Goal: Transaction & Acquisition: Purchase product/service

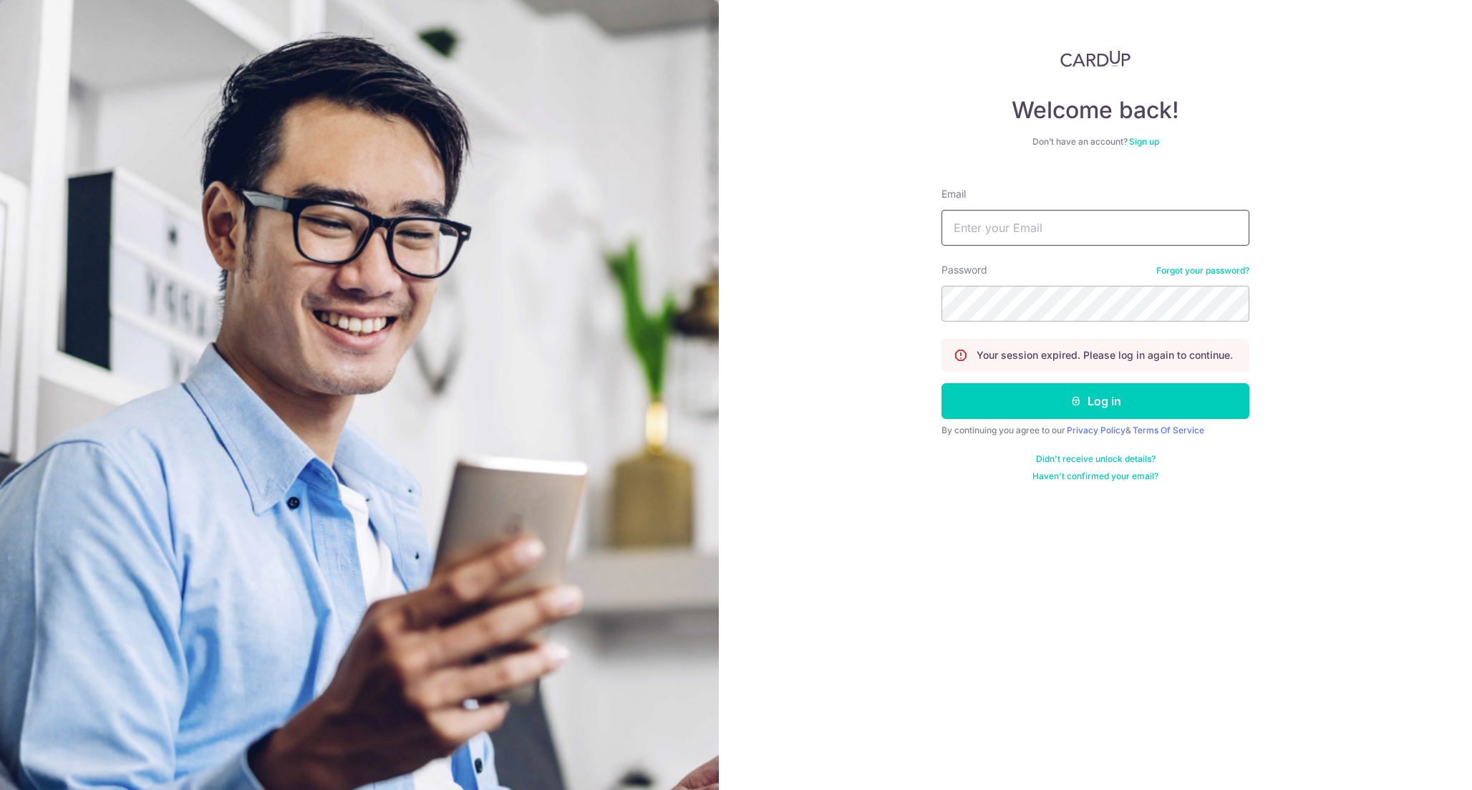
click at [1192, 222] on input "Email" at bounding box center [1096, 228] width 308 height 36
click at [1087, 240] on input "Email" at bounding box center [1096, 228] width 308 height 36
click at [1074, 226] on input "Email" at bounding box center [1096, 228] width 308 height 36
click at [985, 244] on input "Email" at bounding box center [1096, 228] width 308 height 36
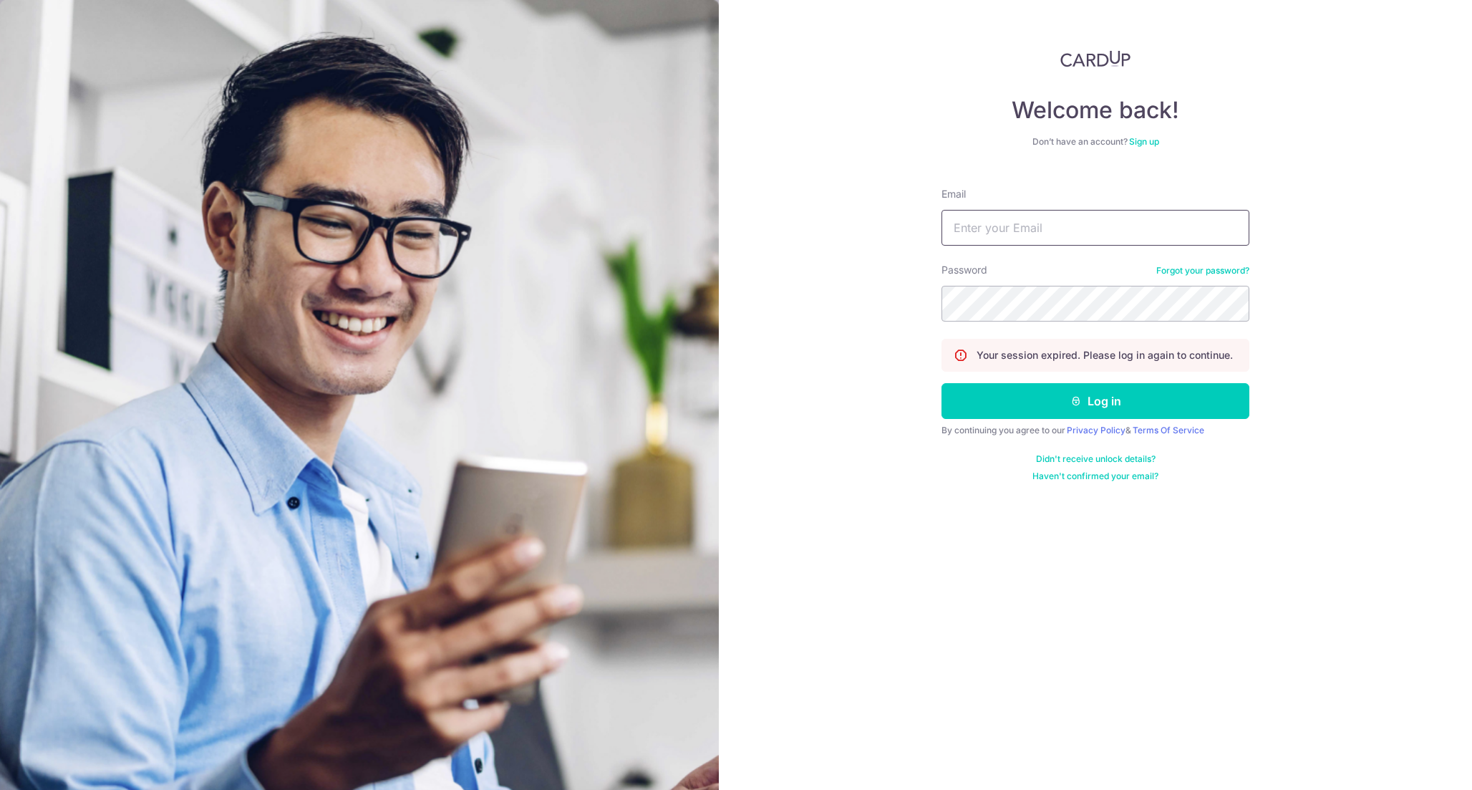
click at [993, 233] on input "Email" at bounding box center [1096, 228] width 308 height 36
type input "[EMAIL_ADDRESS][DOMAIN_NAME]"
click at [942, 383] on button "Log in" at bounding box center [1096, 401] width 308 height 36
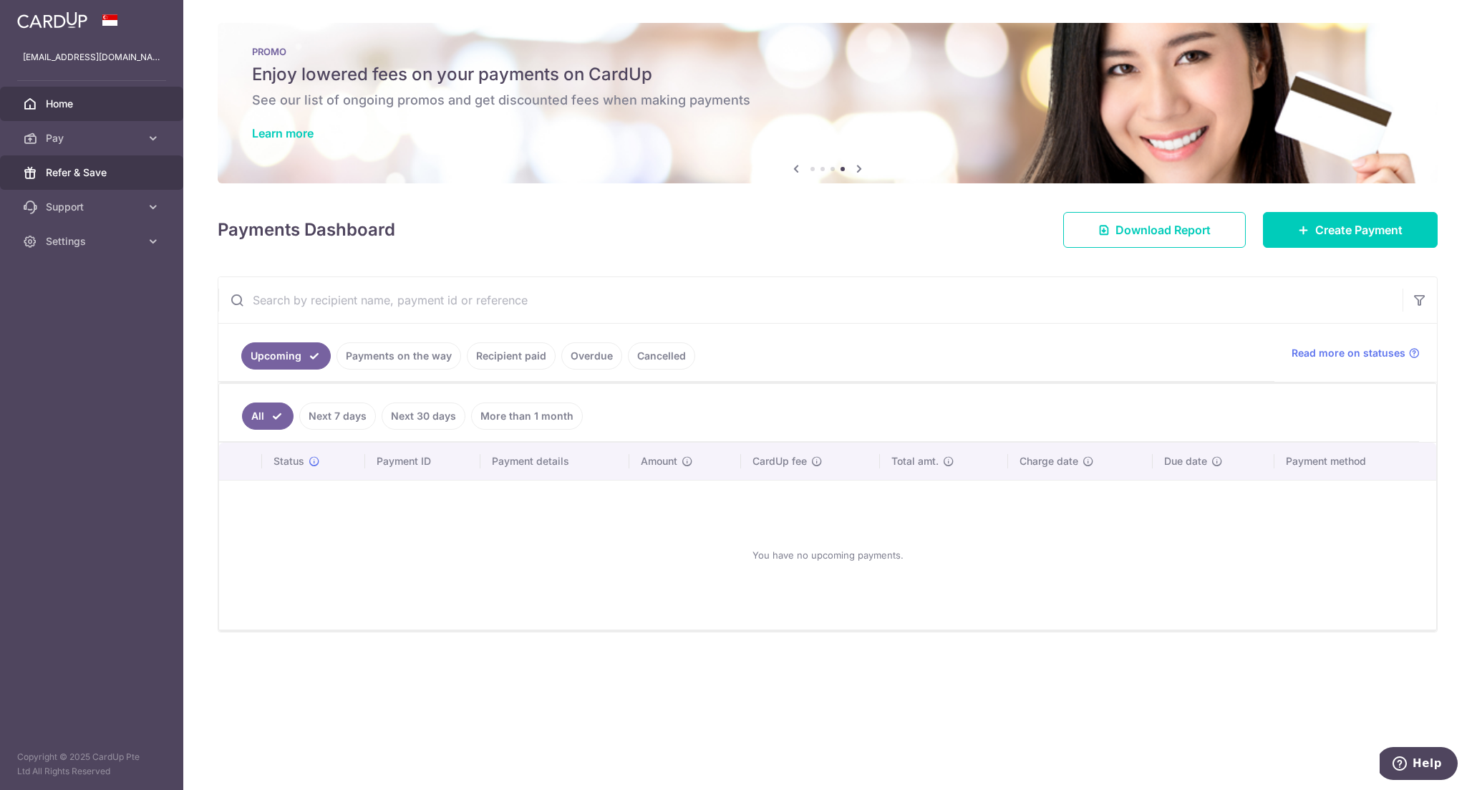
click at [120, 177] on span "Refer & Save" at bounding box center [93, 172] width 95 height 14
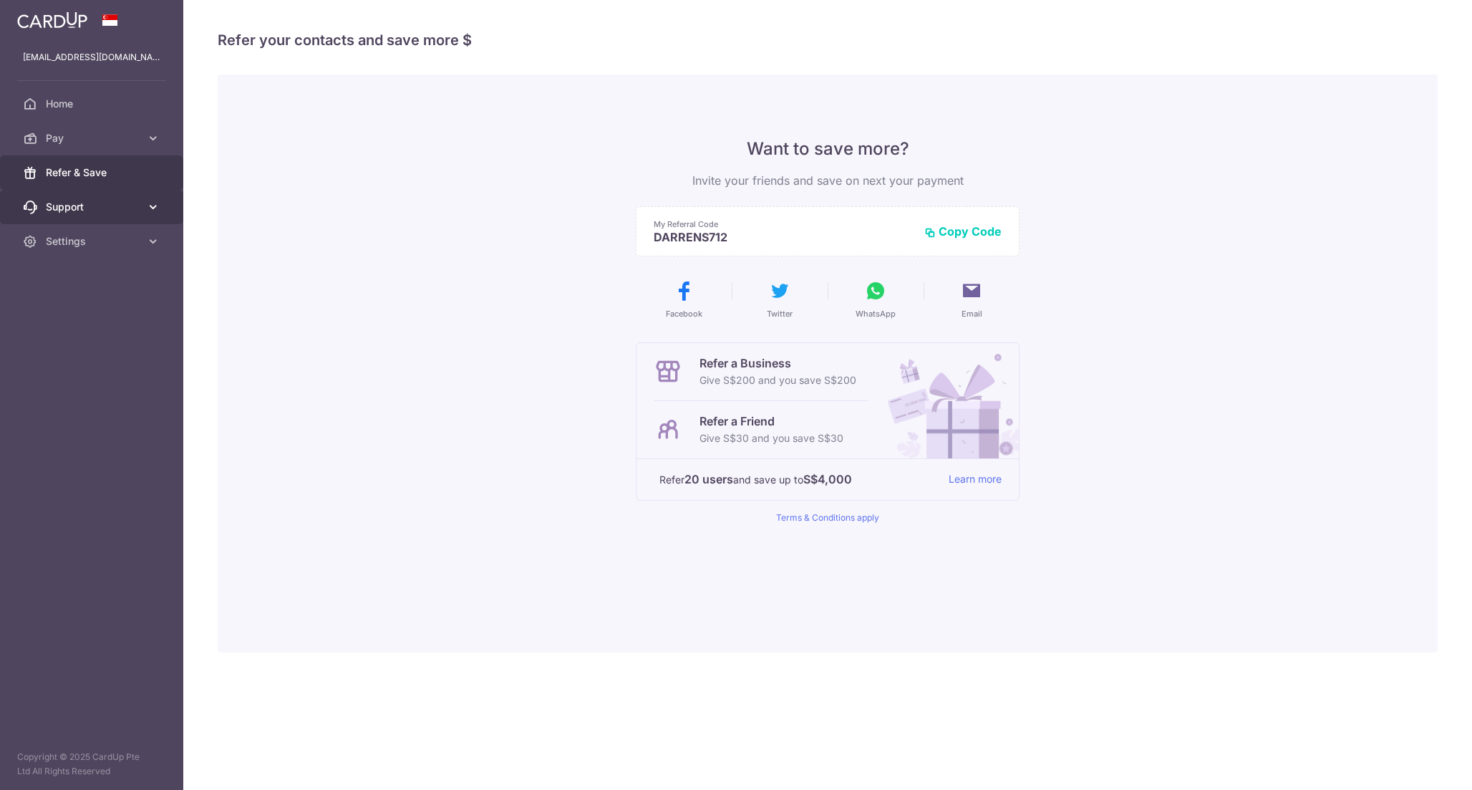
click at [107, 215] on link "Support" at bounding box center [91, 207] width 183 height 34
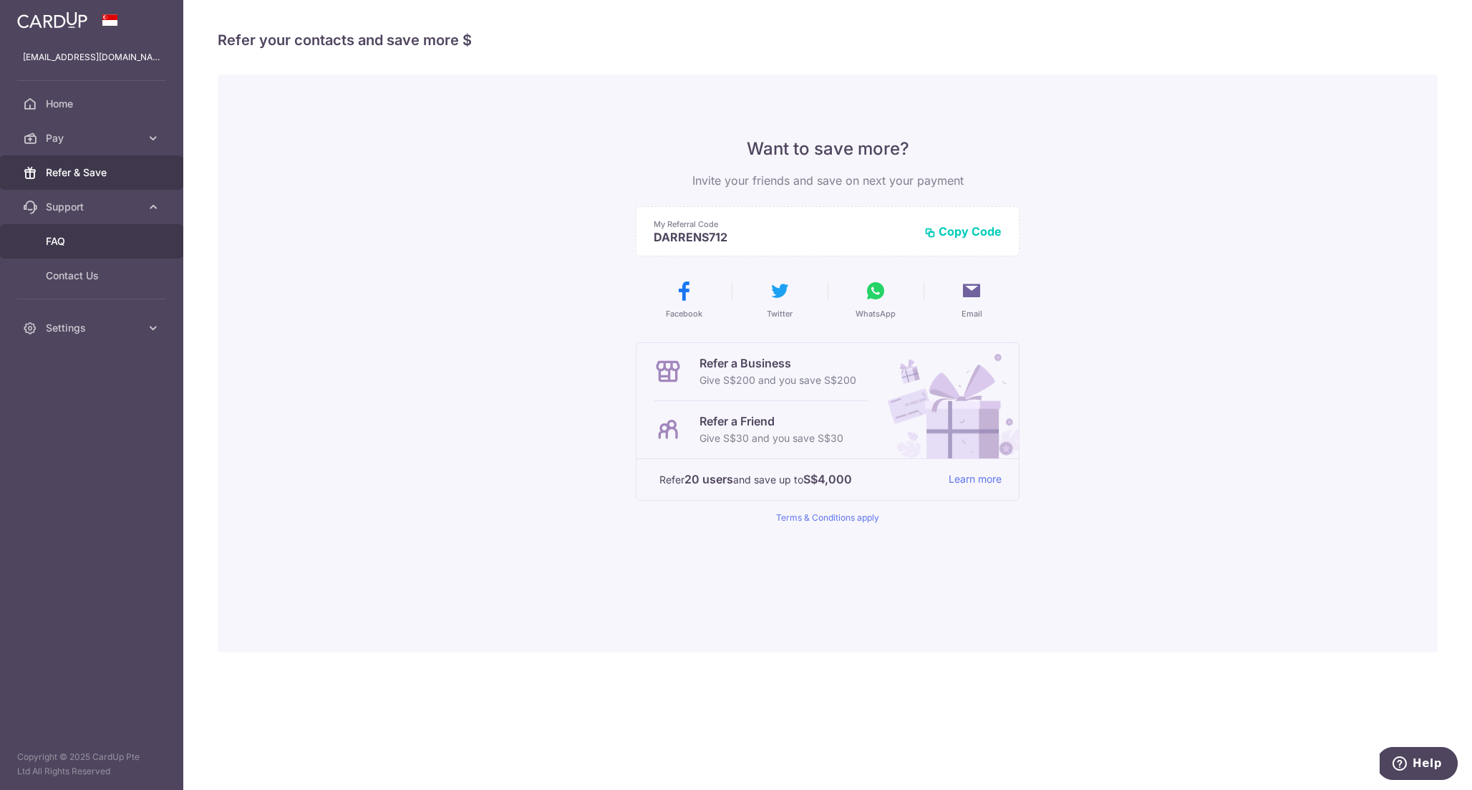
click at [107, 257] on link "FAQ" at bounding box center [91, 241] width 183 height 34
click at [125, 262] on link "Contact Us" at bounding box center [91, 276] width 183 height 34
click at [81, 350] on aside "darrensim59@gmail.com Home Pay Payments Recipients Cards Refer & Save Support F…" at bounding box center [91, 395] width 183 height 790
click at [95, 327] on span "Settings" at bounding box center [93, 328] width 95 height 14
click at [94, 356] on span "Account" at bounding box center [93, 362] width 95 height 14
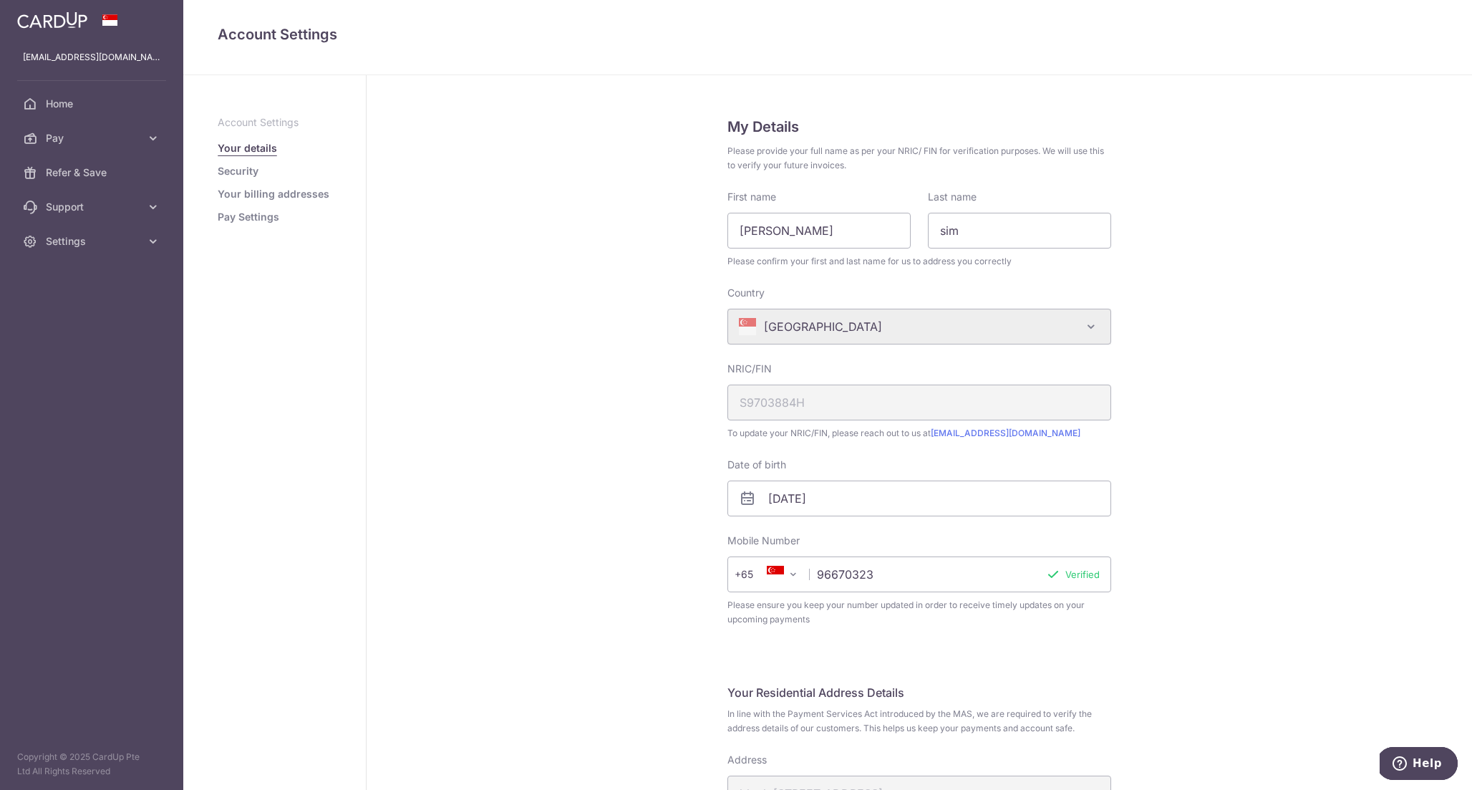
click at [248, 180] on ul "Account Settings Your details Security Your billing addresses Pay Settings" at bounding box center [275, 169] width 114 height 109
click at [248, 174] on link "Security" at bounding box center [238, 171] width 41 height 14
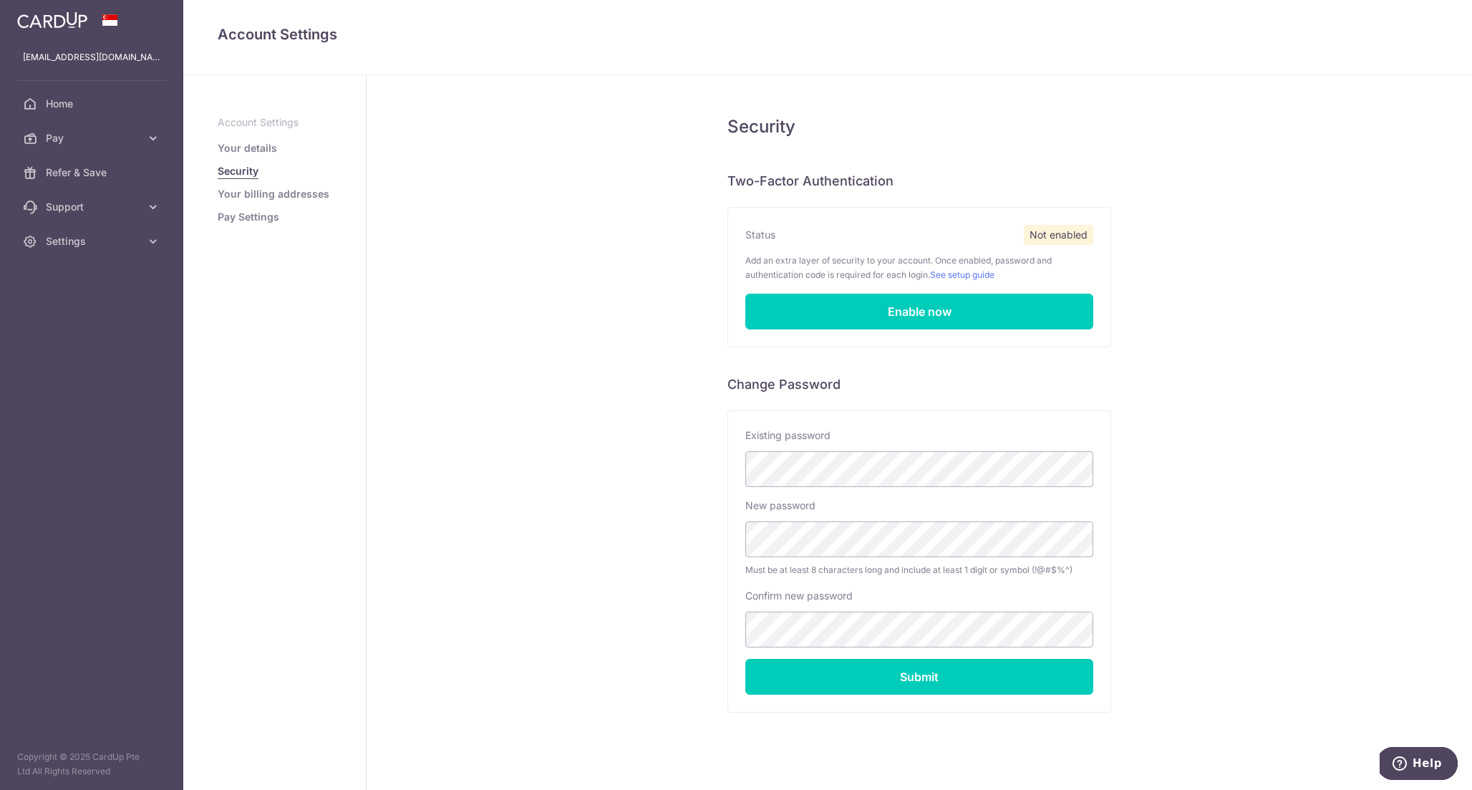
click at [289, 216] on li "Pay Settings" at bounding box center [275, 217] width 114 height 14
click at [269, 191] on link "Your billing addresses" at bounding box center [274, 194] width 112 height 14
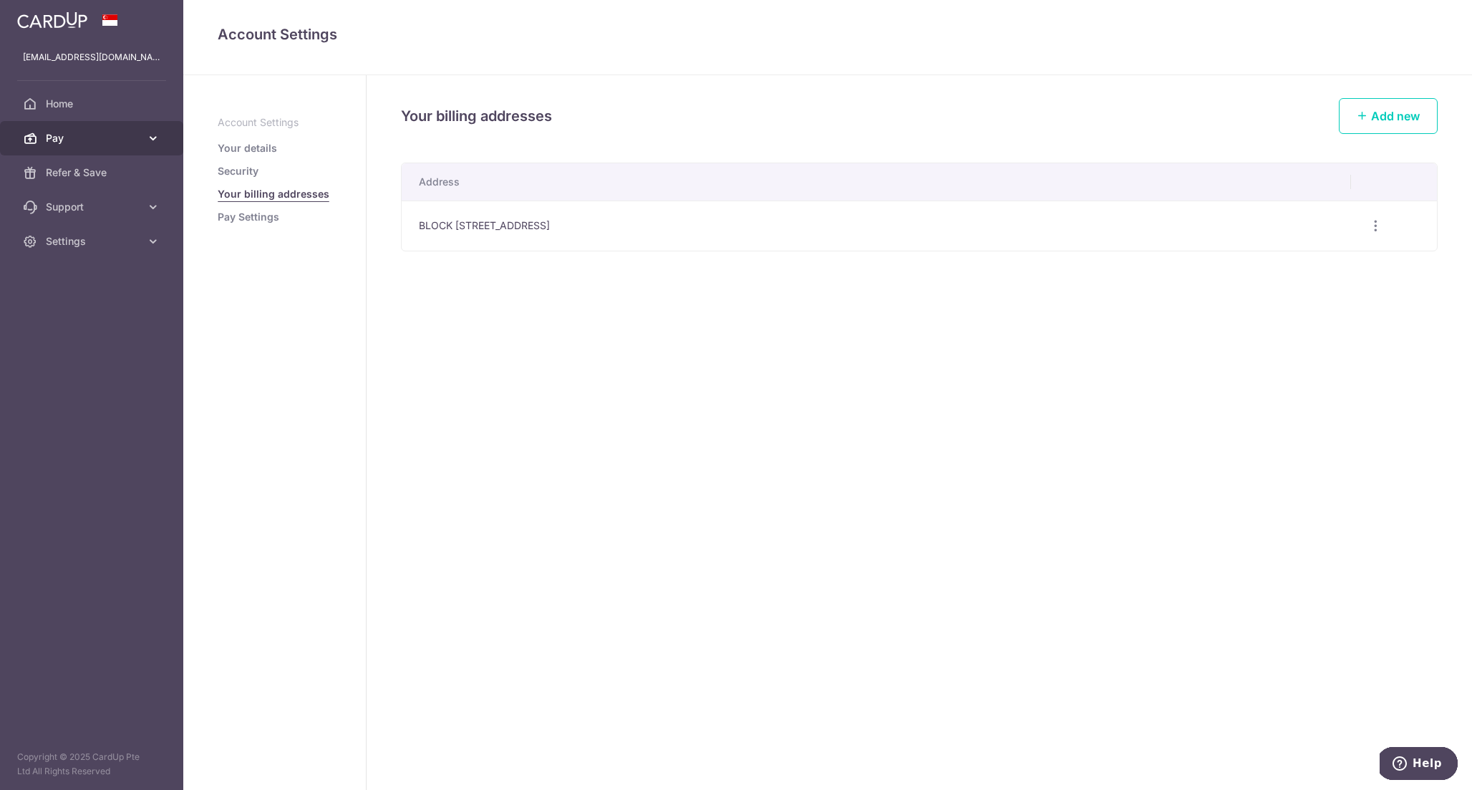
click at [54, 145] on span "Pay" at bounding box center [93, 138] width 95 height 14
click at [92, 227] on link "Cards" at bounding box center [91, 241] width 183 height 34
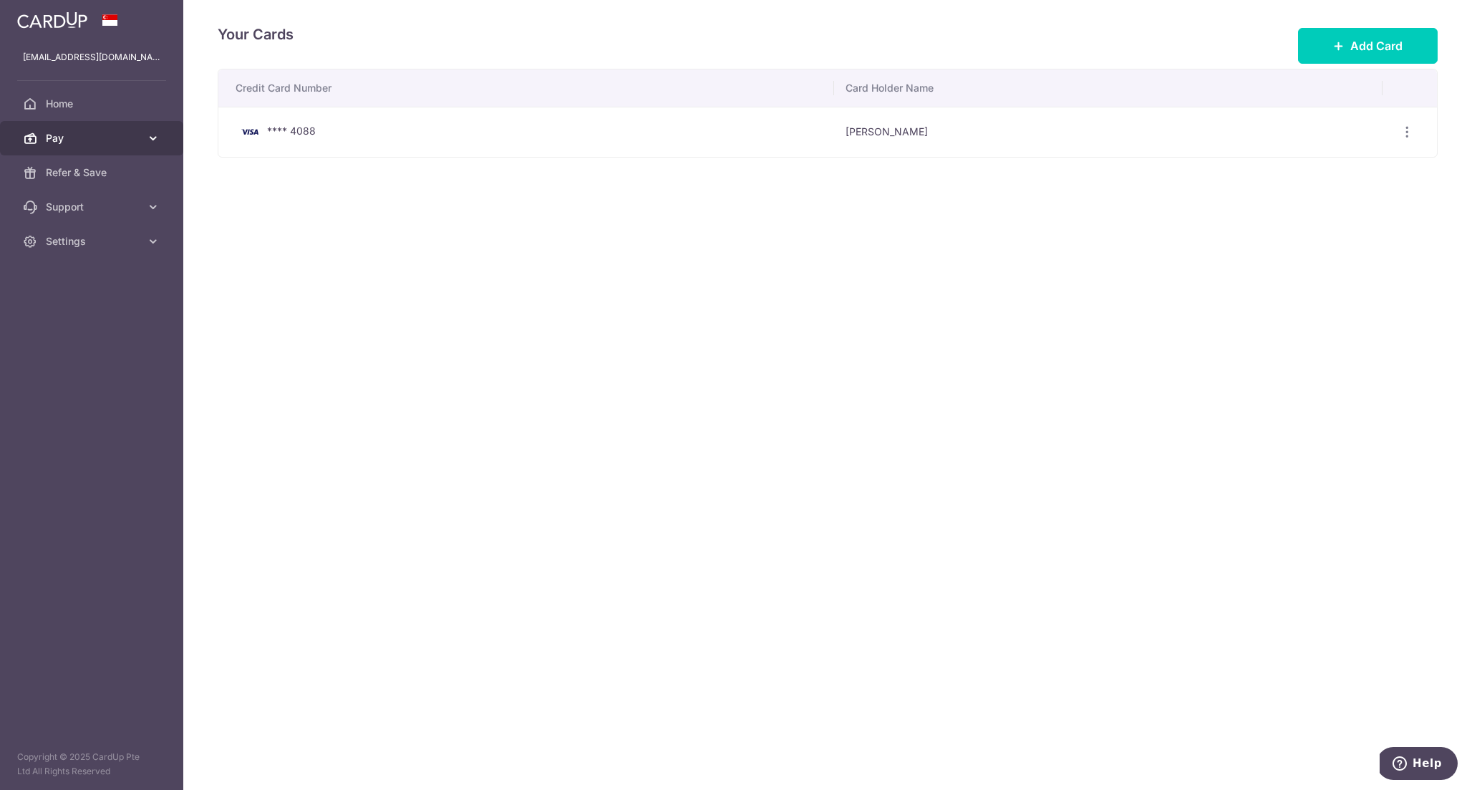
click at [95, 143] on span "Pay" at bounding box center [93, 138] width 95 height 14
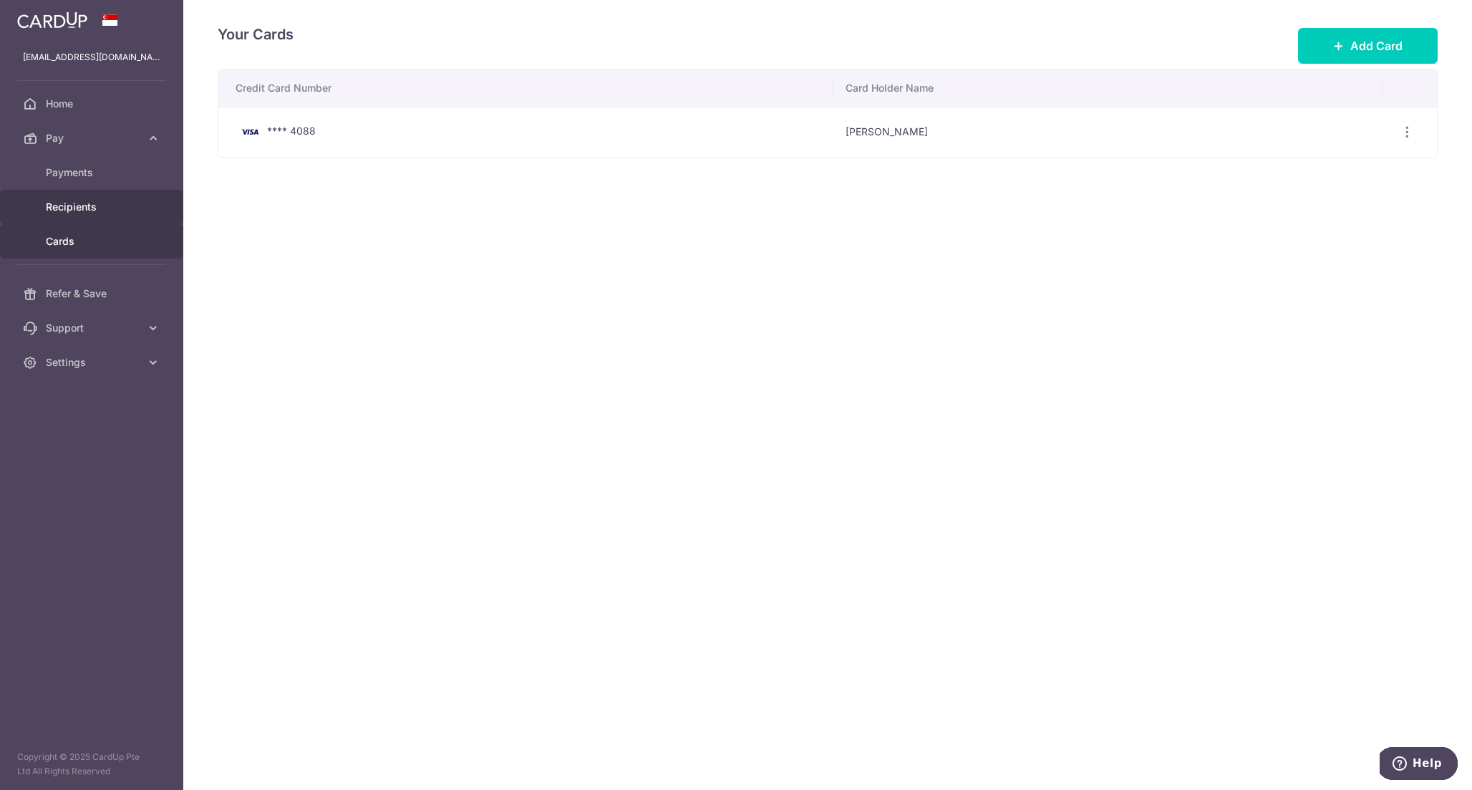
click at [126, 204] on span "Recipients" at bounding box center [93, 207] width 95 height 14
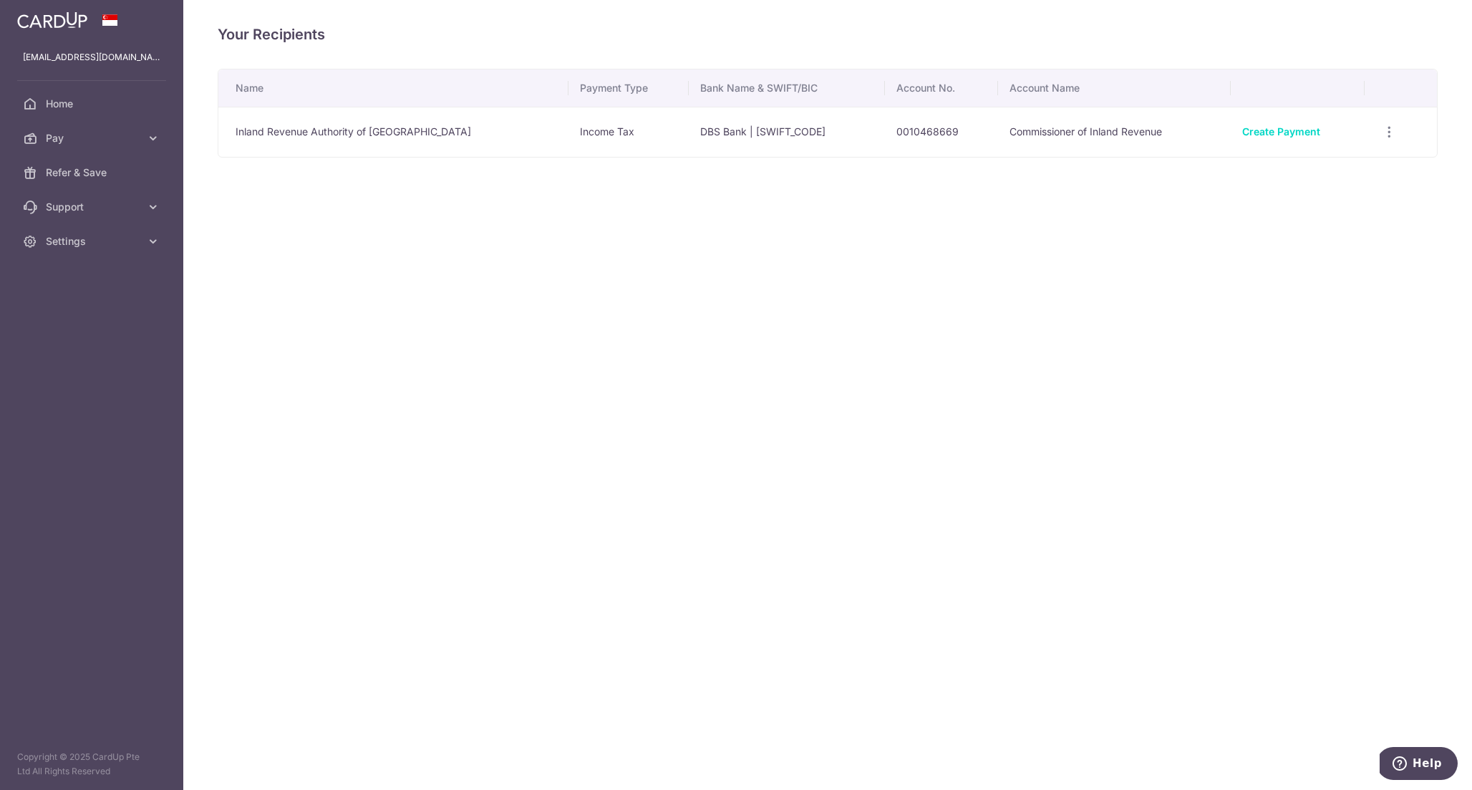
click at [1260, 140] on td "Create Payment" at bounding box center [1298, 132] width 134 height 50
click at [1267, 137] on link "Create Payment" at bounding box center [1281, 131] width 78 height 12
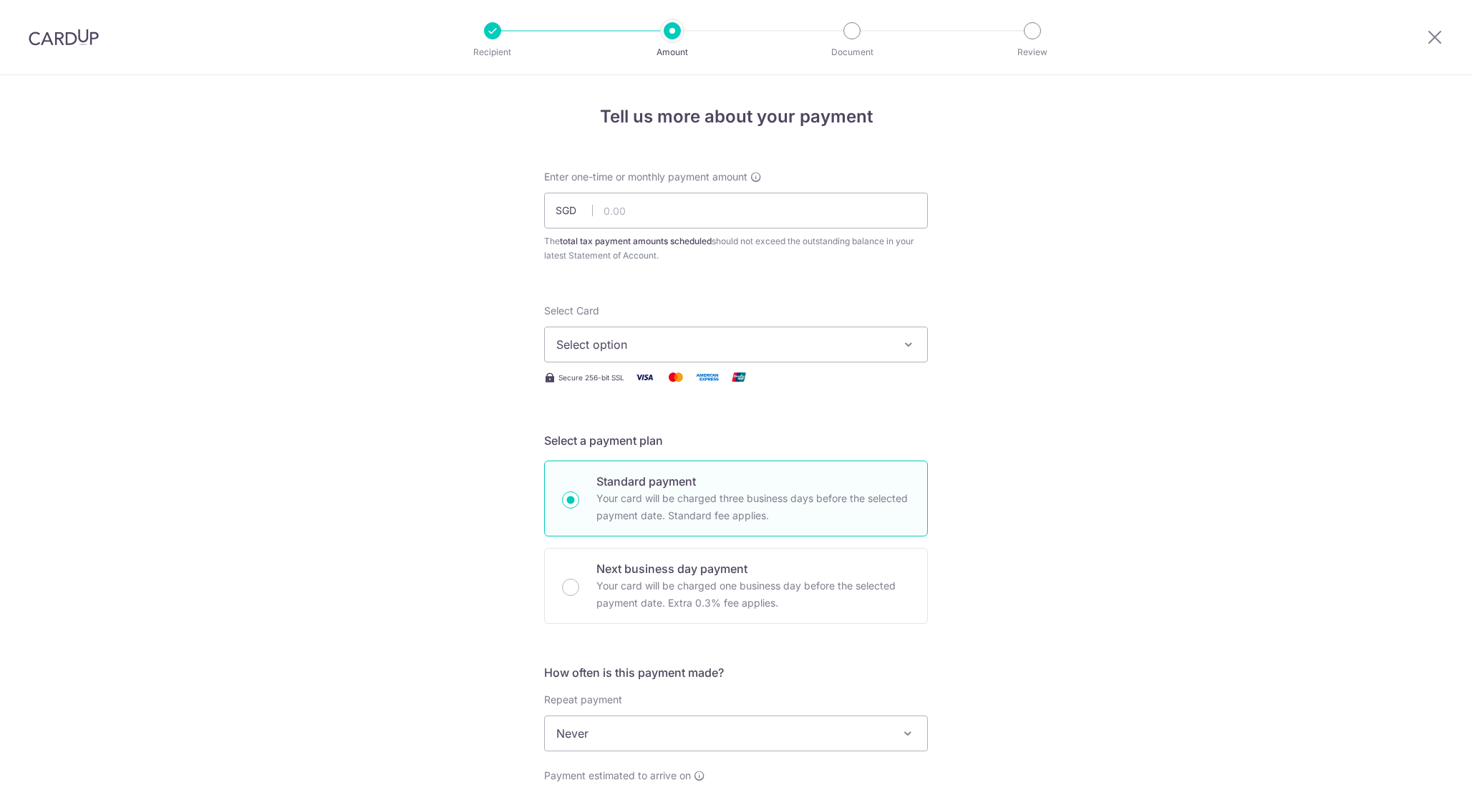
click at [800, 239] on div "The total tax payment amounts scheduled should not exceed the outstanding balan…" at bounding box center [736, 248] width 384 height 29
click at [809, 220] on input "text" at bounding box center [736, 211] width 384 height 36
click at [689, 571] on p "Next business day payment" at bounding box center [754, 568] width 314 height 17
click at [579, 579] on input "Next business day payment Your card will be charged one business day before the…" at bounding box center [570, 587] width 17 height 17
radio input "false"
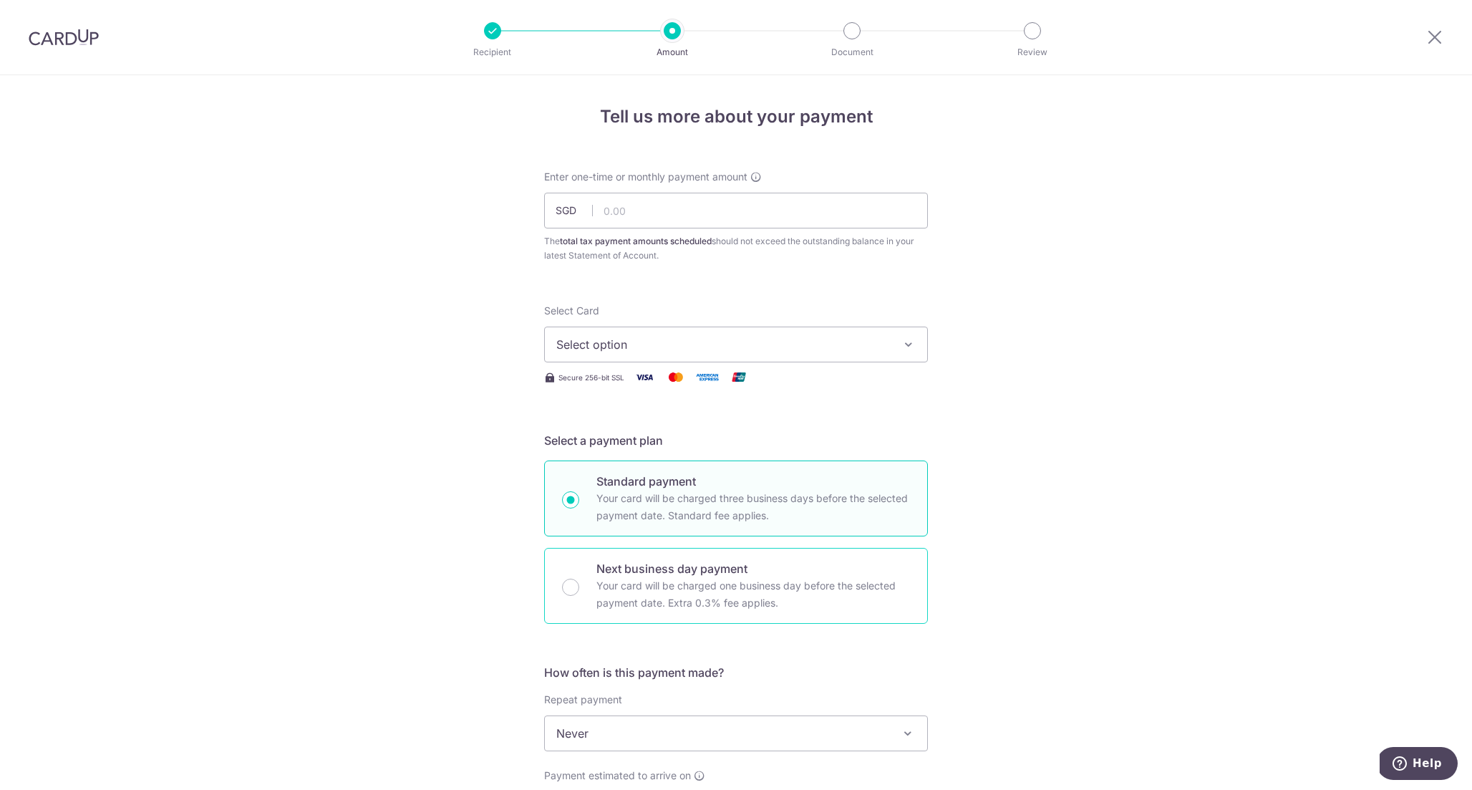
radio input "true"
click at [710, 522] on p "Your card will be charged three business days before the selected payment date.…" at bounding box center [754, 507] width 314 height 34
click at [579, 508] on input "Standard payment Your card will be charged three business days before the selec…" at bounding box center [570, 499] width 17 height 17
radio input "true"
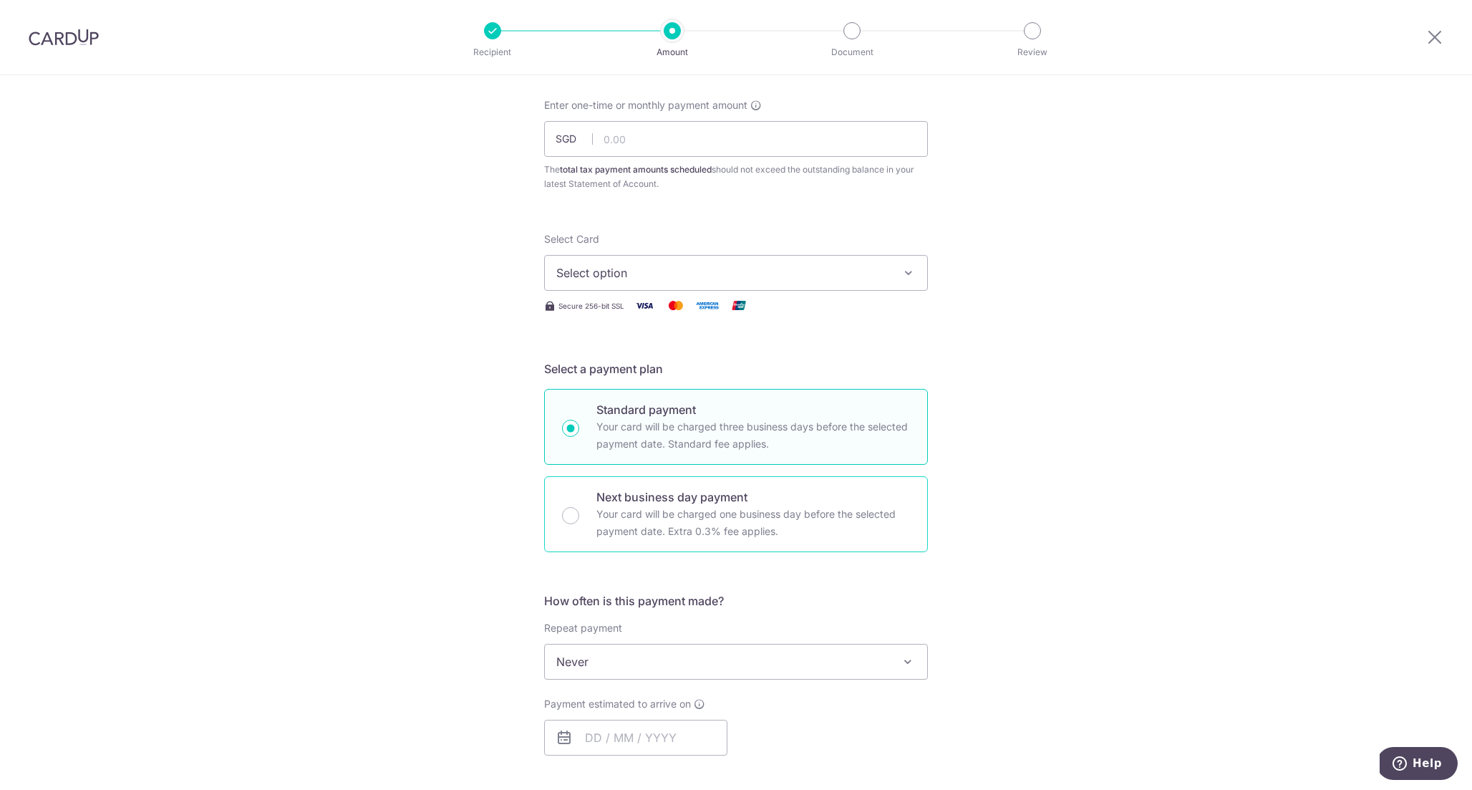
scroll to position [87, 0]
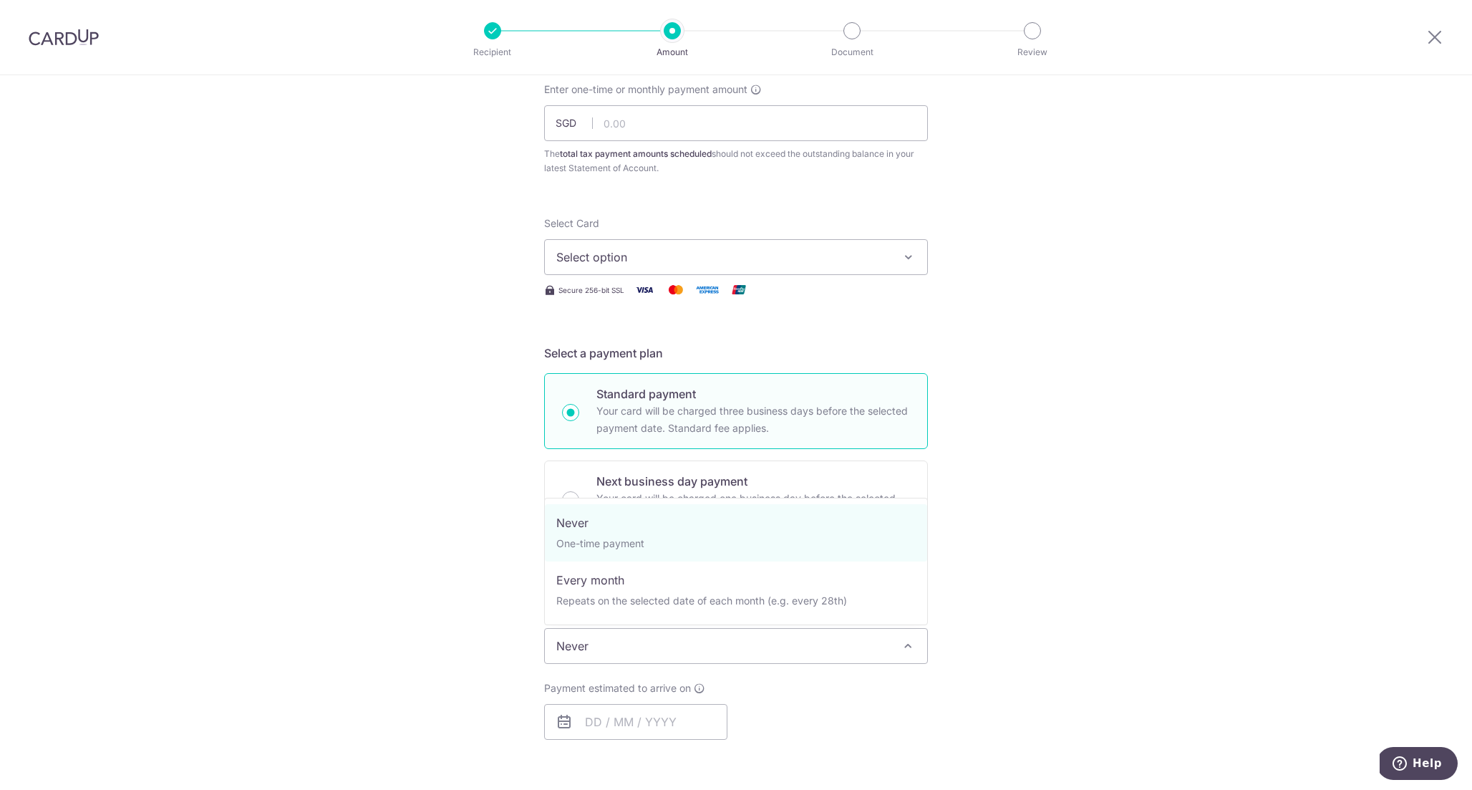
click at [682, 642] on span "Never" at bounding box center [736, 646] width 382 height 34
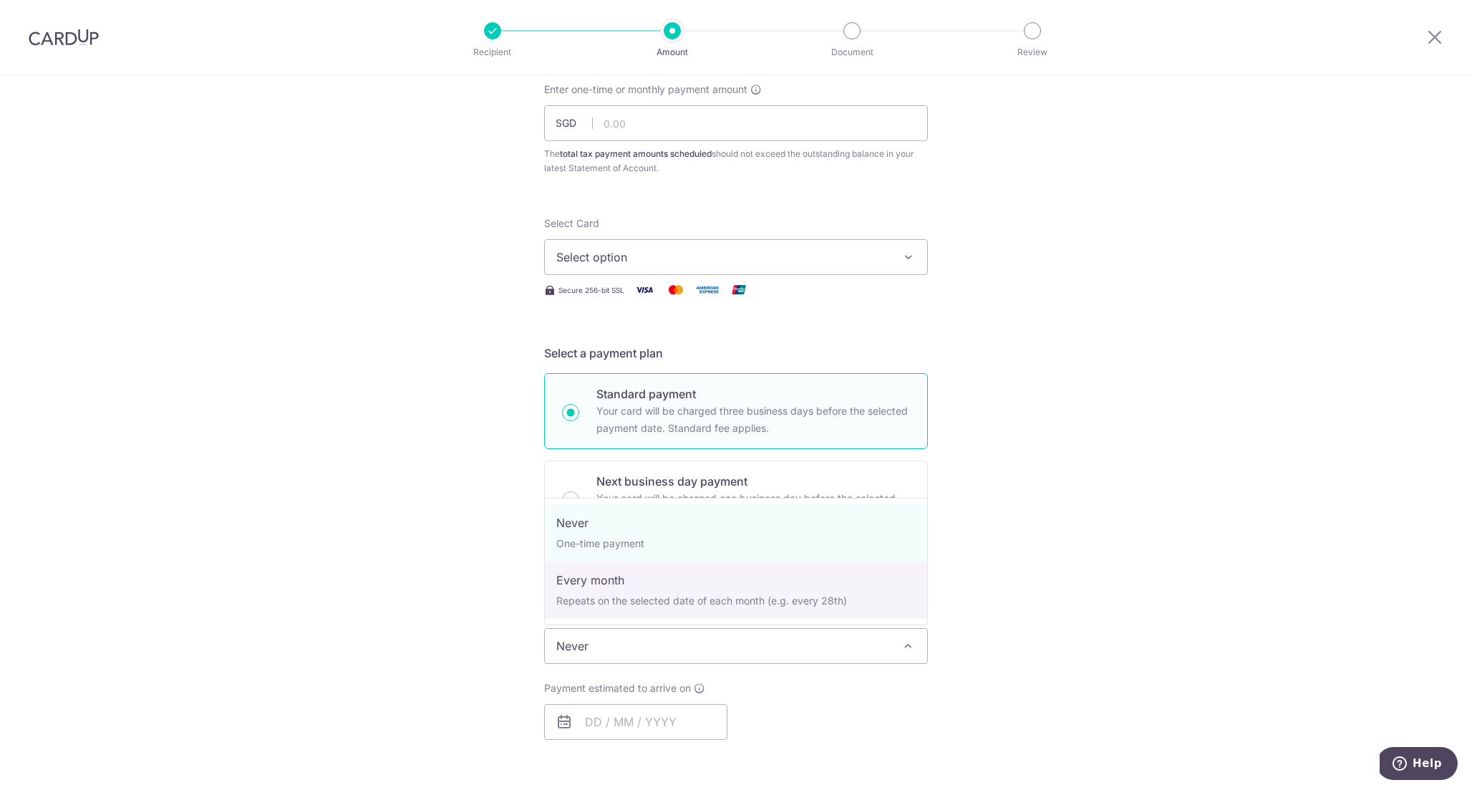
select select "3"
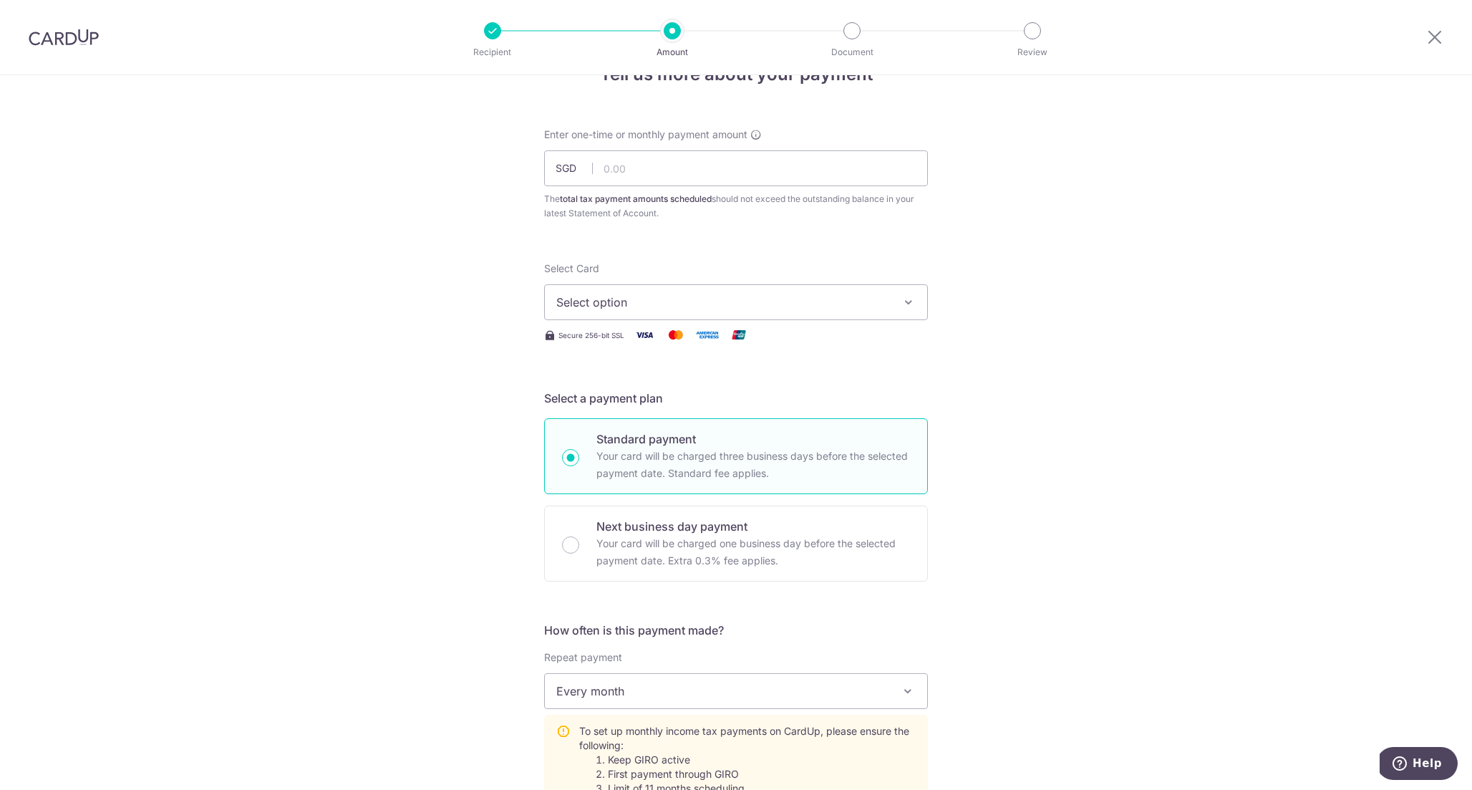
scroll to position [0, 0]
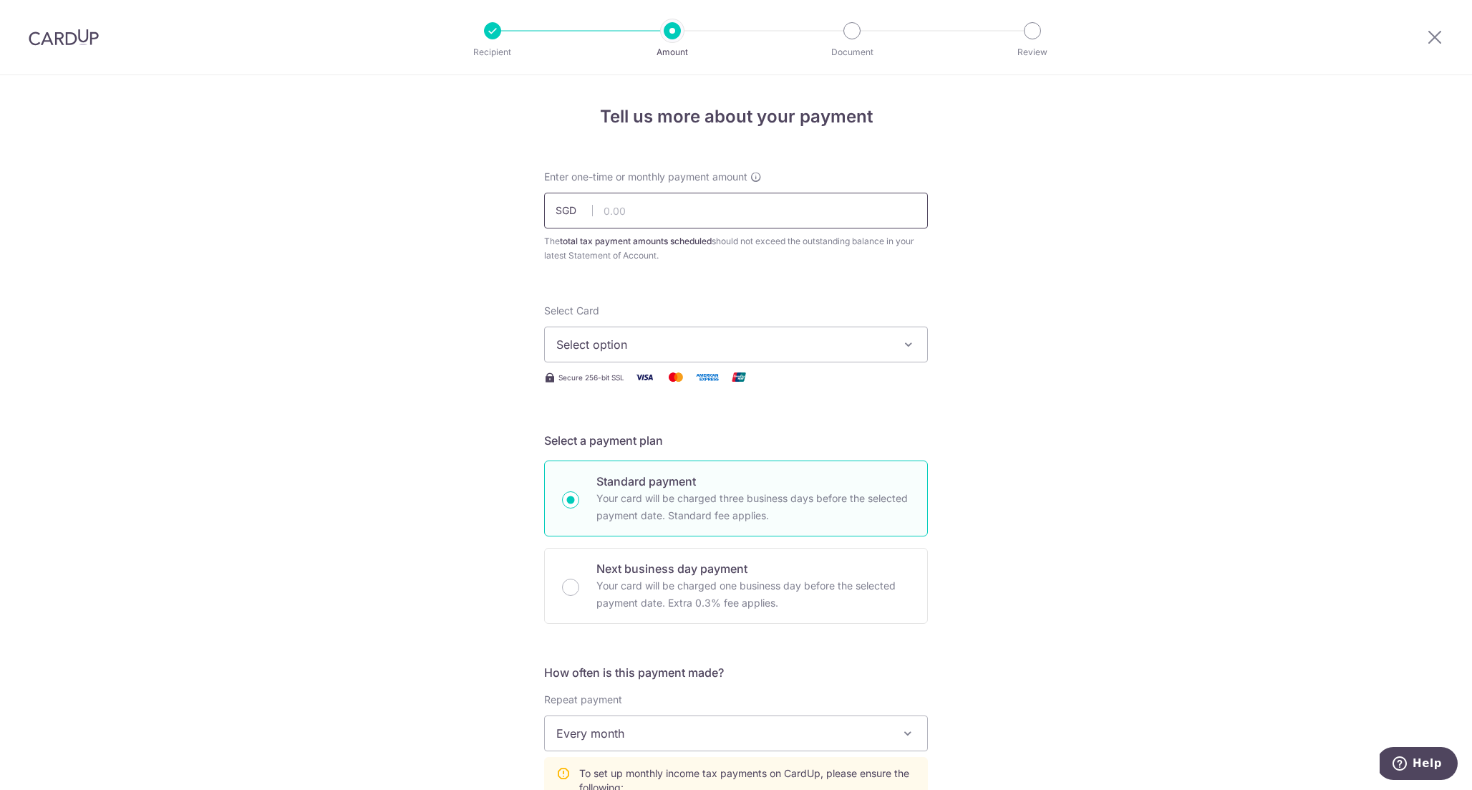
click at [683, 227] on input "text" at bounding box center [736, 211] width 384 height 36
type input "483.10"
click at [742, 327] on button "Select option" at bounding box center [736, 345] width 384 height 36
click at [709, 417] on div "Your Cards" at bounding box center [735, 417] width 359 height 14
click at [713, 372] on img at bounding box center [707, 377] width 29 height 18
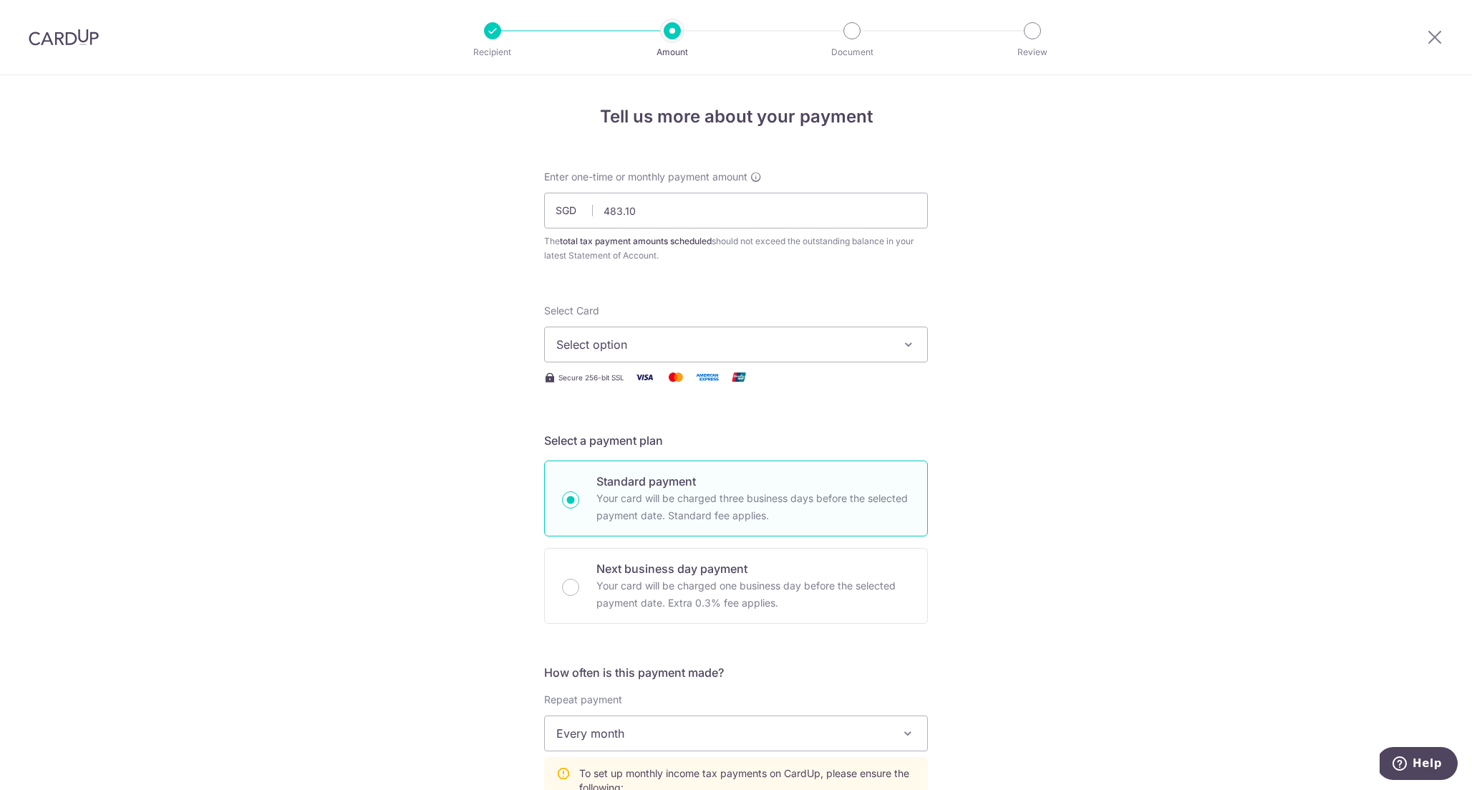
click at [722, 352] on span "Select option" at bounding box center [723, 344] width 334 height 17
click at [708, 449] on span "**** 4088" at bounding box center [735, 446] width 359 height 17
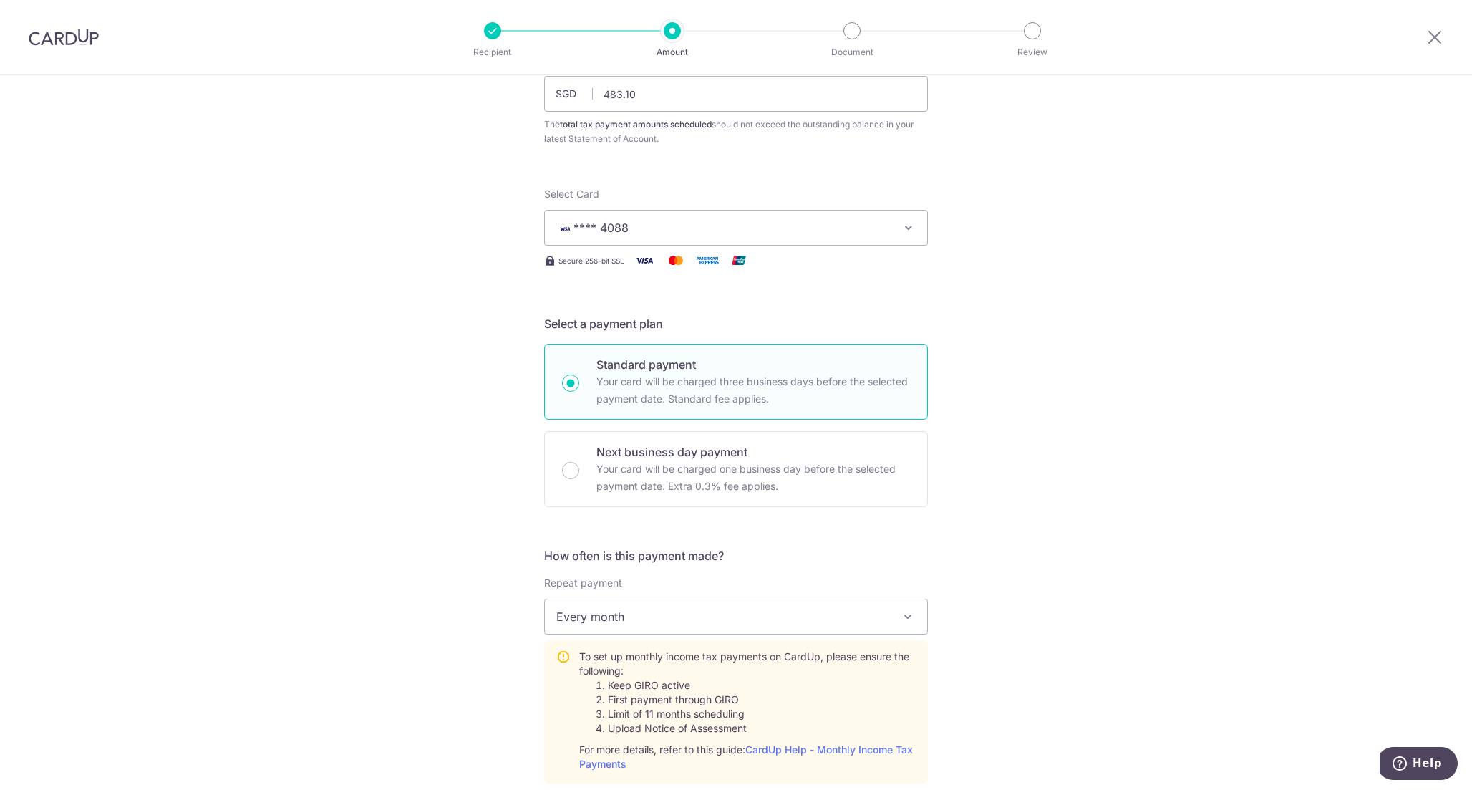
scroll to position [152, 0]
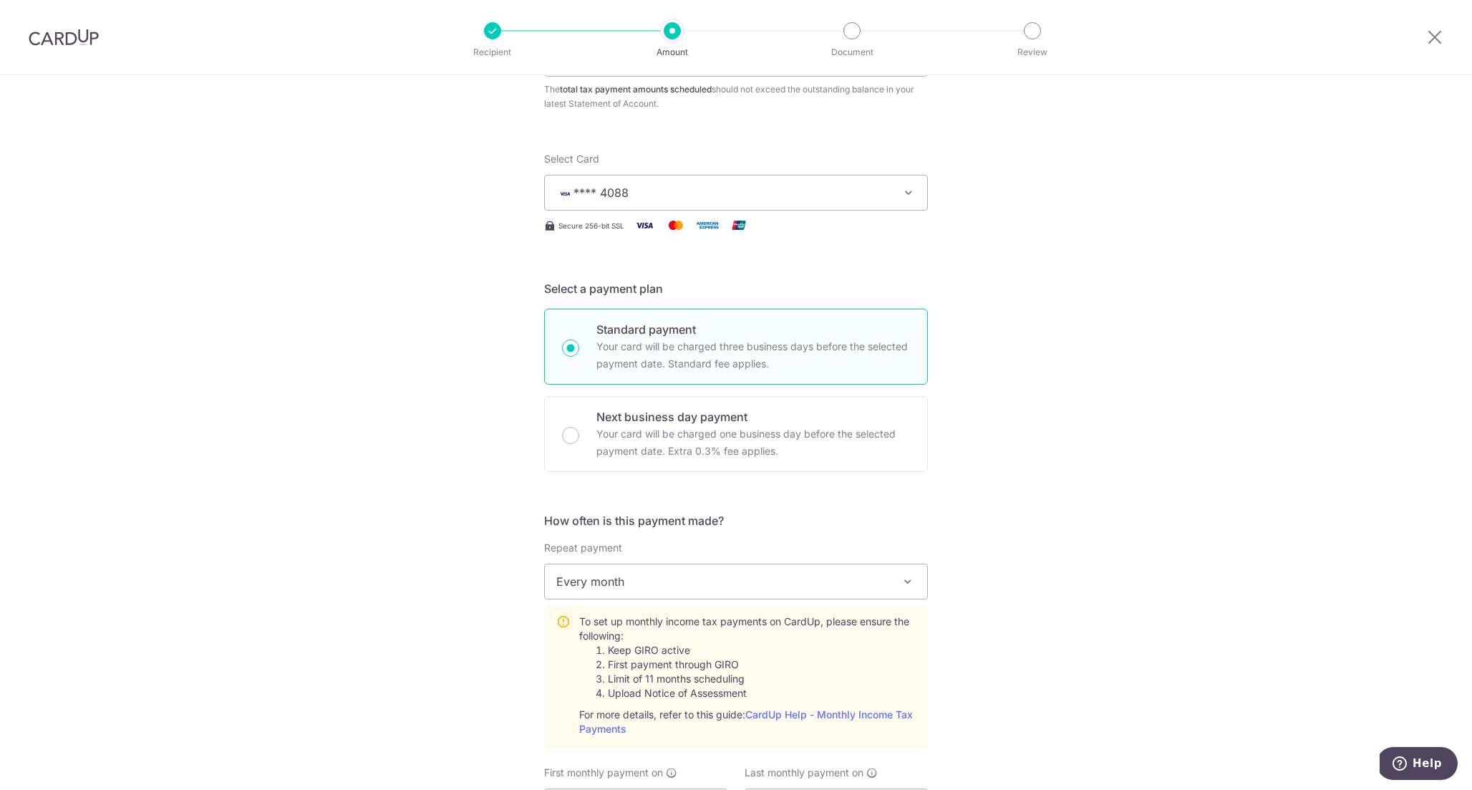
click at [680, 581] on span "Every month" at bounding box center [736, 581] width 382 height 34
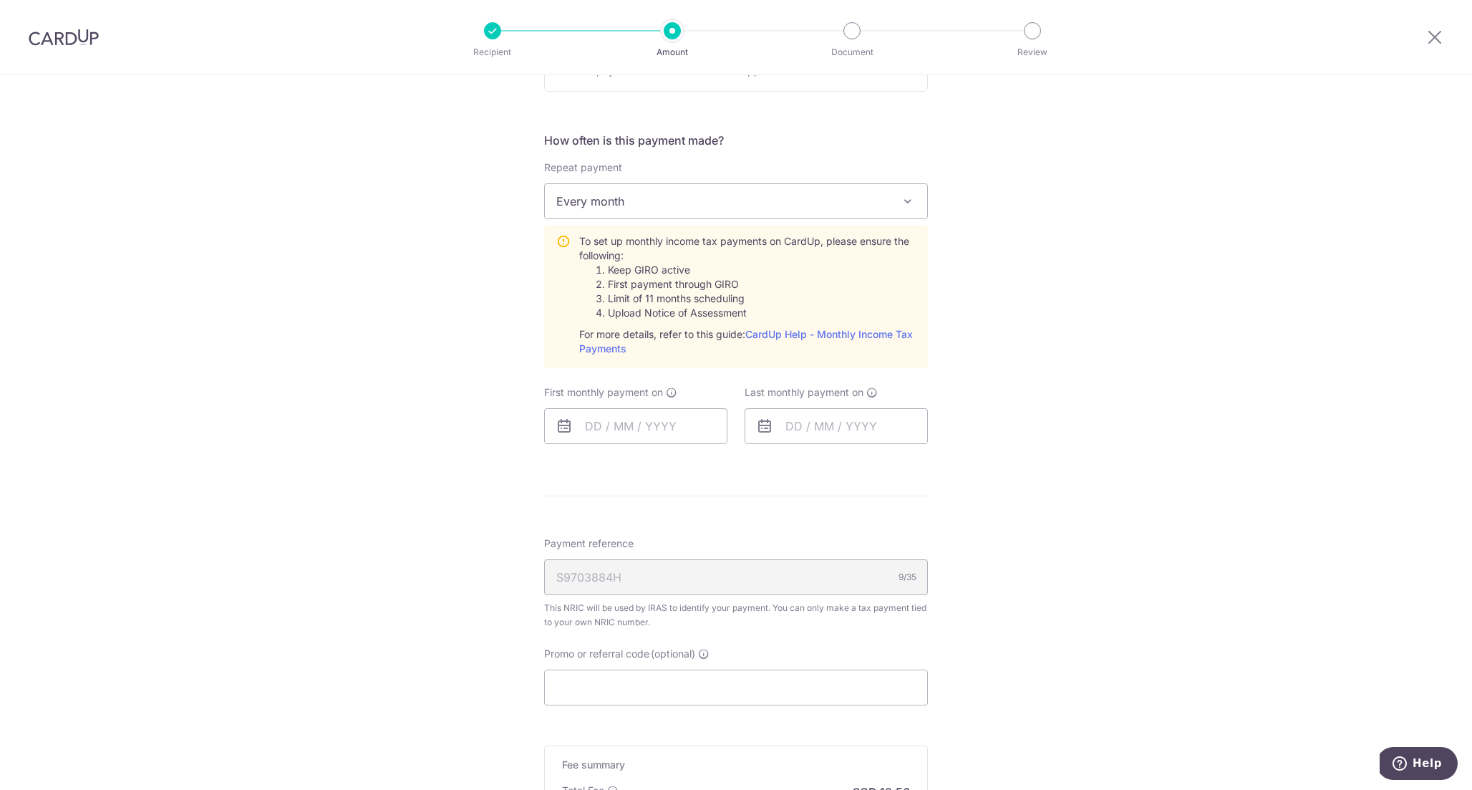
scroll to position [652, 0]
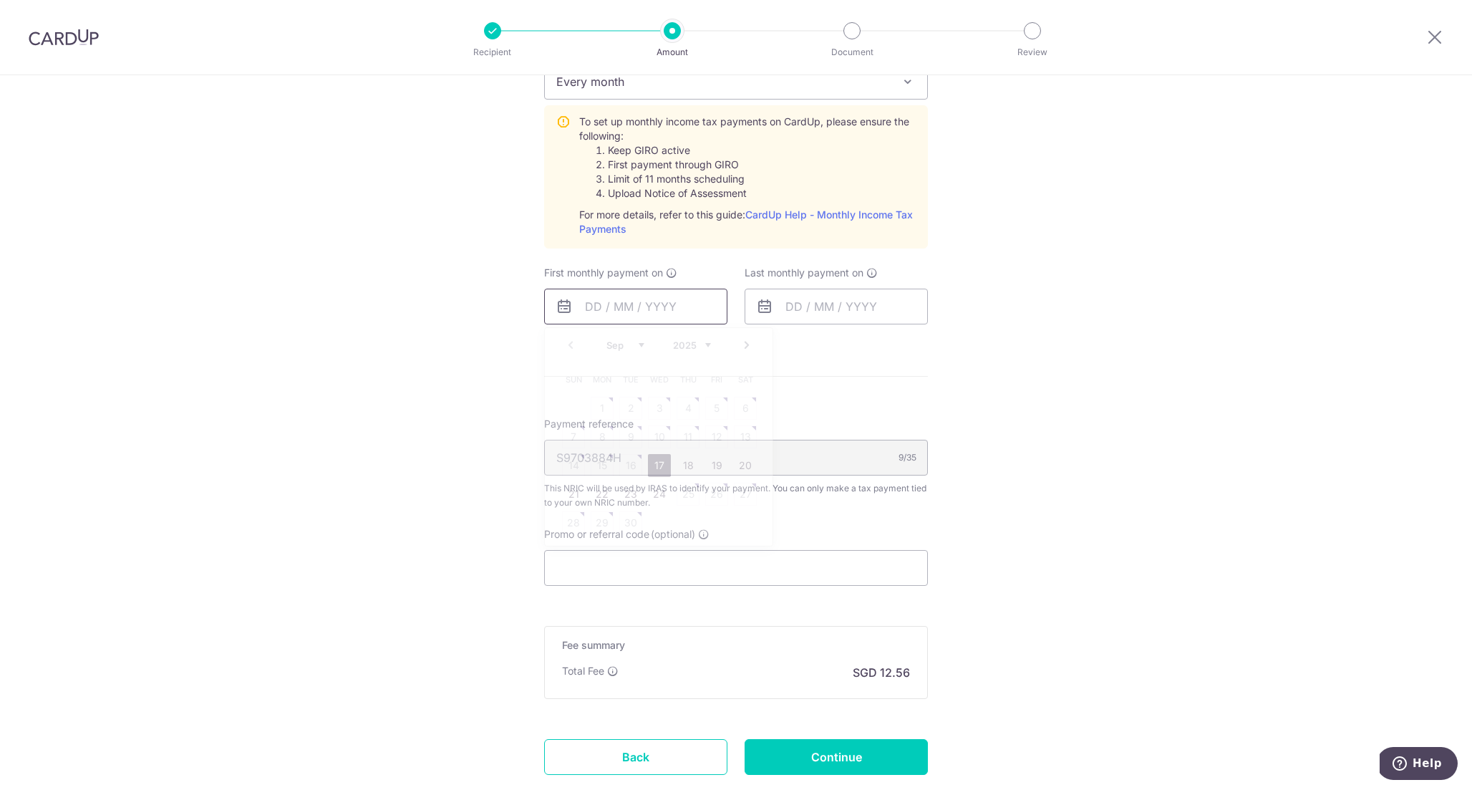
click at [670, 297] on input "text" at bounding box center [635, 307] width 183 height 36
click at [745, 345] on link "Next" at bounding box center [746, 345] width 17 height 17
click at [582, 471] on link "12" at bounding box center [573, 465] width 23 height 23
type input "[DATE]"
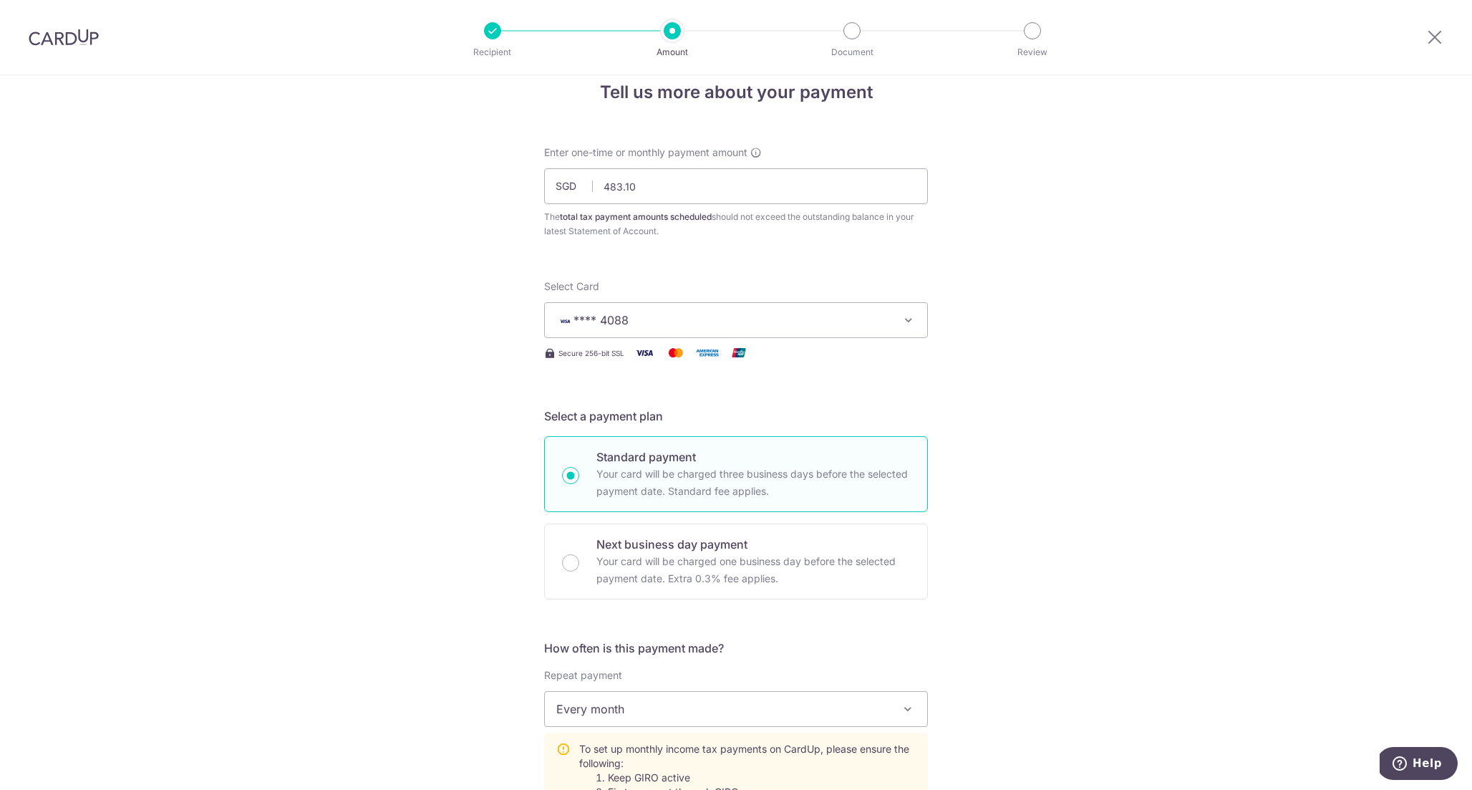
scroll to position [0, 0]
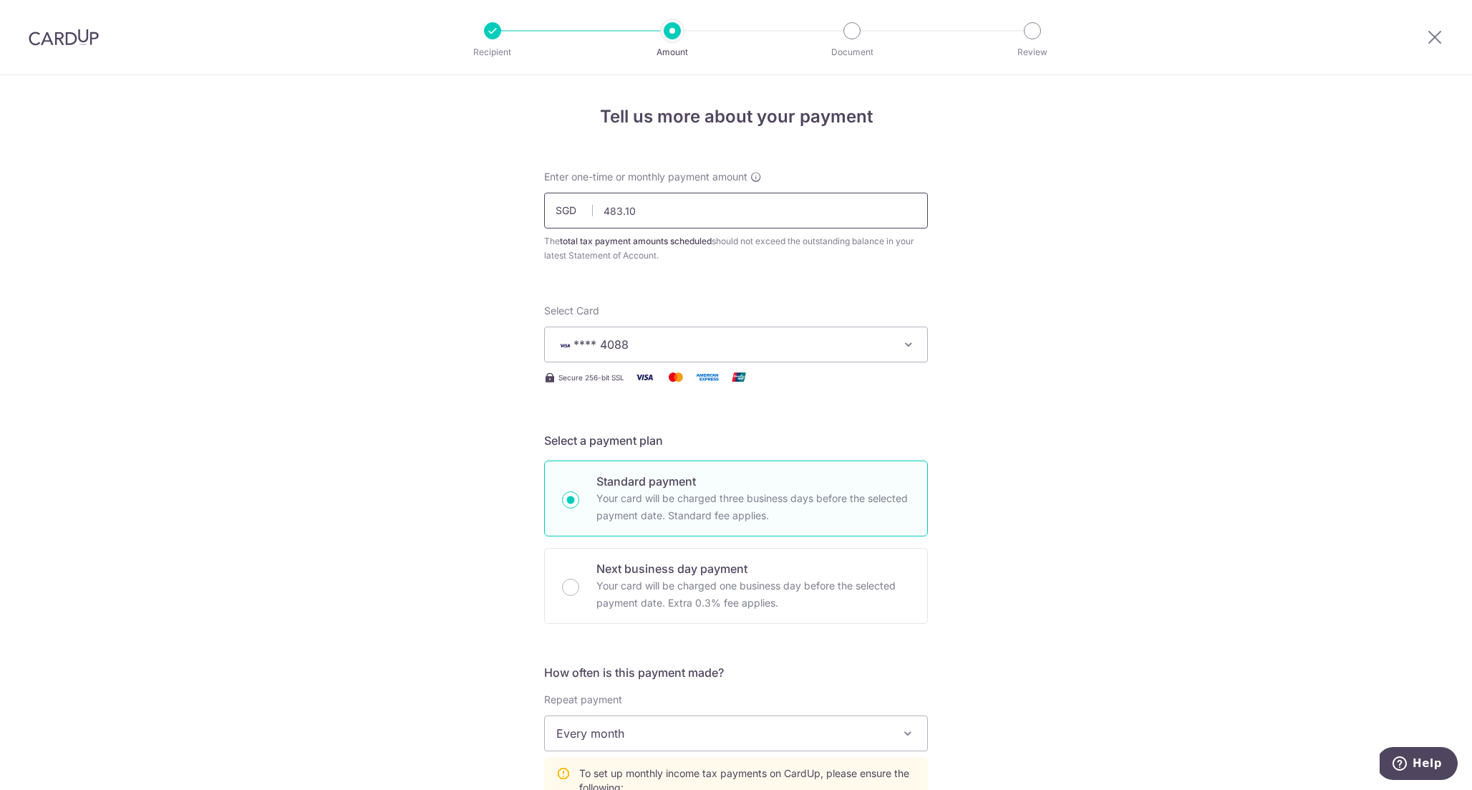
click at [704, 210] on input "483.10" at bounding box center [736, 211] width 384 height 36
paste input "2"
type input "482.10"
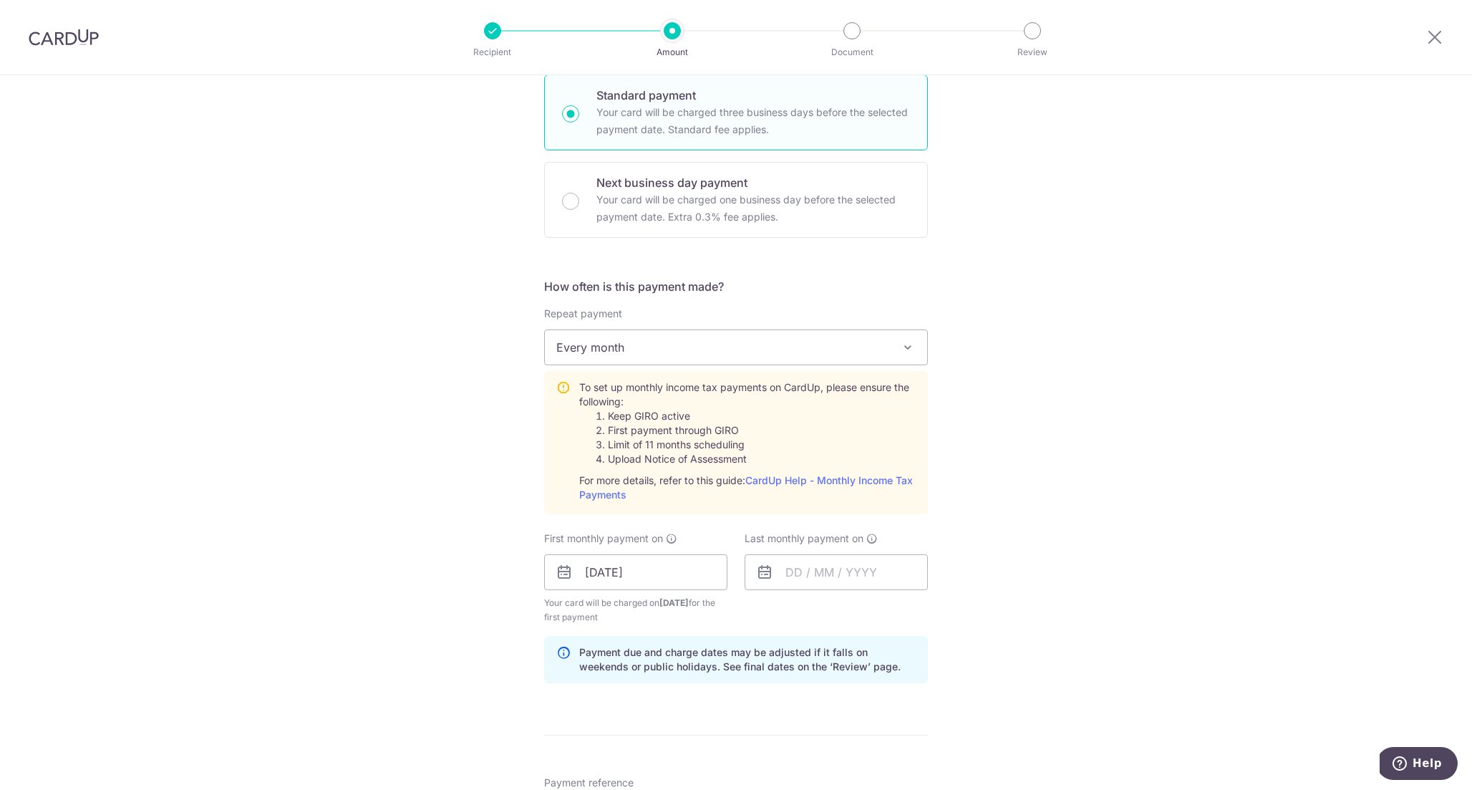
scroll to position [431, 0]
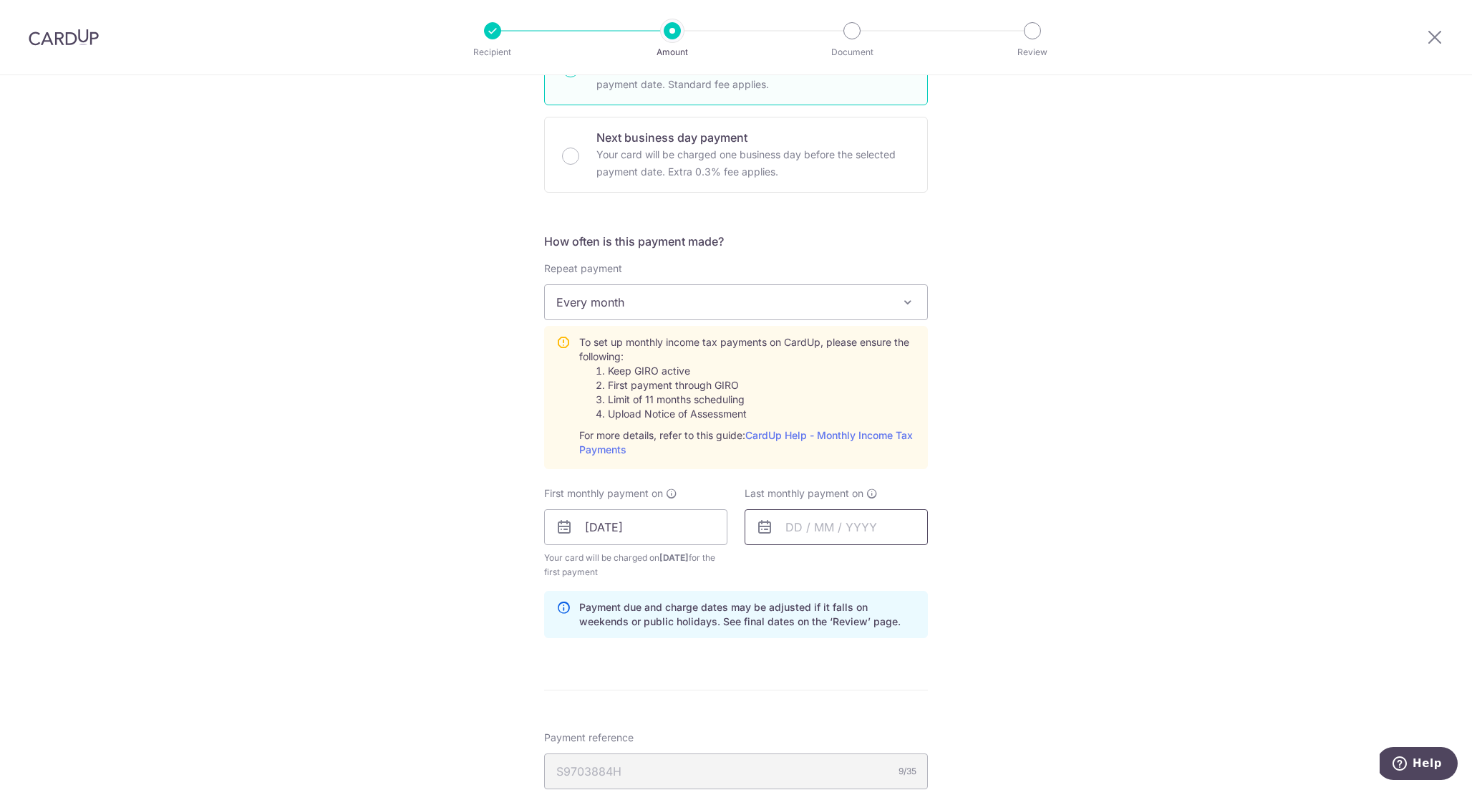
click at [799, 517] on input "text" at bounding box center [836, 527] width 183 height 36
click at [906, 564] on select "2025 2026" at bounding box center [893, 565] width 38 height 11
click at [831, 569] on select "Jan Feb Mar Apr May Jun Jul Aug Sep Oct" at bounding box center [826, 565] width 38 height 11
click at [890, 659] on link "12" at bounding box center [888, 657] width 23 height 23
type input "[DATE]"
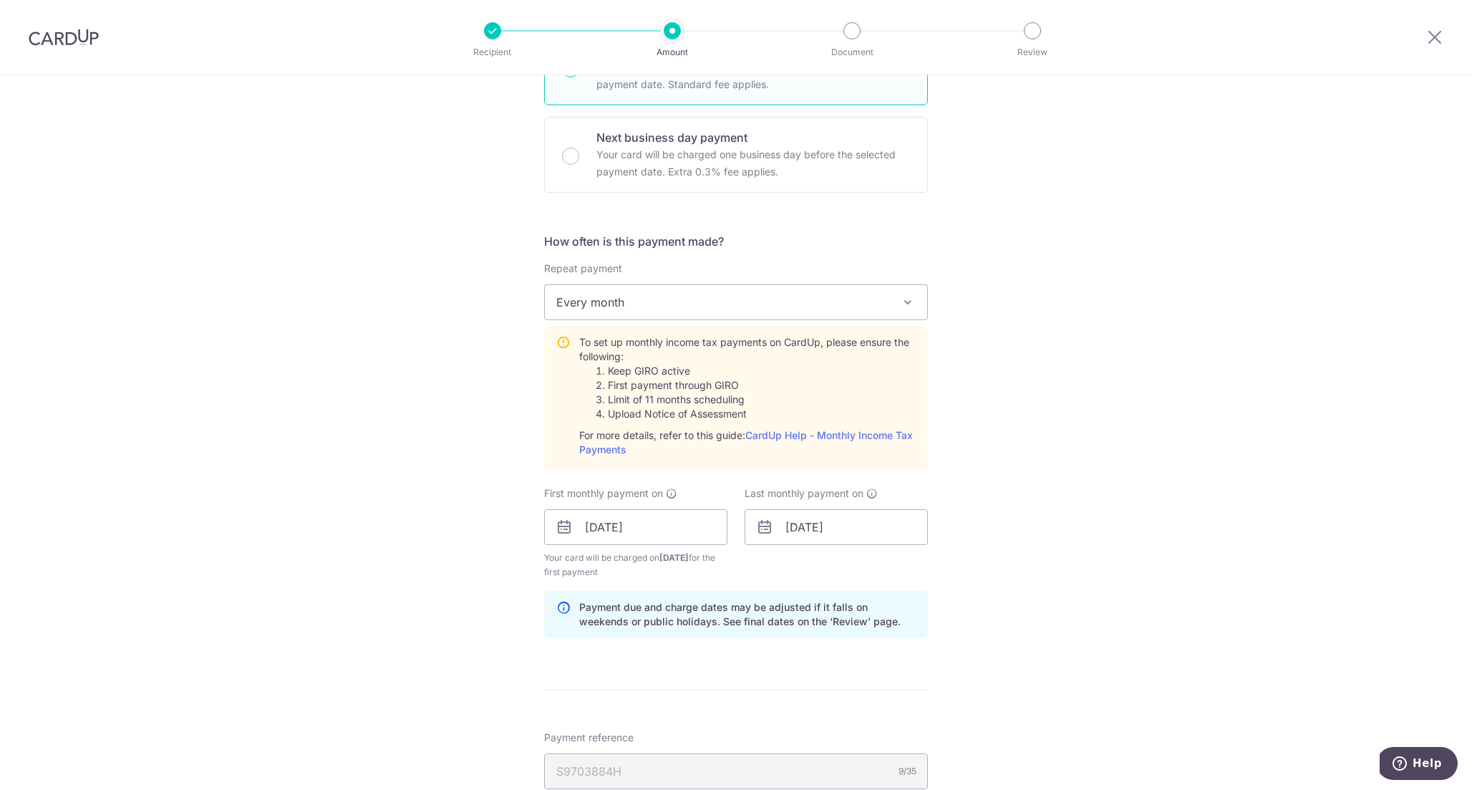
click at [1008, 483] on div "Tell us more about your payment Enter one-time or monthly payment amount SGD 48…" at bounding box center [736, 420] width 1472 height 1552
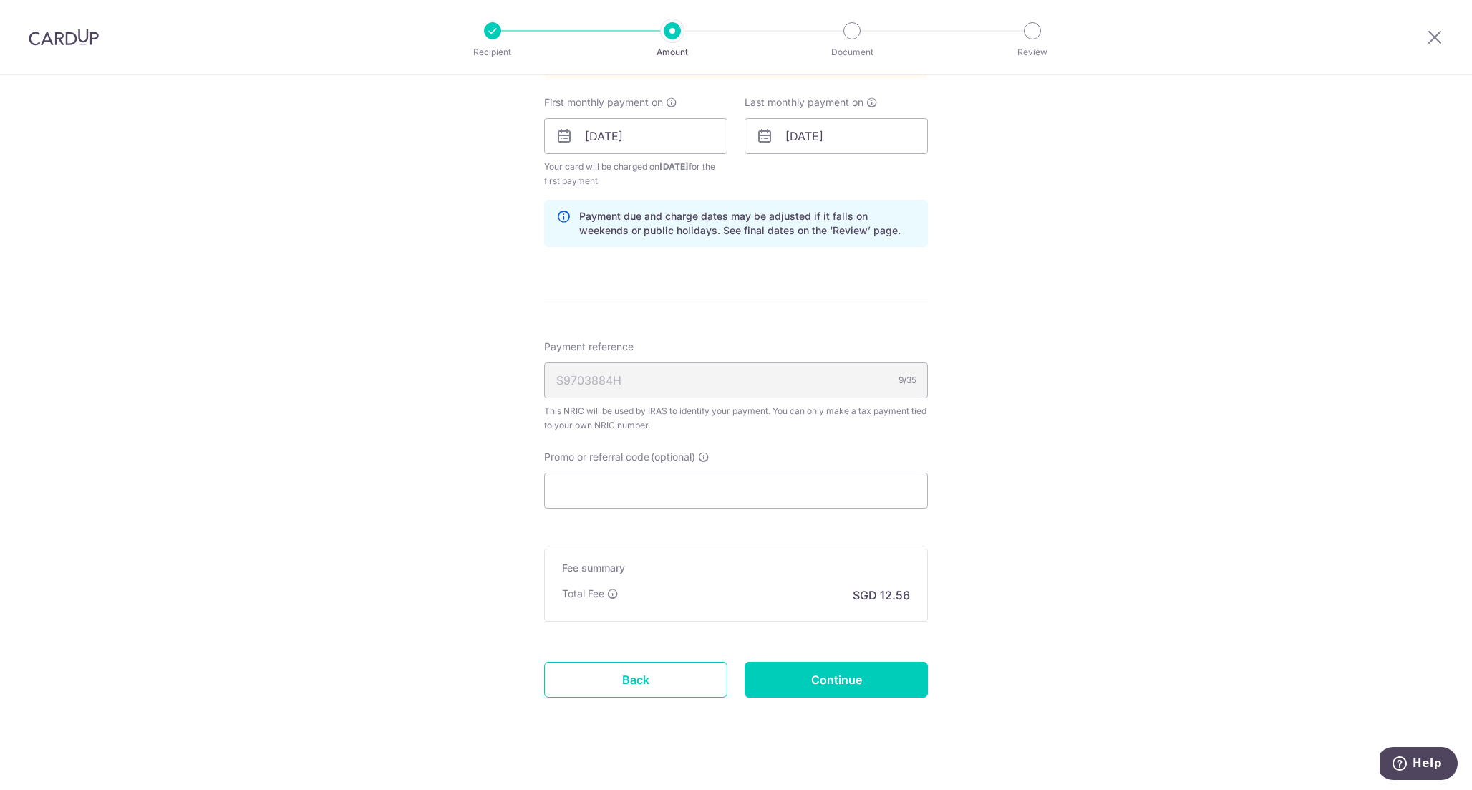
scroll to position [837, 0]
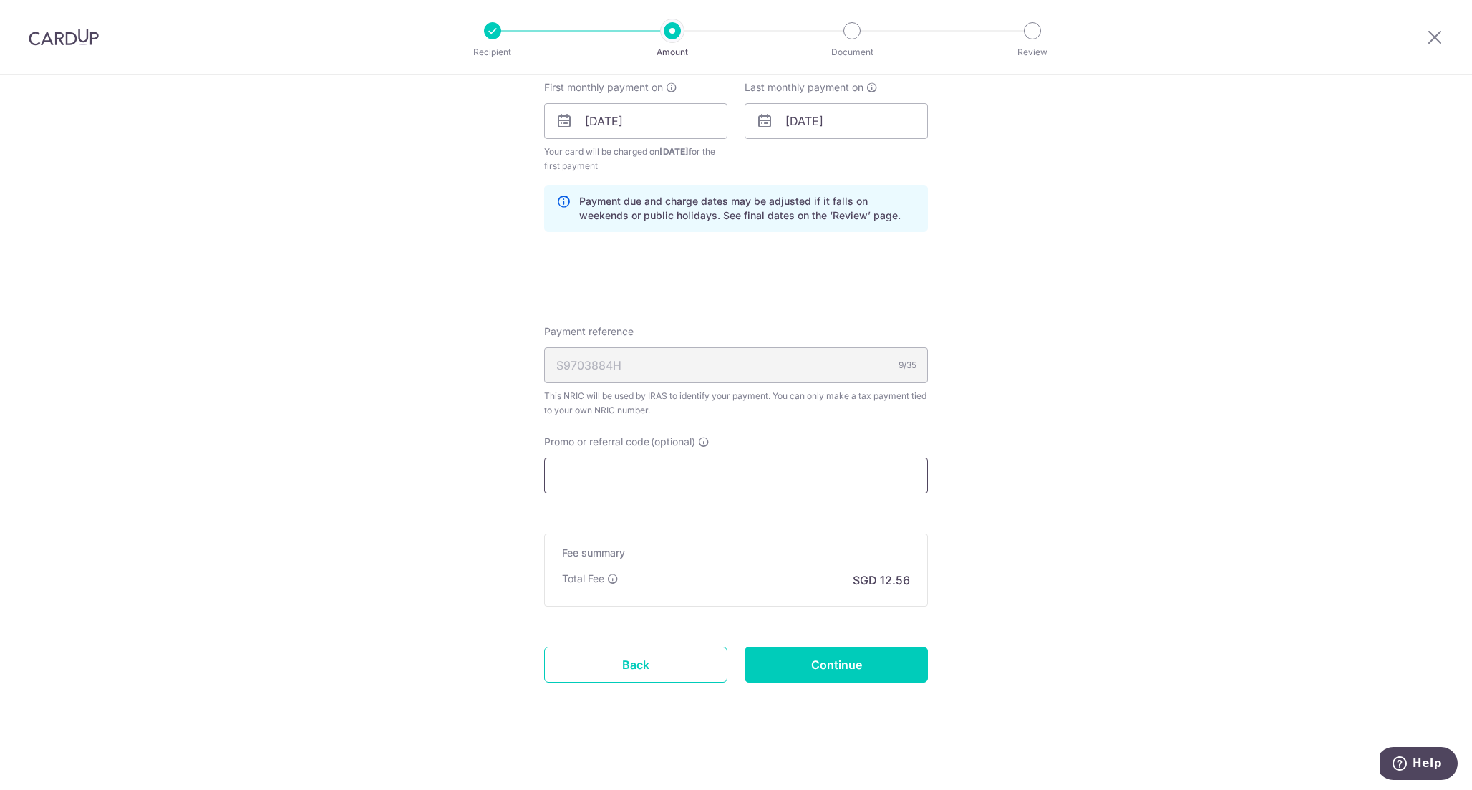
click at [798, 472] on input "Promo or referral code (optional)" at bounding box center [736, 476] width 384 height 36
paste input "MLTAX25R"
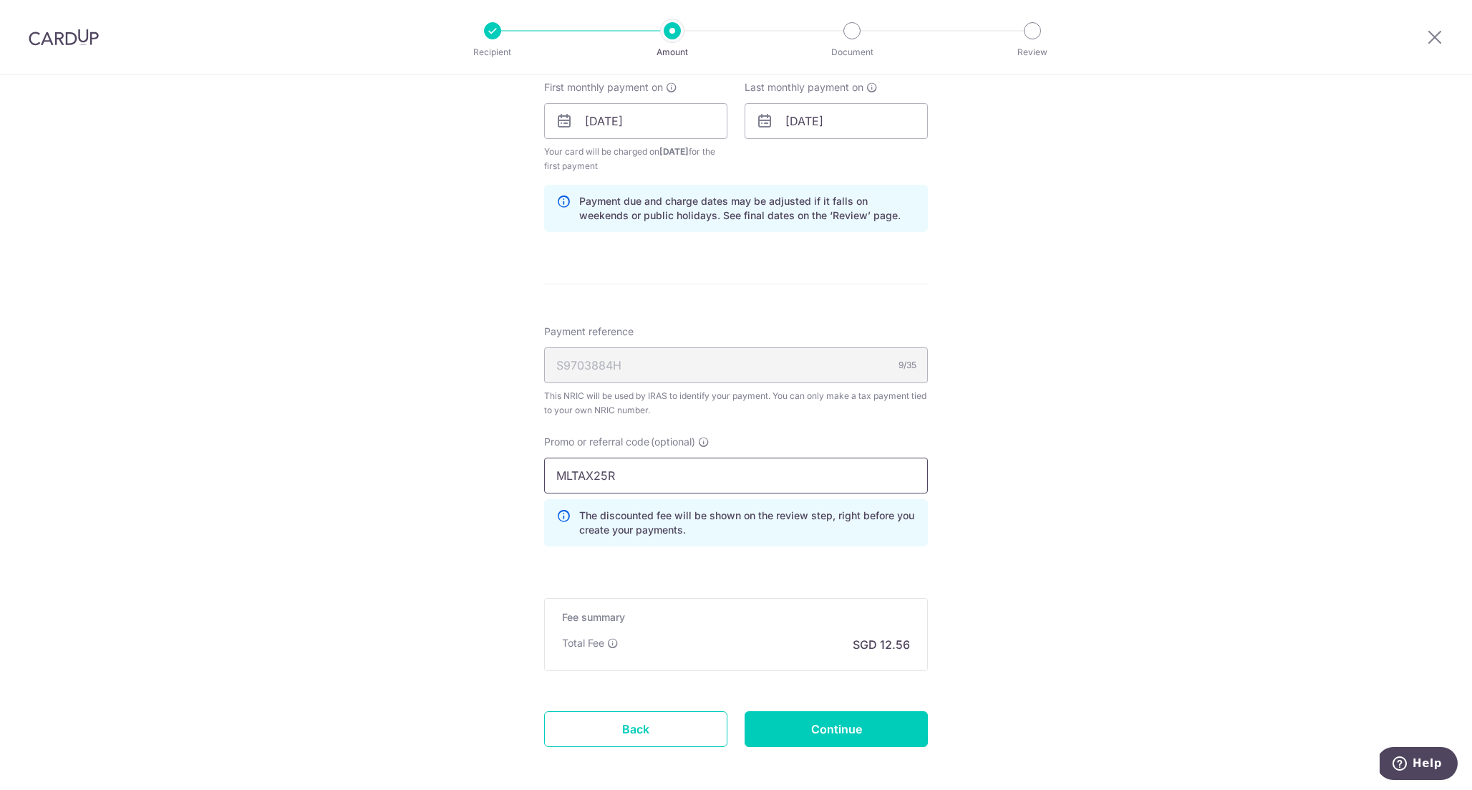
type input "MLTAX25R"
click at [846, 563] on form "Enter one-time or monthly payment amount SGD 482.10 482.10 The total tax paymen…" at bounding box center [736, 60] width 384 height 1454
click at [650, 573] on form "Enter one-time or monthly payment amount SGD 482.10 482.10 The total tax paymen…" at bounding box center [736, 60] width 384 height 1454
click at [612, 646] on icon at bounding box center [612, 642] width 11 height 11
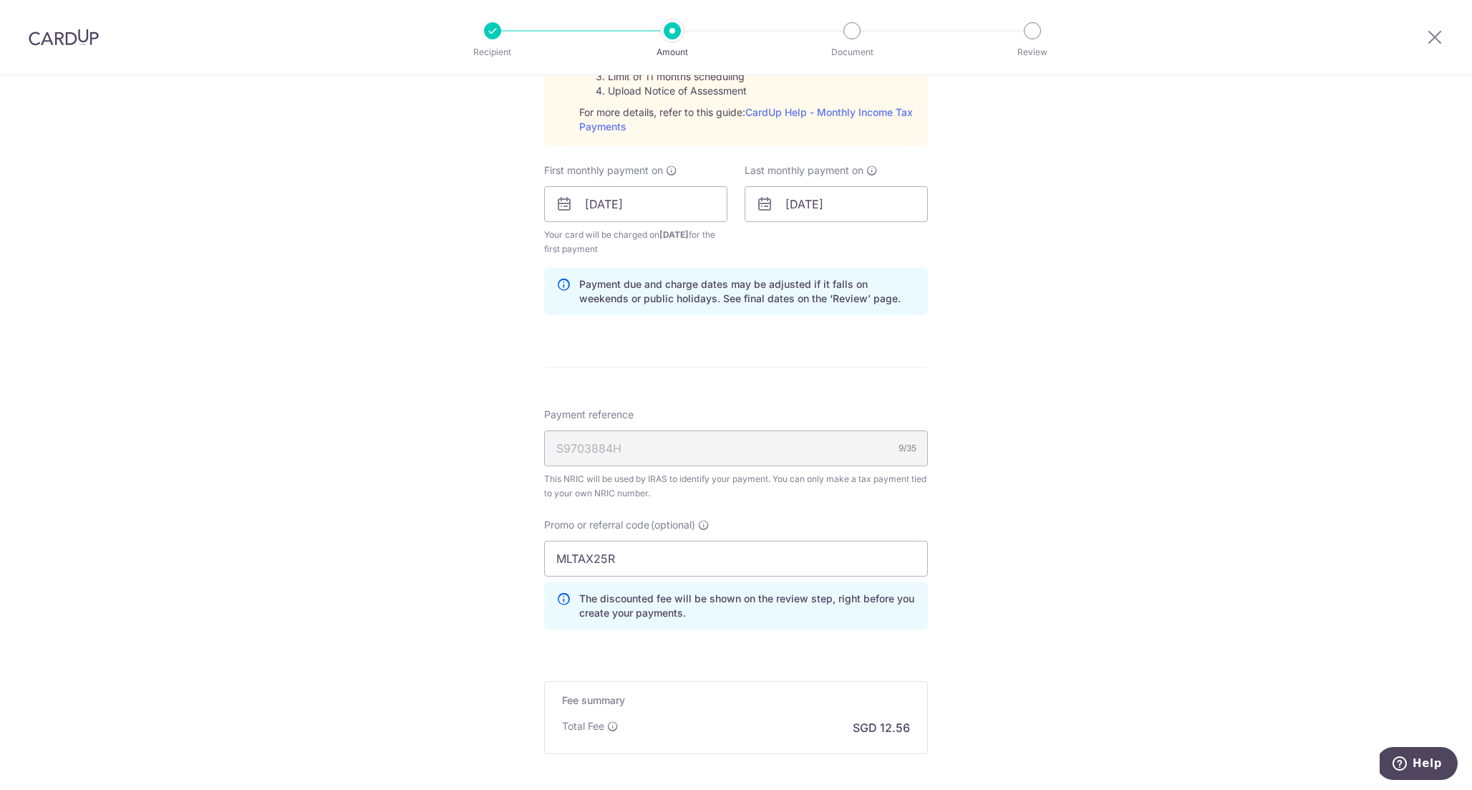
scroll to position [702, 0]
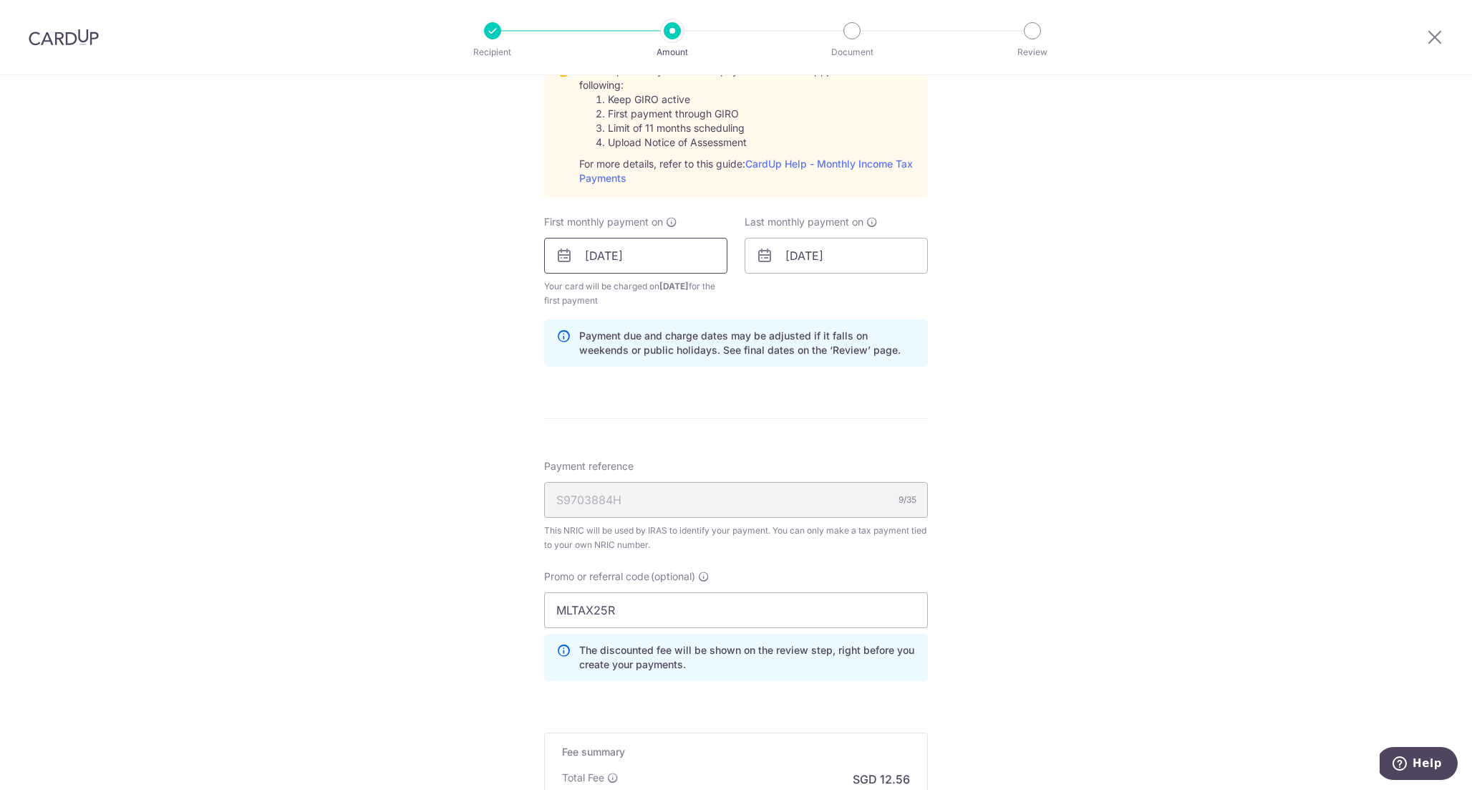
click at [652, 260] on input "12/10/2025" at bounding box center [635, 256] width 183 height 36
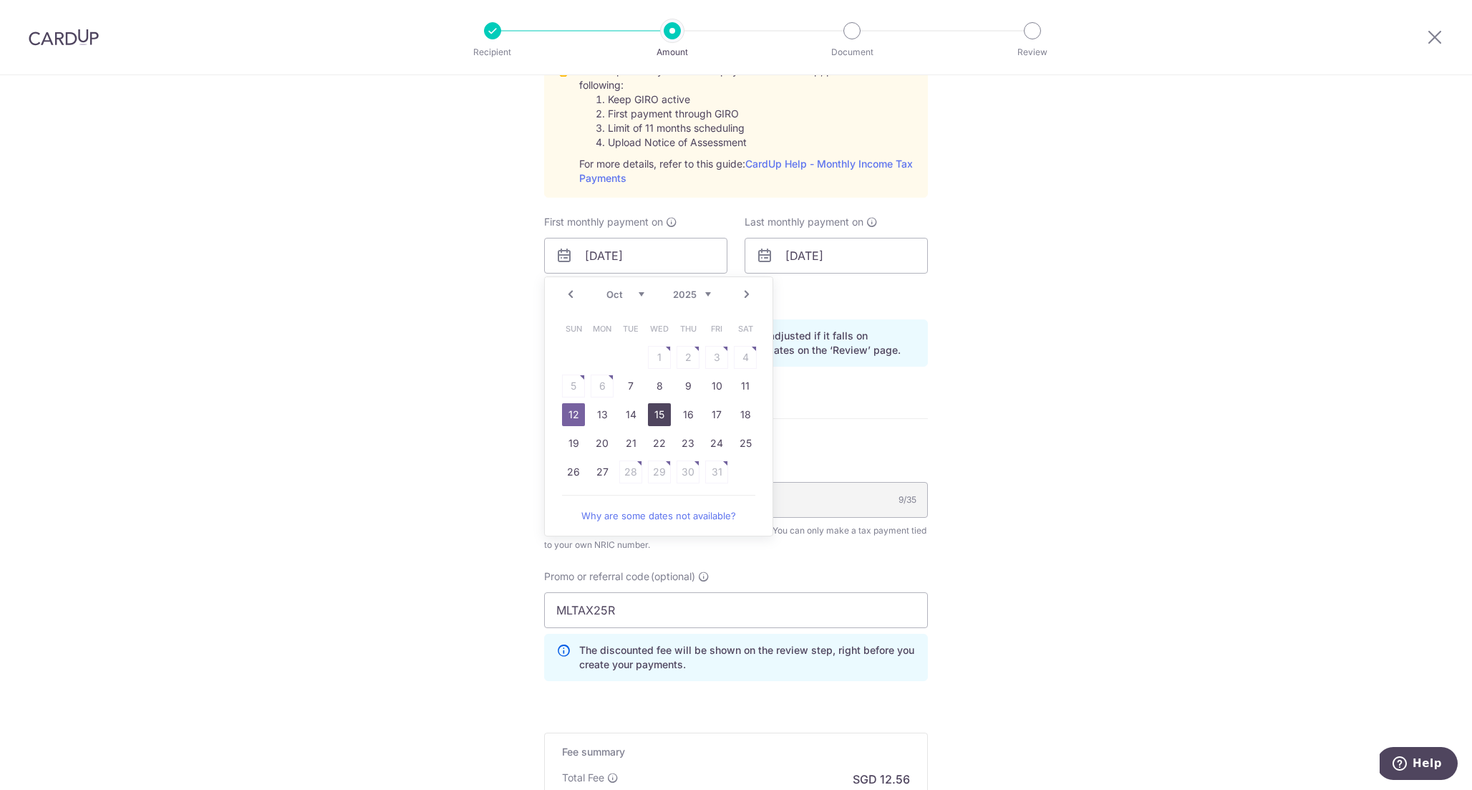
click at [658, 415] on link "15" at bounding box center [659, 414] width 23 height 23
type input "15/10/2025"
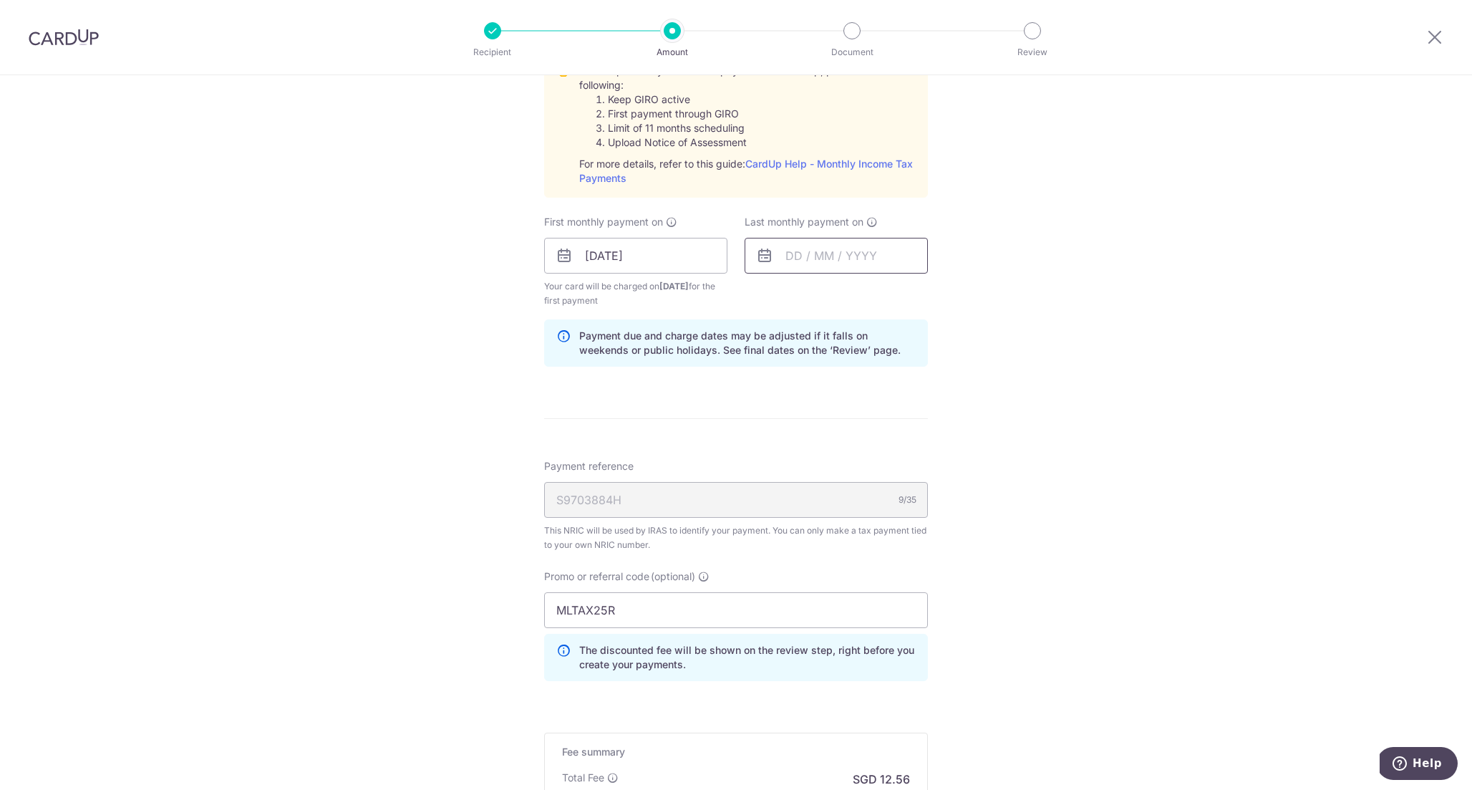
click at [814, 256] on input "text" at bounding box center [836, 256] width 183 height 36
click at [896, 291] on select "2025 2026" at bounding box center [893, 294] width 38 height 11
click at [834, 297] on select "Jan Feb Mar Apr May Jun Jul Aug Sep Oct" at bounding box center [826, 294] width 38 height 11
click at [782, 413] on link "15" at bounding box center [774, 414] width 23 height 23
type input "15/03/2026"
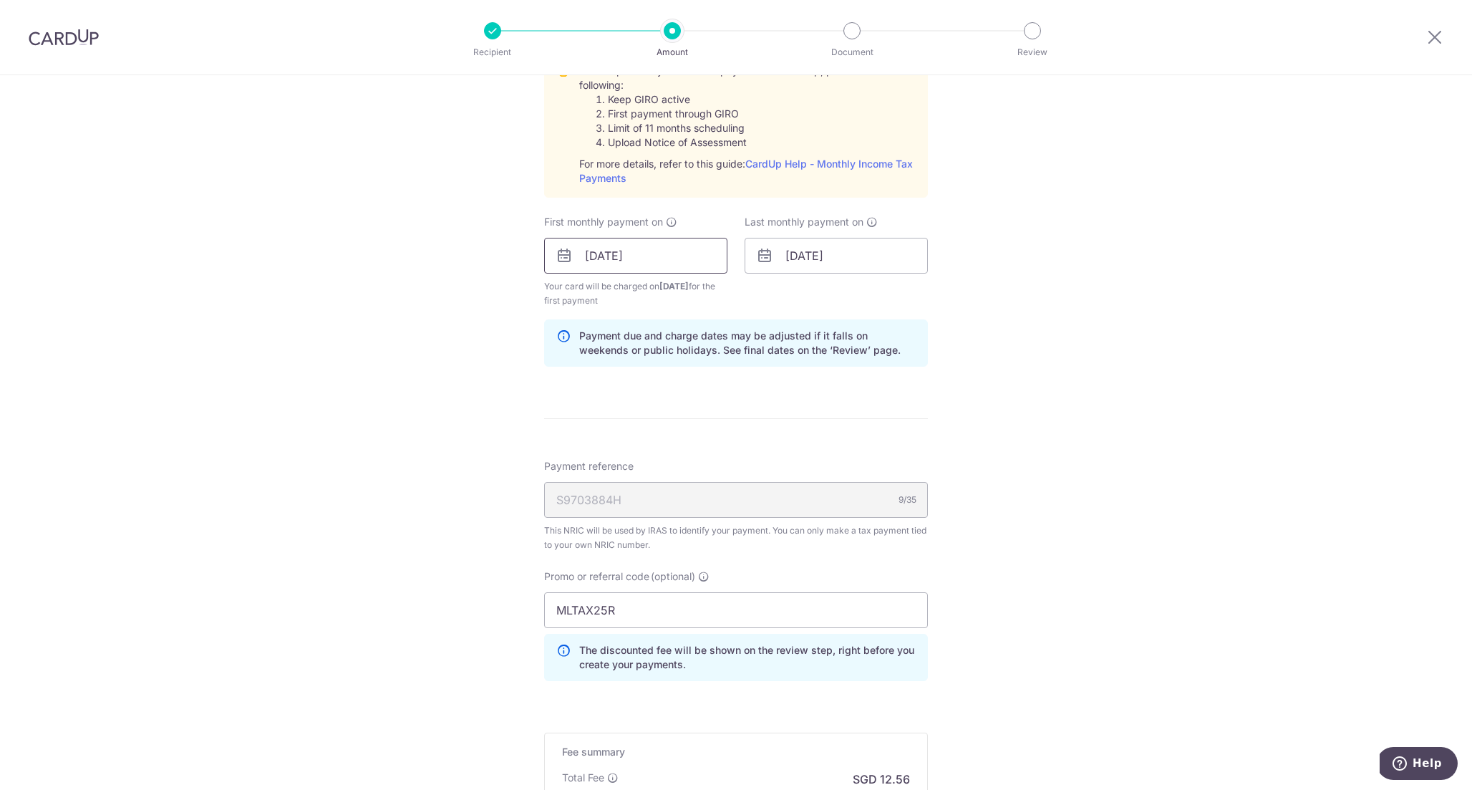
click at [649, 262] on input "15/10/2025" at bounding box center [635, 256] width 183 height 36
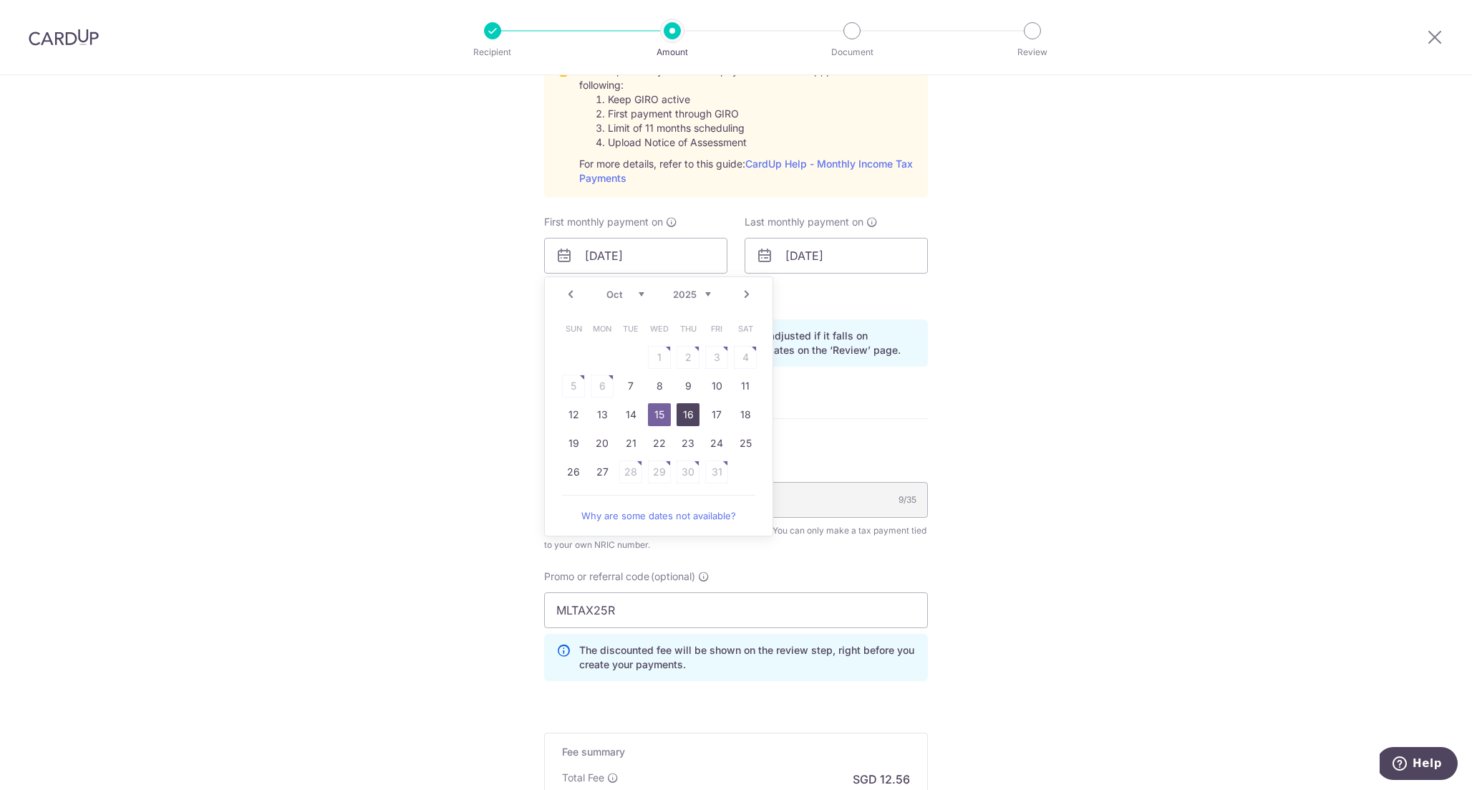
click at [695, 410] on link "16" at bounding box center [688, 414] width 23 height 23
type input "16/10/2025"
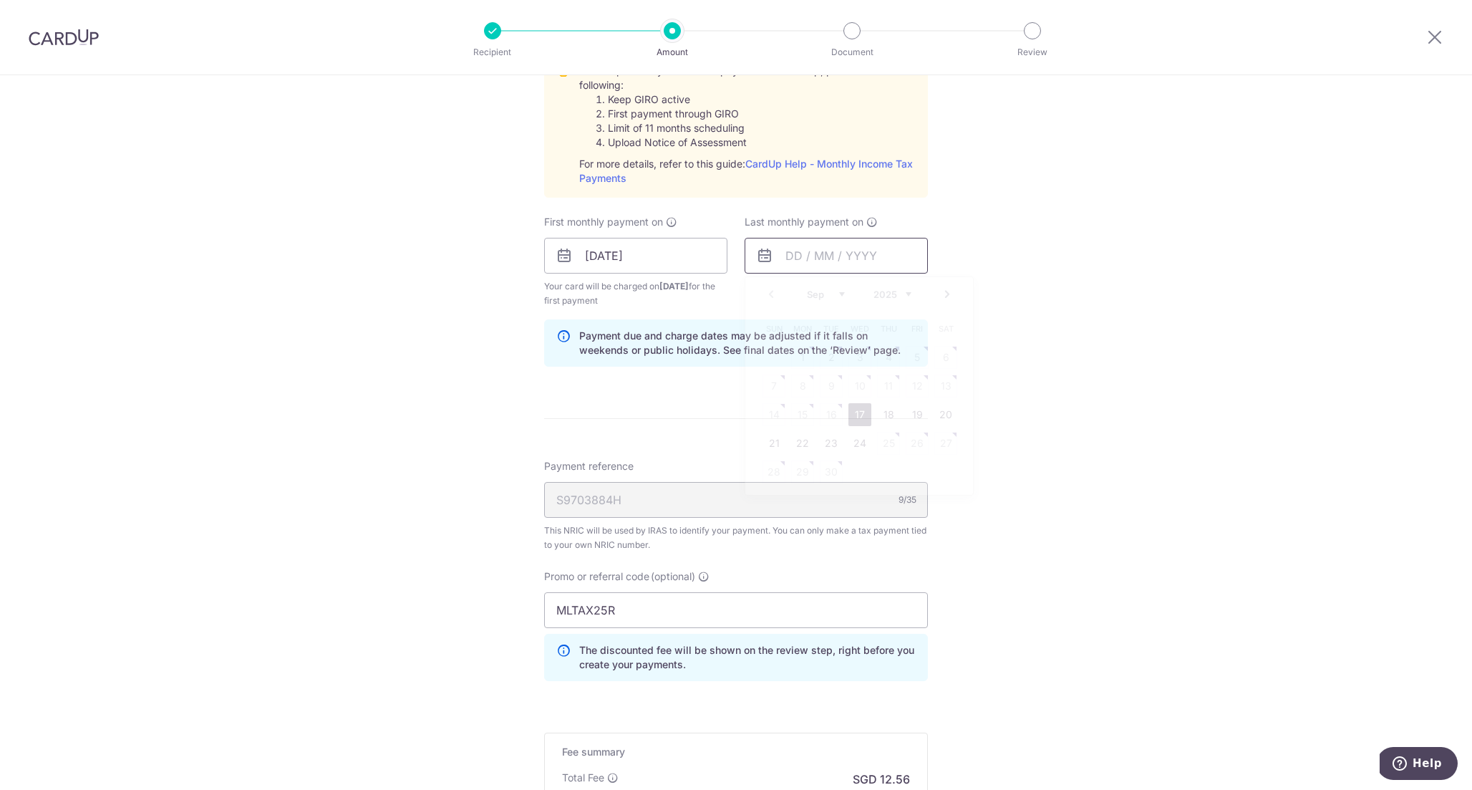
click at [798, 253] on input "text" at bounding box center [836, 256] width 183 height 36
click at [926, 296] on div "Prev Next Sep Oct Nov Dec 2025 2026" at bounding box center [859, 294] width 228 height 34
click at [914, 296] on div "Prev Next Sep Oct Nov Dec 2025 2026" at bounding box center [859, 294] width 228 height 34
click at [903, 296] on select "2025 2026" at bounding box center [893, 294] width 38 height 11
click at [816, 291] on select "Jan Feb Mar Apr May Jun Jul Aug Sep Oct" at bounding box center [826, 294] width 38 height 11
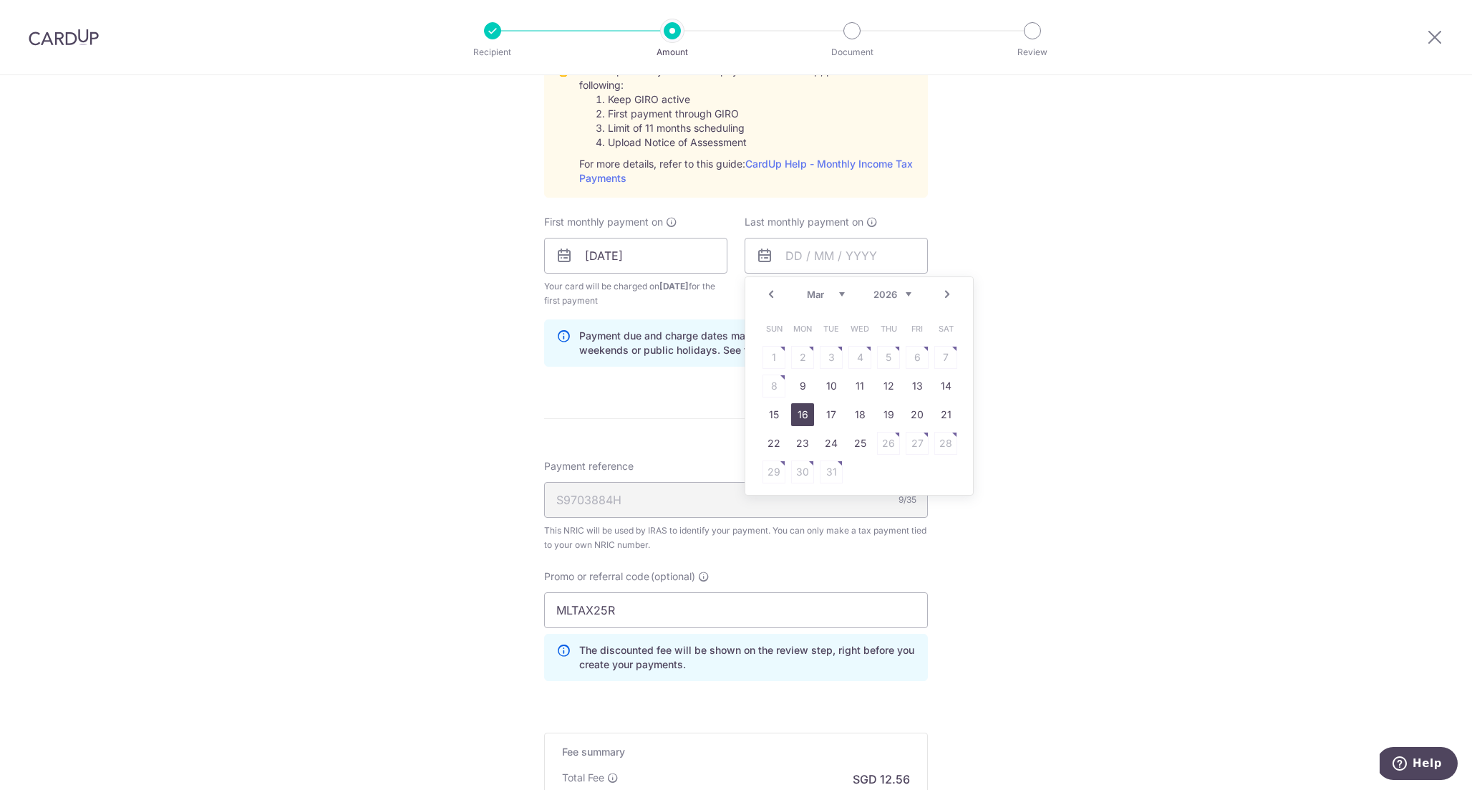
click at [808, 413] on link "16" at bounding box center [802, 414] width 23 height 23
type input "16/03/2026"
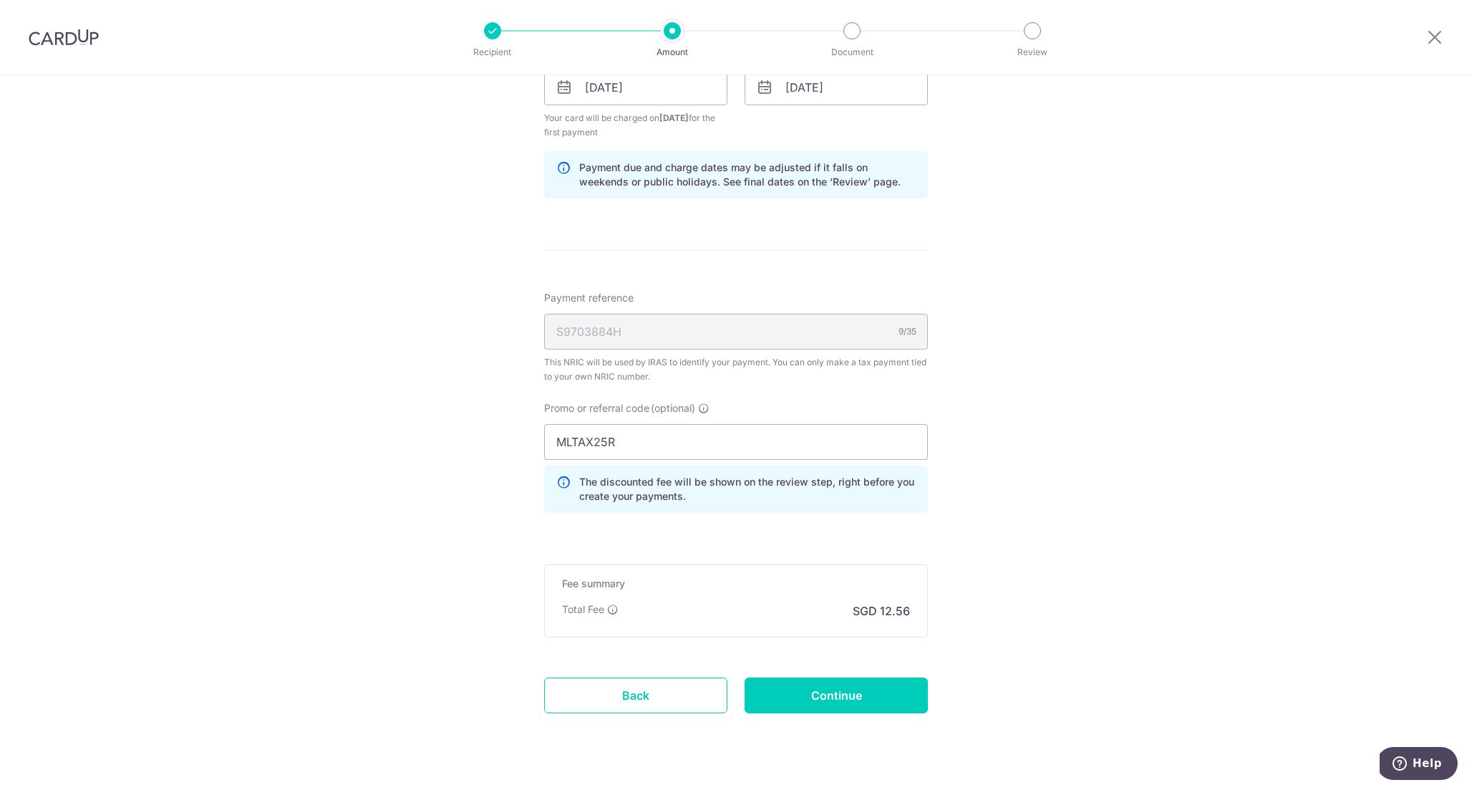
scroll to position [902, 0]
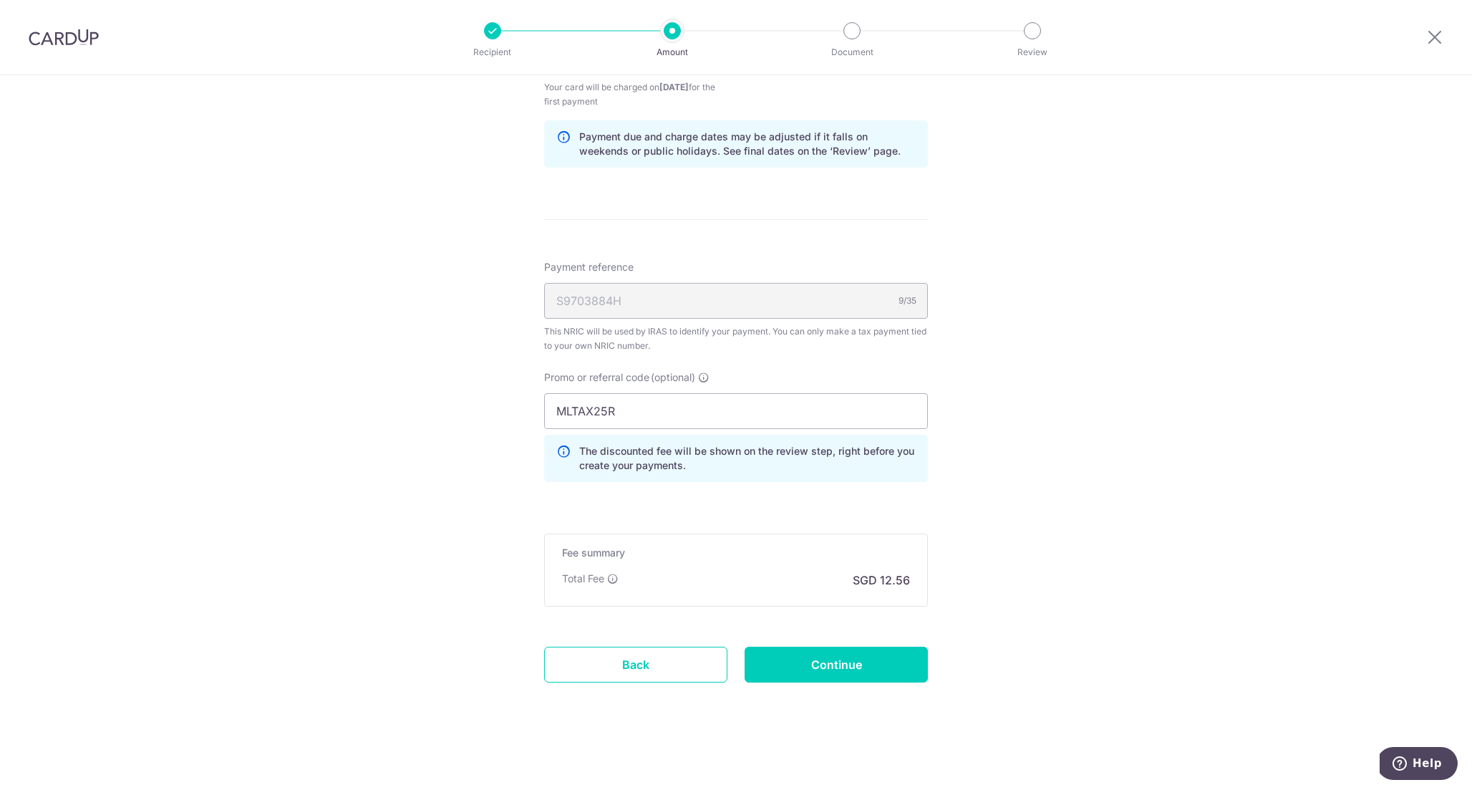
click at [803, 588] on div "Total Fee SGD 12.56" at bounding box center [736, 579] width 348 height 17
click at [822, 675] on input "Continue" at bounding box center [836, 665] width 183 height 36
type input "Create Schedule"
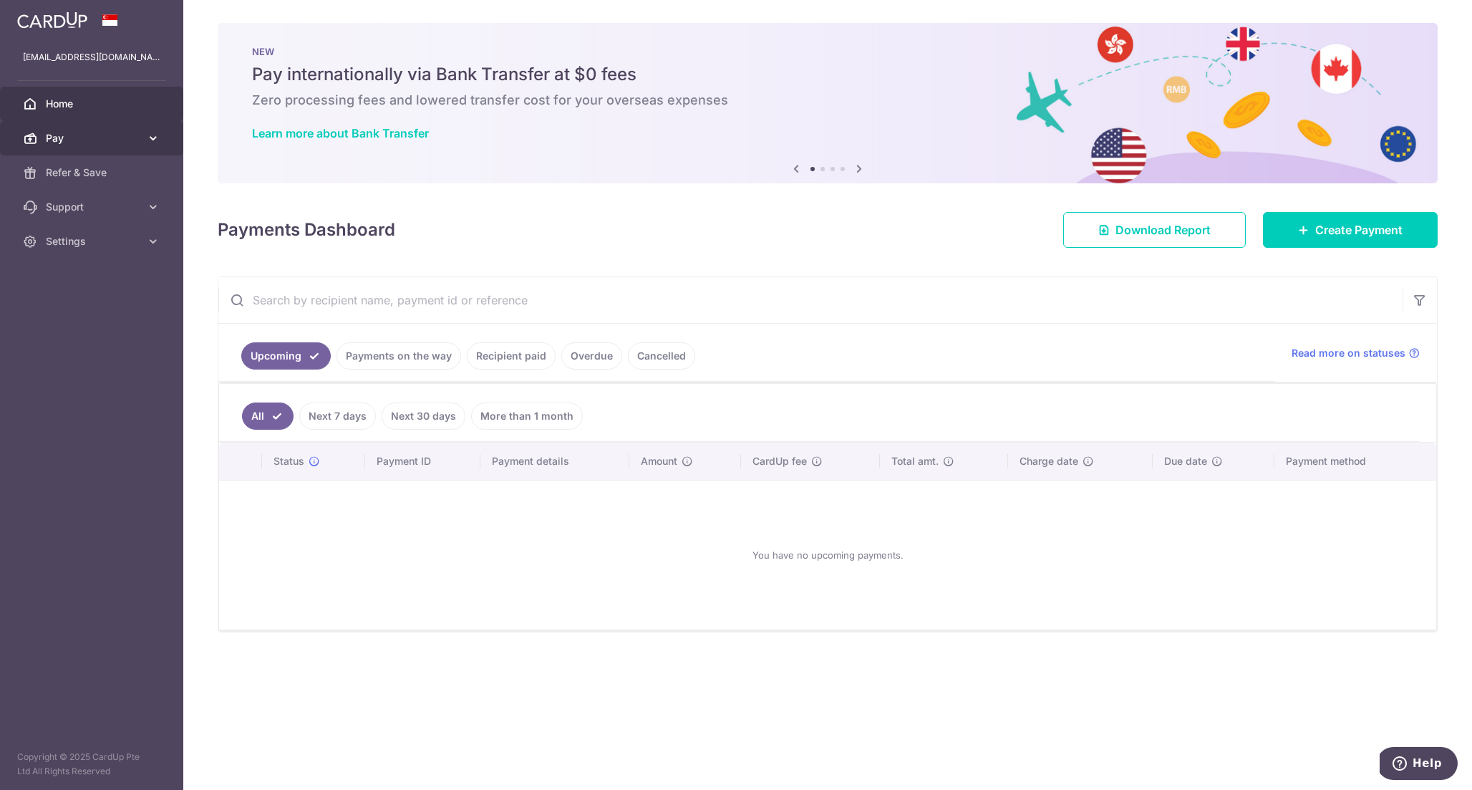
click at [100, 144] on span "Pay" at bounding box center [93, 138] width 95 height 14
click at [103, 173] on span "Payments" at bounding box center [93, 172] width 95 height 14
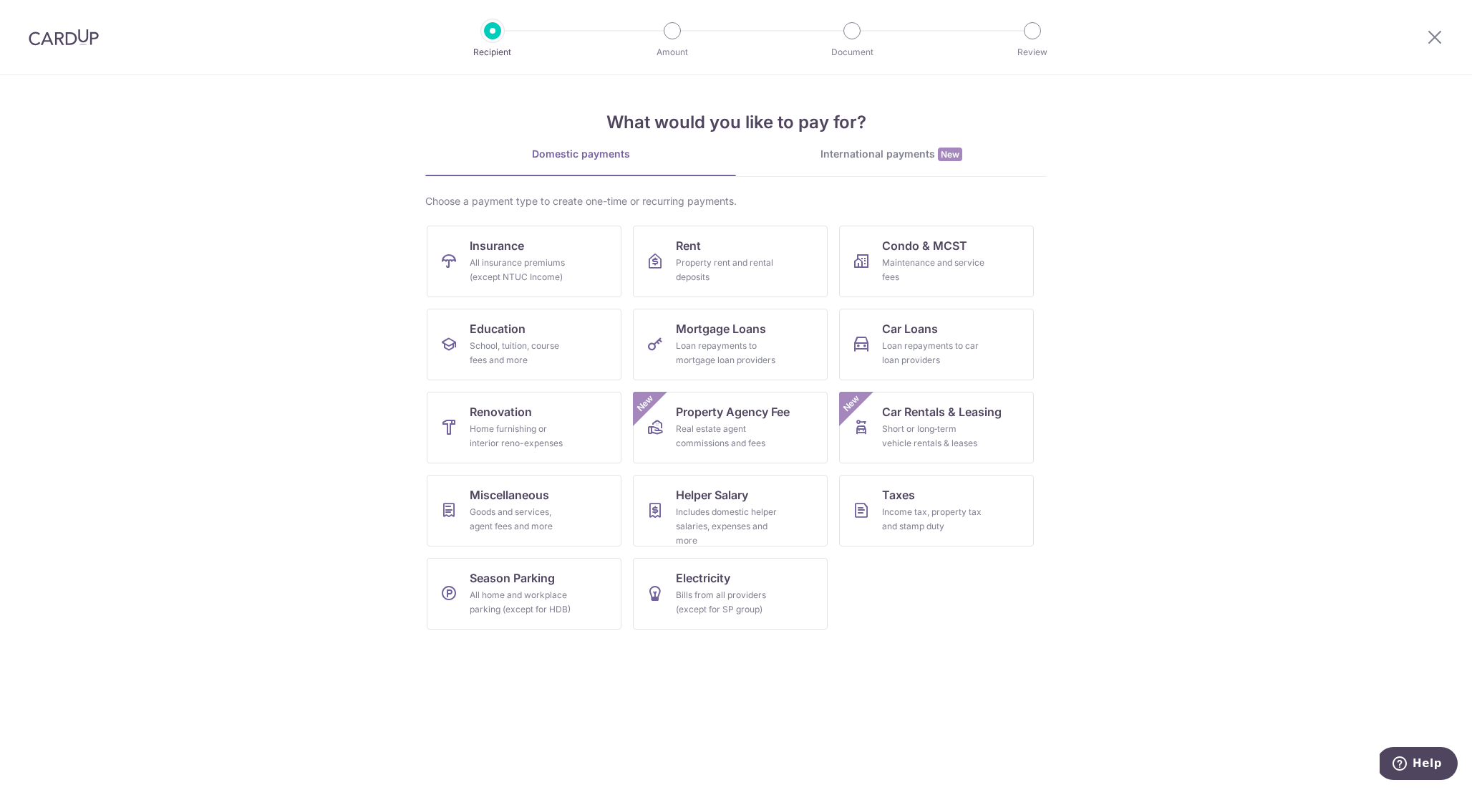
click at [84, 39] on img at bounding box center [64, 37] width 70 height 17
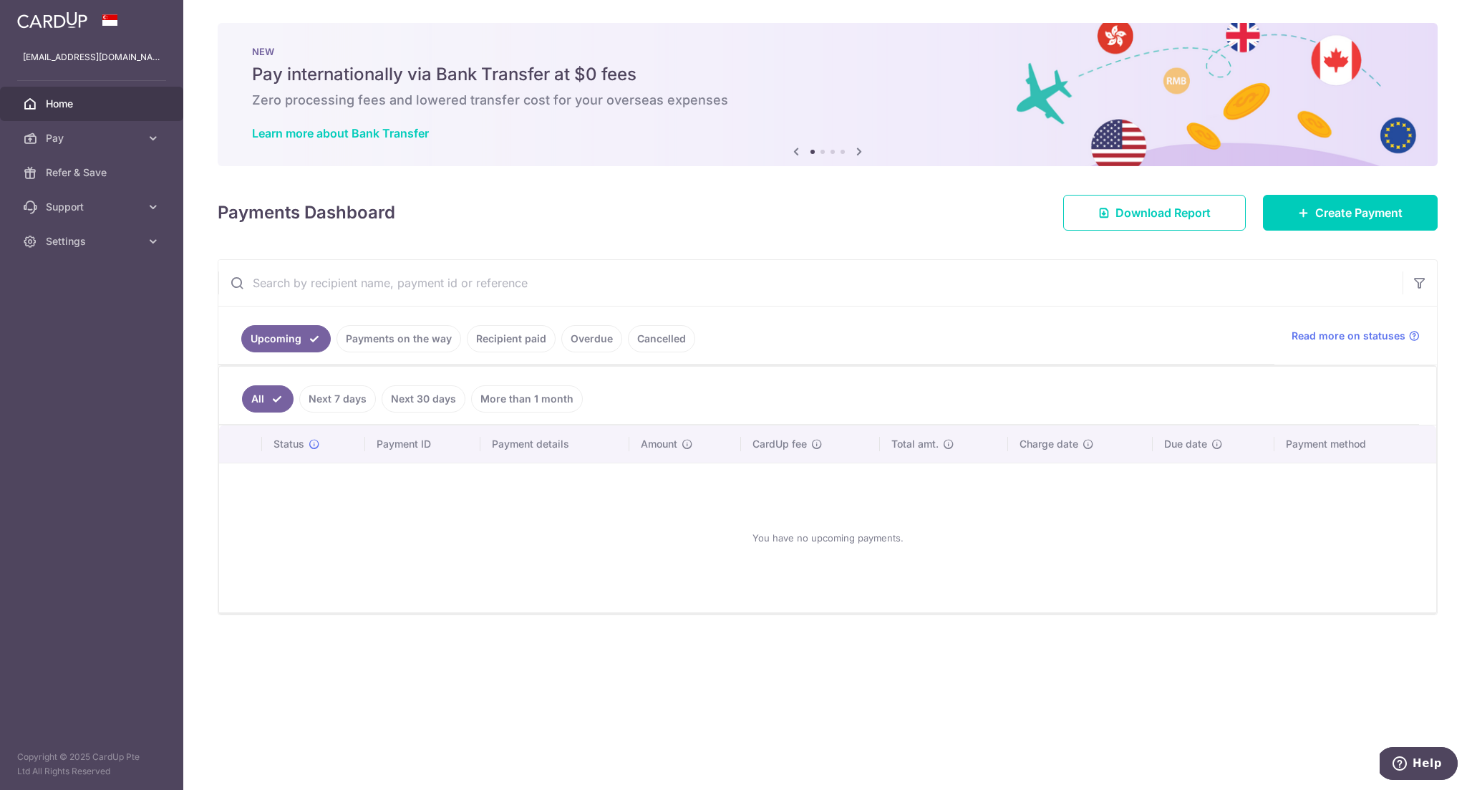
click at [577, 334] on link "Overdue" at bounding box center [591, 338] width 61 height 27
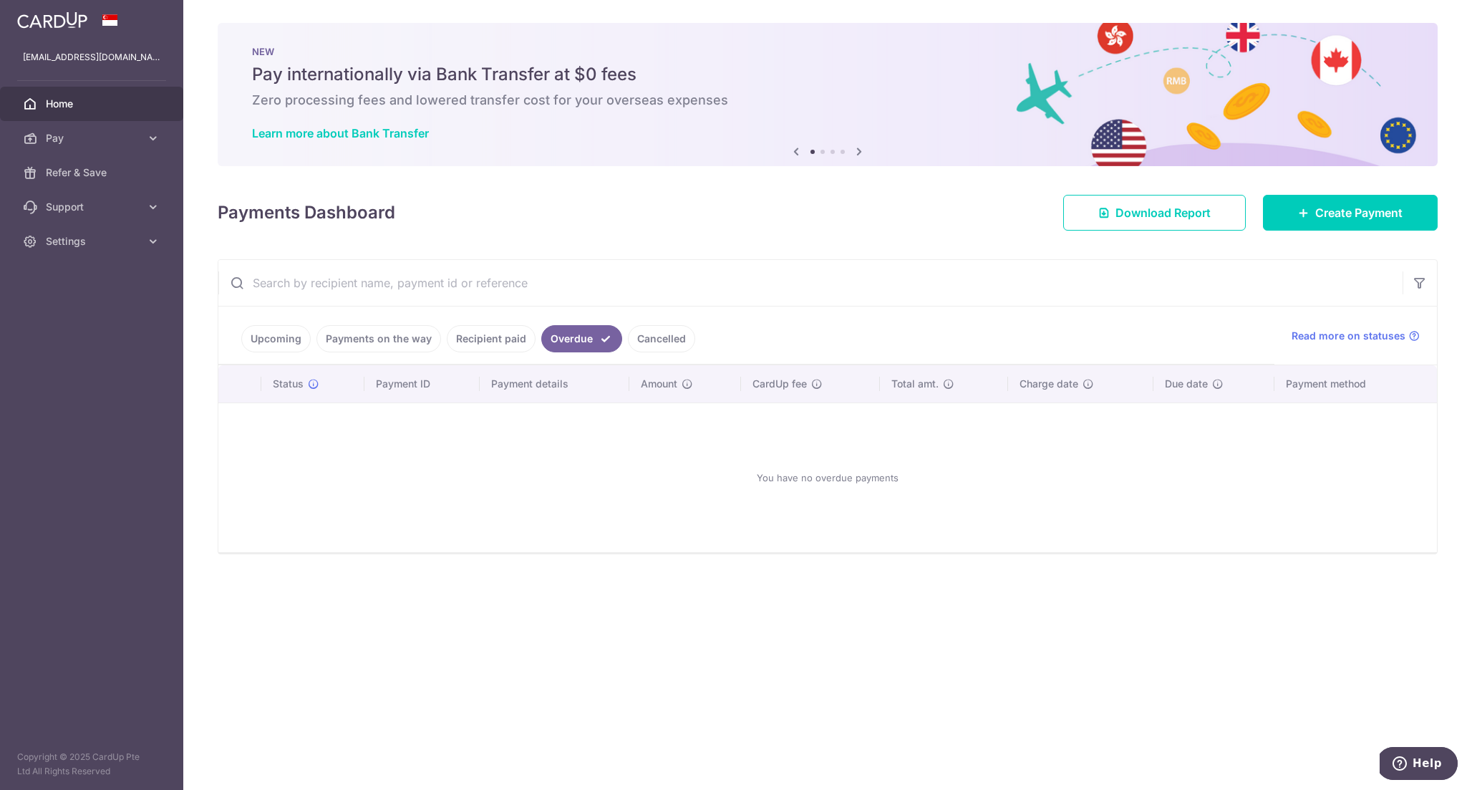
click at [644, 328] on link "Cancelled" at bounding box center [661, 338] width 67 height 27
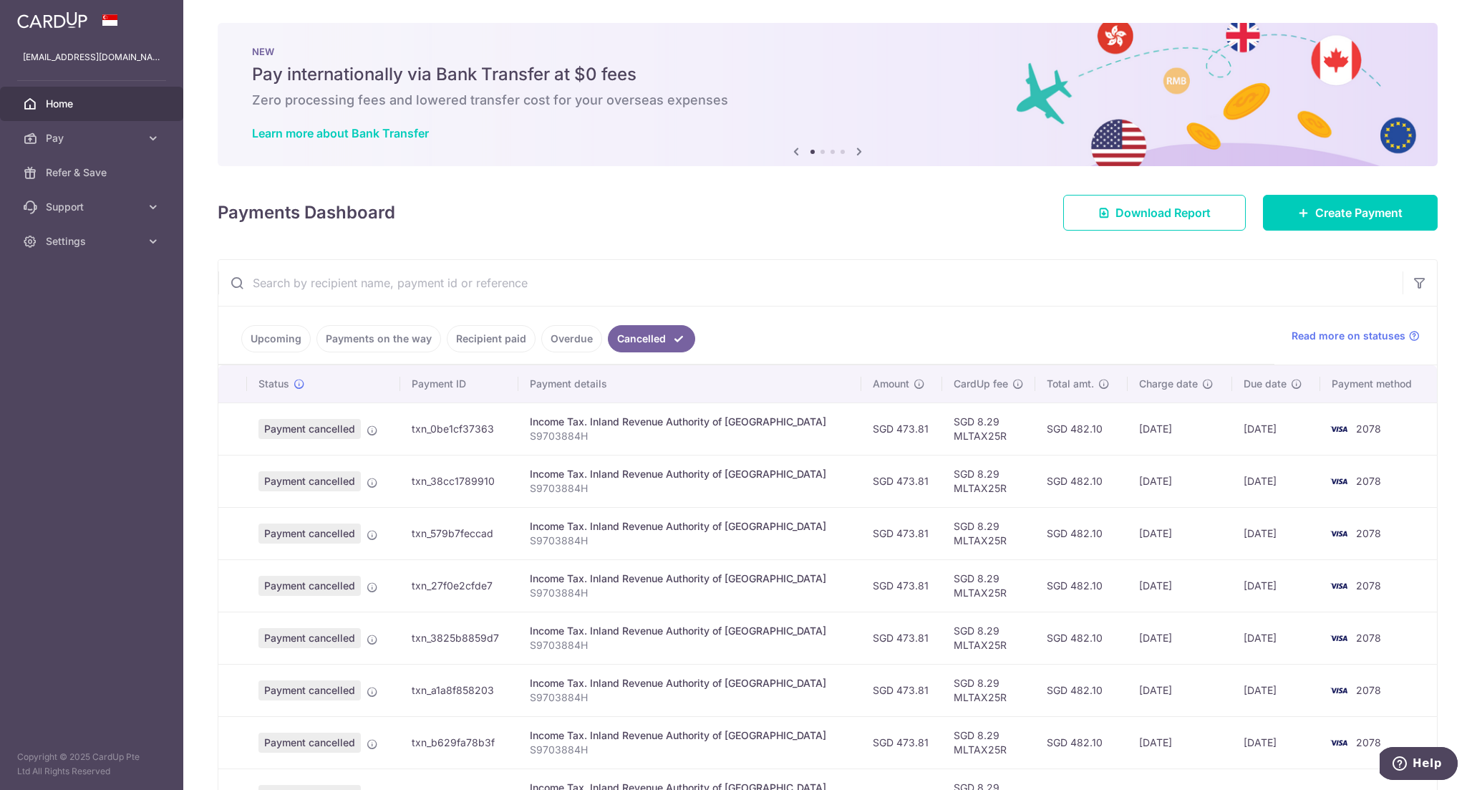
click at [488, 327] on link "Recipient paid" at bounding box center [491, 338] width 89 height 27
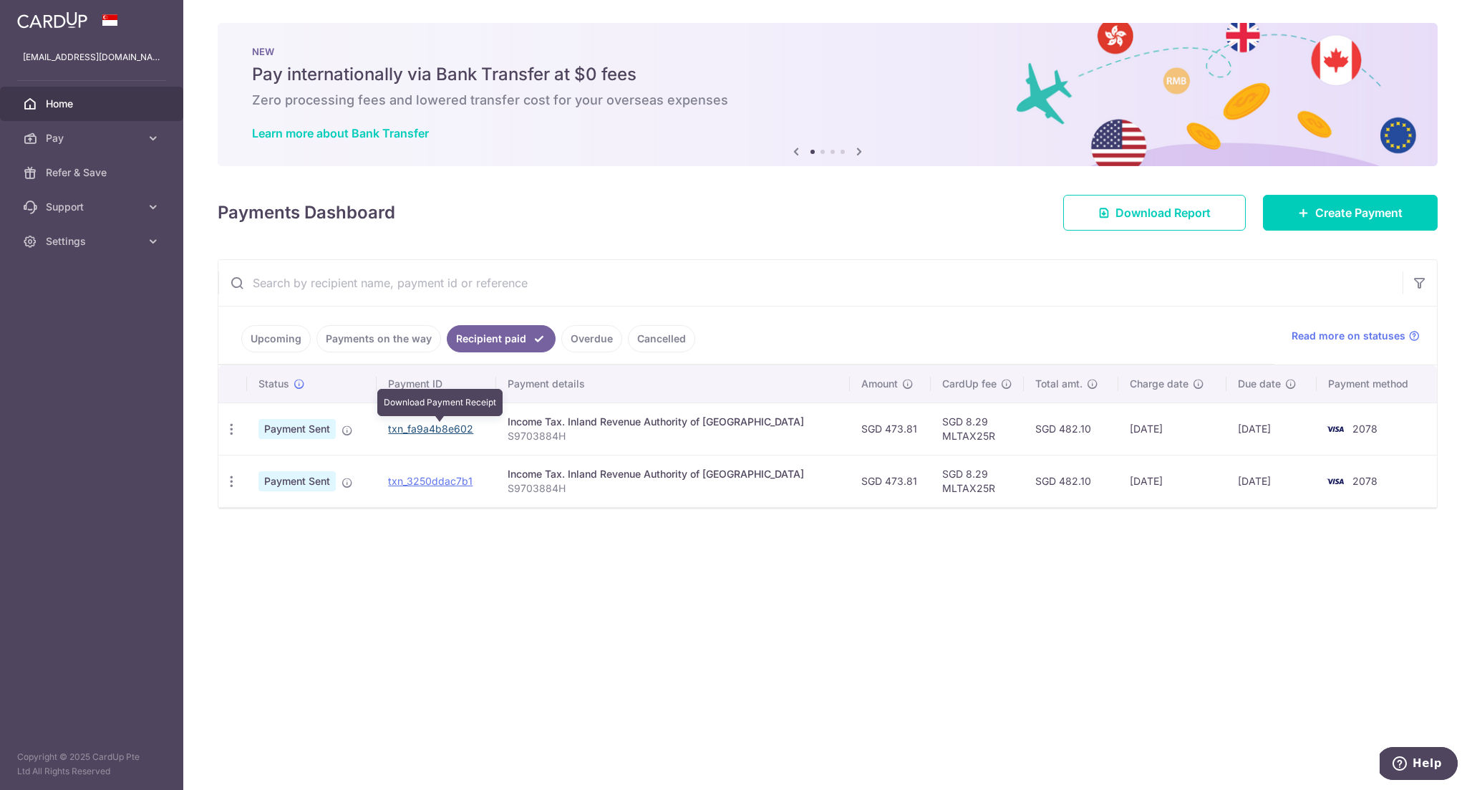
click at [423, 428] on link "txn_fa9a4b8e602" at bounding box center [430, 428] width 85 height 12
click at [1047, 425] on td "SGD 482.10" at bounding box center [1071, 428] width 95 height 52
copy td "482.10"
click at [1048, 430] on td "SGD 482.10" at bounding box center [1071, 428] width 95 height 52
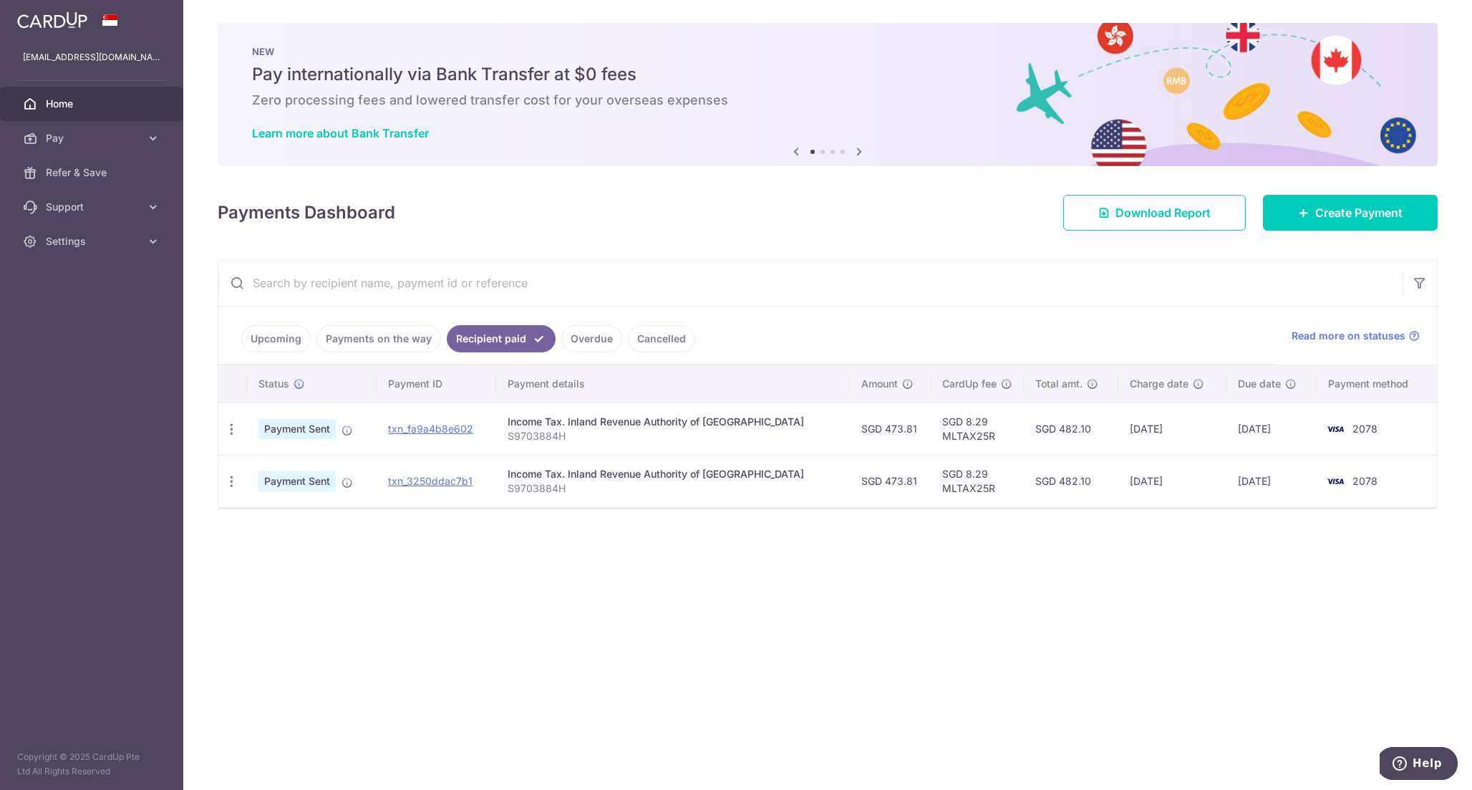
click at [1048, 430] on td "SGD 482.10" at bounding box center [1071, 428] width 95 height 52
copy td "482.10"
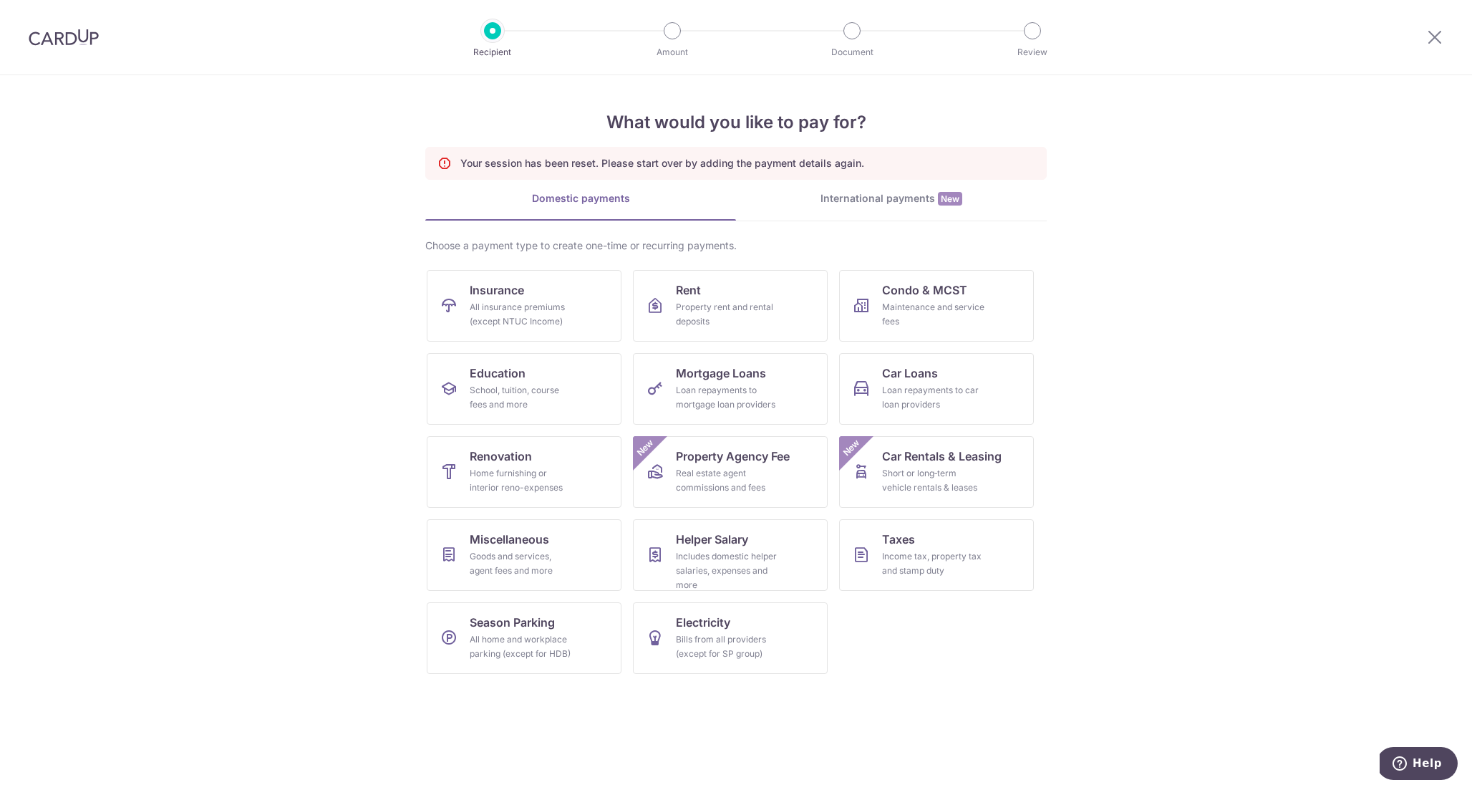
click at [87, 40] on img at bounding box center [64, 37] width 70 height 17
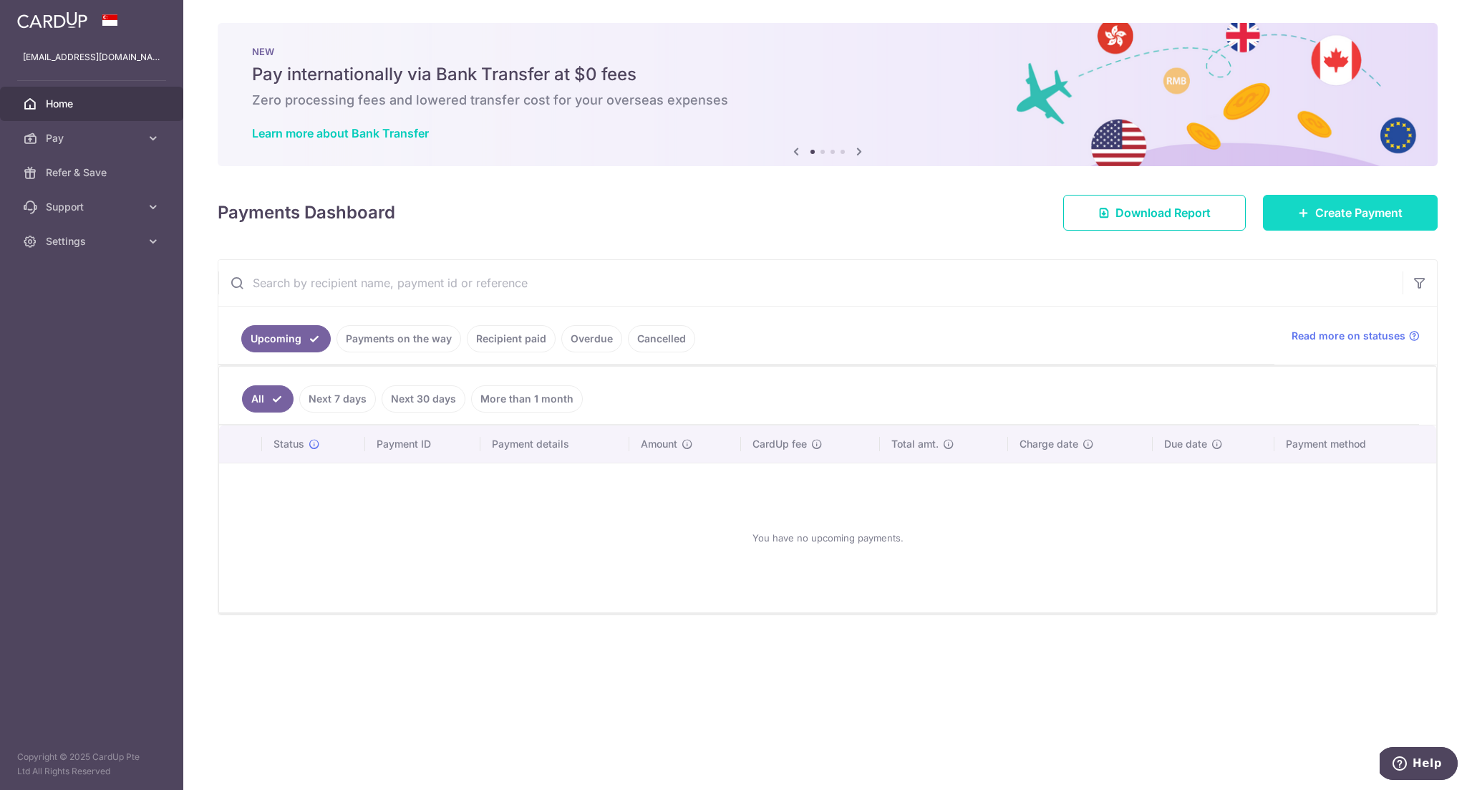
click at [1314, 215] on link "Create Payment" at bounding box center [1350, 213] width 175 height 36
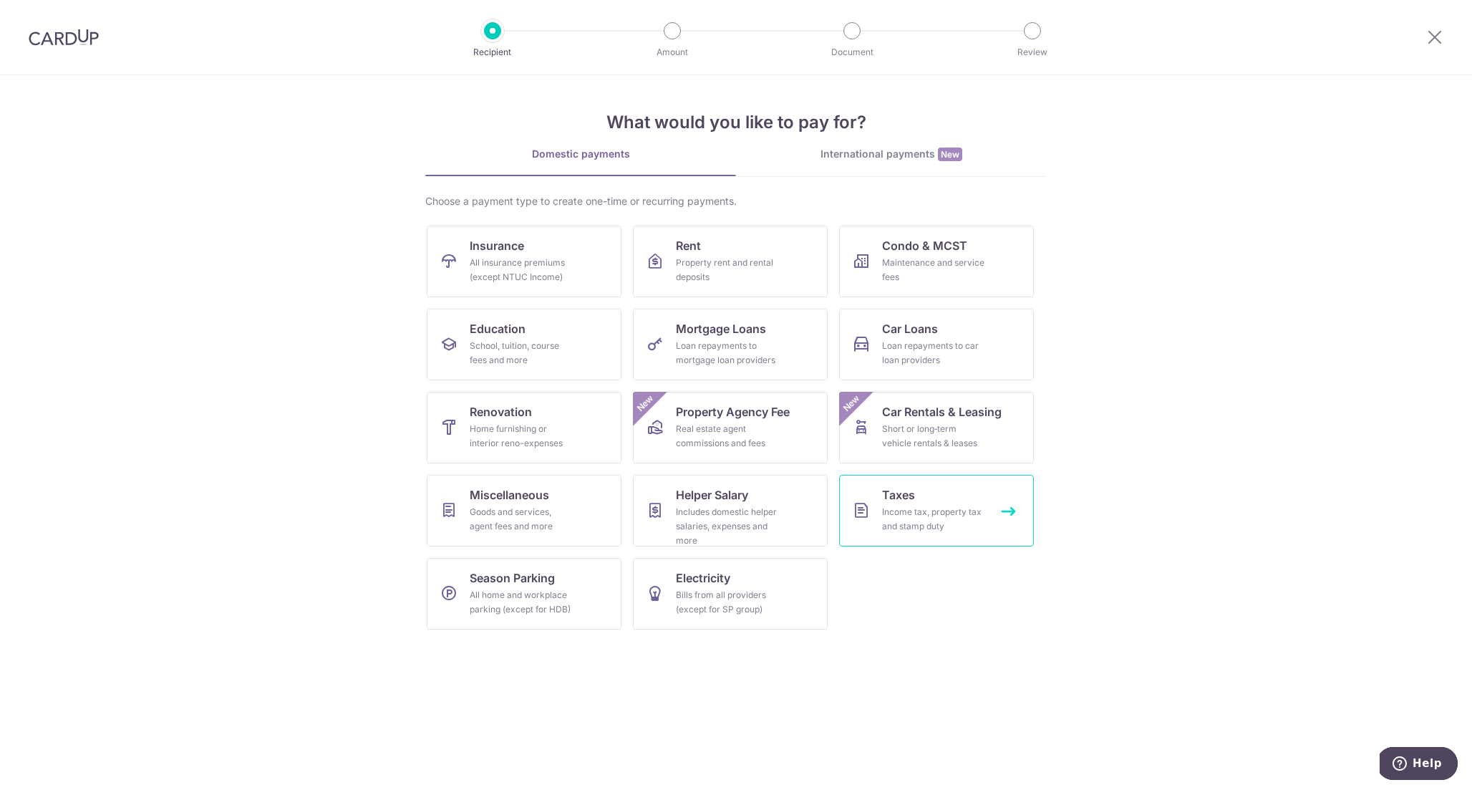
click at [869, 503] on icon at bounding box center [861, 510] width 17 height 17
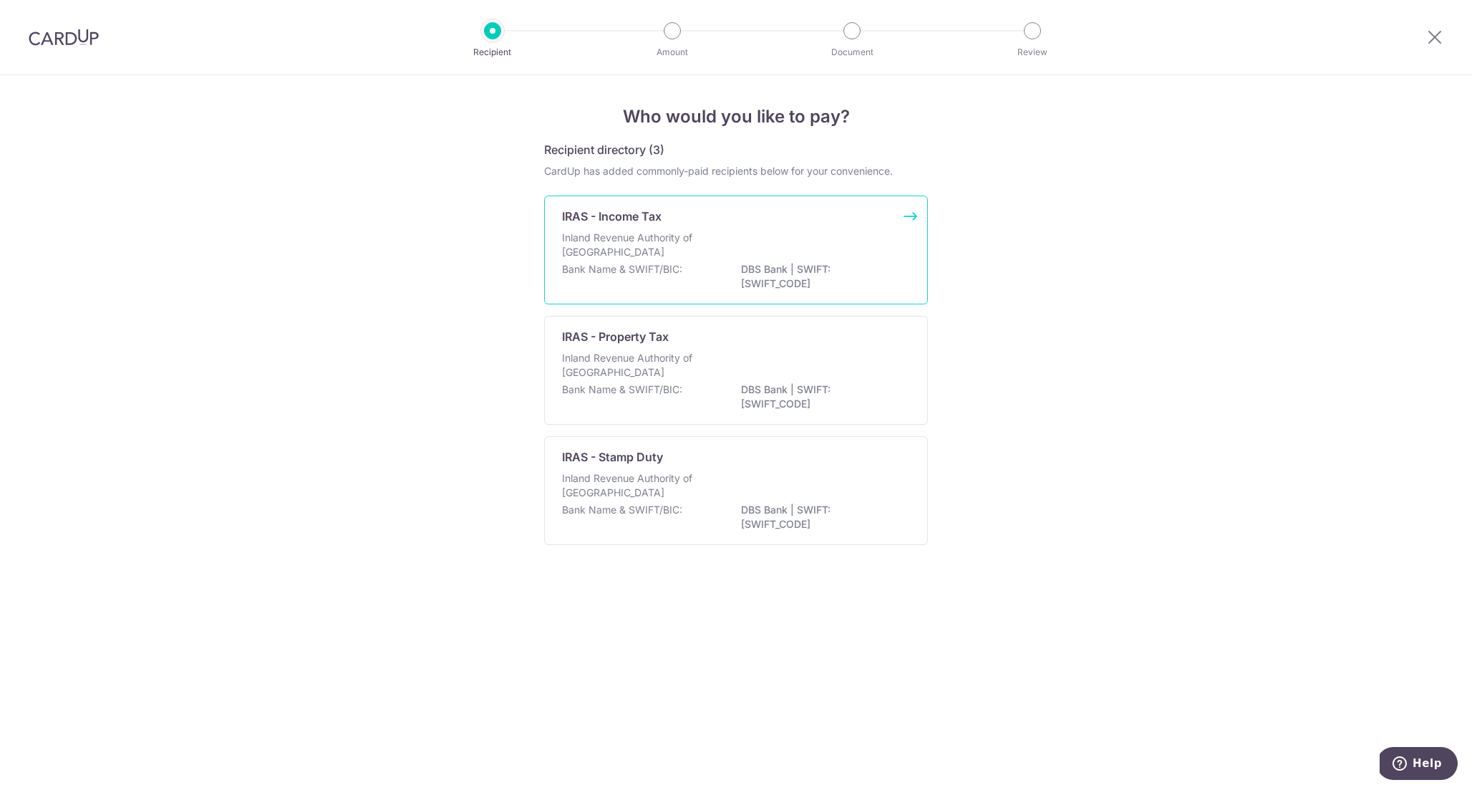
click at [766, 256] on div "Inland Revenue Authority of [GEOGRAPHIC_DATA]" at bounding box center [736, 247] width 348 height 32
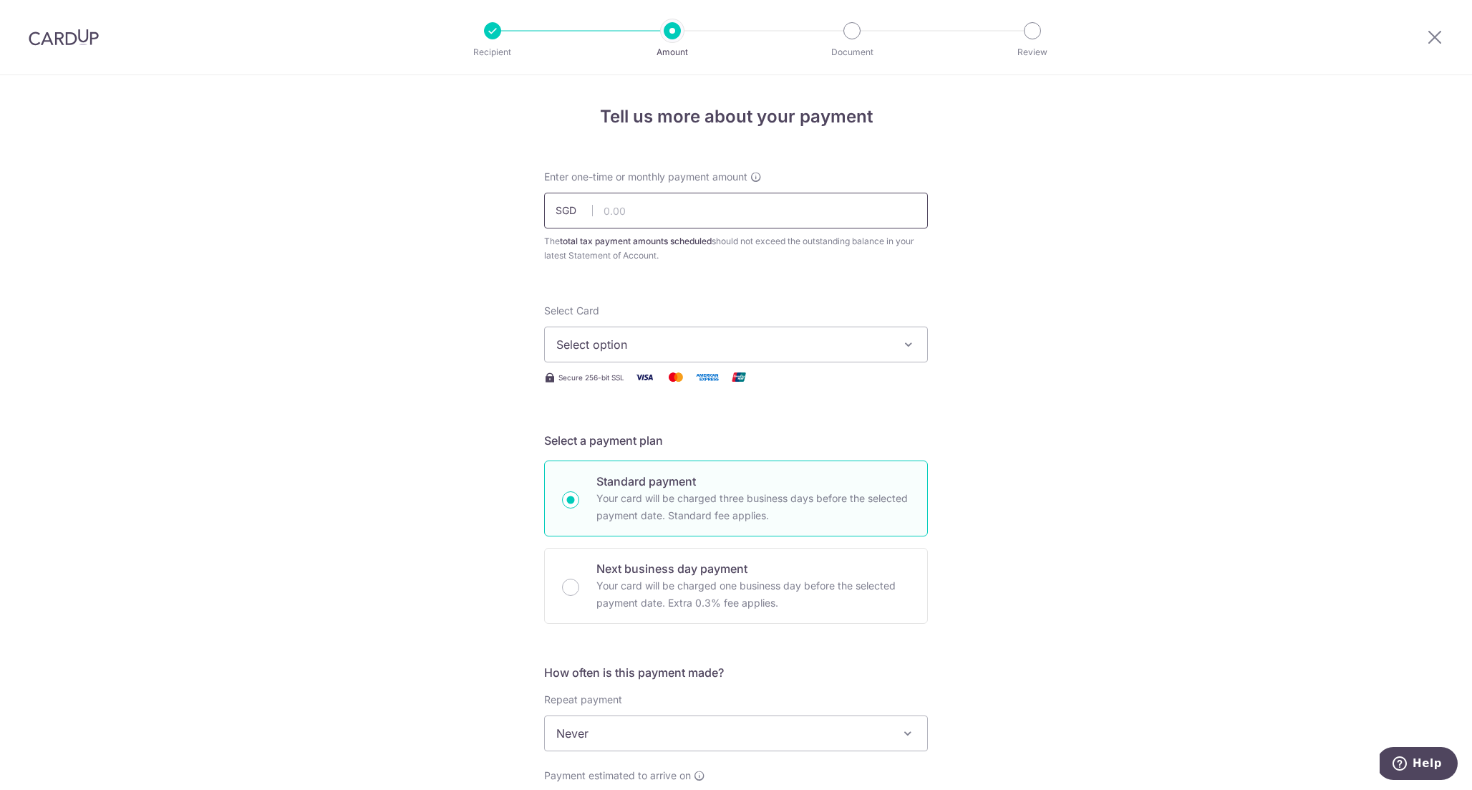
click at [777, 220] on input "text" at bounding box center [736, 211] width 384 height 36
paste input "482.10"
type input "482.10"
click at [669, 334] on button "Select option" at bounding box center [736, 345] width 384 height 36
click at [646, 443] on span "**** 4088" at bounding box center [735, 446] width 359 height 17
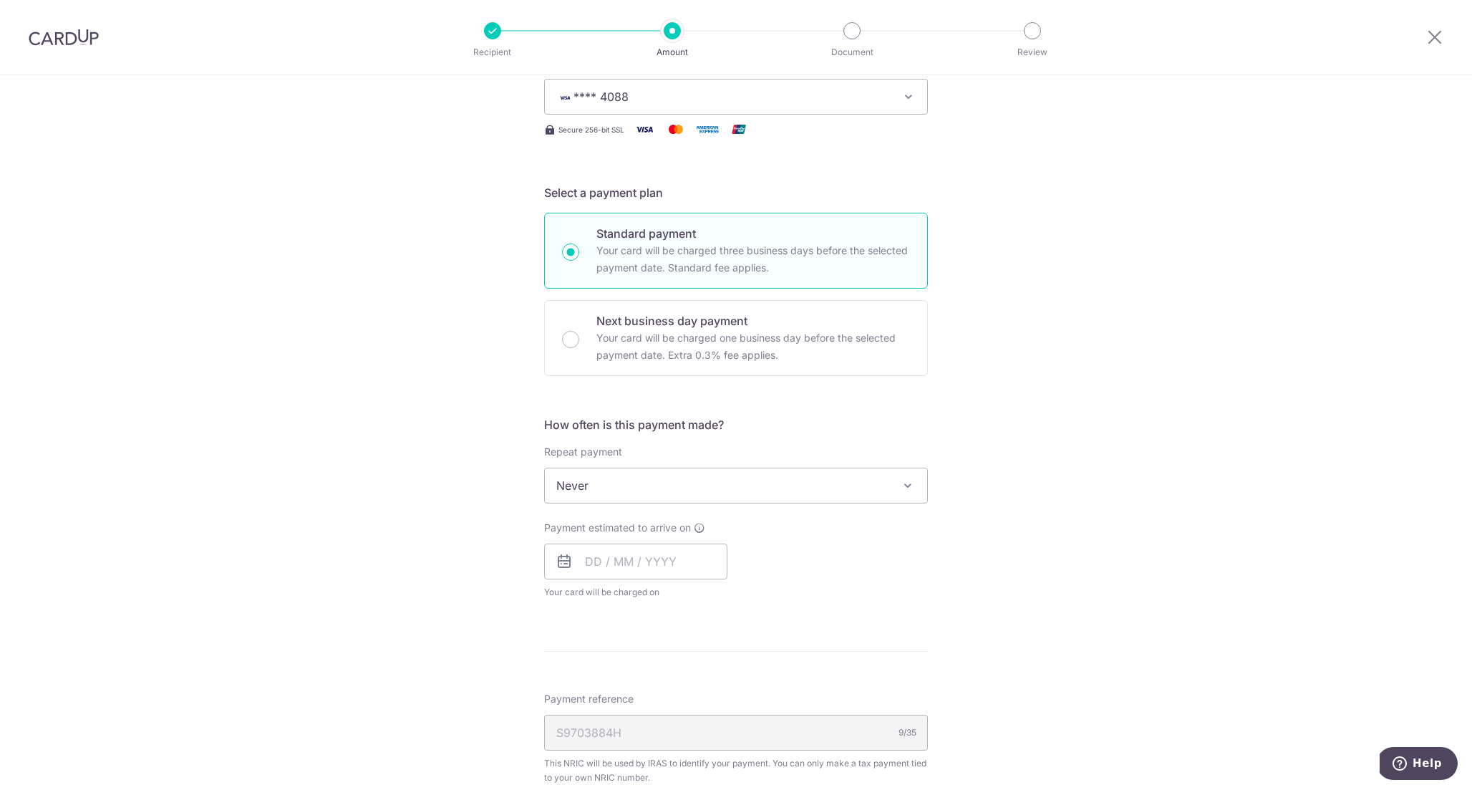
scroll to position [421, 0]
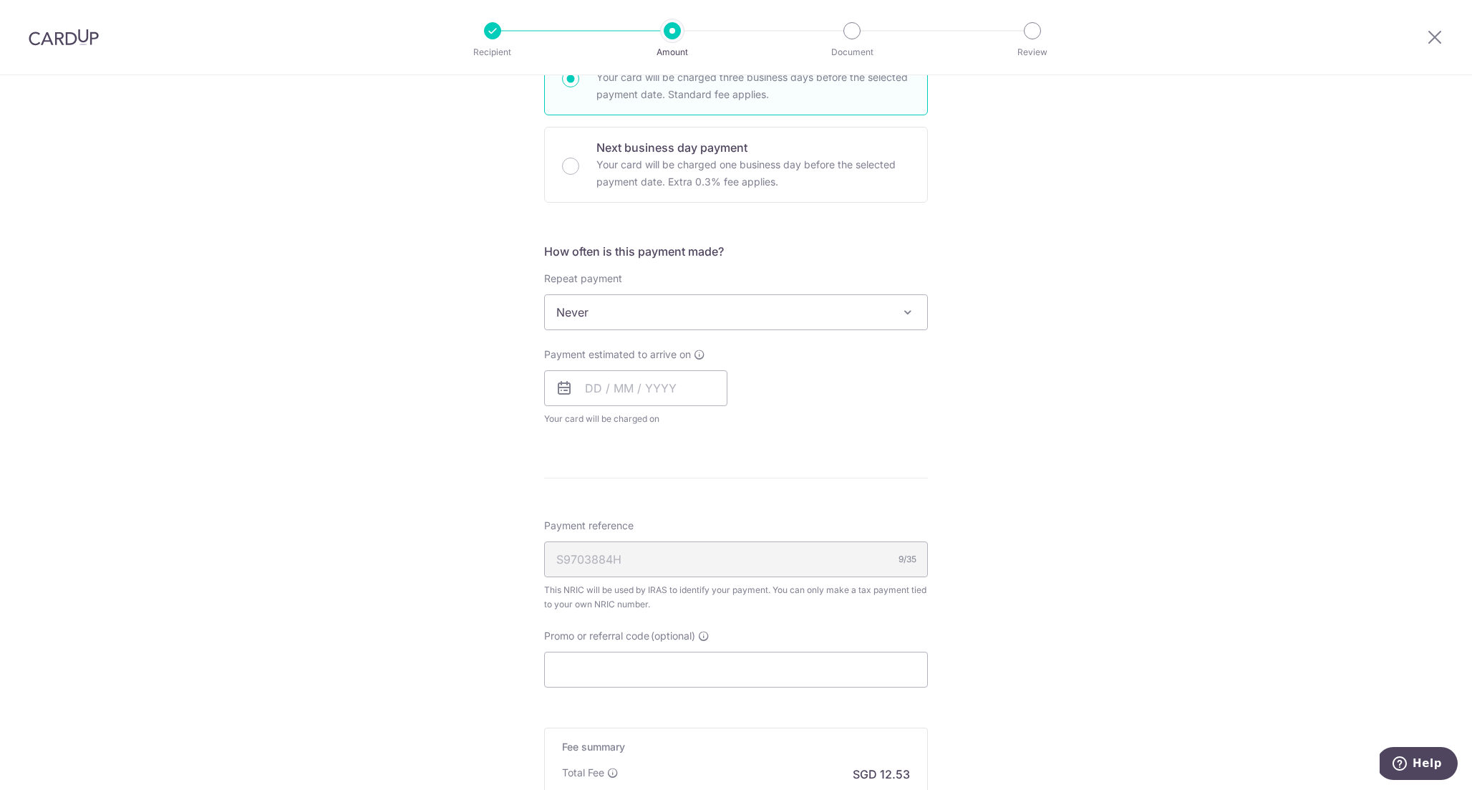
click at [690, 312] on span "Never" at bounding box center [736, 312] width 382 height 34
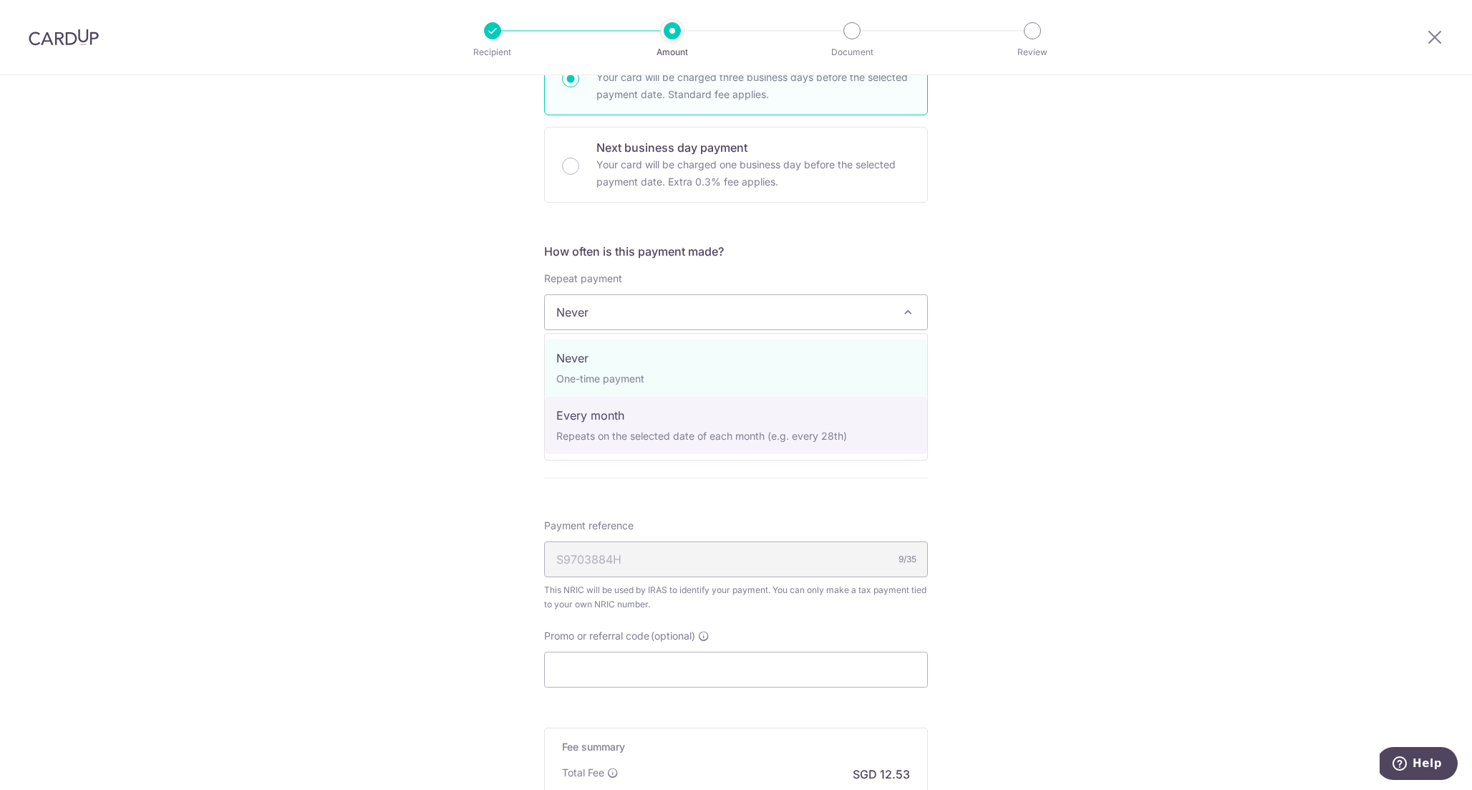
select select "3"
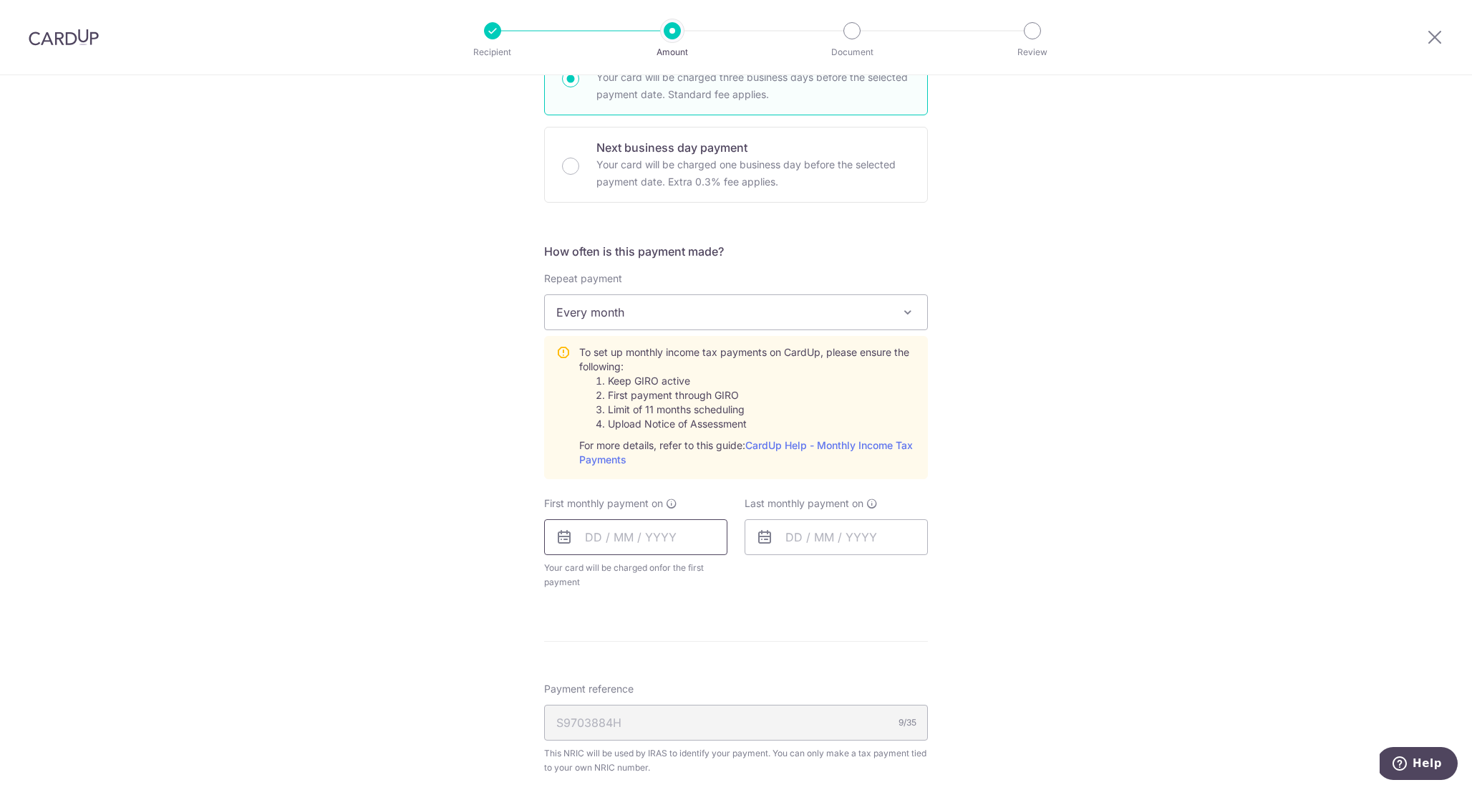
click at [630, 539] on input "text" at bounding box center [635, 537] width 183 height 36
click at [367, 226] on div "Tell us more about your payment Enter one-time or monthly payment amount SGD 48…" at bounding box center [736, 400] width 1472 height 1493
click at [37, 35] on img at bounding box center [64, 37] width 70 height 17
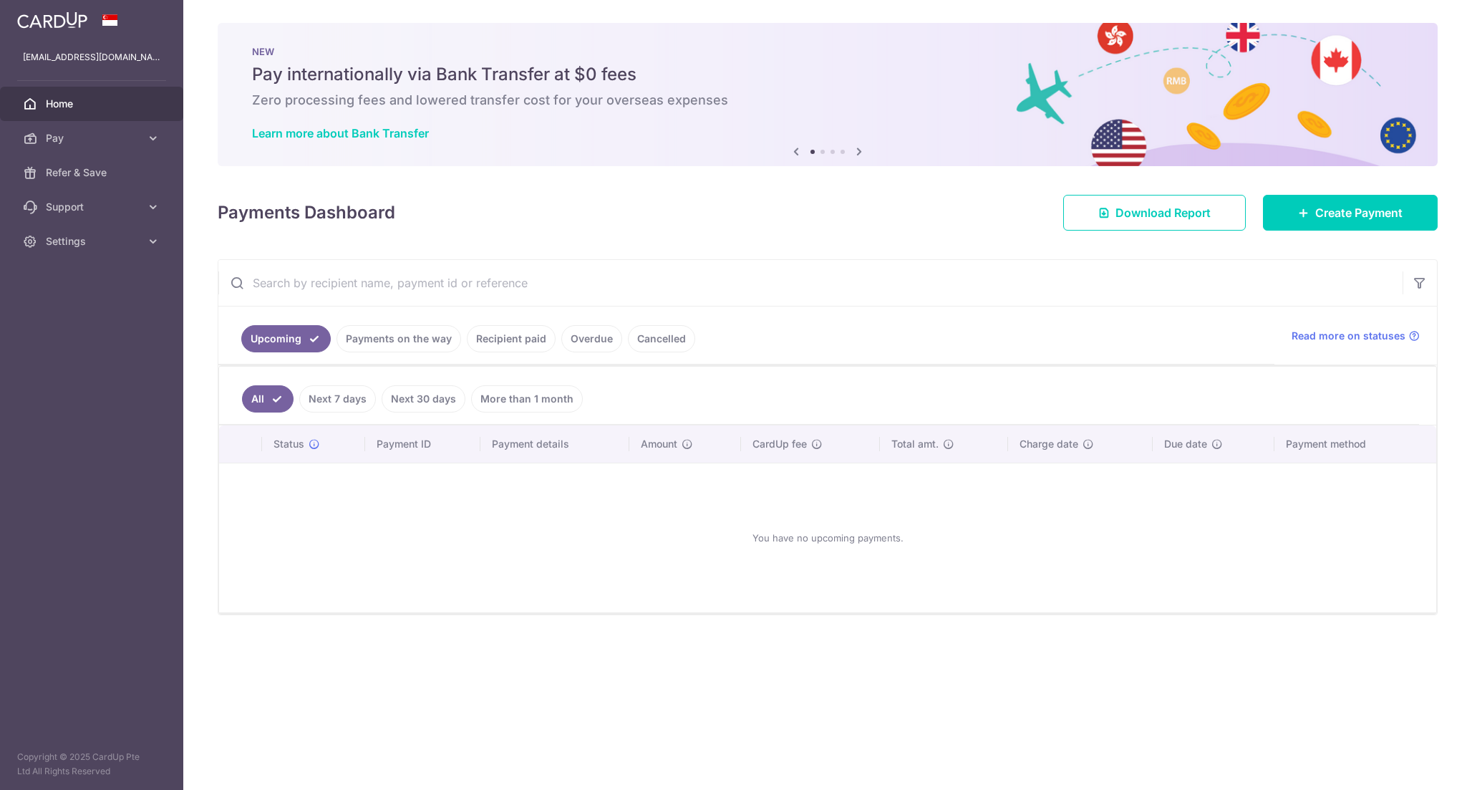
click at [73, 27] on img at bounding box center [52, 19] width 70 height 17
click at [1360, 195] on link "Create Payment" at bounding box center [1350, 213] width 175 height 36
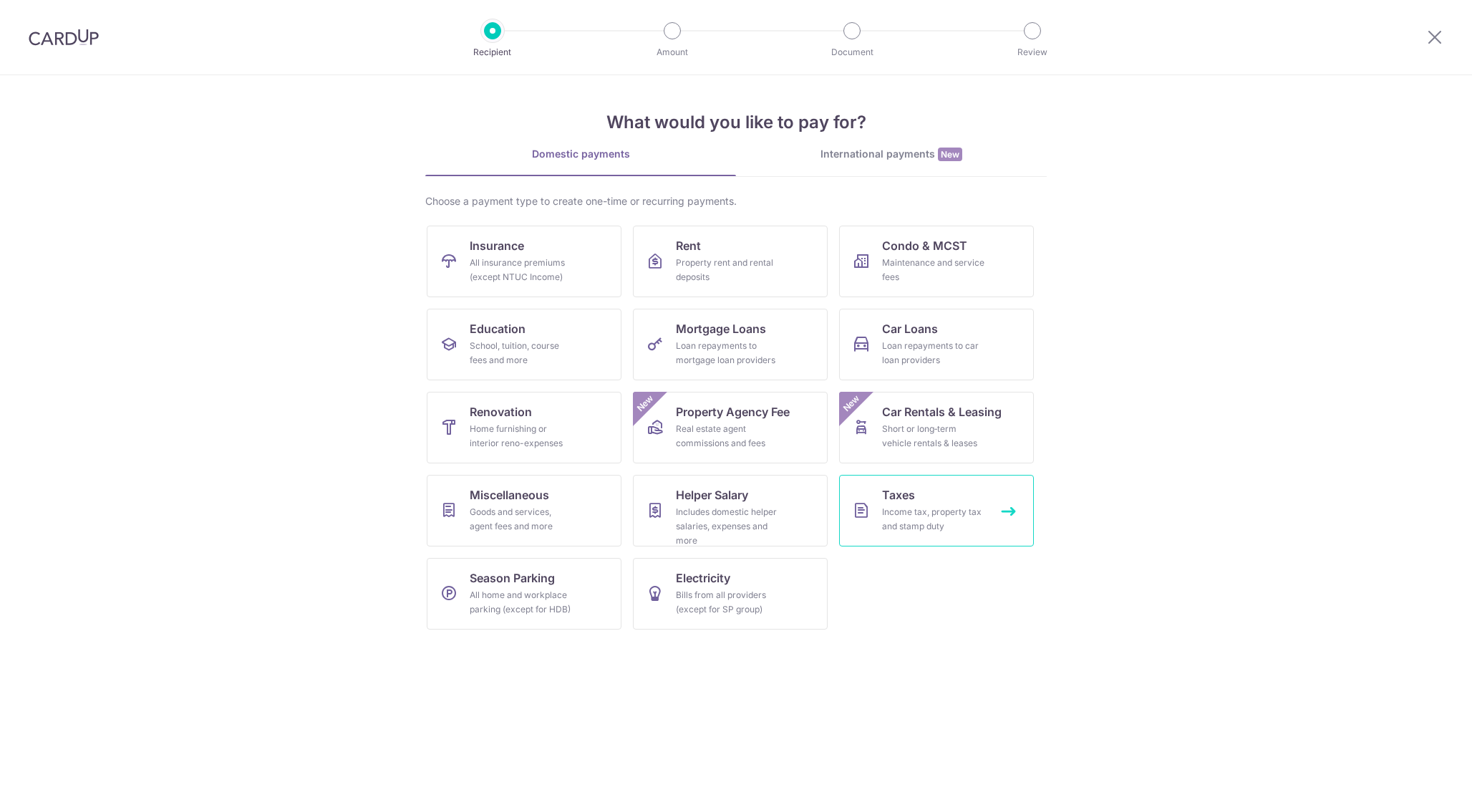
click at [942, 512] on div "Income tax, property tax and stamp duty" at bounding box center [933, 519] width 103 height 29
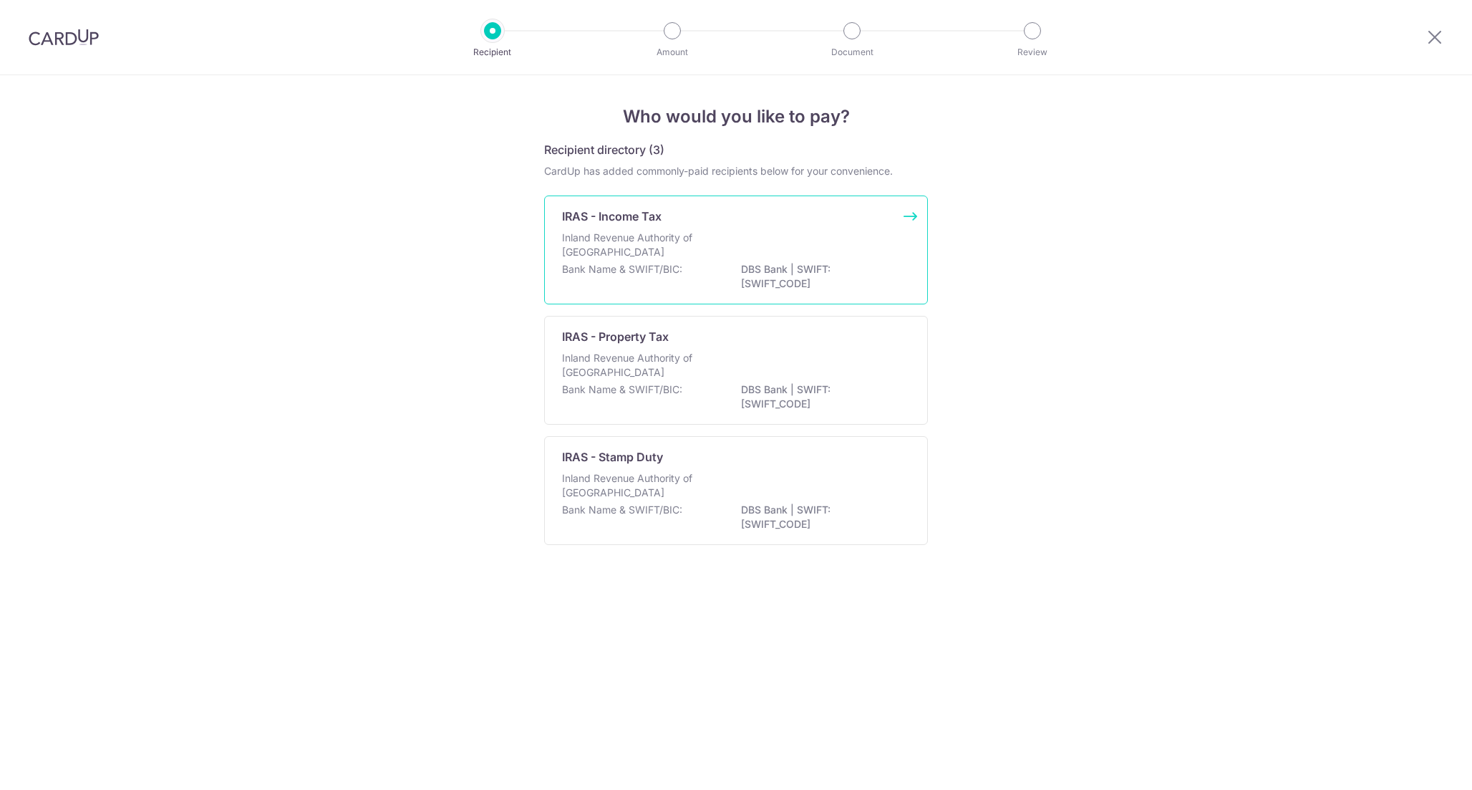
click at [706, 265] on div "Bank Name & SWIFT/BIC: DBS Bank | SWIFT: [SWIFT_CODE]" at bounding box center [736, 277] width 348 height 30
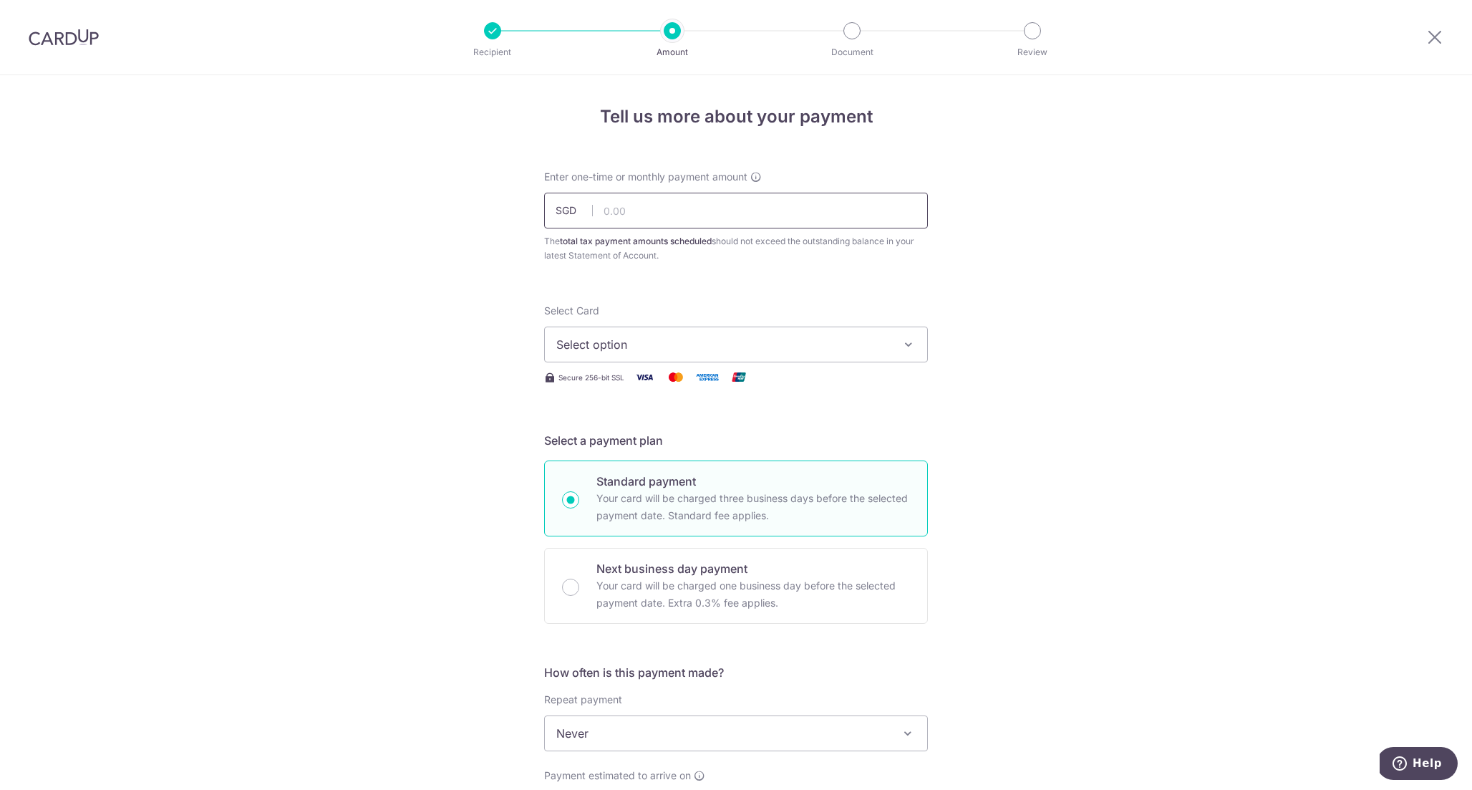
click at [720, 216] on input "text" at bounding box center [736, 211] width 384 height 36
paste input "482.10"
type input "482.10"
click at [660, 358] on button "Select option" at bounding box center [736, 345] width 384 height 36
click at [636, 440] on span "**** 4088" at bounding box center [618, 446] width 55 height 17
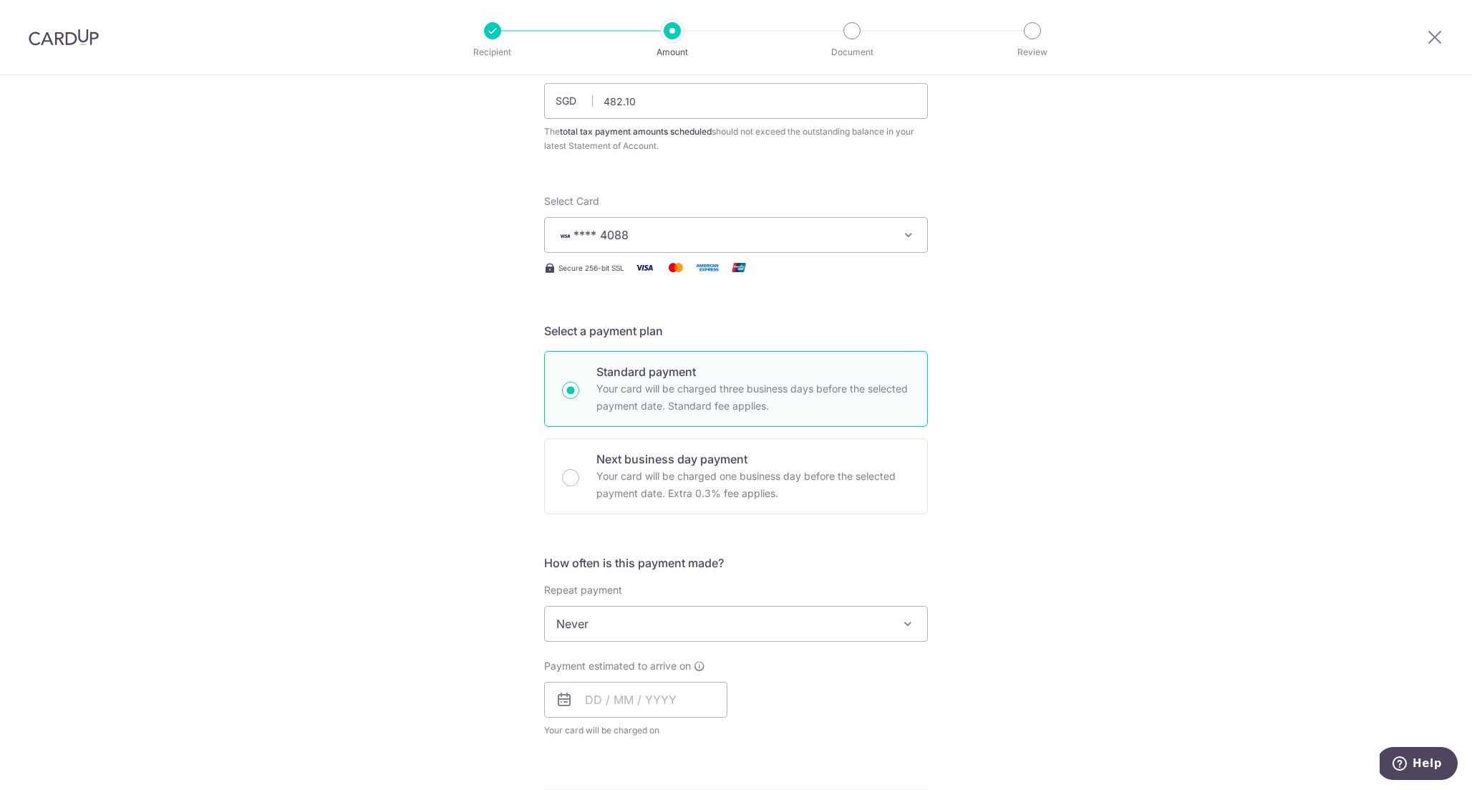
scroll to position [190, 0]
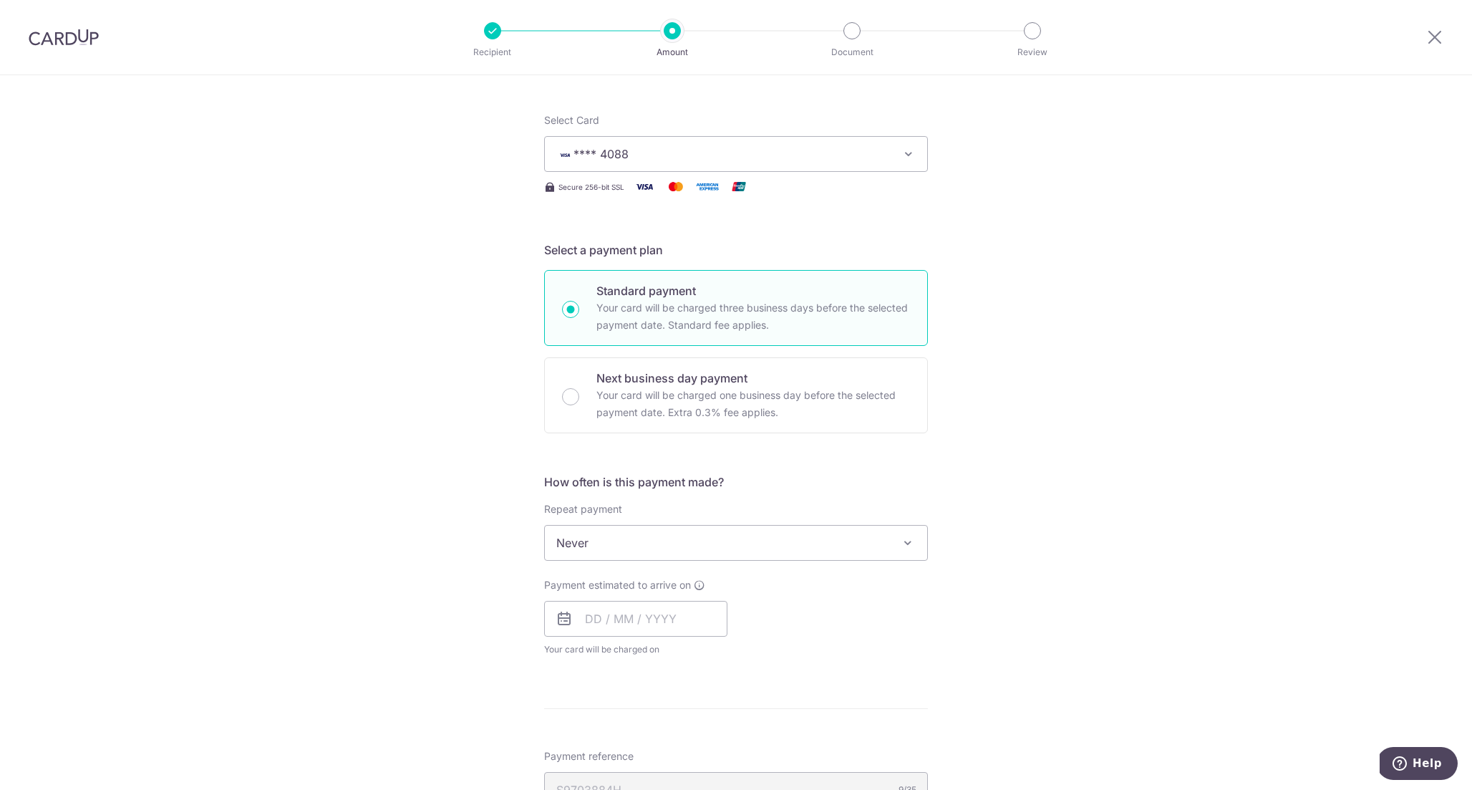
click at [646, 539] on span "Never" at bounding box center [736, 543] width 382 height 34
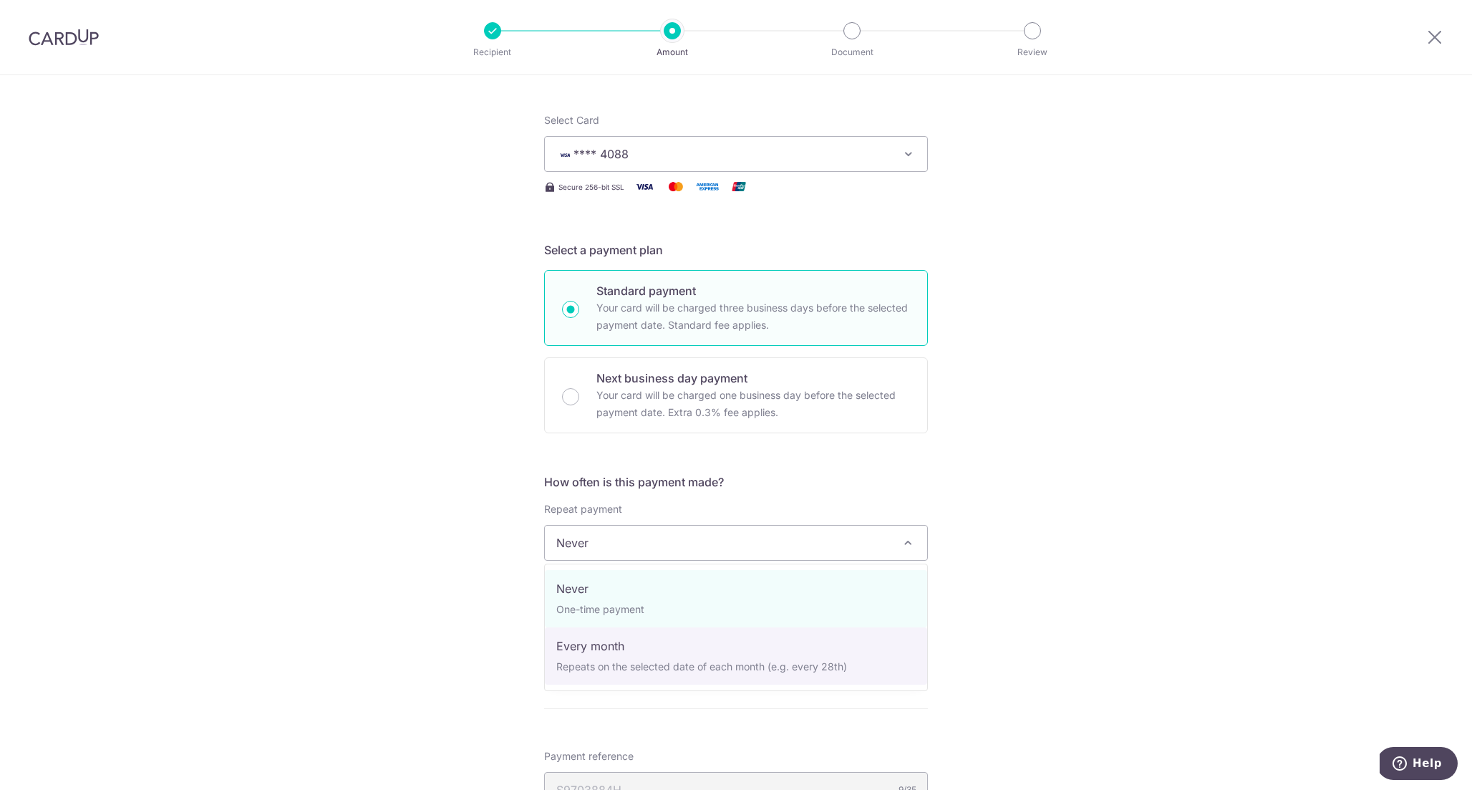
select select "3"
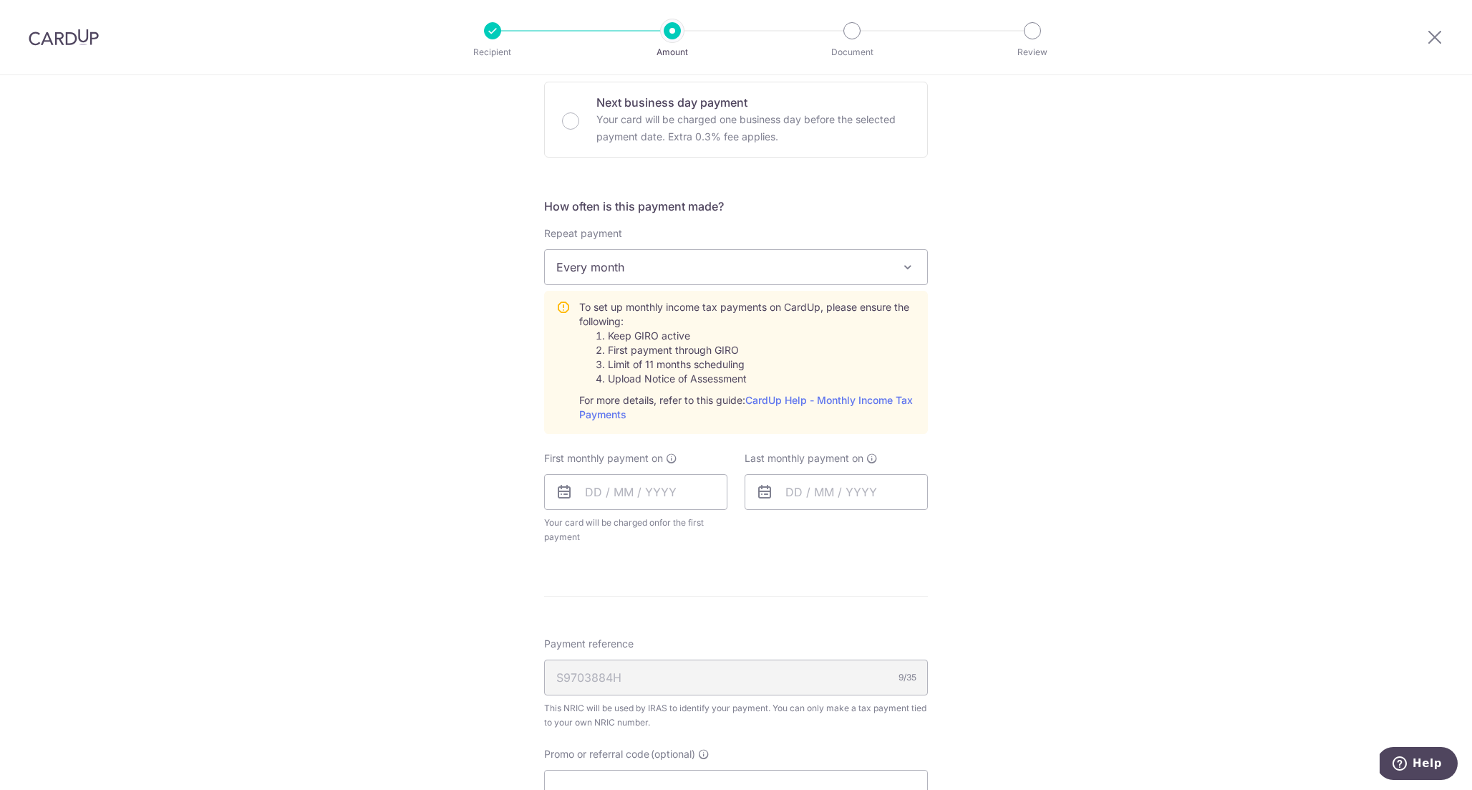
scroll to position [545, 0]
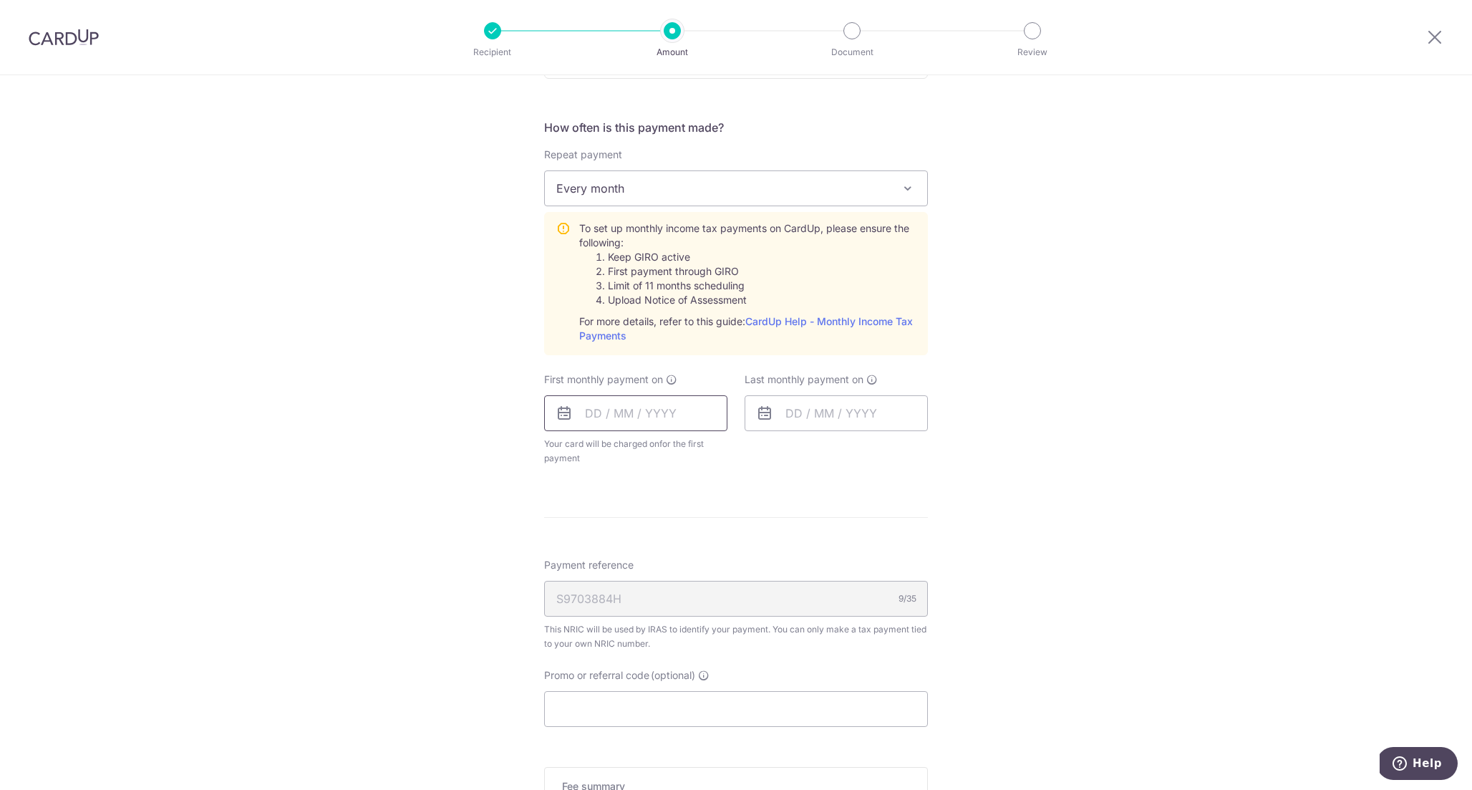
click at [643, 410] on input "text" at bounding box center [635, 413] width 183 height 36
click at [632, 566] on table "Sun Mon Tue Wed Thu Fri Sat 1 2 3 4 5 6 7 8 9 10 11 12 13 14 15 16 17 18 19 20 …" at bounding box center [659, 558] width 201 height 172
click at [598, 567] on table "Sun Mon Tue Wed Thu Fri Sat 1 2 3 4 5 6 7 8 9 10 11 12 13 14 15 16 17 18 19 20 …" at bounding box center [659, 558] width 201 height 172
click at [720, 541] on table "Sun Mon Tue Wed Thu Fri Sat 1 2 3 4 5 6 7 8 9 10 11 12 13 14 15 16 17 18 19 20 …" at bounding box center [659, 558] width 201 height 172
drag, startPoint x: 675, startPoint y: 384, endPoint x: 667, endPoint y: 408, distance: 25.4
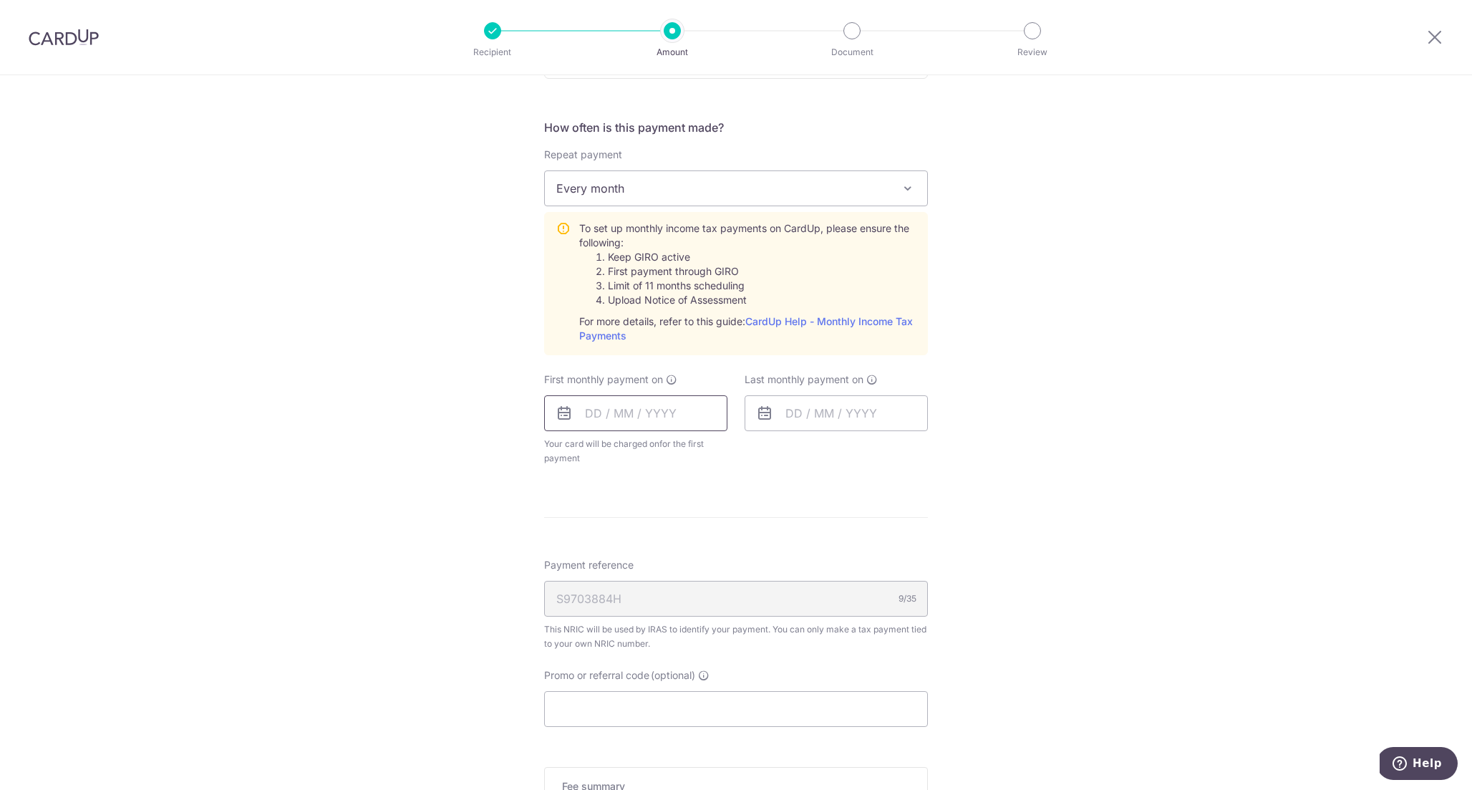
click at [667, 408] on div "First monthly payment on Prev Next Sep Oct Nov Dec 2025 2026 Sun Mon Tue Wed Th…" at bounding box center [635, 418] width 183 height 93
click at [667, 408] on input "text" at bounding box center [635, 413] width 183 height 36
click at [665, 574] on link "17" at bounding box center [659, 572] width 23 height 23
type input "17/09/2025"
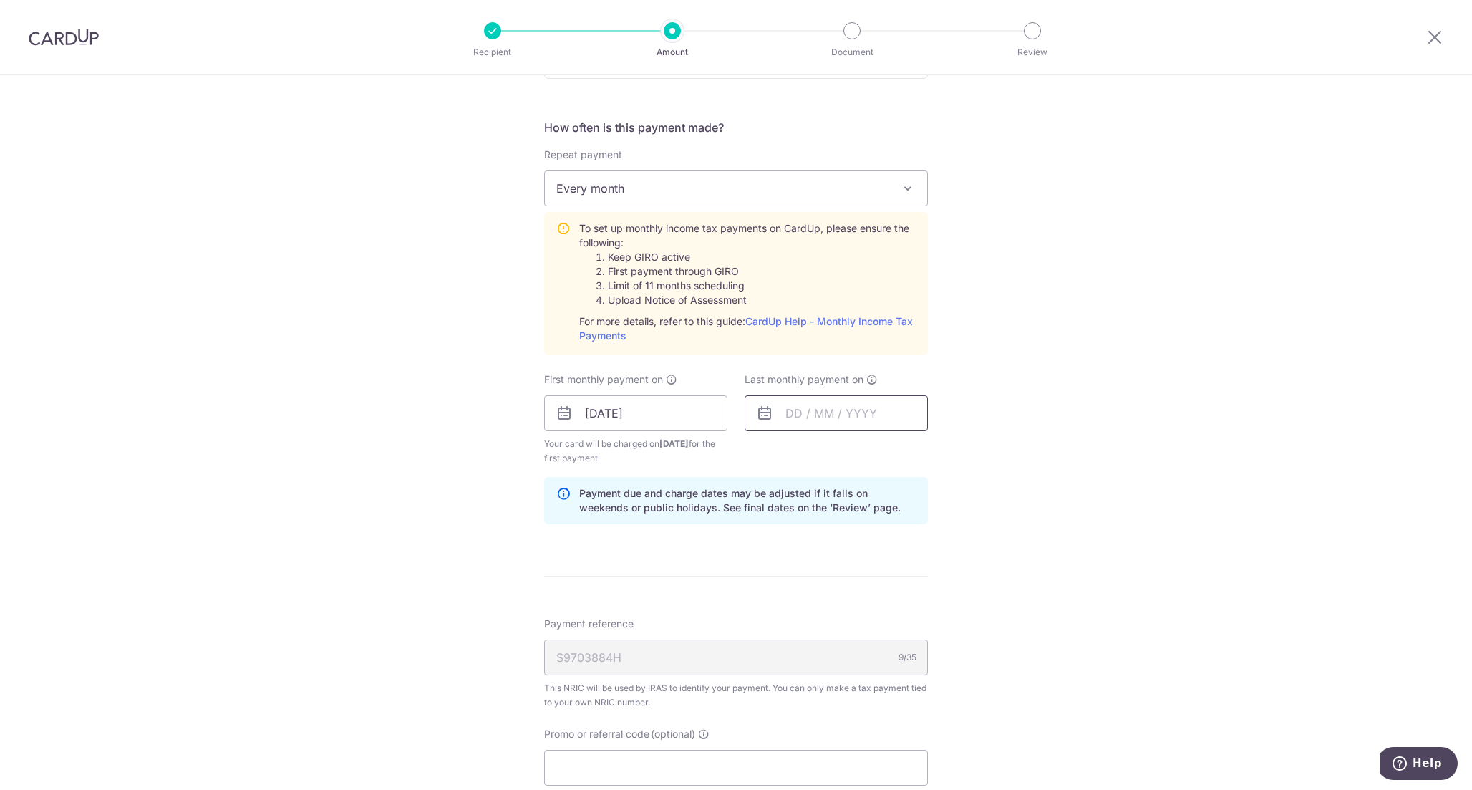
click at [800, 410] on input "text" at bounding box center [836, 413] width 183 height 36
click at [892, 453] on select "2025 2026" at bounding box center [893, 451] width 38 height 11
click at [841, 579] on link "17" at bounding box center [831, 572] width 23 height 23
click at [811, 420] on input "17/03/2026" at bounding box center [836, 413] width 183 height 36
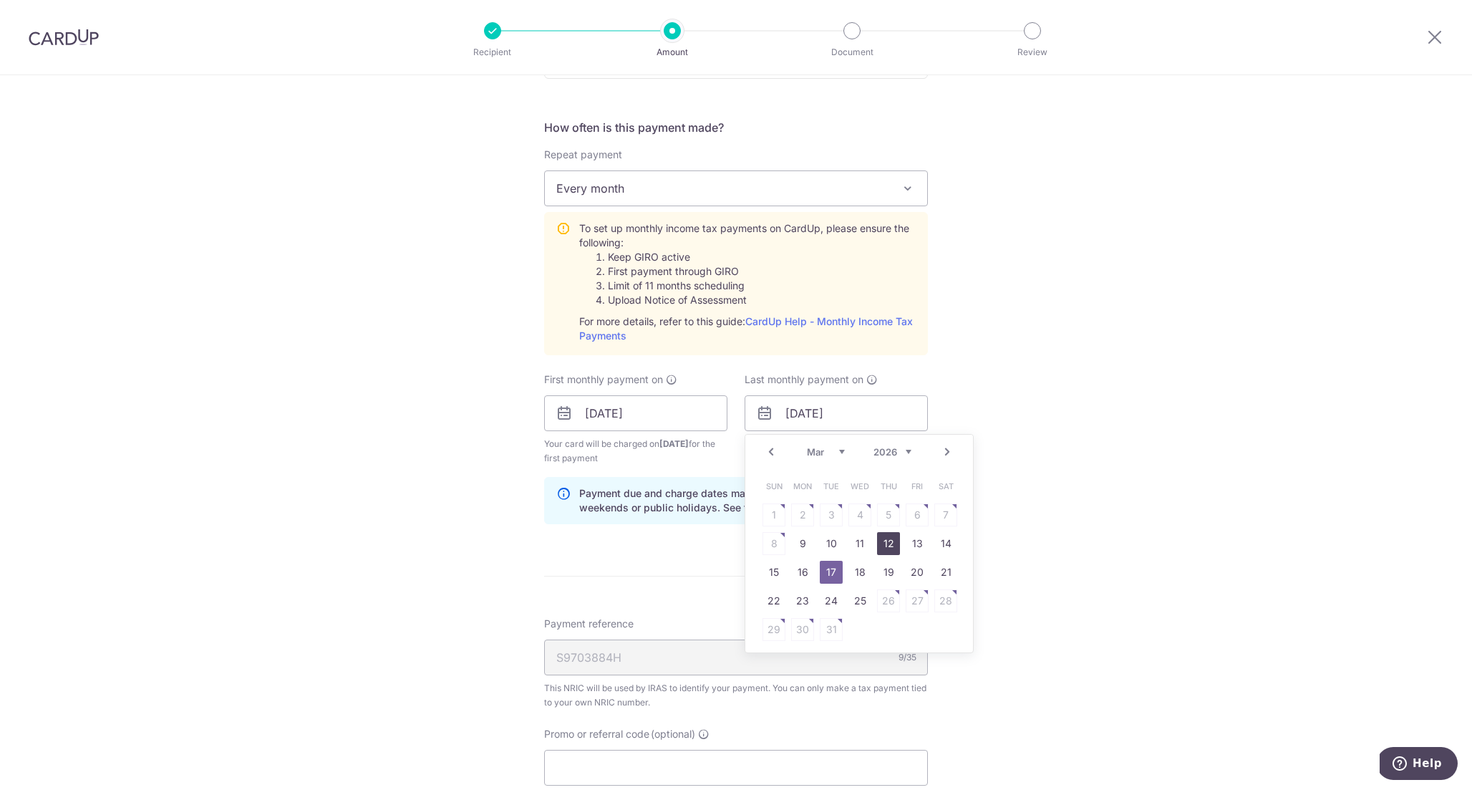
click at [884, 544] on link "12" at bounding box center [888, 543] width 23 height 23
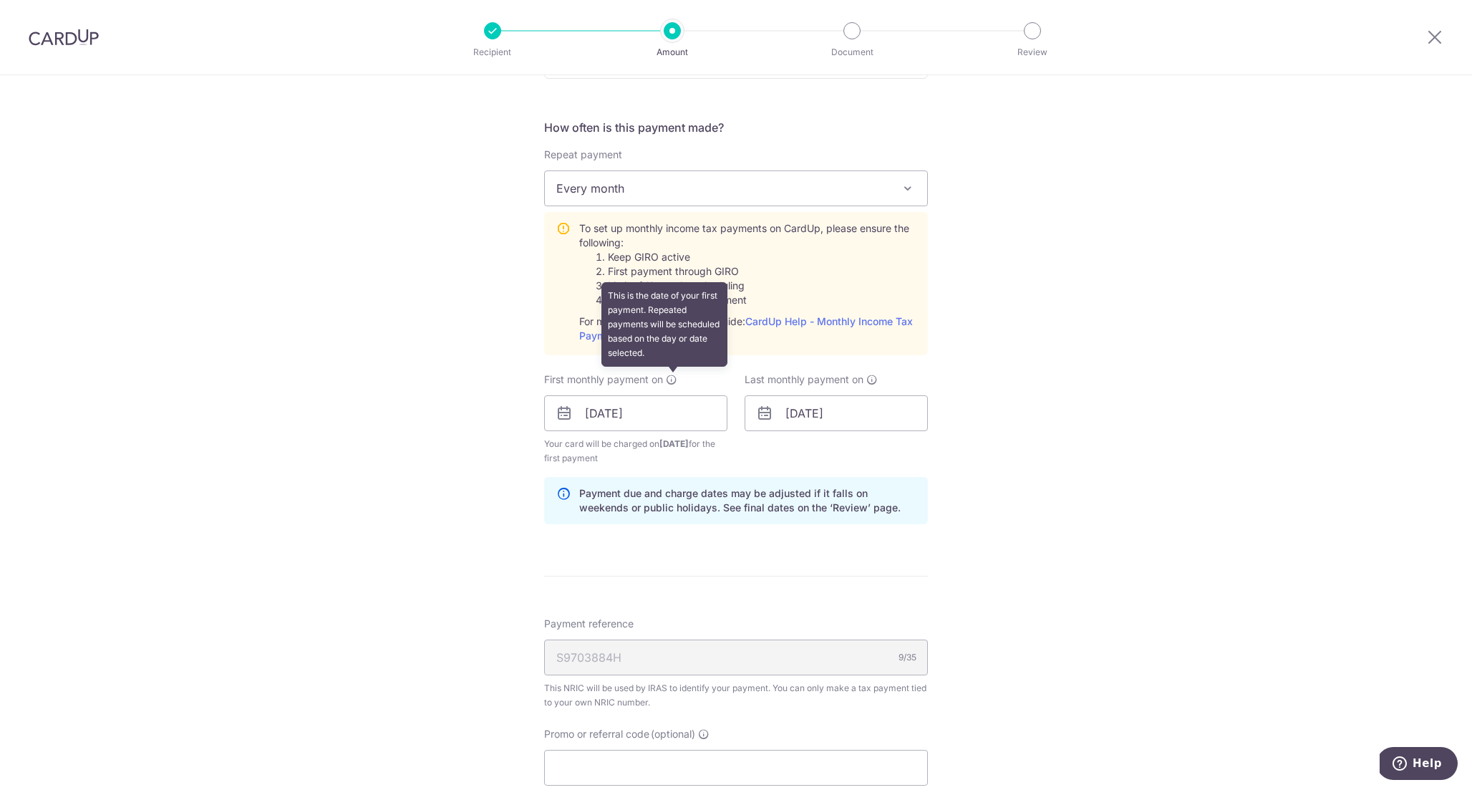
click at [677, 382] on icon at bounding box center [671, 379] width 11 height 11
click at [786, 418] on input "12/03/2026" at bounding box center [836, 413] width 183 height 36
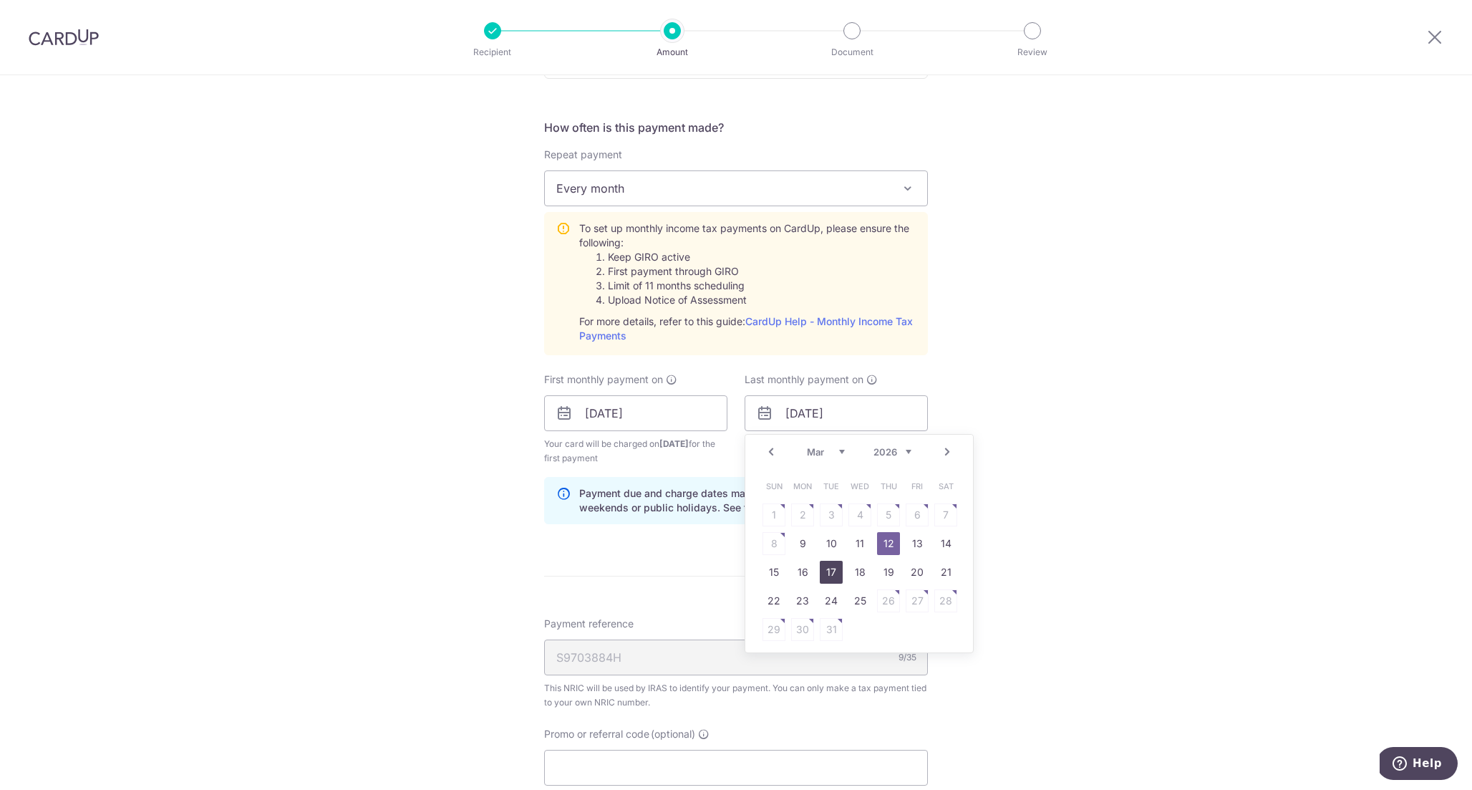
click at [836, 569] on link "17" at bounding box center [831, 572] width 23 height 23
type input "[DATE]"
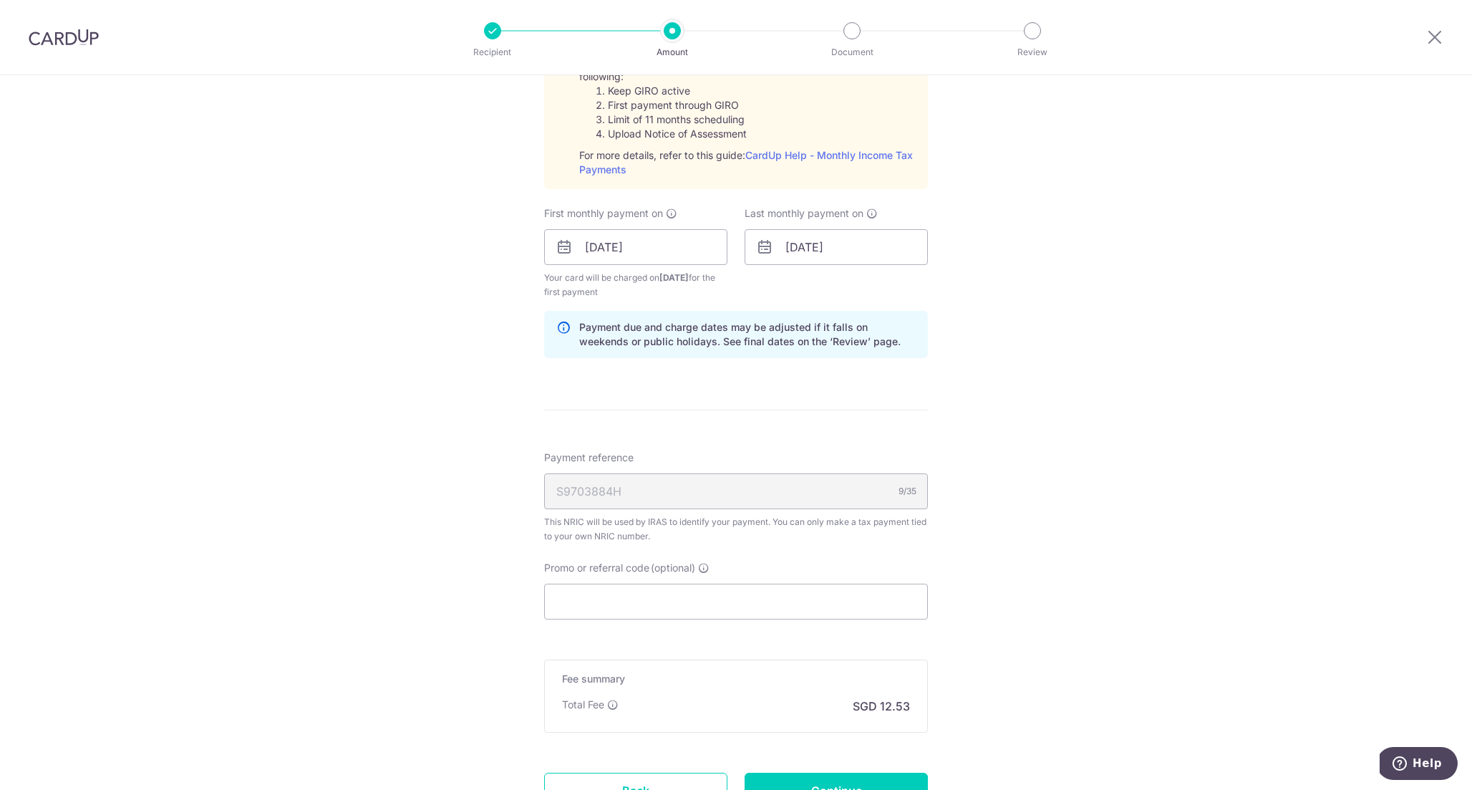
scroll to position [722, 0]
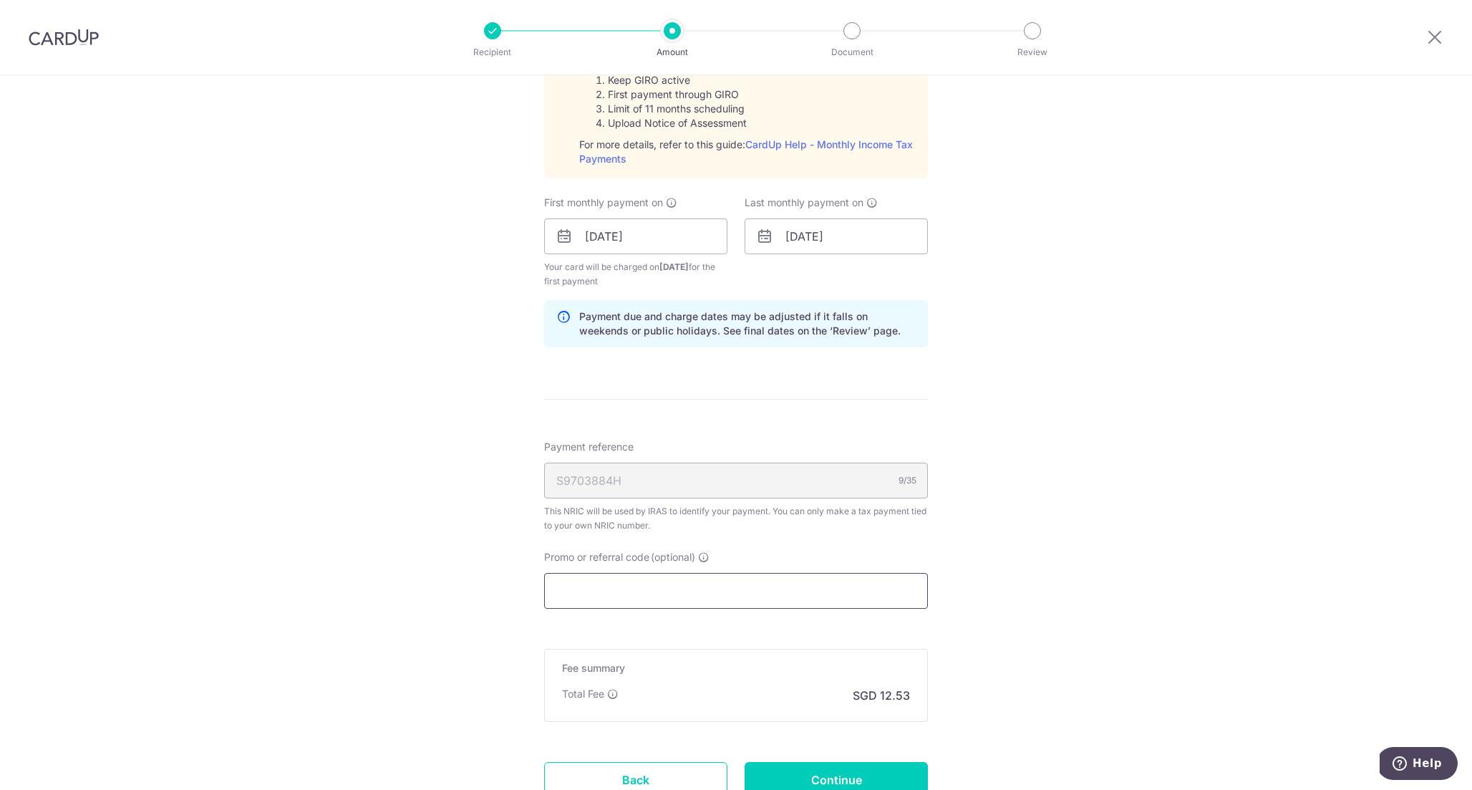
click at [685, 607] on input "Promo or referral code (optional)" at bounding box center [736, 591] width 384 height 36
paste input "MLTAX25R"
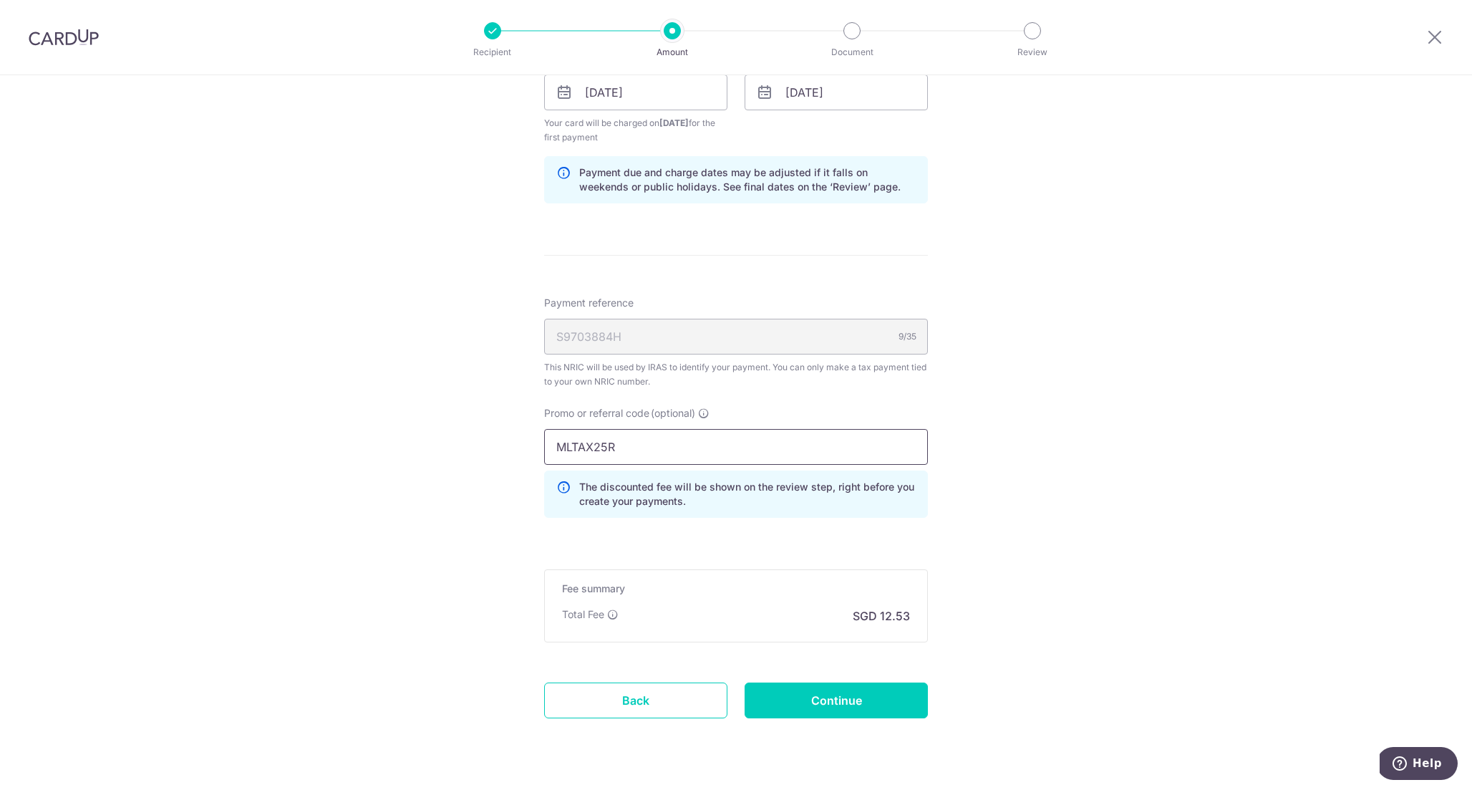
scroll to position [902, 0]
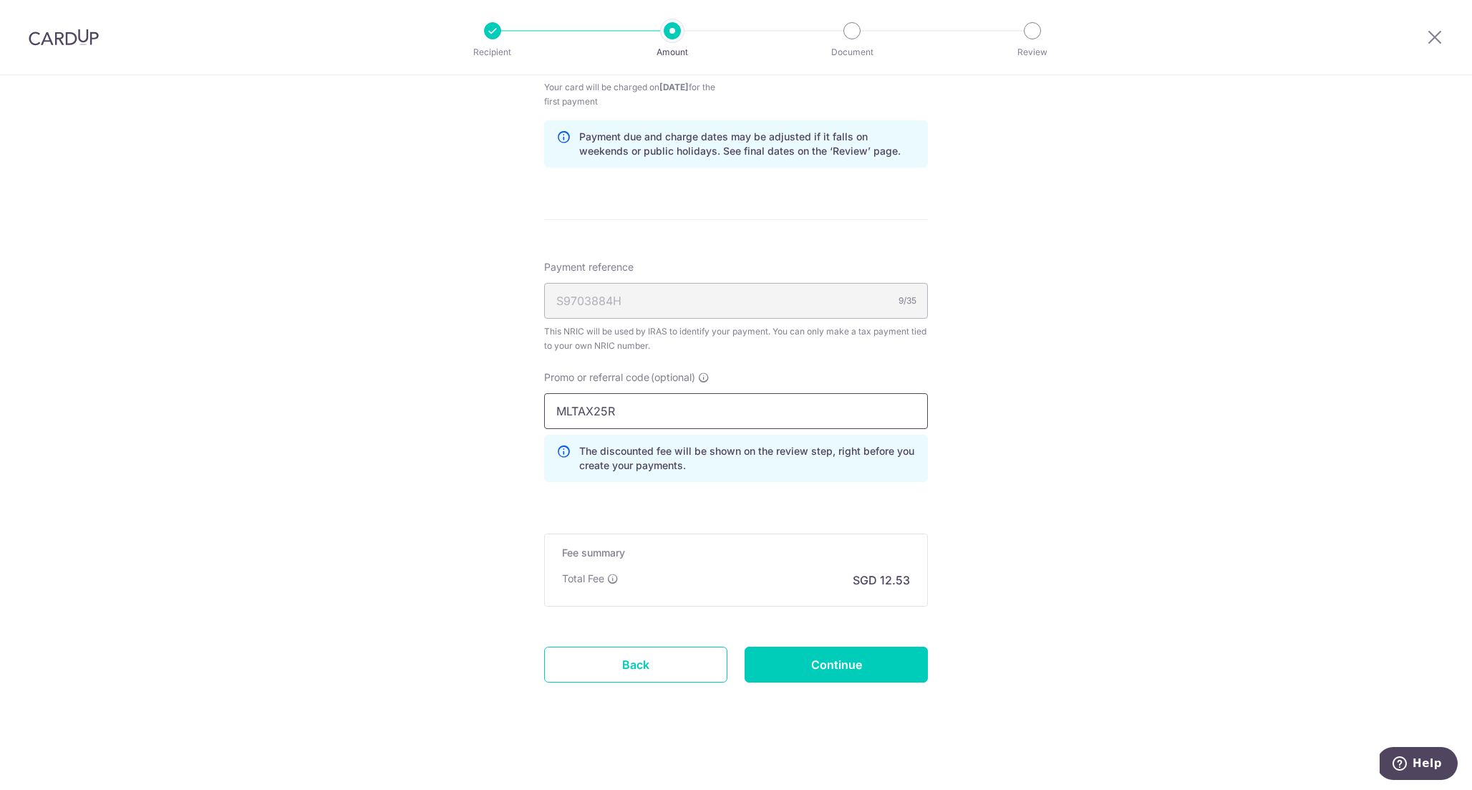
type input "MLTAX25R"
click at [806, 550] on h5 "Fee summary" at bounding box center [736, 553] width 348 height 14
click at [818, 672] on input "Continue" at bounding box center [836, 665] width 183 height 36
type input "Create Schedule"
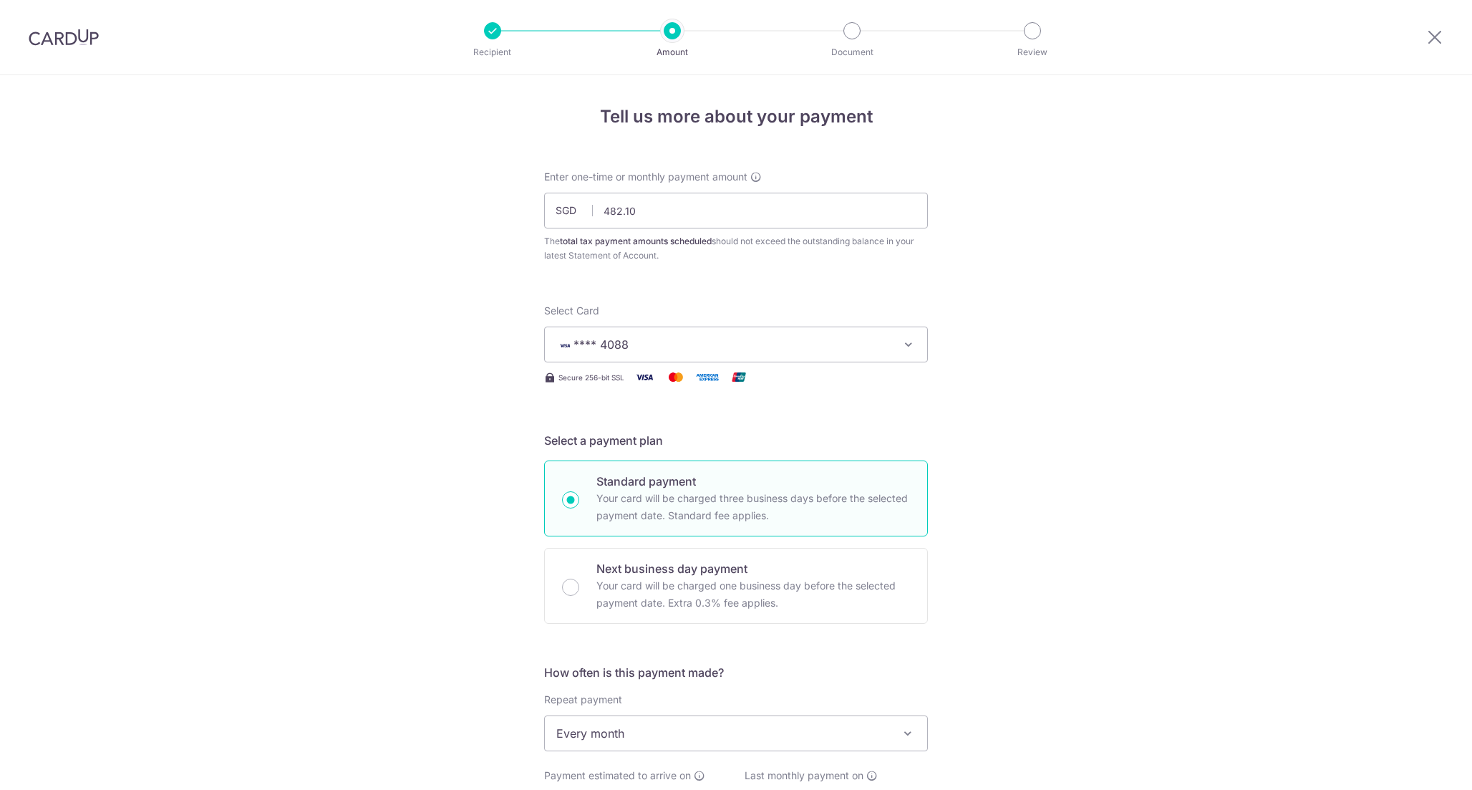
scroll to position [700, 0]
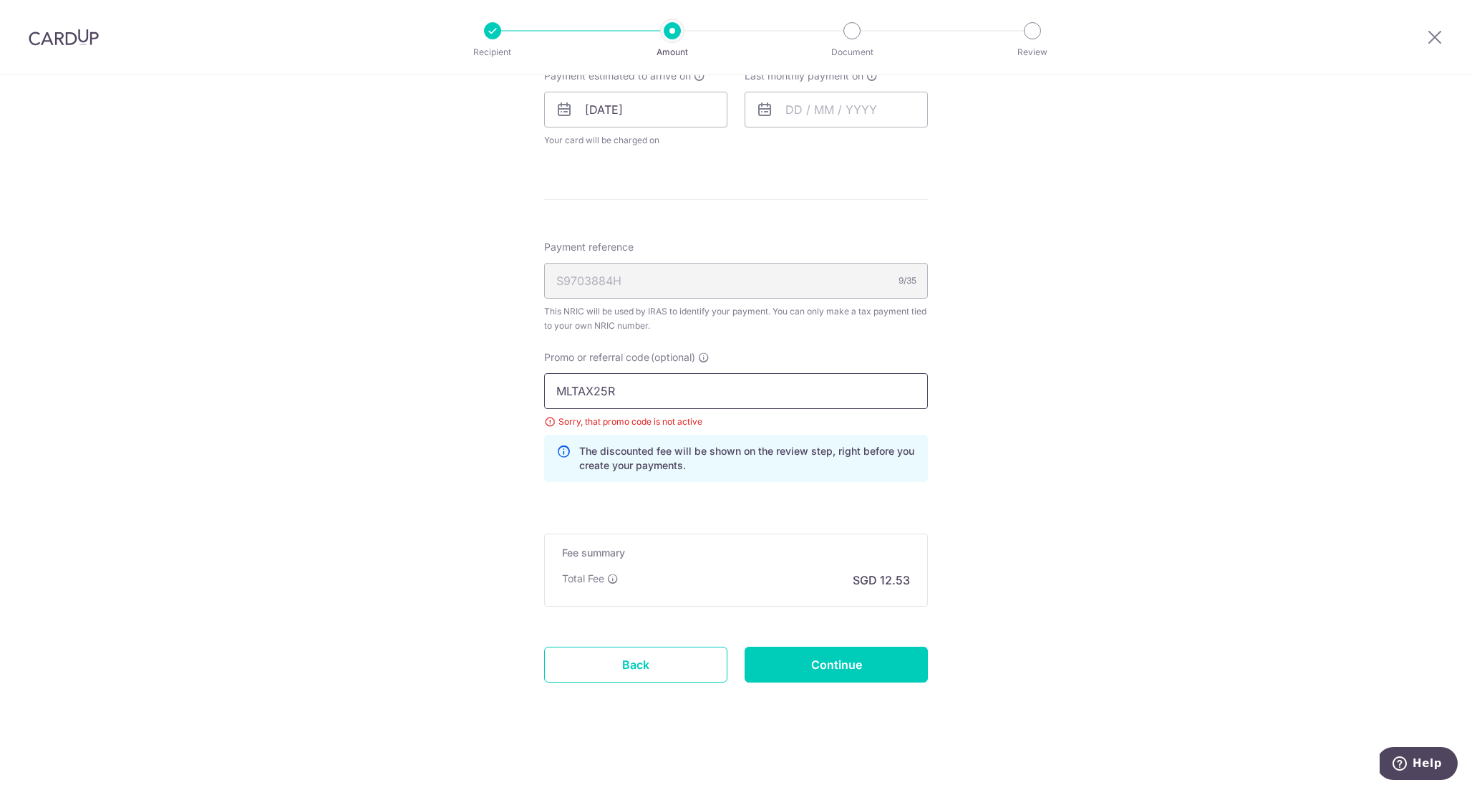
click at [712, 396] on input "MLTAX25R" at bounding box center [736, 391] width 384 height 36
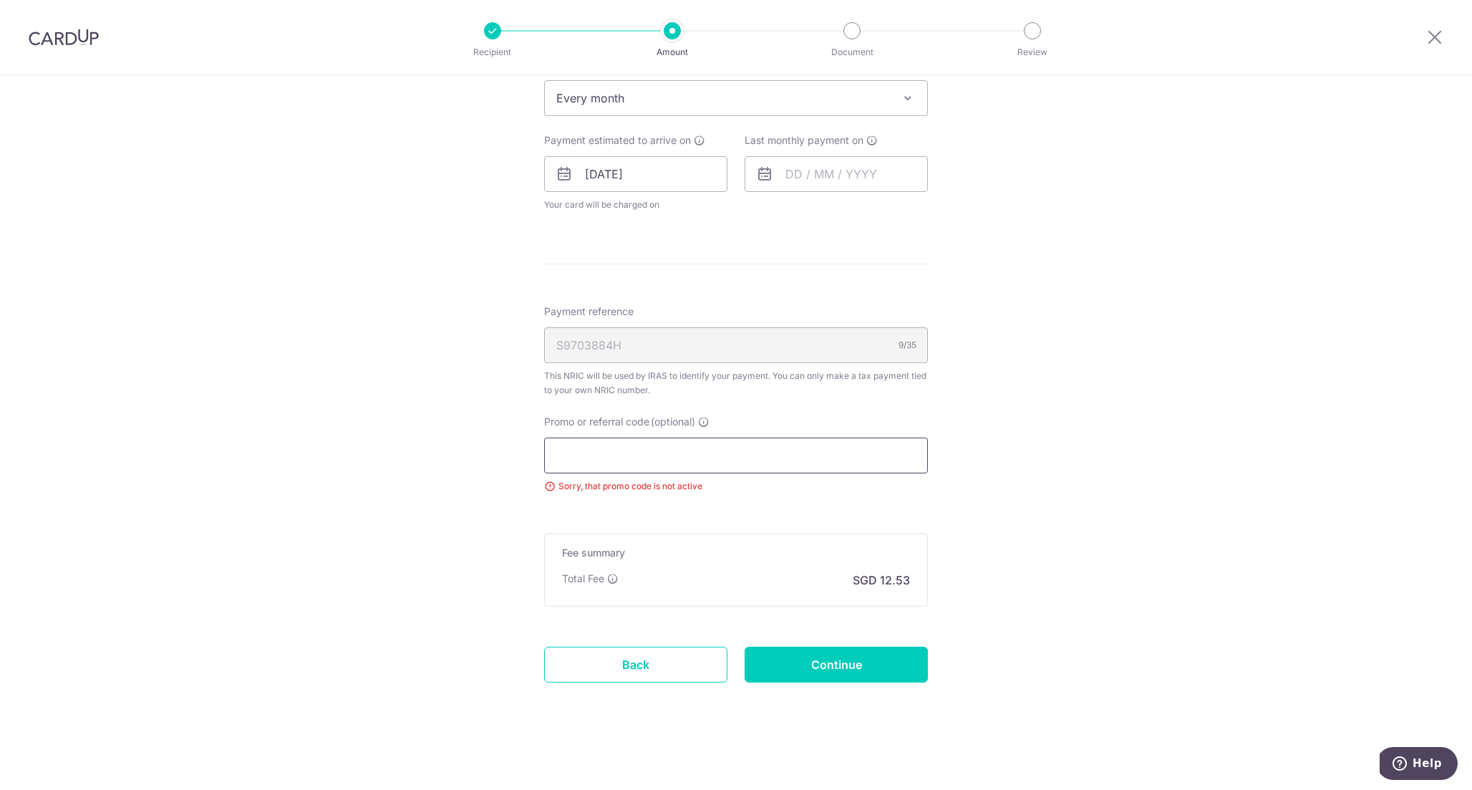
paste input "MLTAX25R"
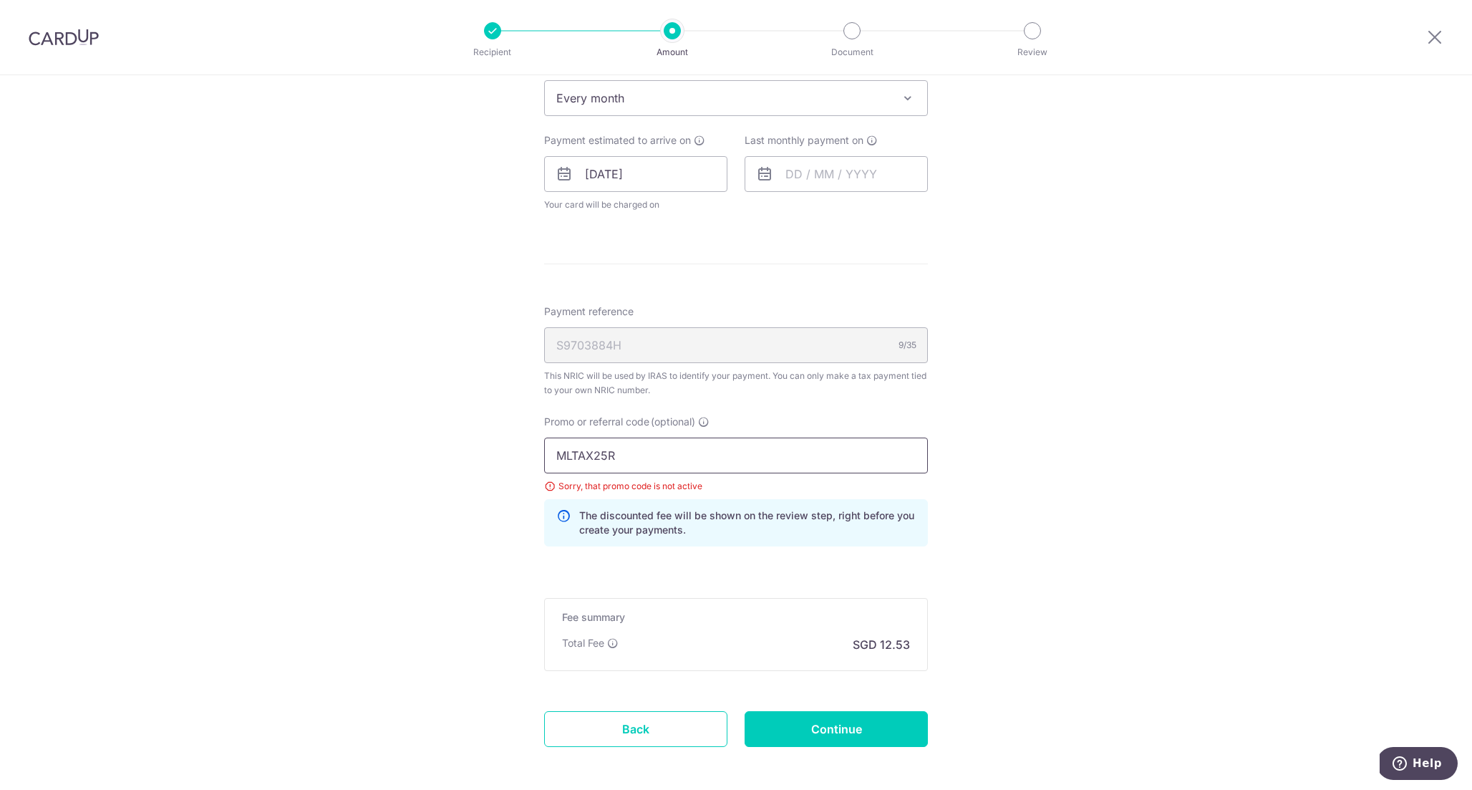
scroll to position [700, 0]
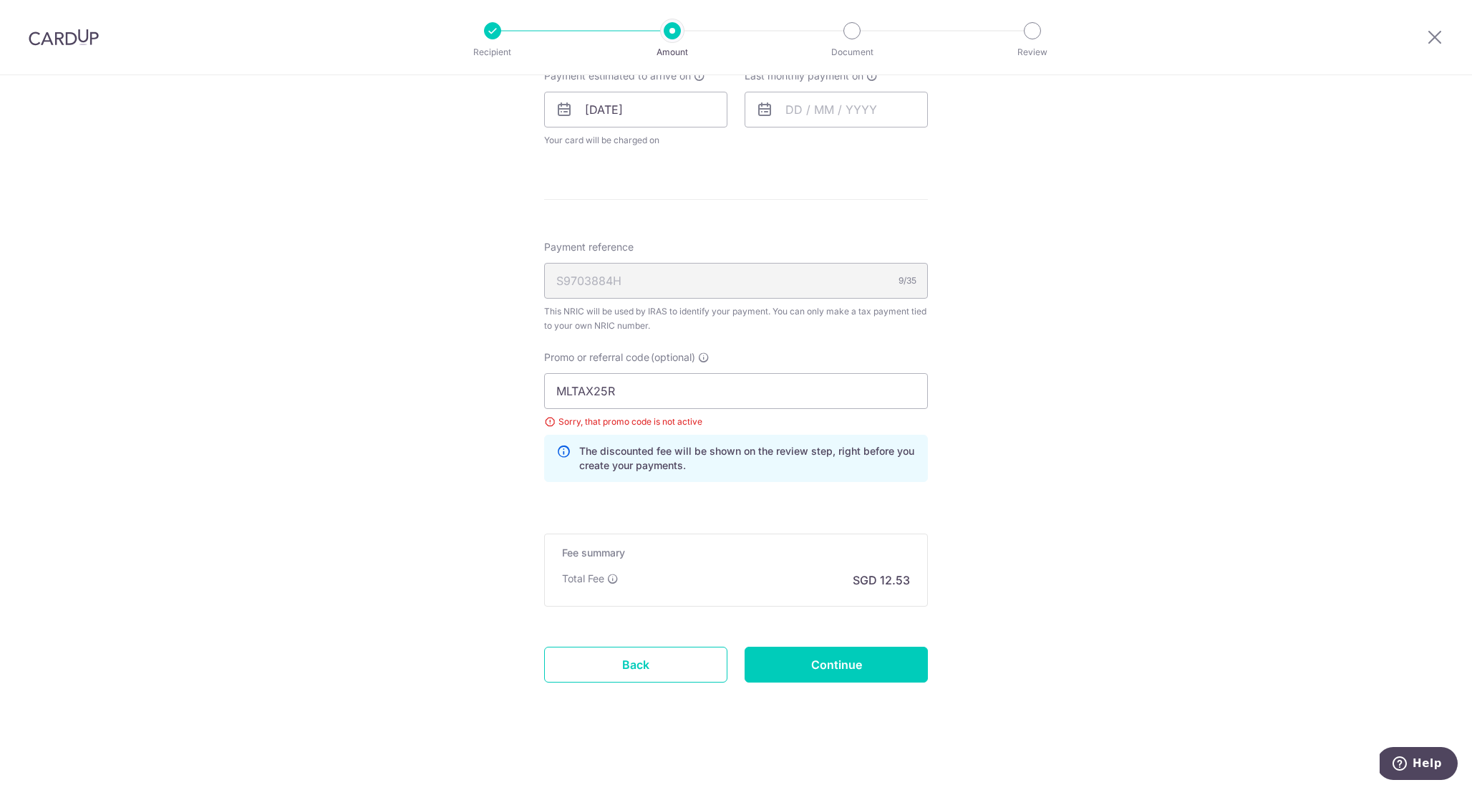
click at [686, 411] on div "MLTAX25R Sorry, that promo code is not active The discounted fee will be shown …" at bounding box center [736, 427] width 384 height 109
click at [692, 397] on input "MLTAX25R" at bounding box center [736, 391] width 384 height 36
click button "Add Card" at bounding box center [0, 0] width 0 height 0
click at [646, 390] on input "MLTAX25R" at bounding box center [736, 391] width 384 height 36
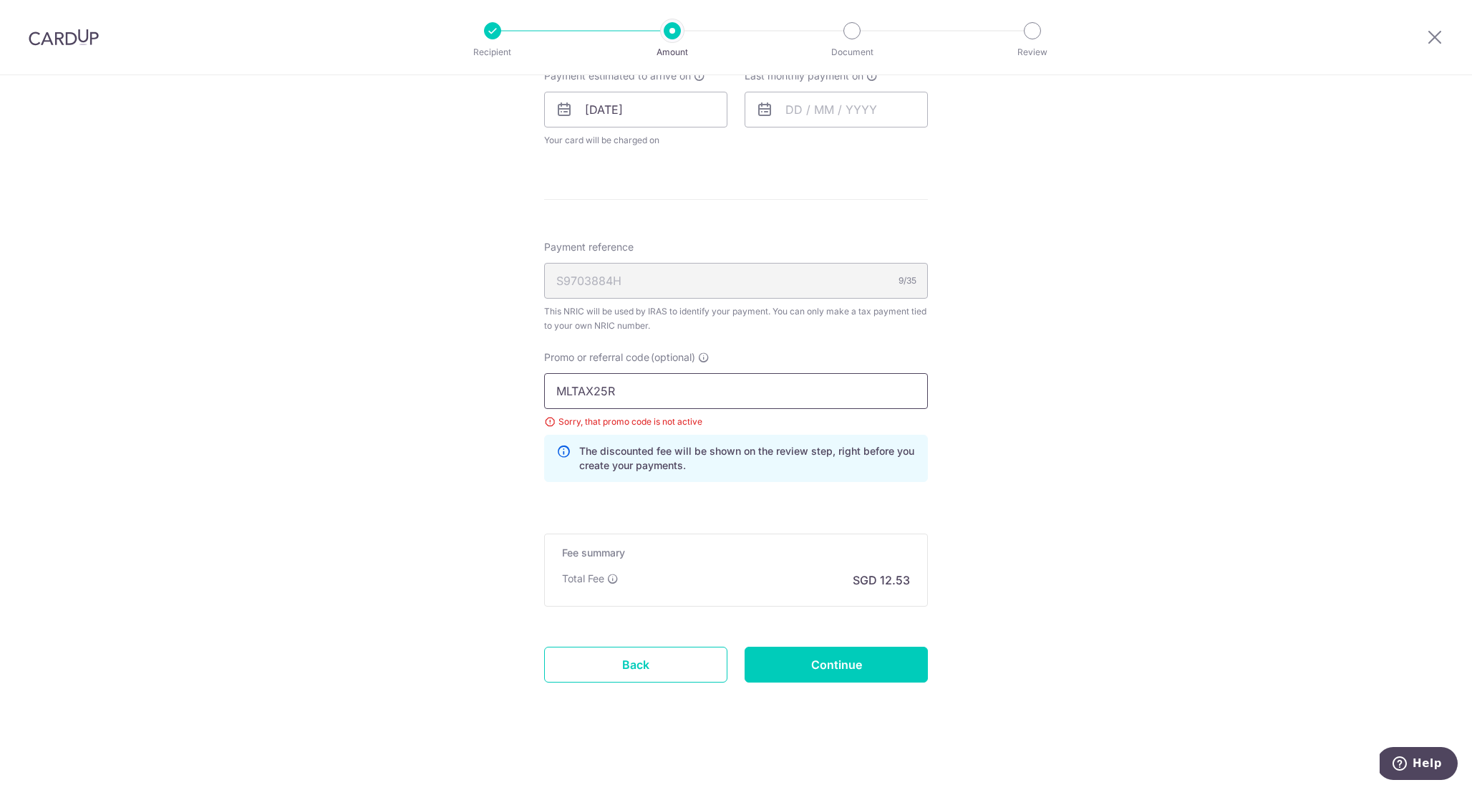
click at [703, 404] on input "MLTAX25R" at bounding box center [736, 391] width 384 height 36
paste input "REC185"
type input "REC185"
click at [1010, 412] on div "Tell us more about your payment Enter one-time or monthly payment amount SGD 48…" at bounding box center [736, 83] width 1472 height 1414
click at [879, 386] on input "REC185" at bounding box center [736, 391] width 384 height 36
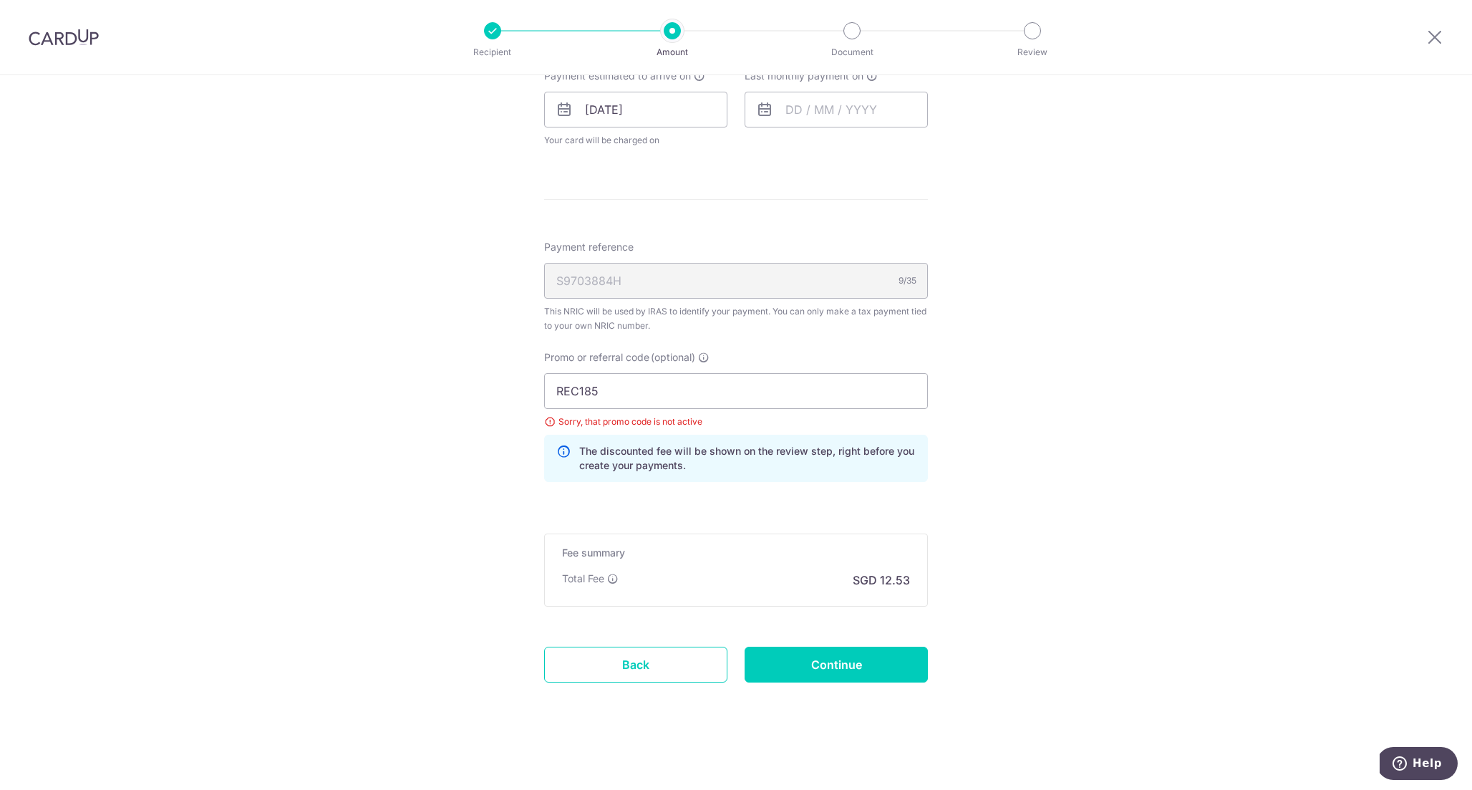
click at [880, 433] on div "REC185 Sorry, that promo code is not active The discounted fee will be shown on…" at bounding box center [736, 427] width 384 height 109
click at [855, 672] on input "Continue" at bounding box center [836, 665] width 183 height 36
type input "Update Schedule"
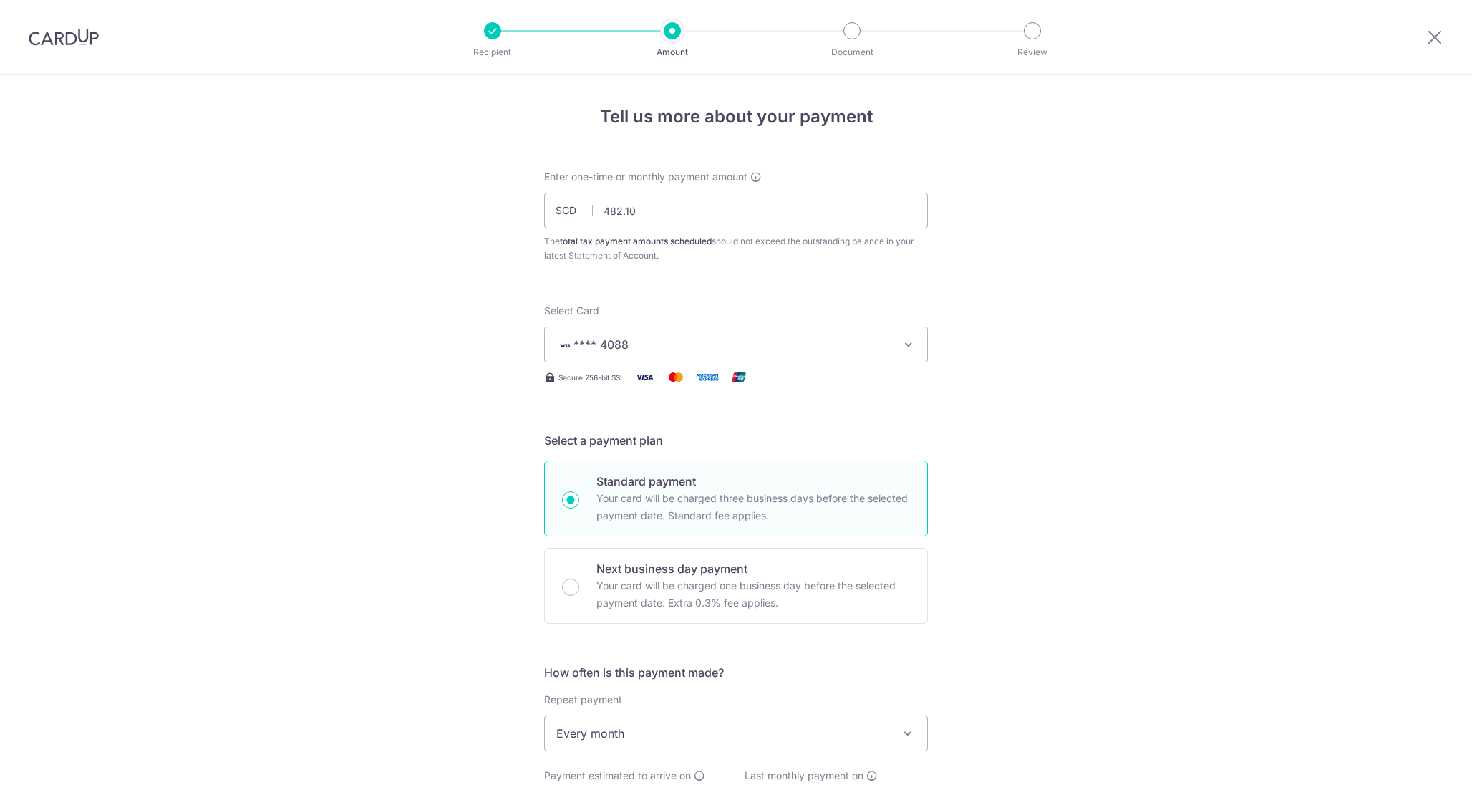
scroll to position [629, 0]
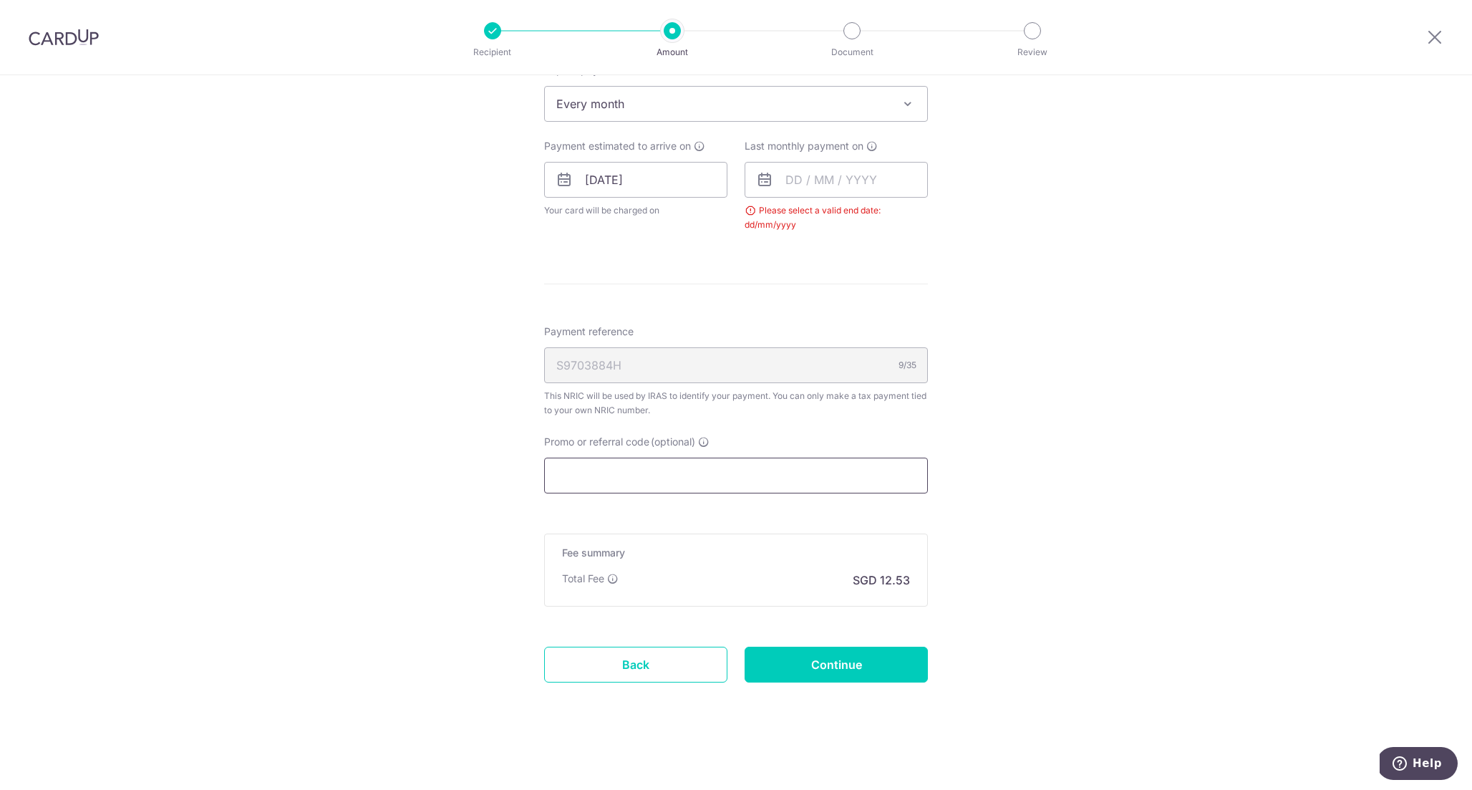
click at [834, 467] on input "Promo or referral code (optional)" at bounding box center [736, 476] width 384 height 36
paste input "REC185"
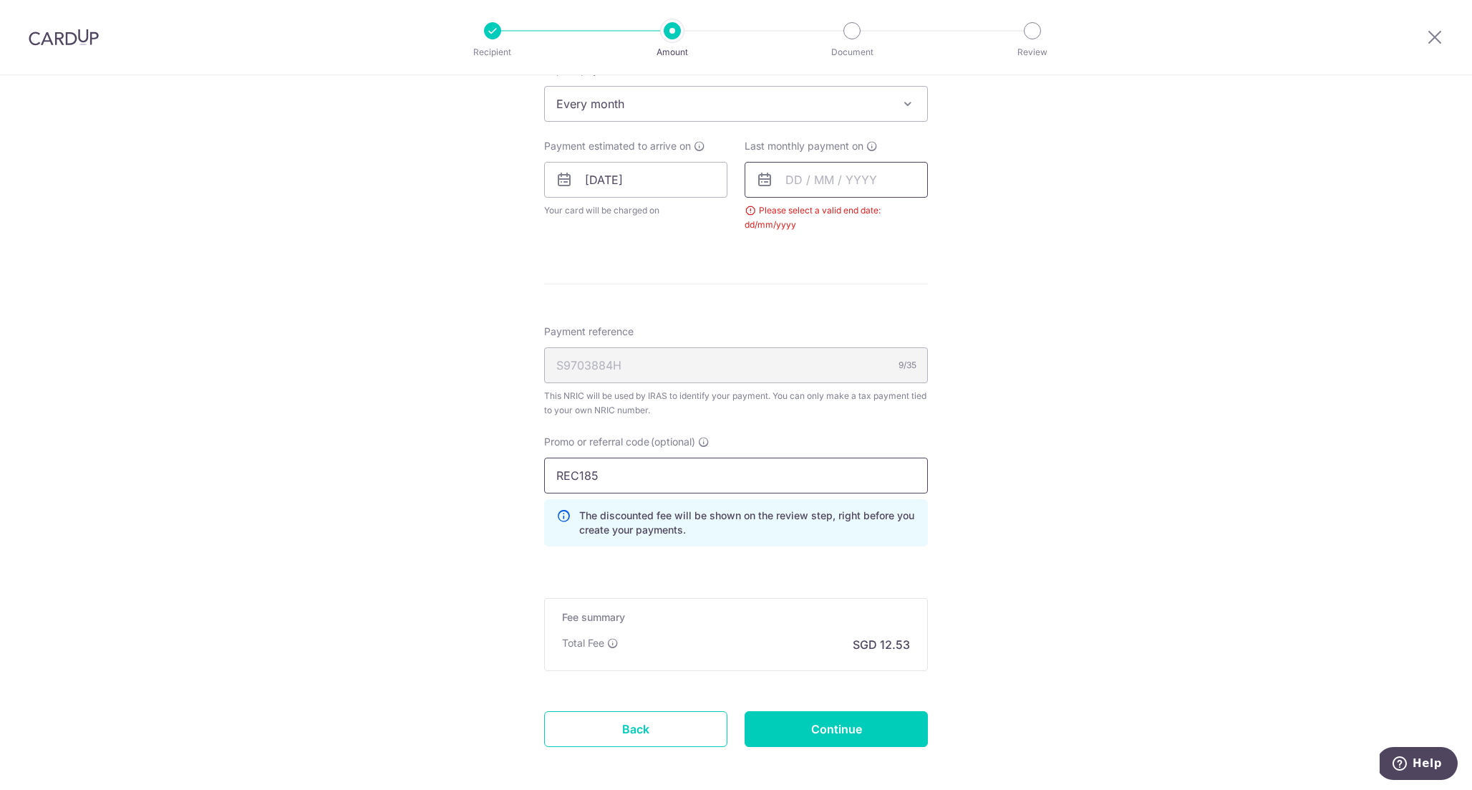
type input "REC185"
click at [835, 173] on input "text" at bounding box center [836, 180] width 183 height 36
click at [923, 222] on div "Prev Next Sep Oct Nov [DATE] 2026" at bounding box center [859, 218] width 228 height 34
click at [916, 221] on div "Prev Next Sep Oct Nov [DATE] 2026" at bounding box center [859, 218] width 228 height 34
click at [906, 221] on select "2025 2026" at bounding box center [893, 218] width 38 height 11
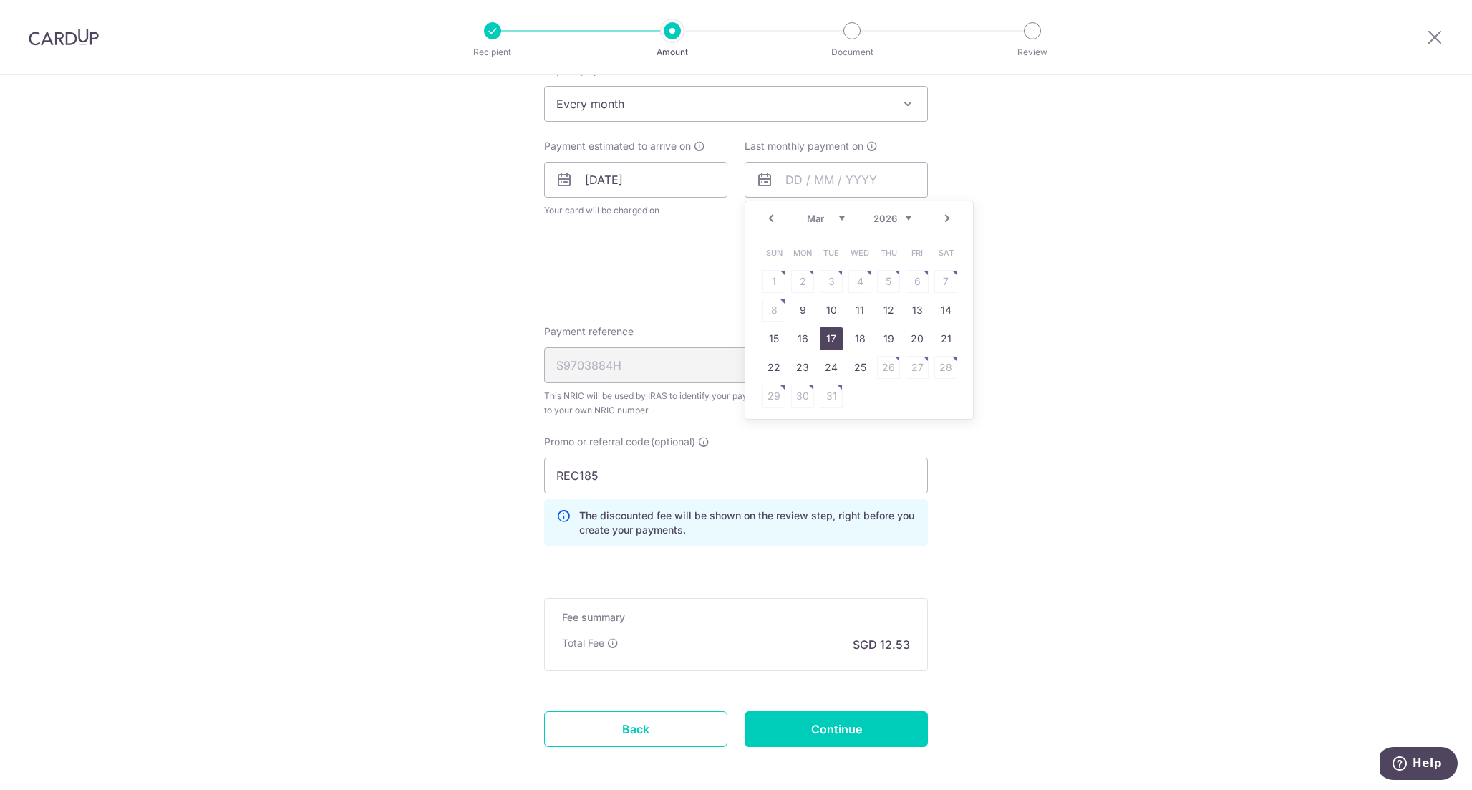
click at [835, 337] on link "17" at bounding box center [831, 338] width 23 height 23
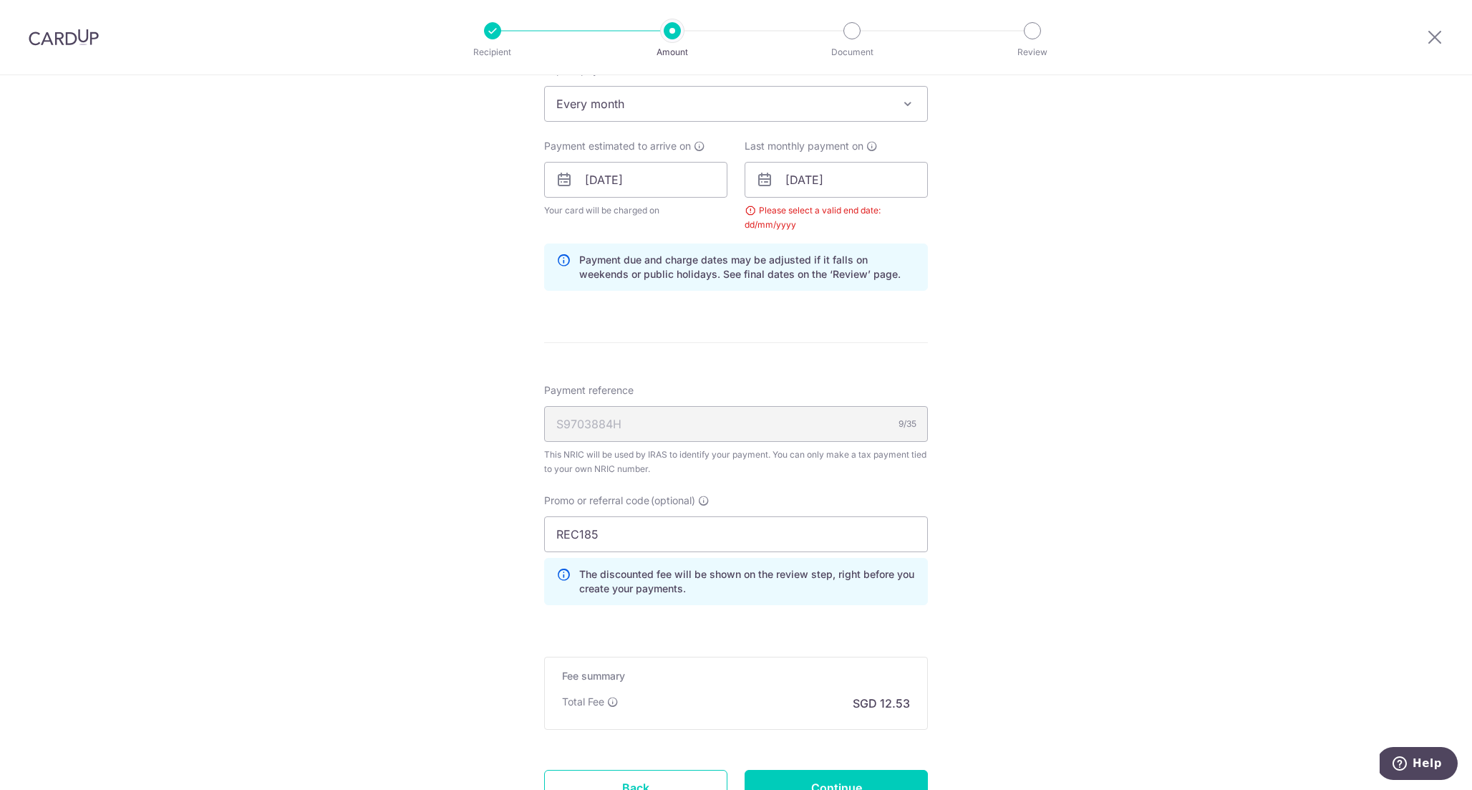
click at [868, 310] on form "Enter one-time or monthly payment amount SGD 482.10 482.10 The total tax paymen…" at bounding box center [736, 192] width 384 height 1305
click at [877, 190] on input "[DATE]" at bounding box center [836, 180] width 183 height 36
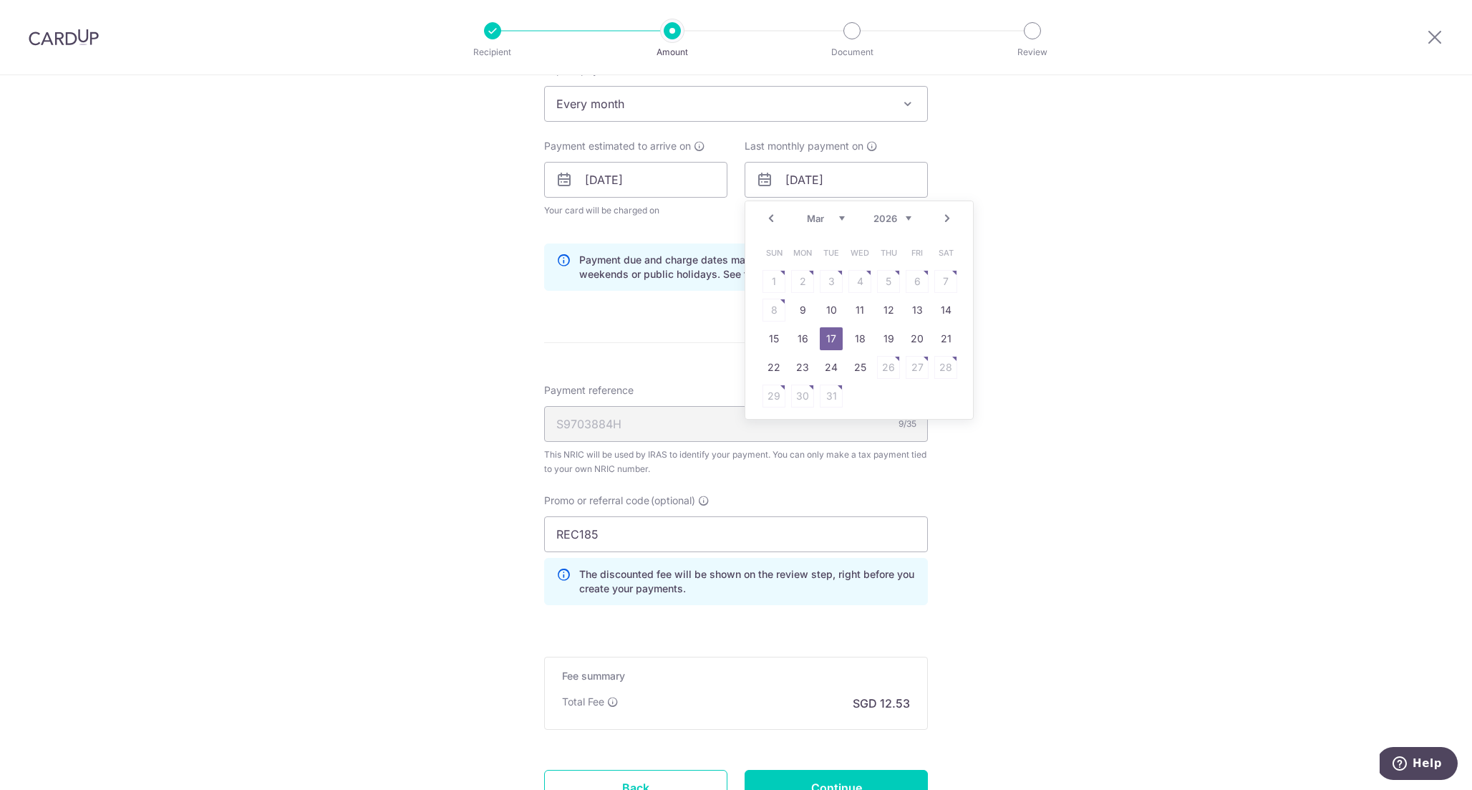
click at [833, 342] on link "17" at bounding box center [831, 338] width 23 height 23
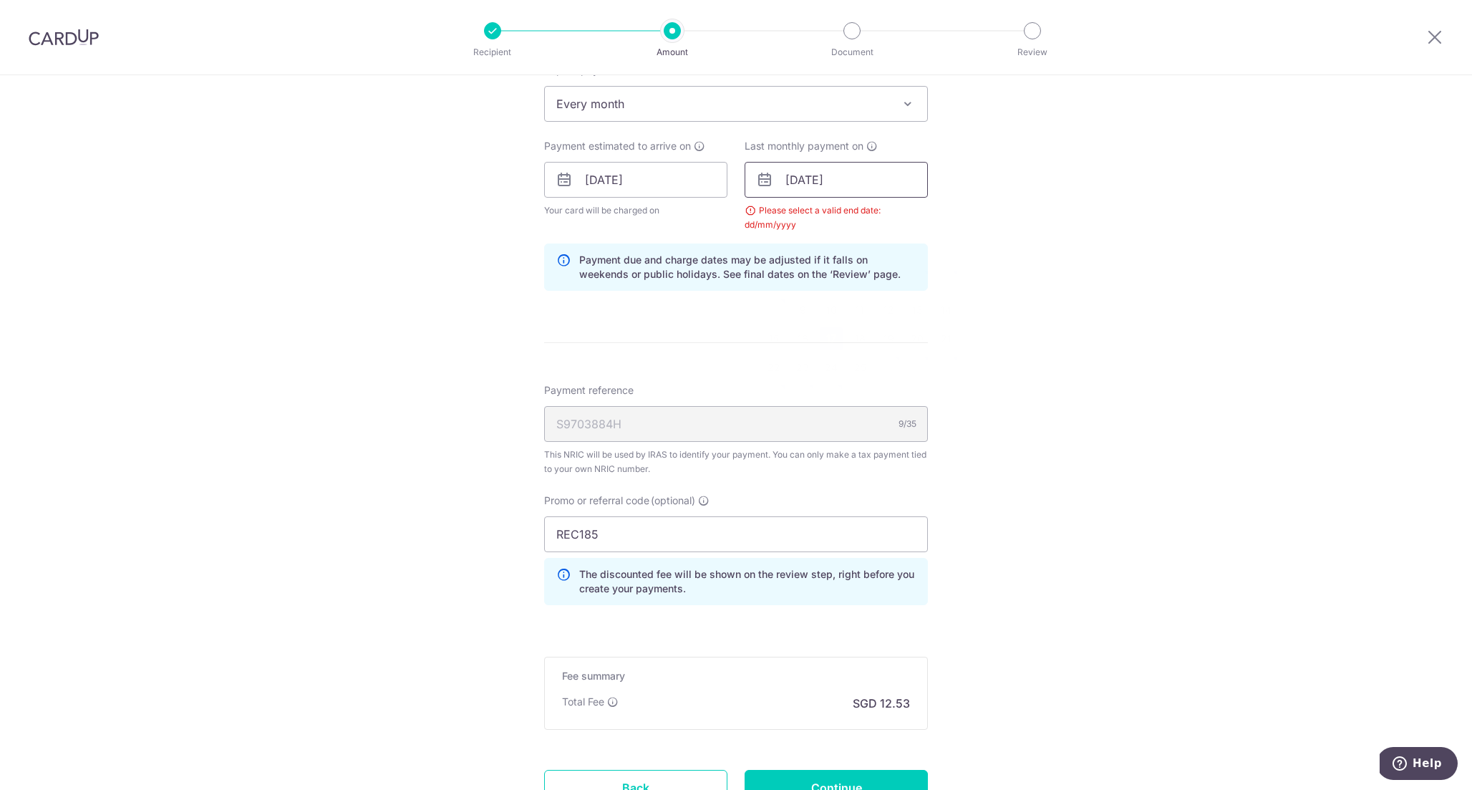
click at [871, 182] on input "17/03/2026" at bounding box center [836, 180] width 183 height 36
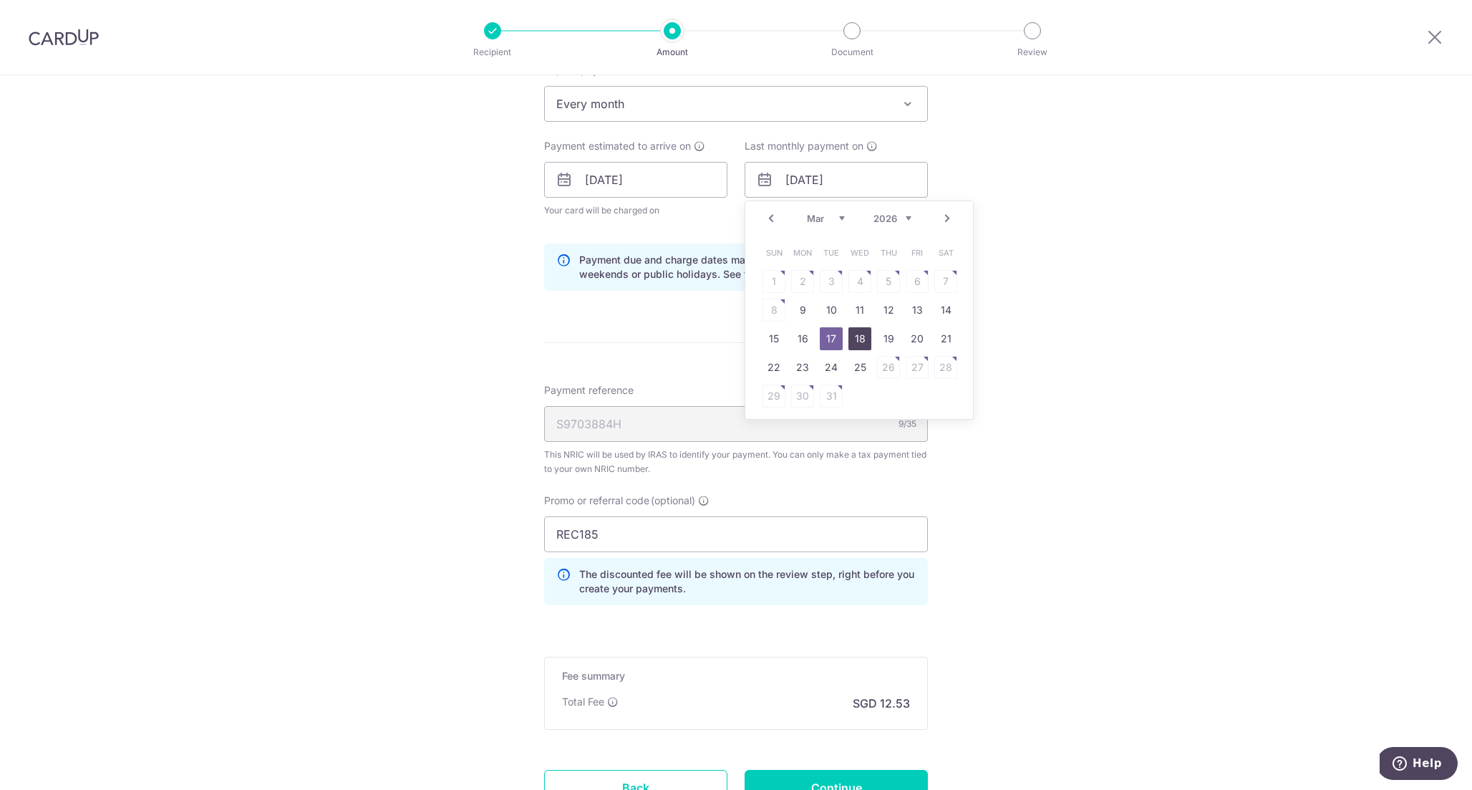
click at [856, 330] on link "18" at bounding box center [860, 338] width 23 height 23
type input "18/03/2026"
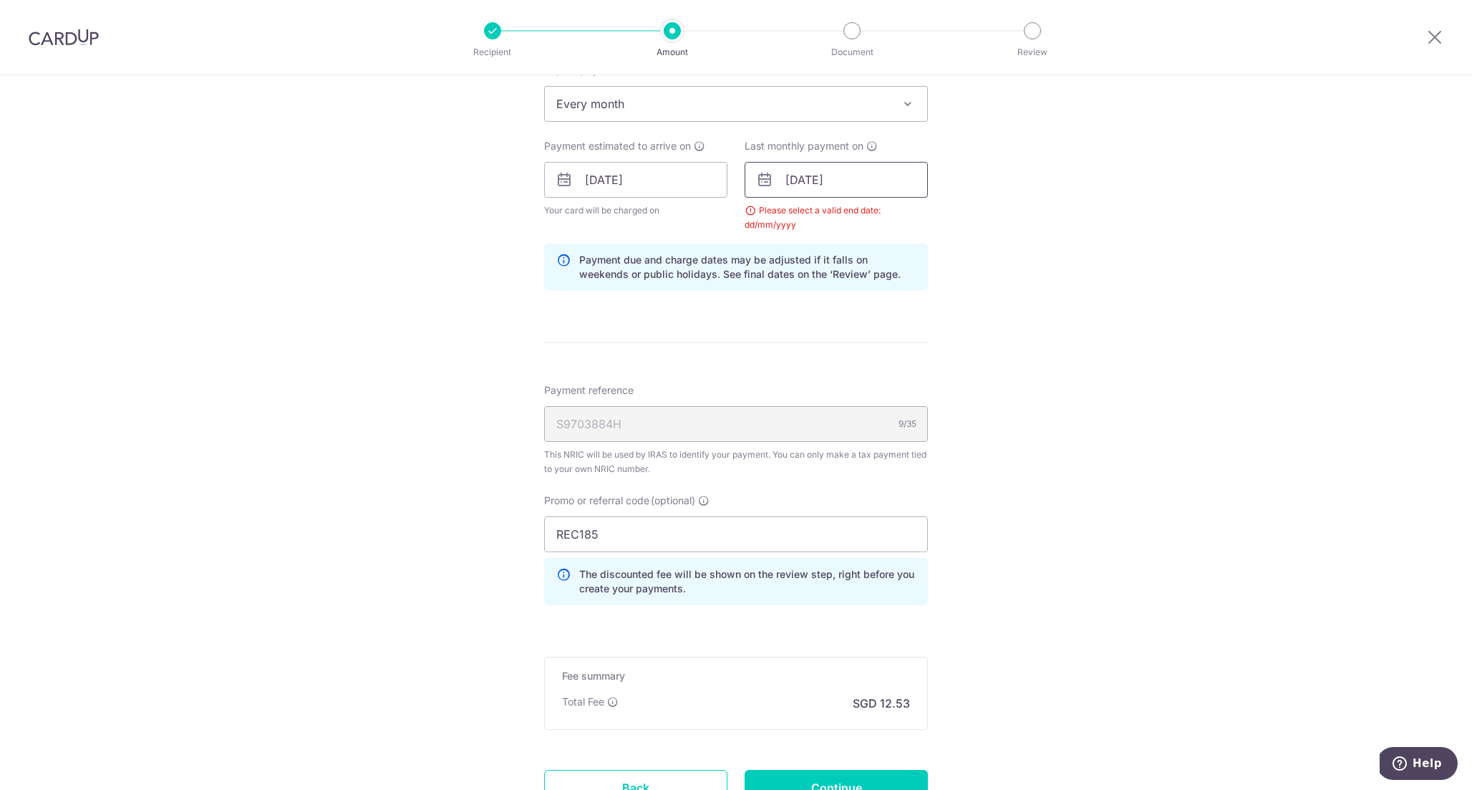
click at [869, 187] on input "18/03/2026" at bounding box center [836, 180] width 183 height 36
click at [1025, 179] on div "Tell us more about your payment Enter one-time or monthly payment amount SGD 48…" at bounding box center [736, 179] width 1472 height 1467
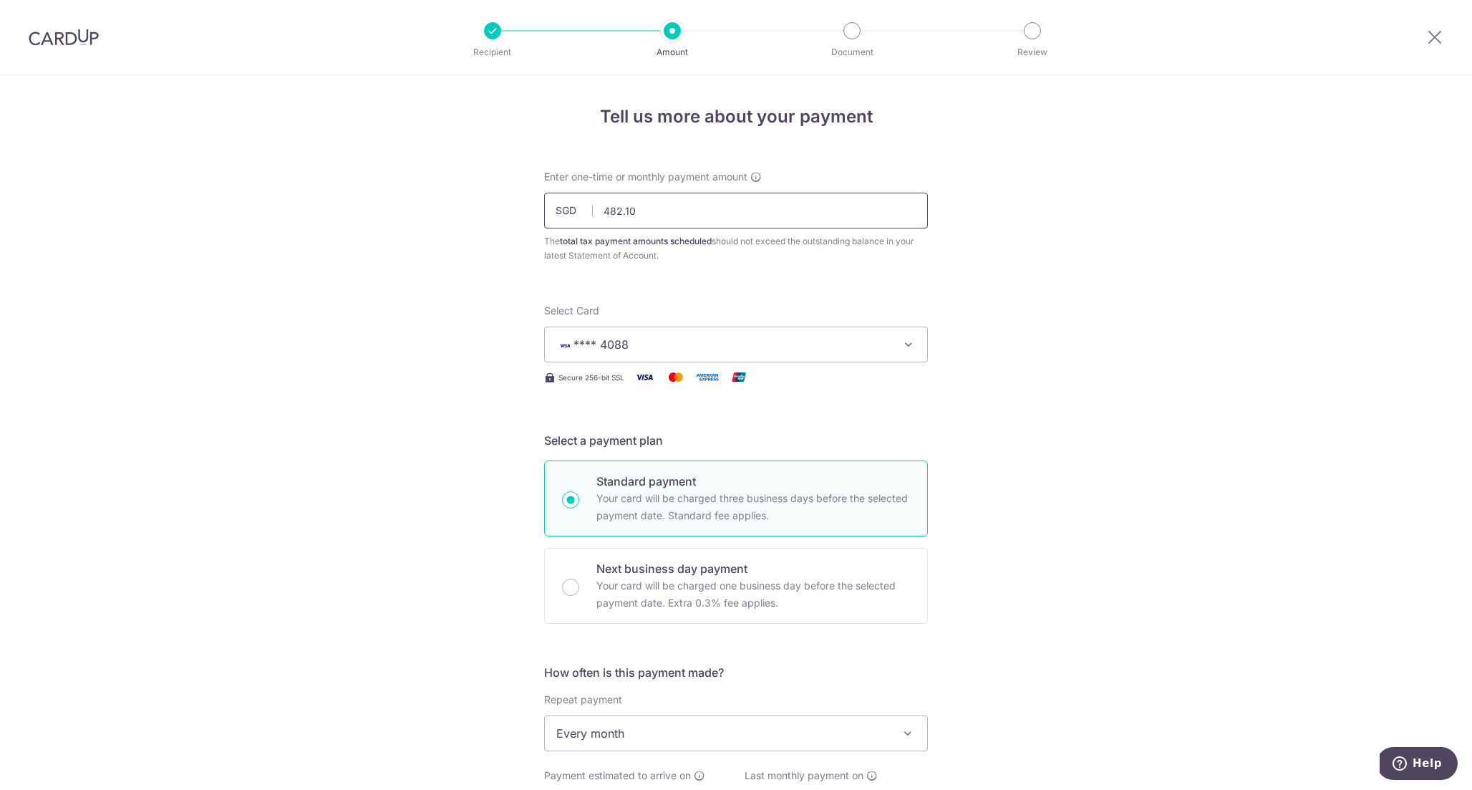
click at [687, 222] on input "482.10" at bounding box center [736, 211] width 384 height 36
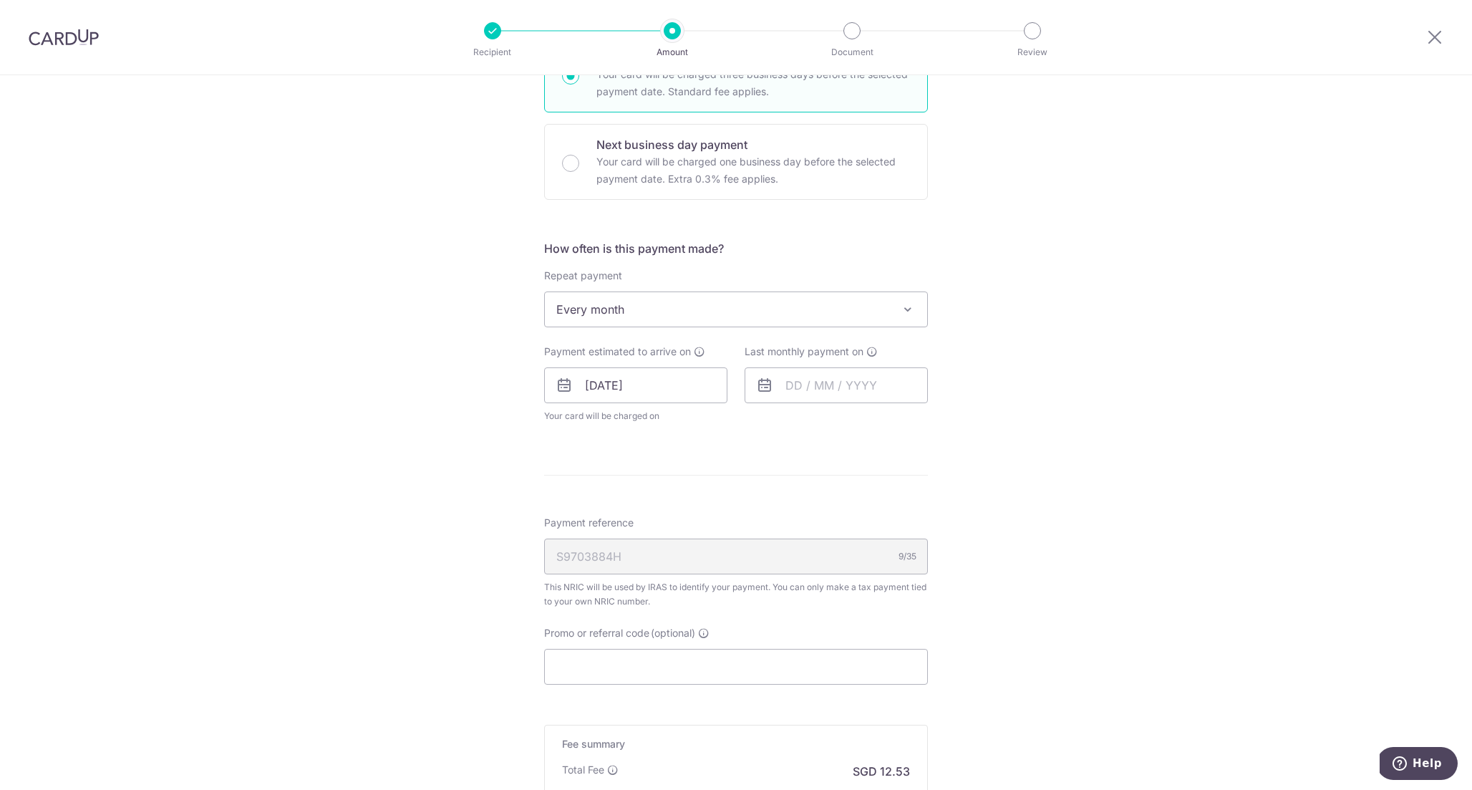
scroll to position [443, 0]
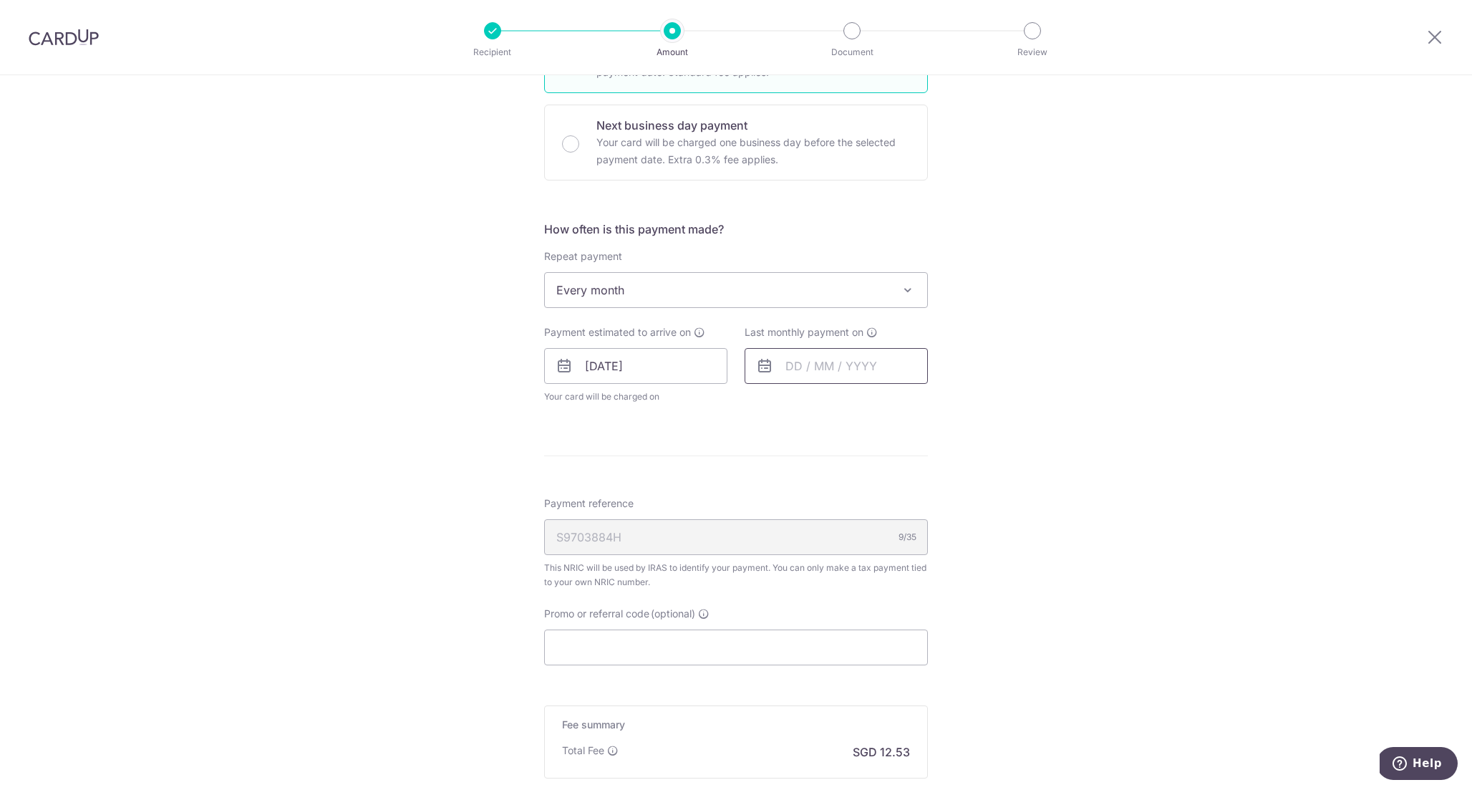
click at [793, 362] on input "text" at bounding box center [836, 366] width 183 height 36
click at [903, 407] on select "2025 2026" at bounding box center [893, 404] width 38 height 11
click at [832, 415] on div "Prev Next Jan Feb Mar Apr May Jun Jul Aug Sep Oct 2025 2026" at bounding box center [859, 404] width 228 height 34
click at [831, 410] on div "Prev Next Jan Feb Mar Apr May Jun Jul Aug Sep Oct 2025 2026" at bounding box center [859, 404] width 228 height 34
click at [827, 403] on select "Jan Feb Mar Apr May Jun Jul Aug Sep Oct" at bounding box center [826, 404] width 38 height 11
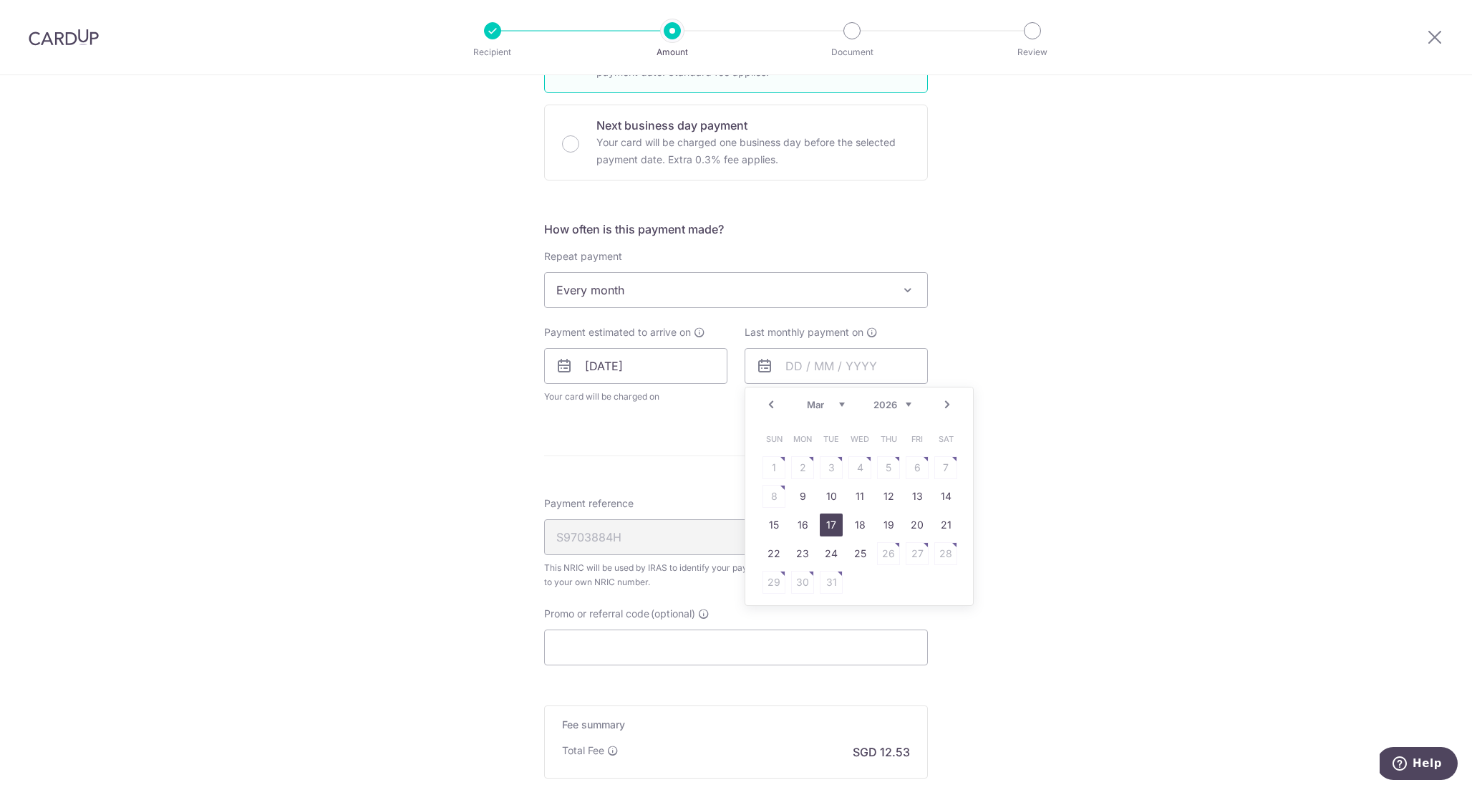
click at [831, 524] on link "17" at bounding box center [831, 524] width 23 height 23
type input "17/03/2026"
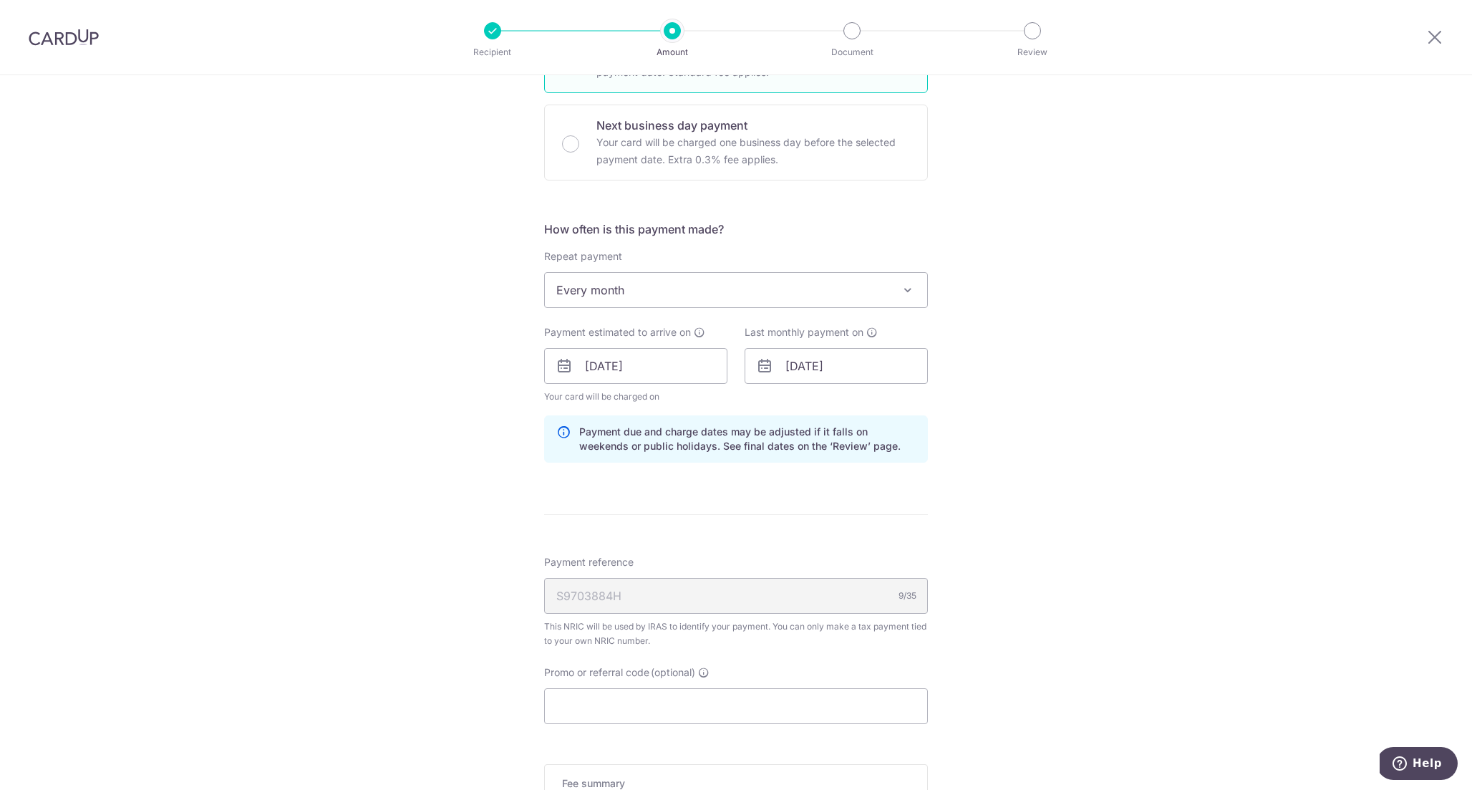
click at [868, 470] on div "How often is this payment made? Repeat payment Never Every month Every month To…" at bounding box center [736, 347] width 384 height 253
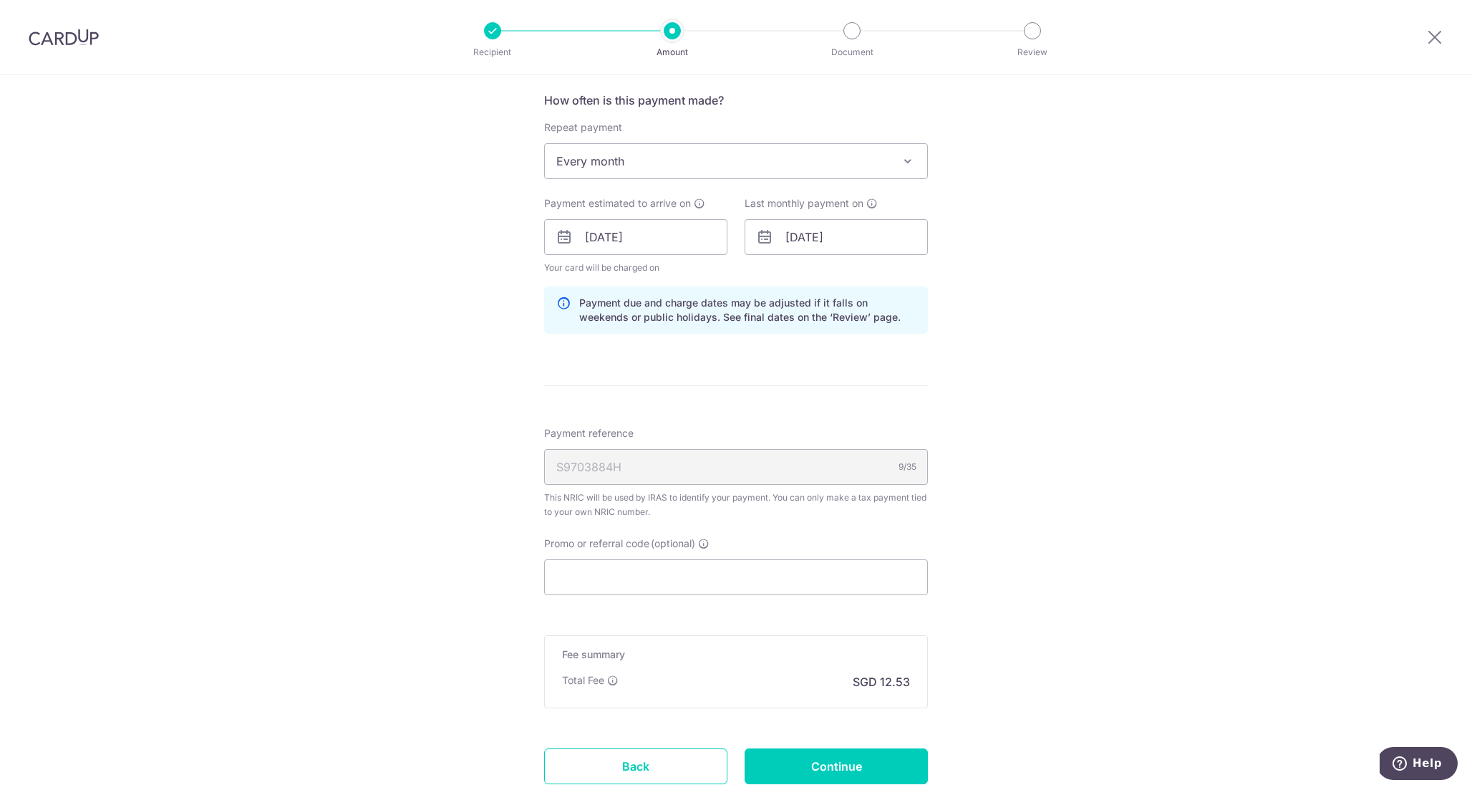
scroll to position [602, 0]
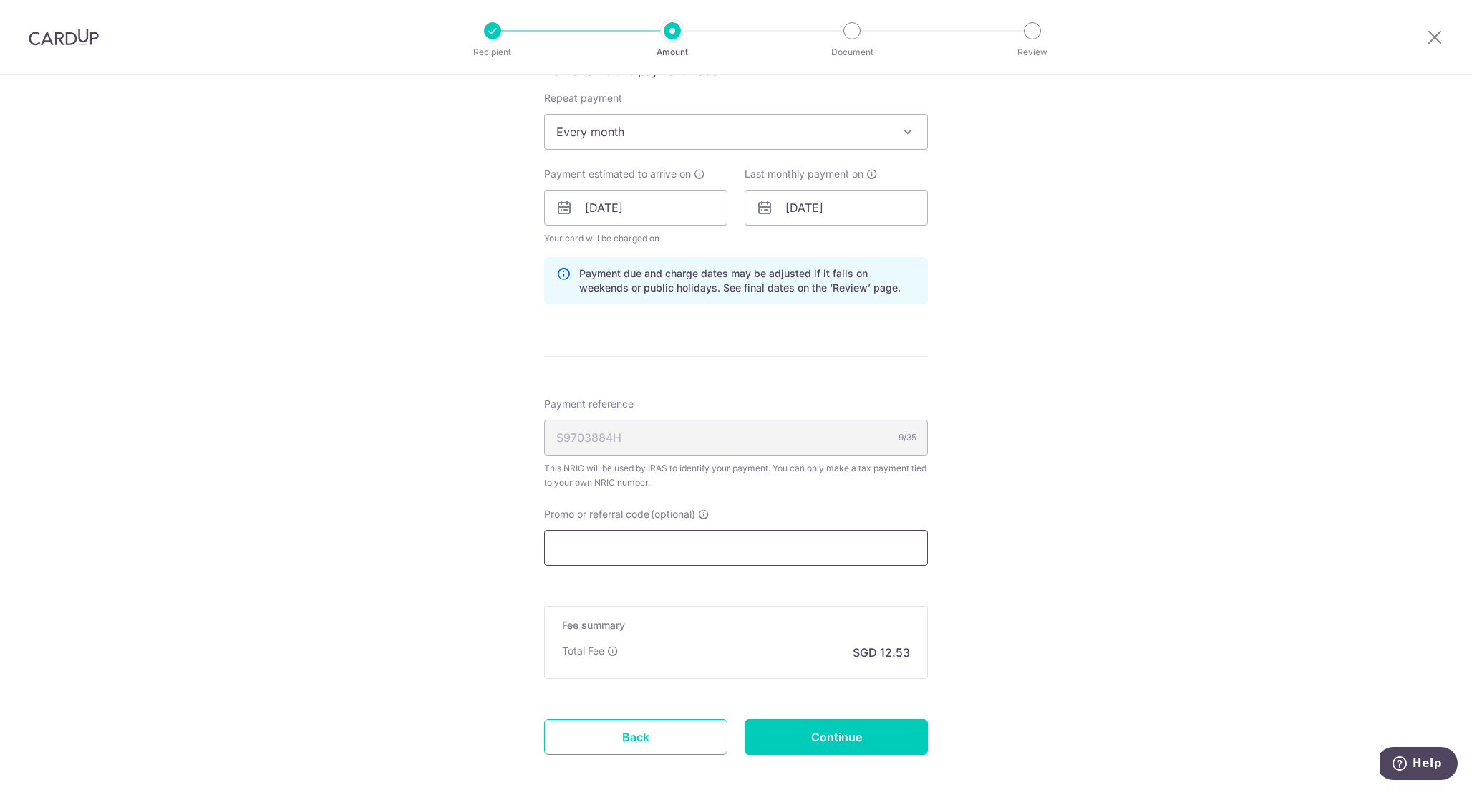
click at [793, 564] on input "Promo or referral code (optional)" at bounding box center [736, 548] width 384 height 36
paste input "REC185"
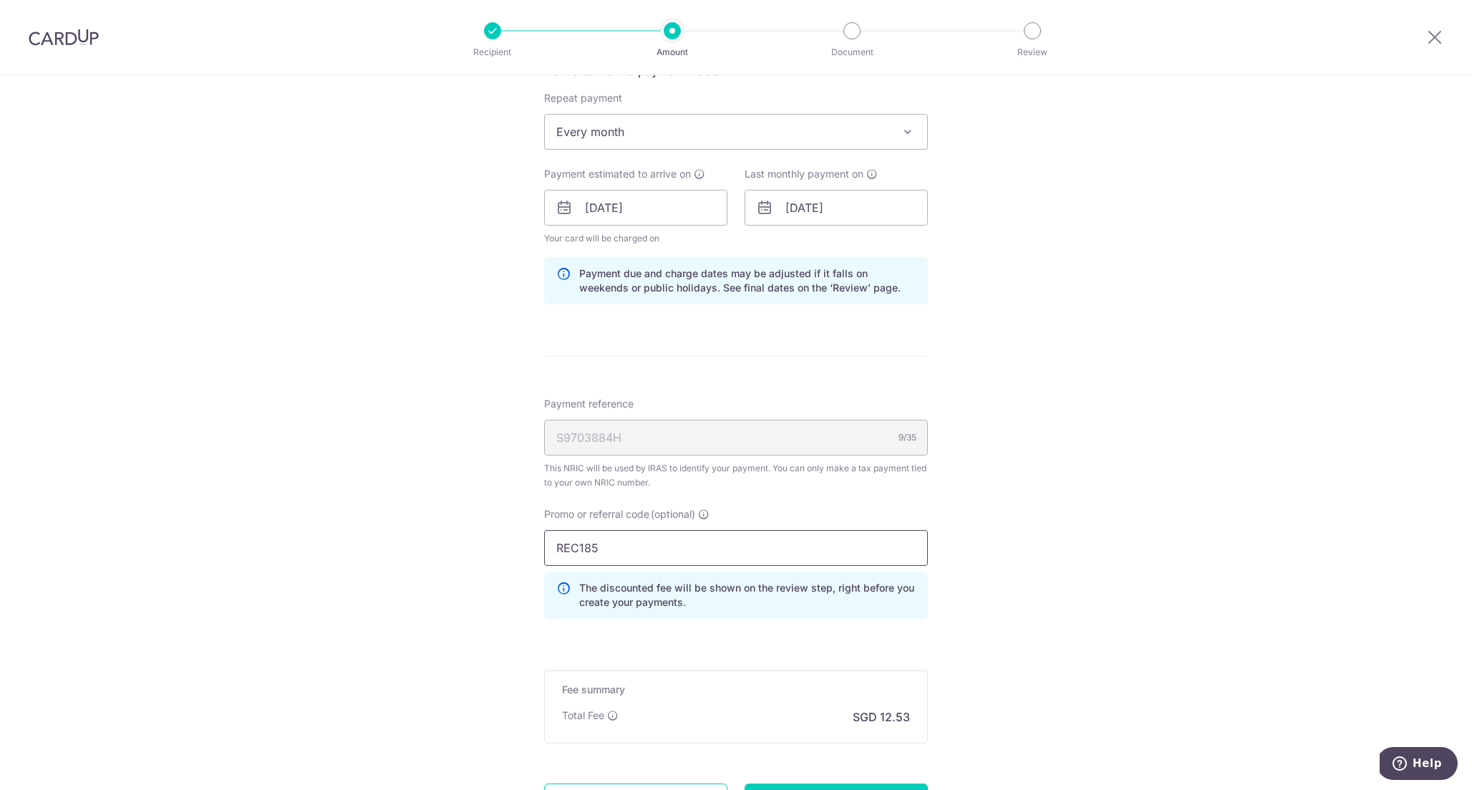
type input "REC185"
click at [993, 581] on div "Tell us more about your payment Enter one-time or monthly payment amount SGD 48…" at bounding box center [736, 200] width 1472 height 1453
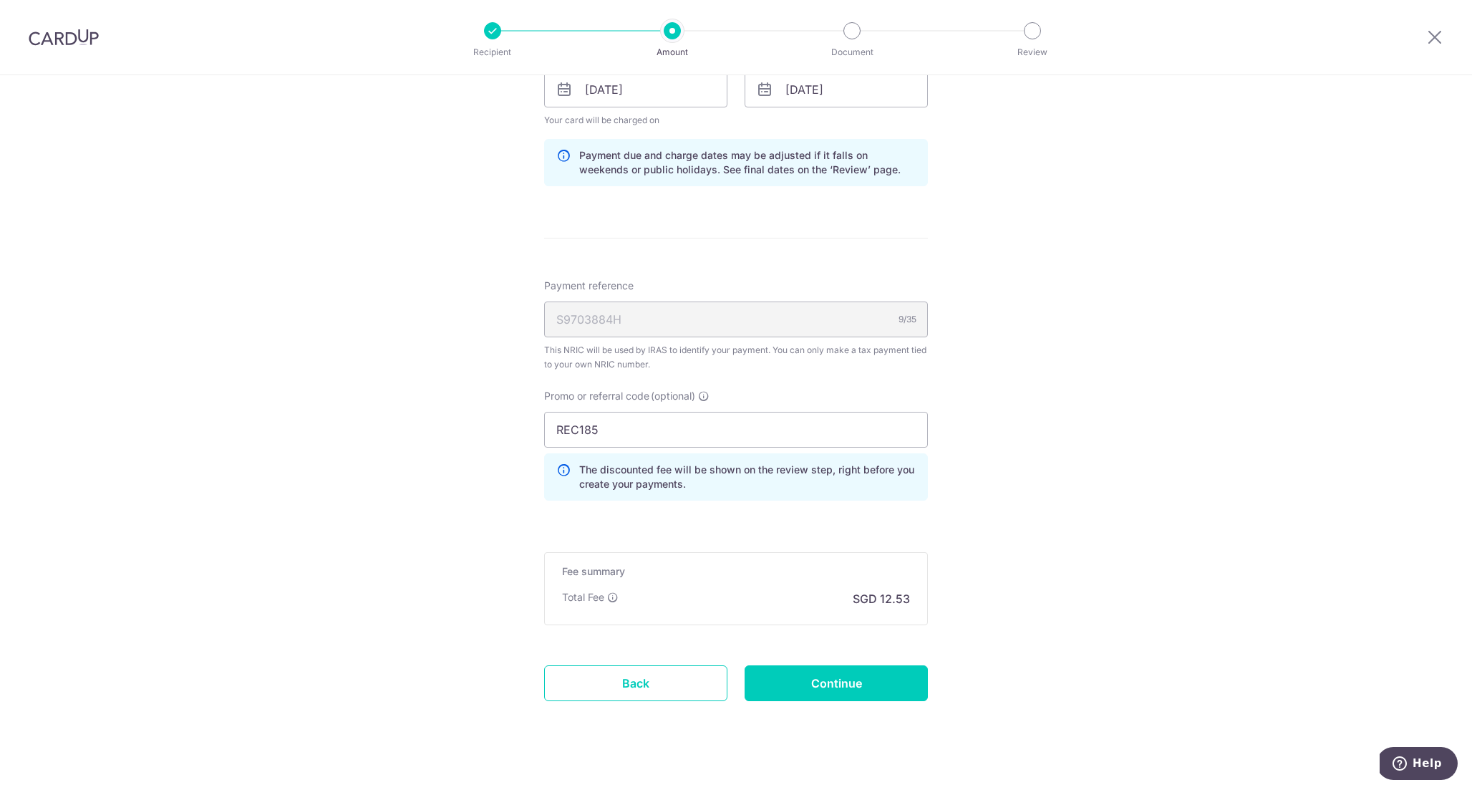
scroll to position [738, 0]
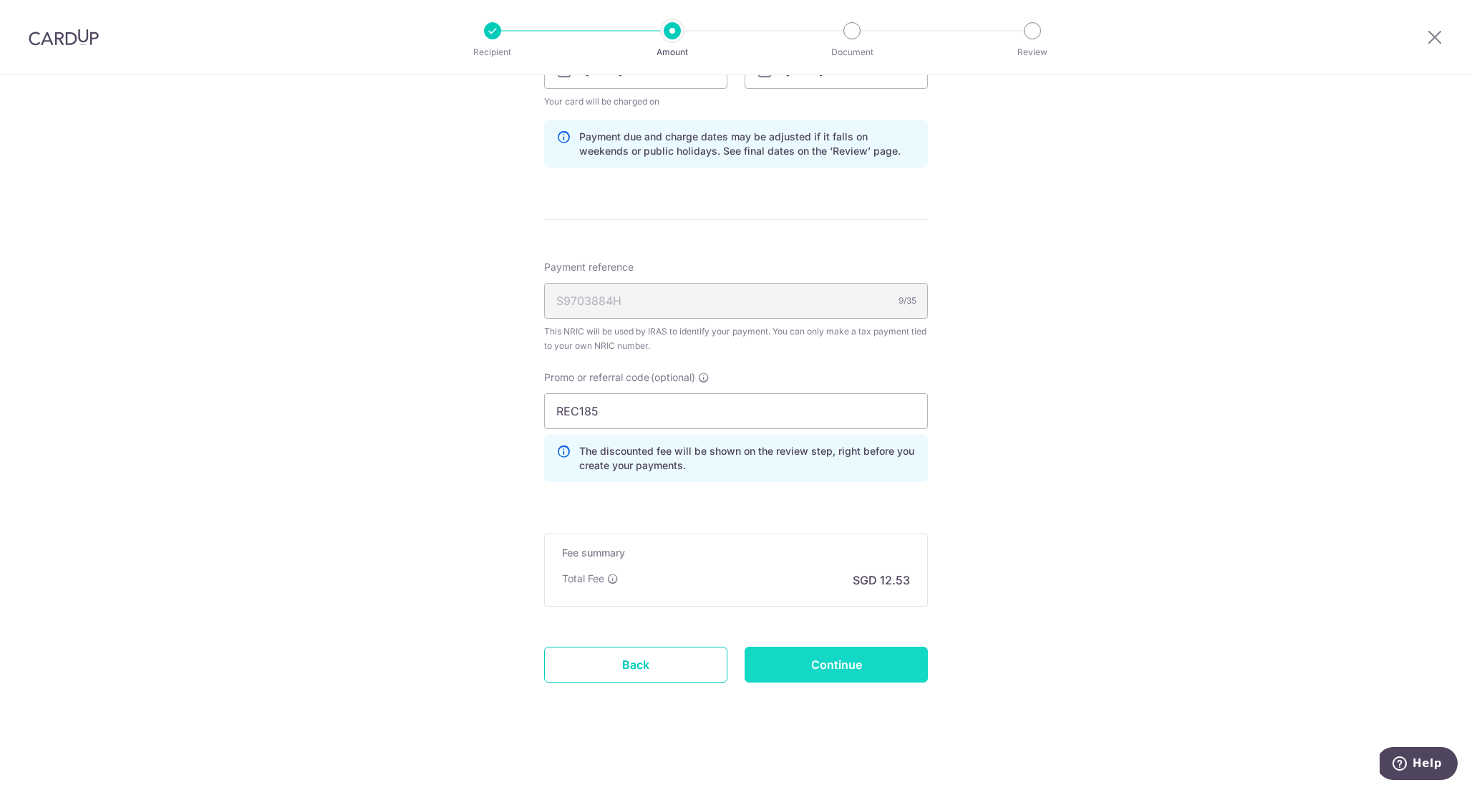
click at [870, 662] on input "Continue" at bounding box center [836, 665] width 183 height 36
type input "Update Schedule"
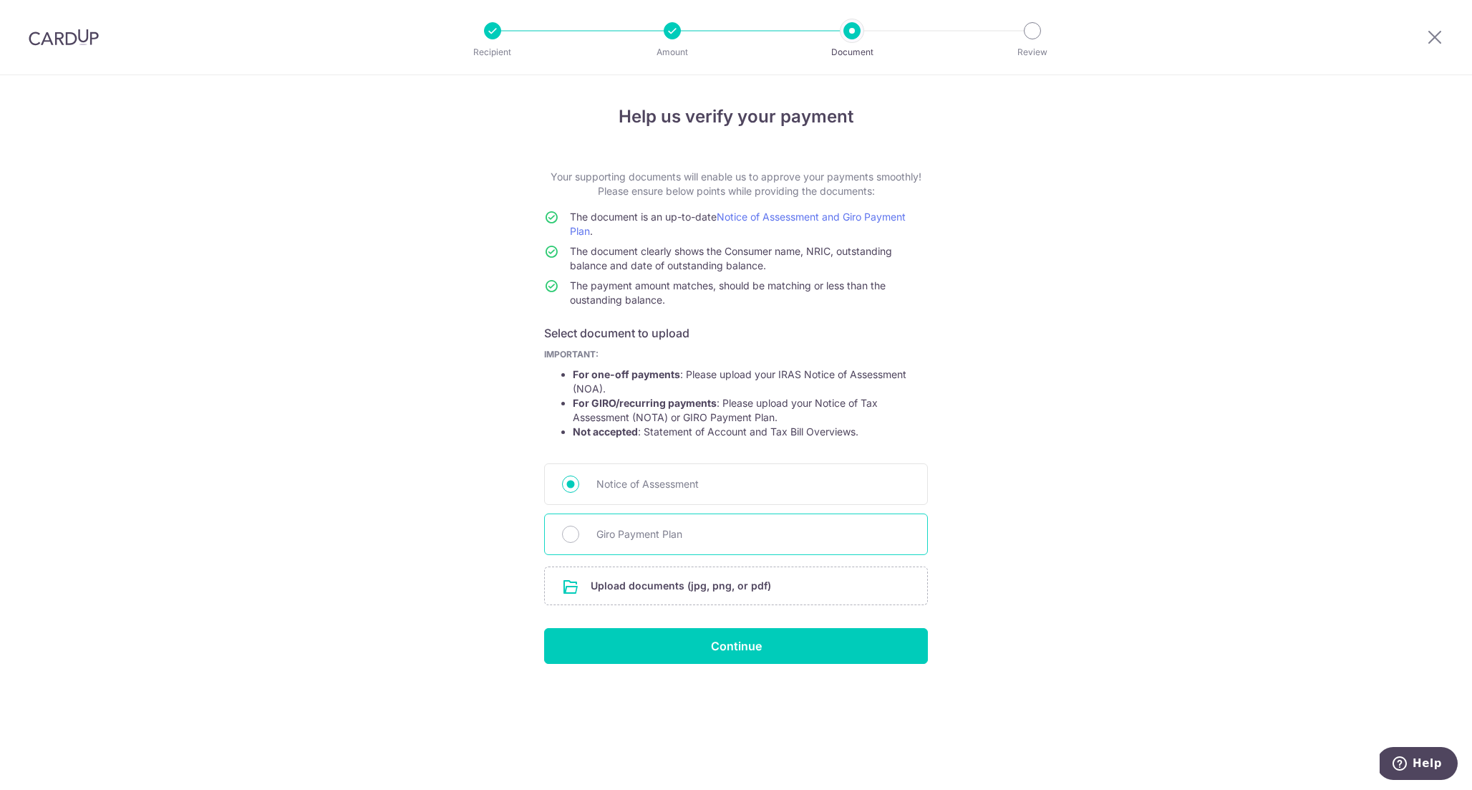
click at [696, 544] on div "Giro Payment Plan" at bounding box center [736, 534] width 384 height 42
click at [92, 42] on img at bounding box center [64, 37] width 70 height 17
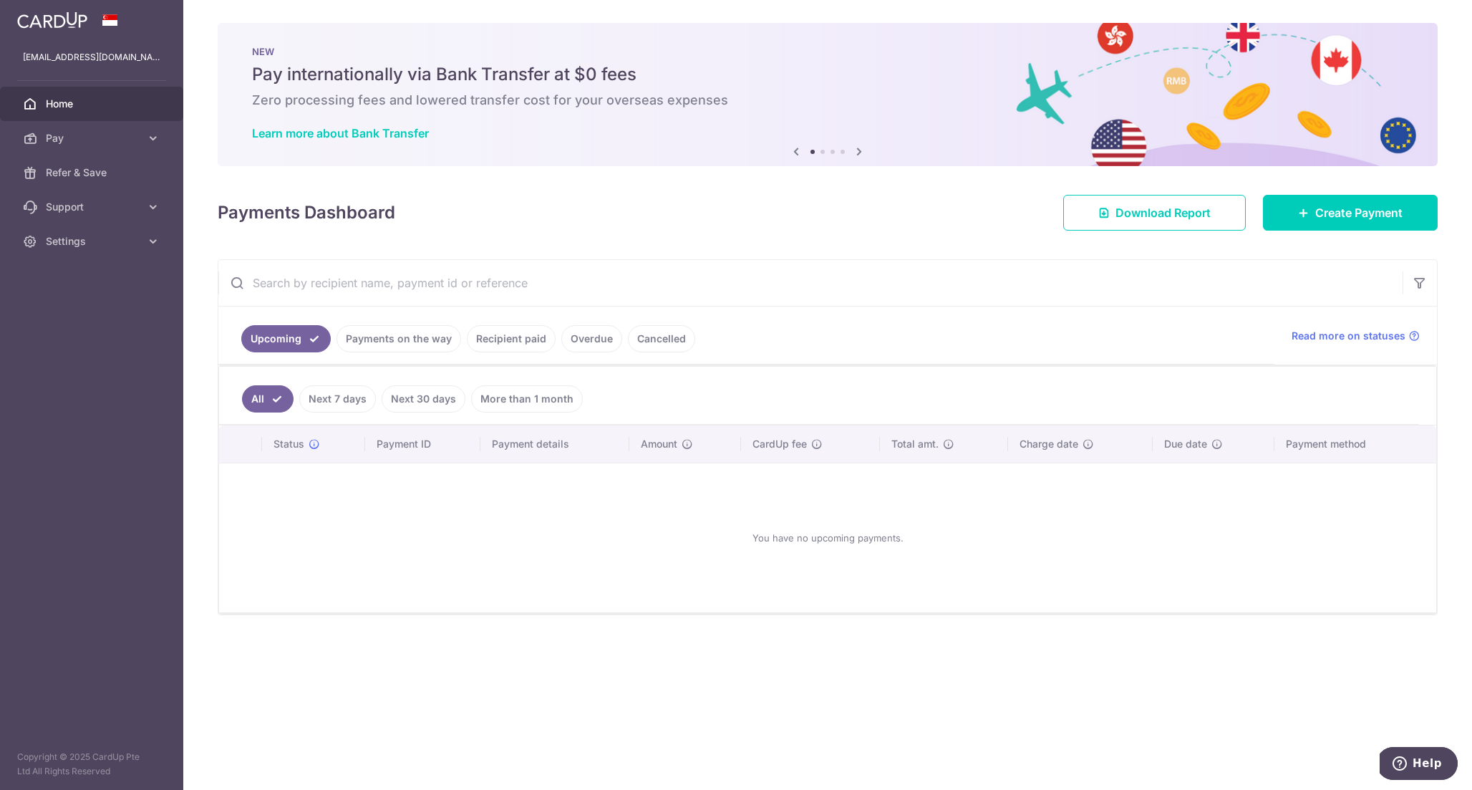
click at [662, 344] on link "Cancelled" at bounding box center [661, 338] width 67 height 27
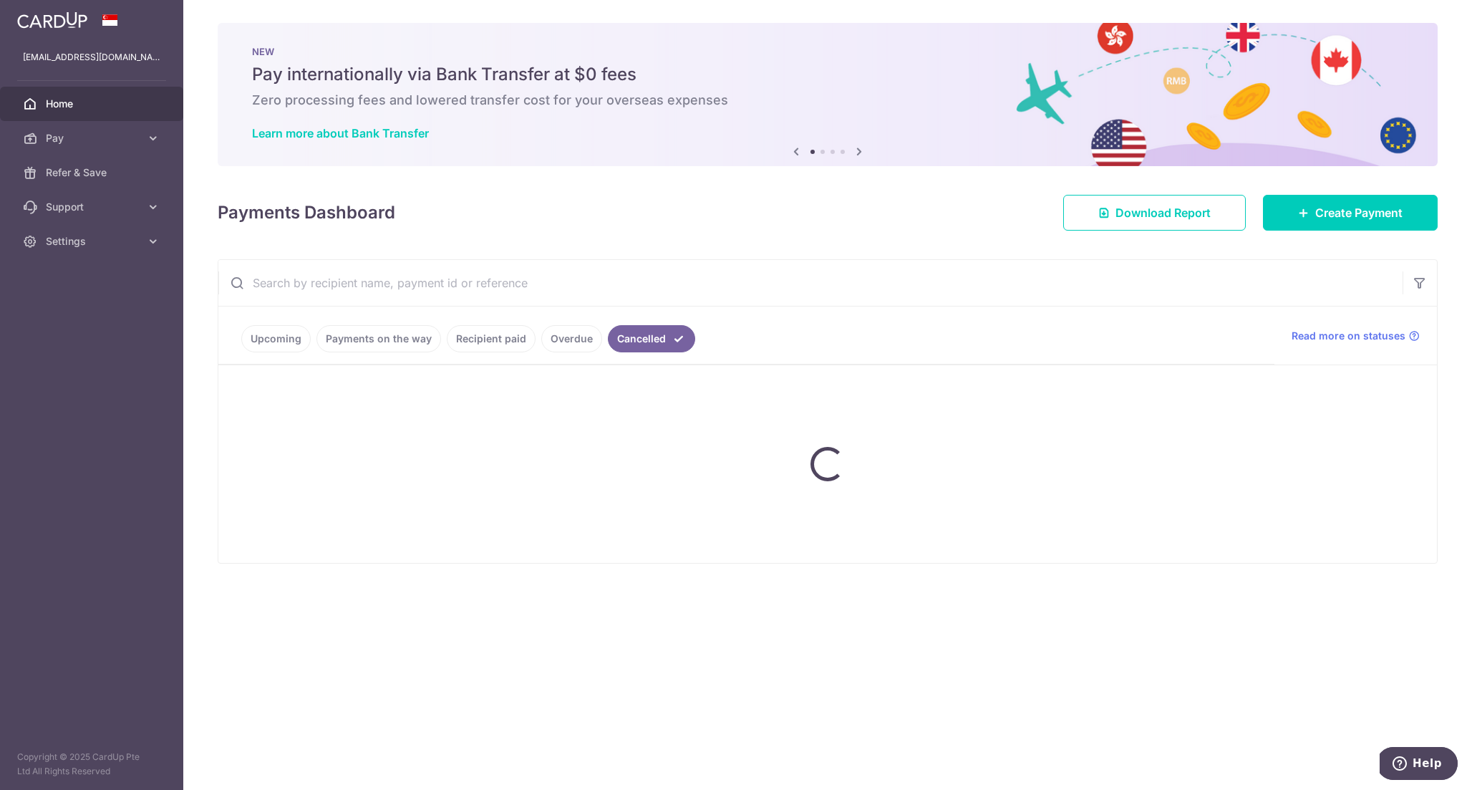
click at [584, 323] on ul "Upcoming Payments on the way Recipient paid Overdue Cancelled" at bounding box center [746, 335] width 1056 height 58
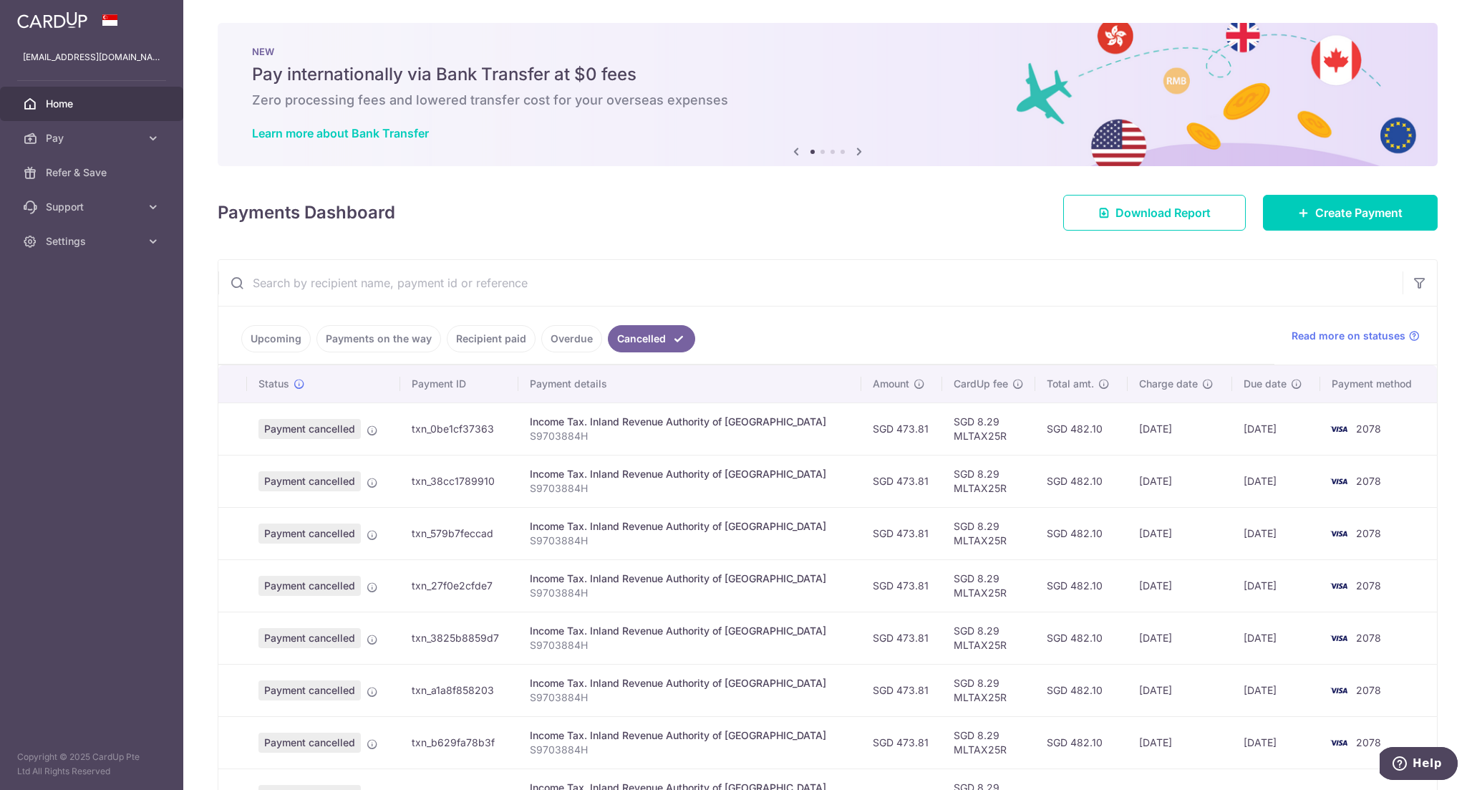
click at [476, 330] on link "Recipient paid" at bounding box center [491, 338] width 89 height 27
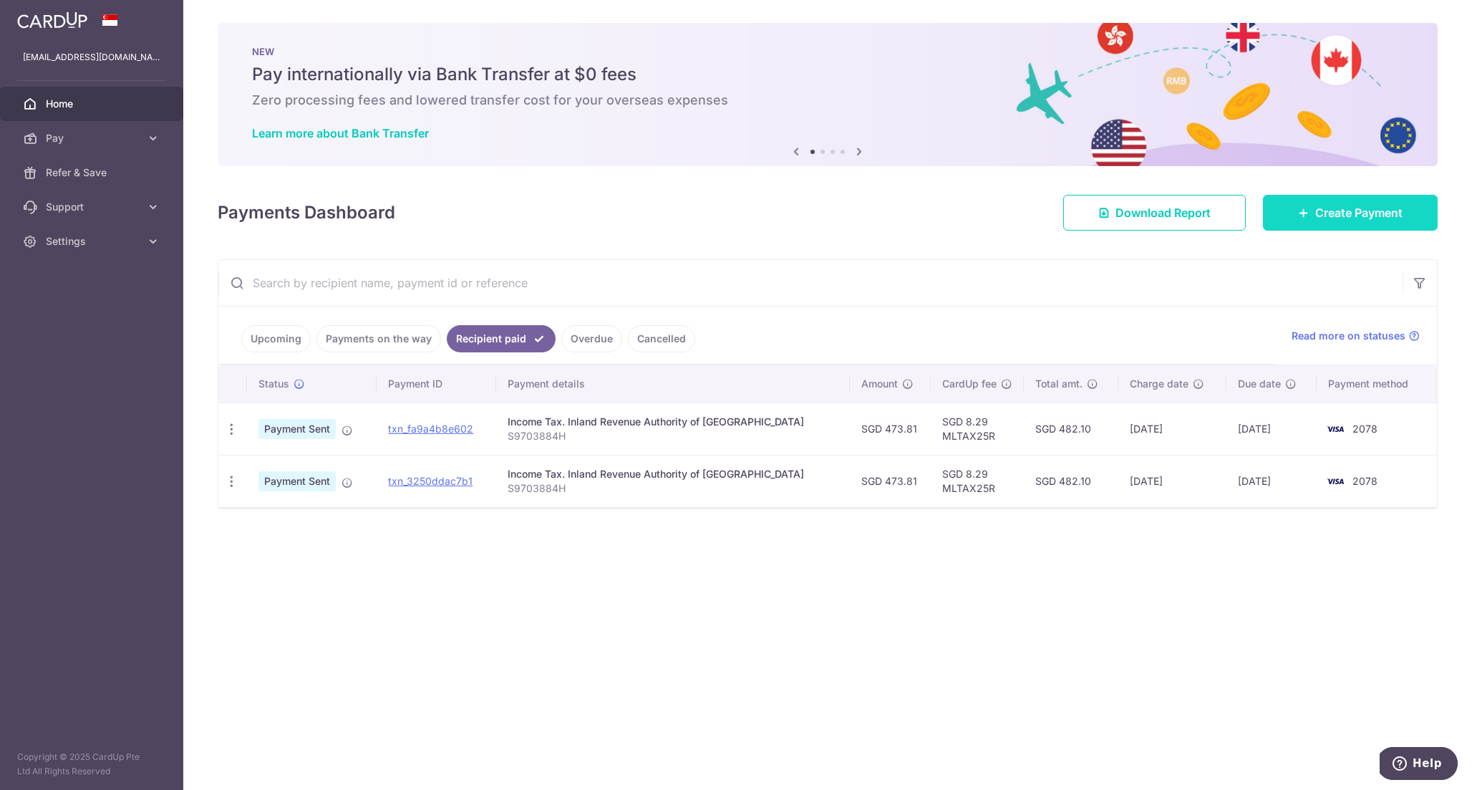
click at [1296, 206] on link "Create Payment" at bounding box center [1350, 213] width 175 height 36
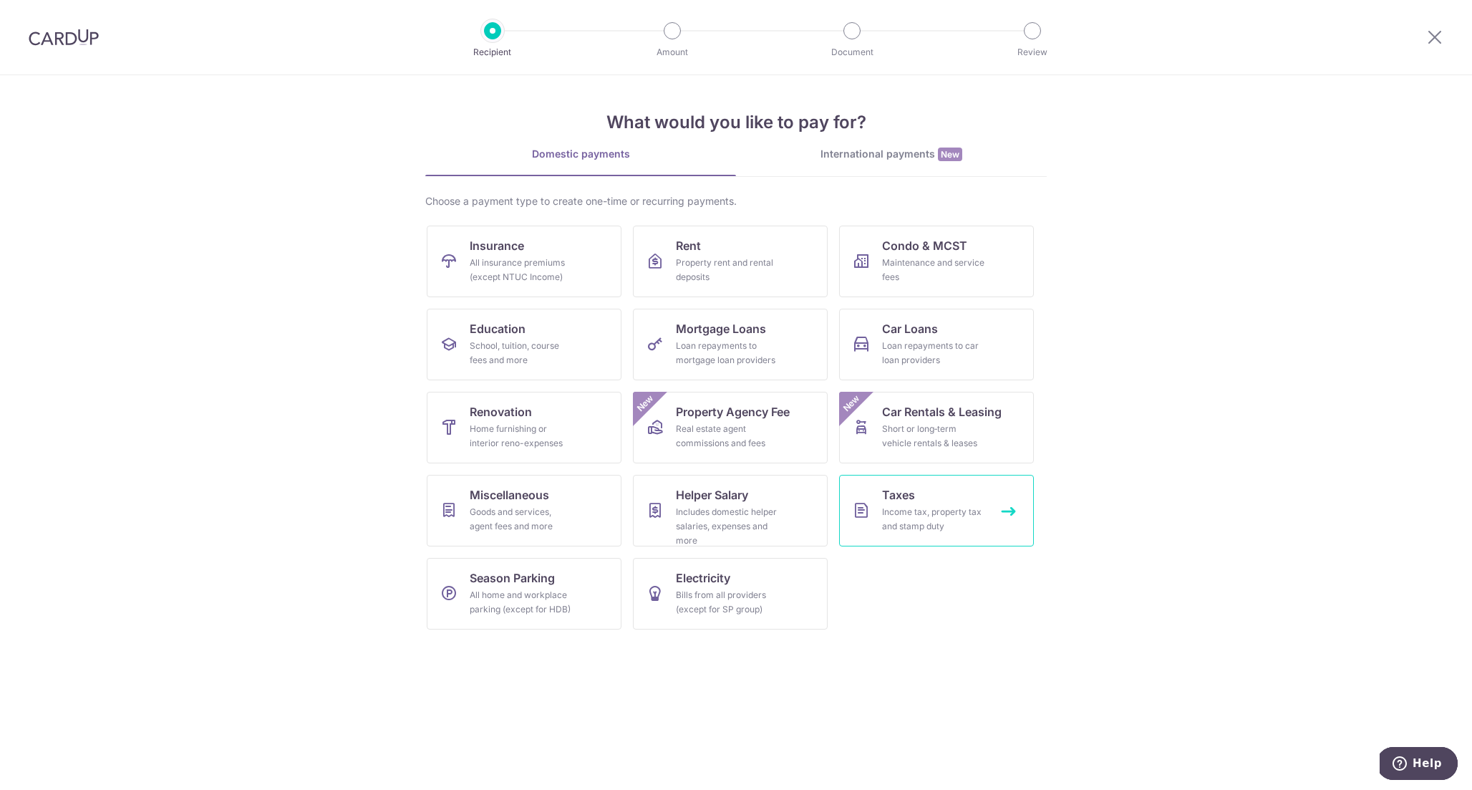
click at [919, 522] on div "Income tax, property tax and stamp duty" at bounding box center [933, 519] width 103 height 29
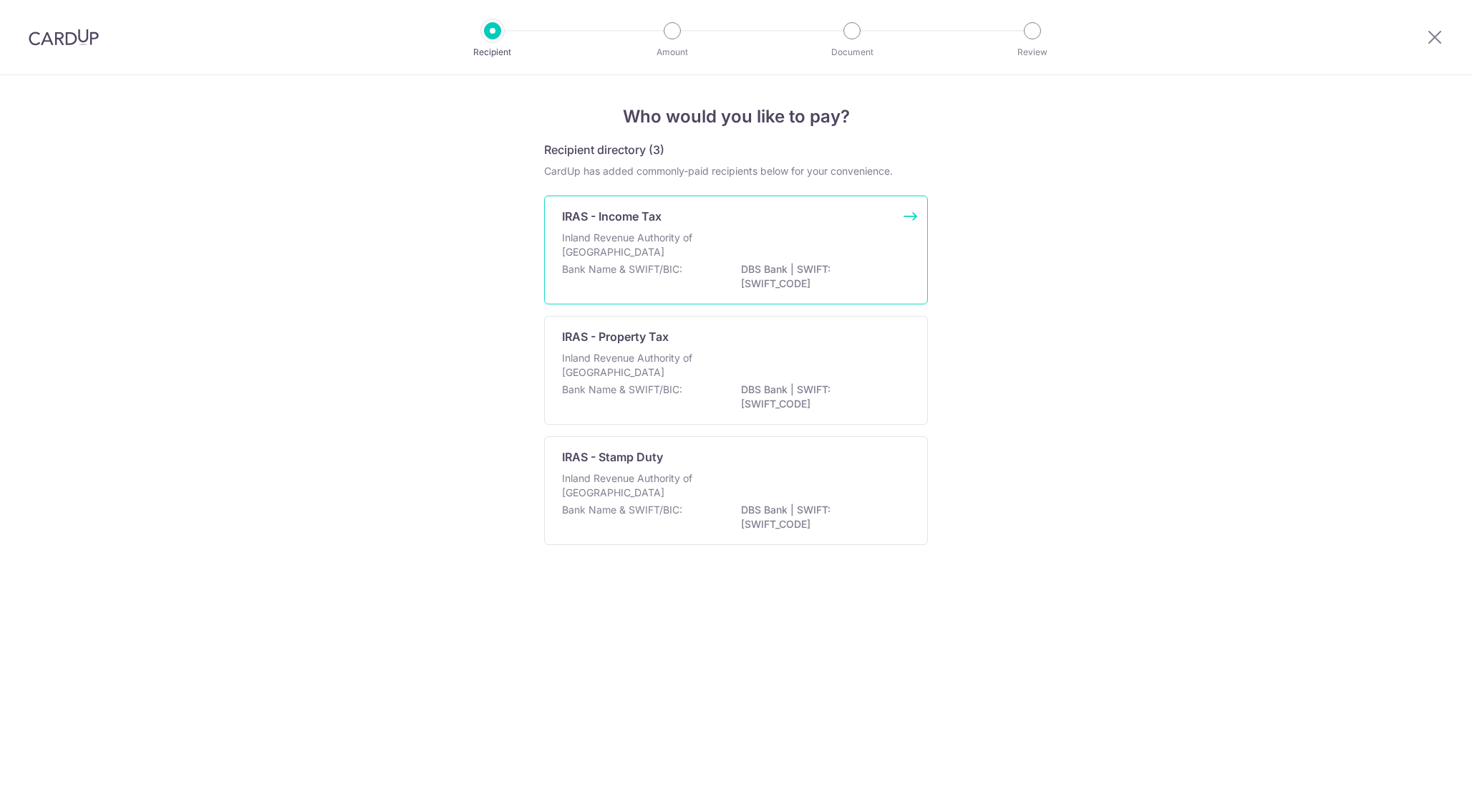
click at [721, 269] on div "Bank Name & SWIFT/BIC: DBS Bank | SWIFT: [SWIFT_CODE]" at bounding box center [736, 277] width 348 height 30
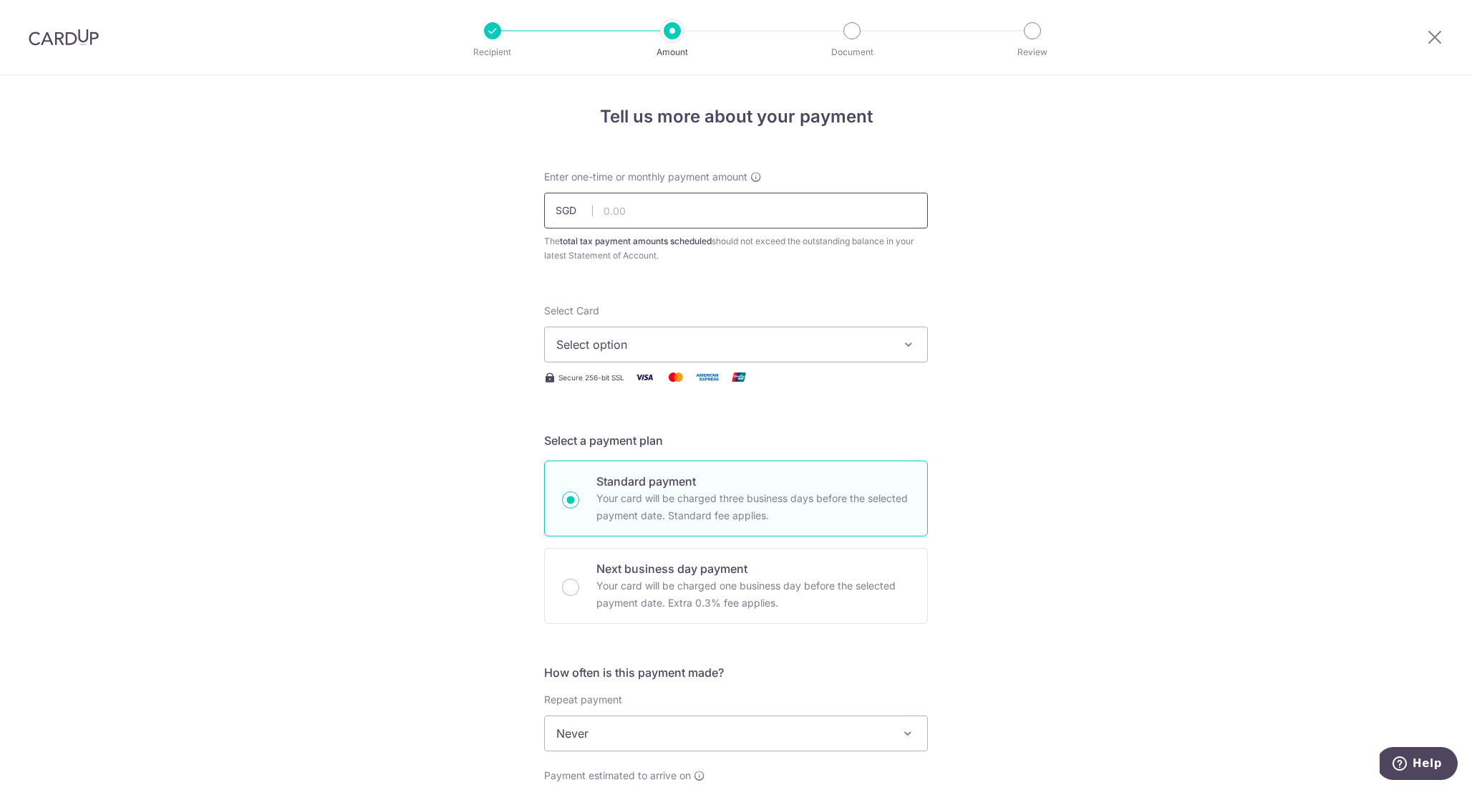
click at [692, 209] on input "text" at bounding box center [736, 211] width 384 height 36
type input "473.81"
click at [706, 357] on button "Select option" at bounding box center [736, 345] width 384 height 36
click at [677, 435] on link "**** 4088" at bounding box center [736, 447] width 382 height 34
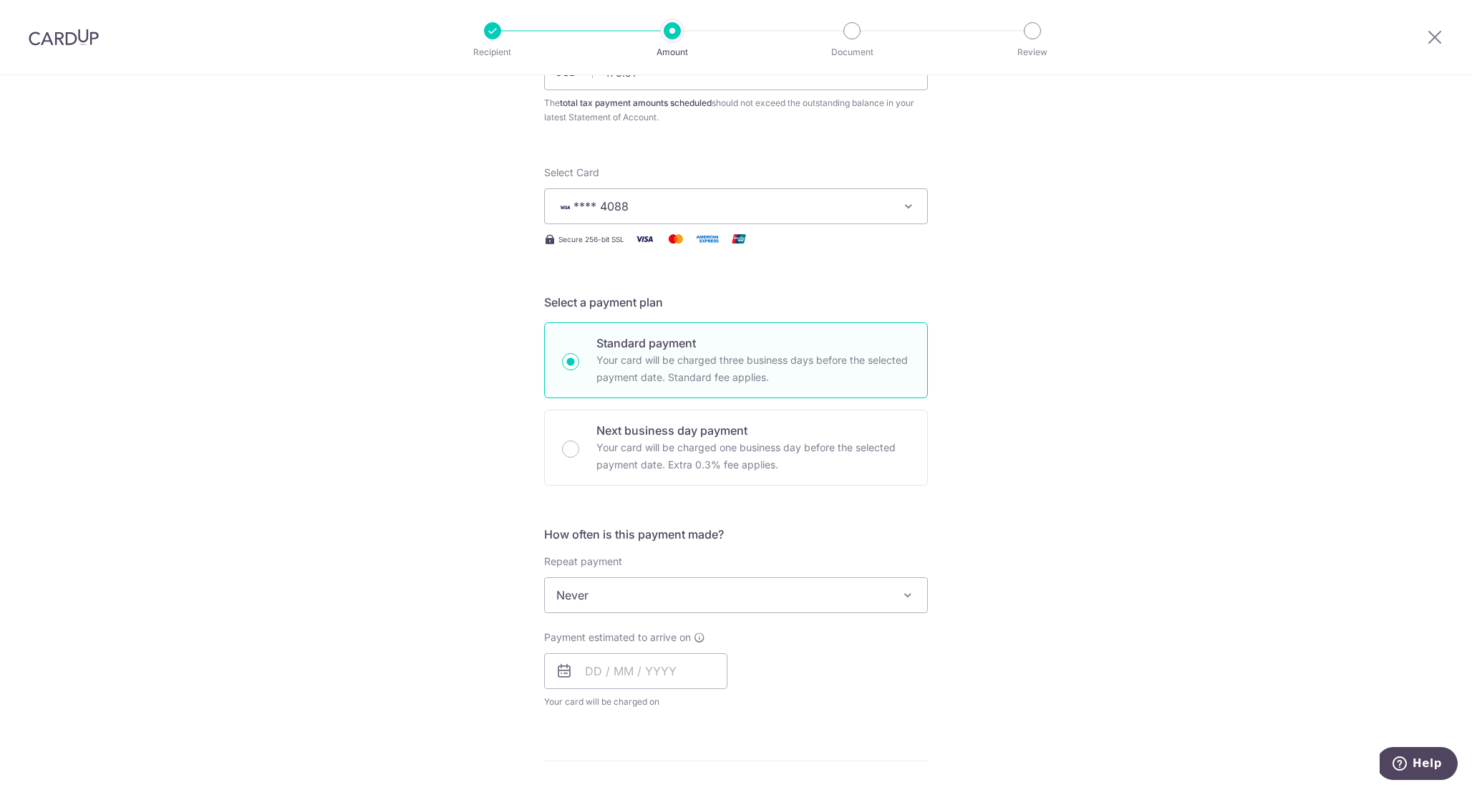
scroll to position [231, 0]
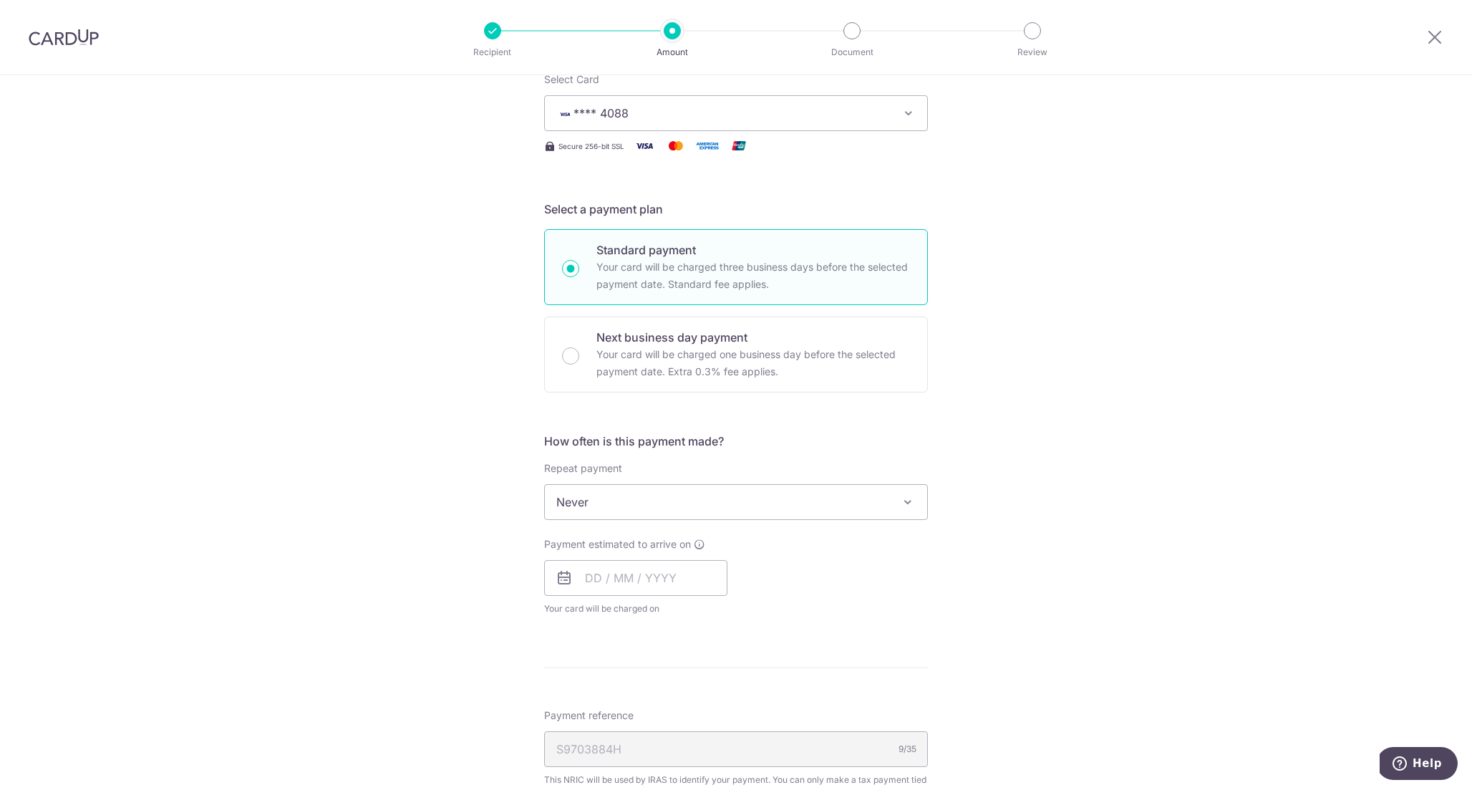
click at [670, 498] on span "Never" at bounding box center [736, 502] width 382 height 34
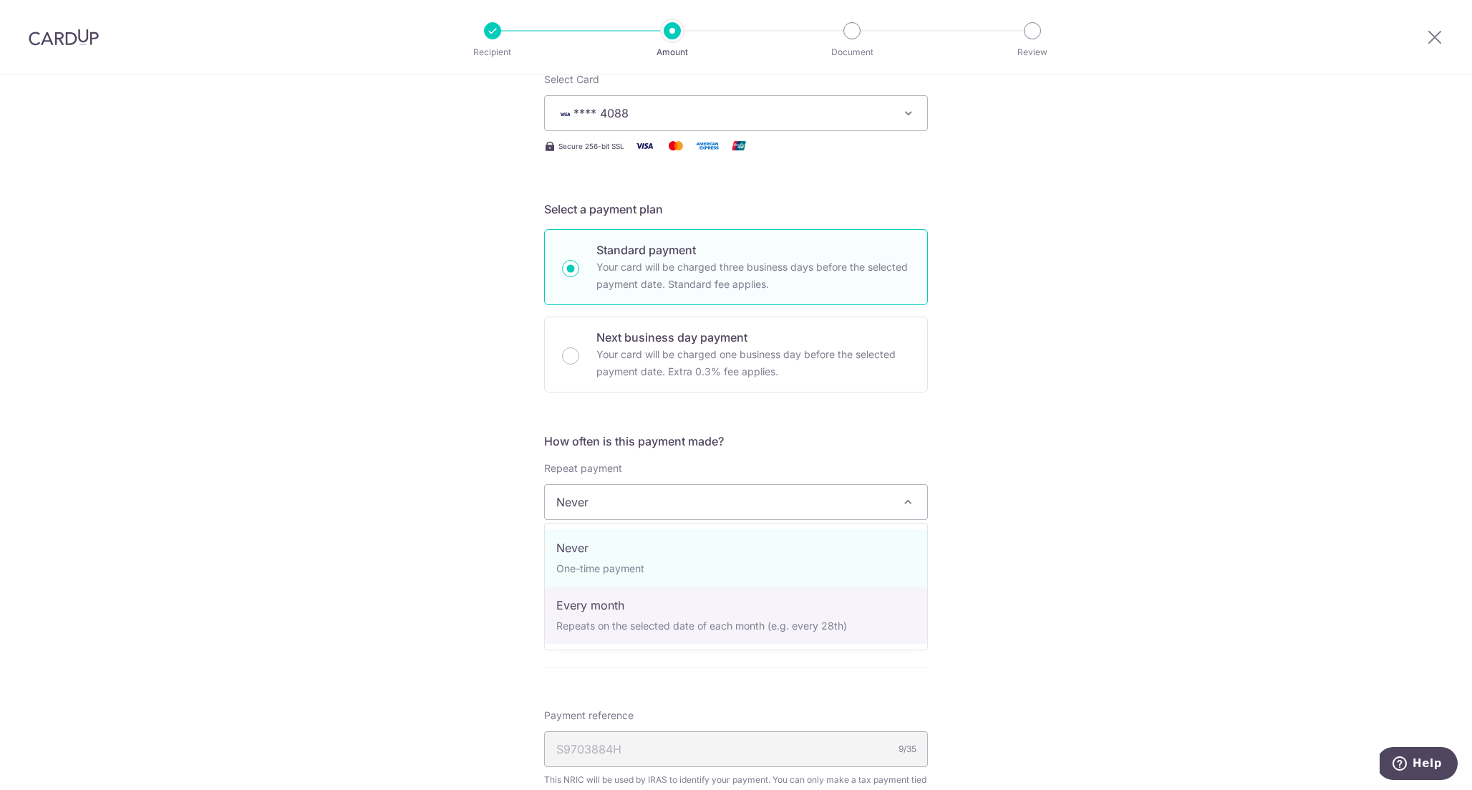
select select "3"
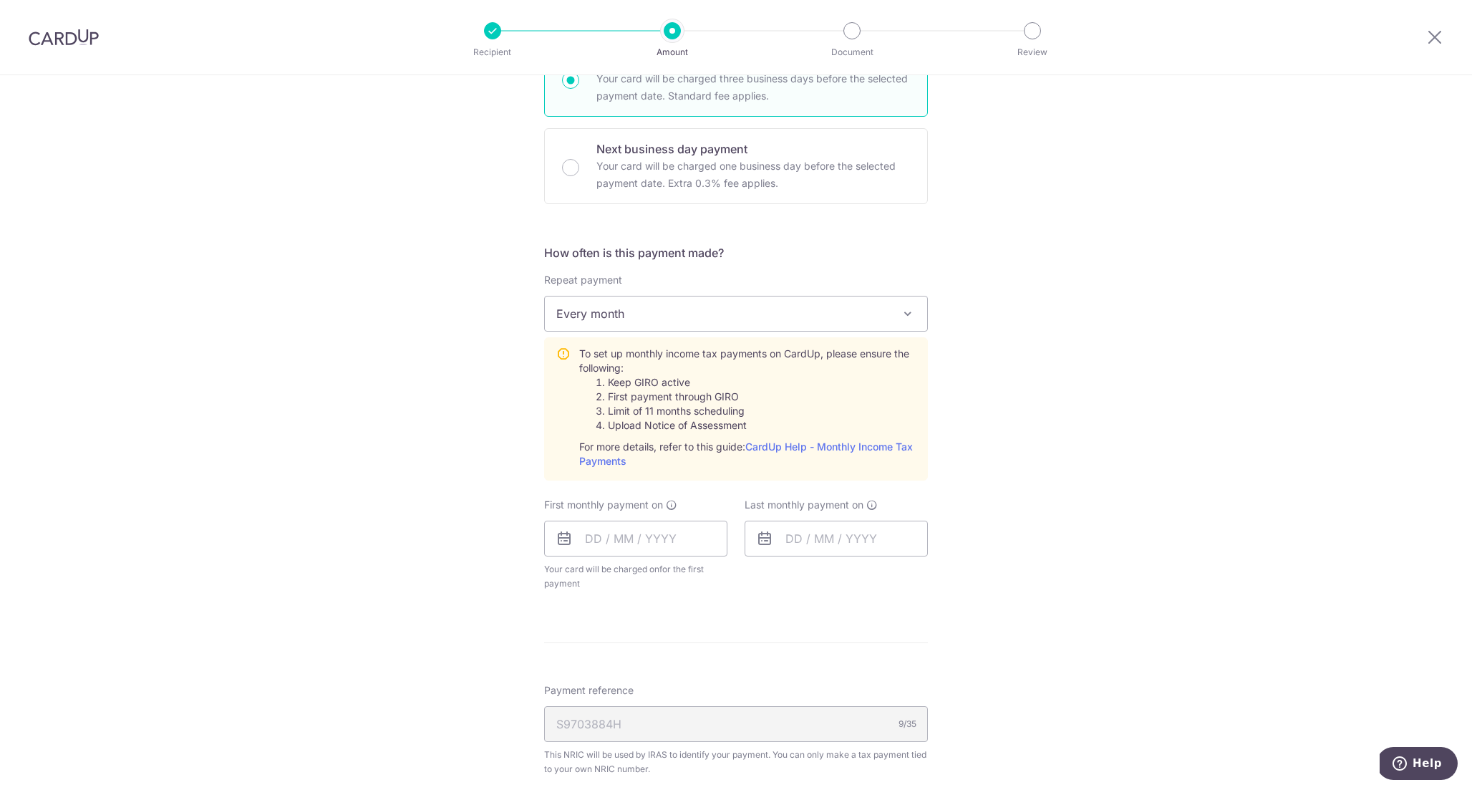
scroll to position [516, 0]
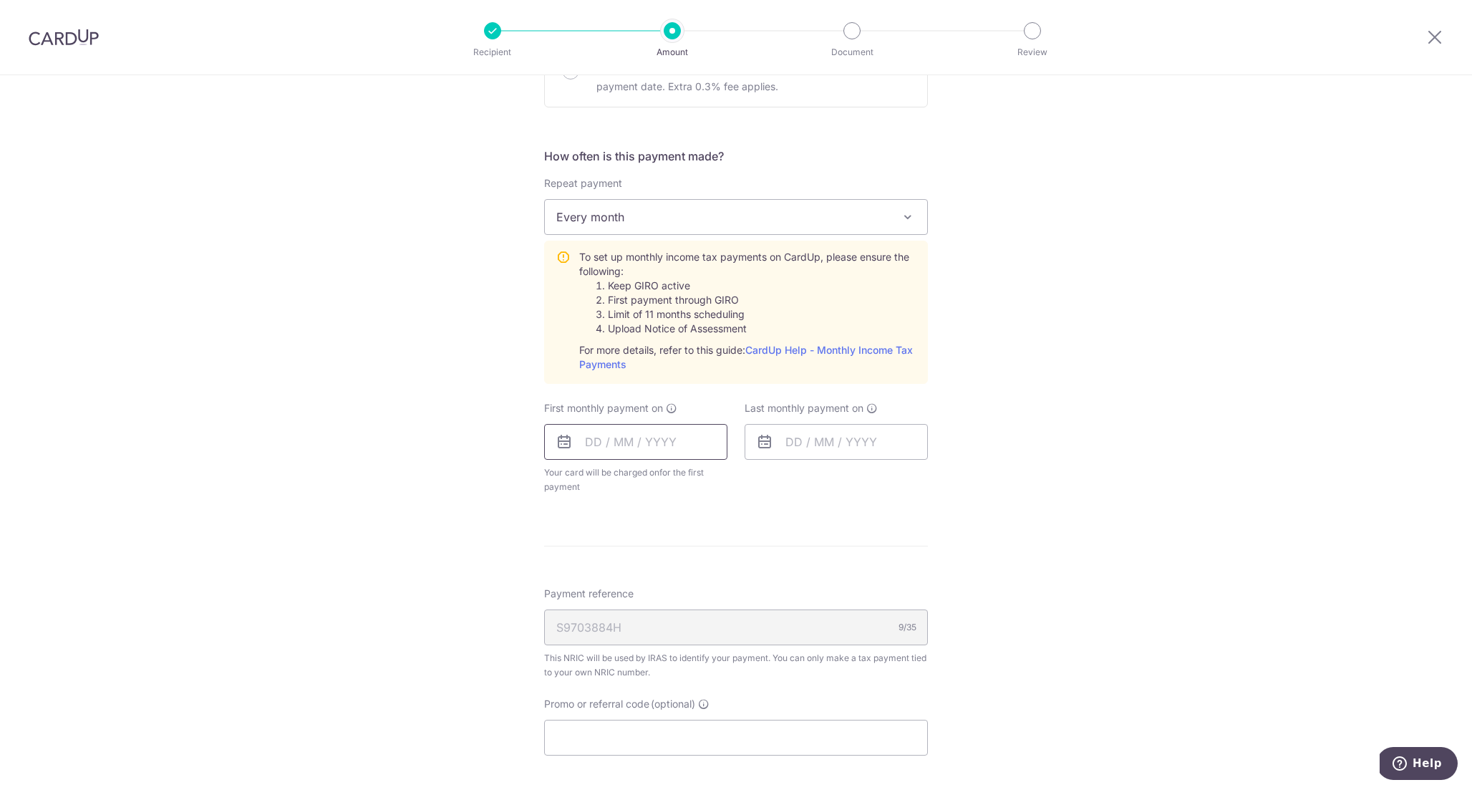
click at [643, 450] on input "text" at bounding box center [635, 442] width 183 height 36
click at [665, 602] on link "17" at bounding box center [659, 600] width 23 height 23
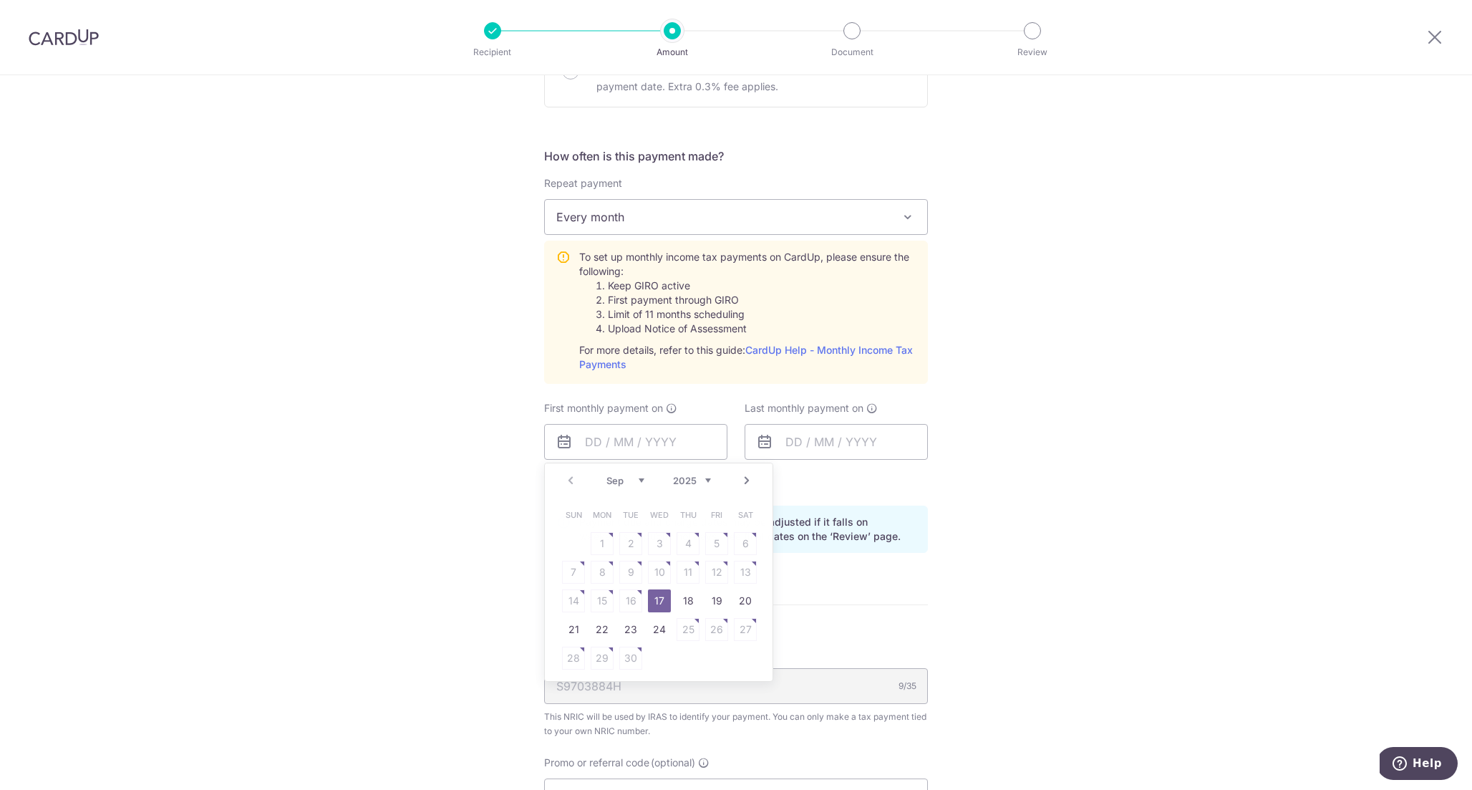
type input "17/09/2025"
click at [811, 442] on input "text" at bounding box center [836, 442] width 183 height 36
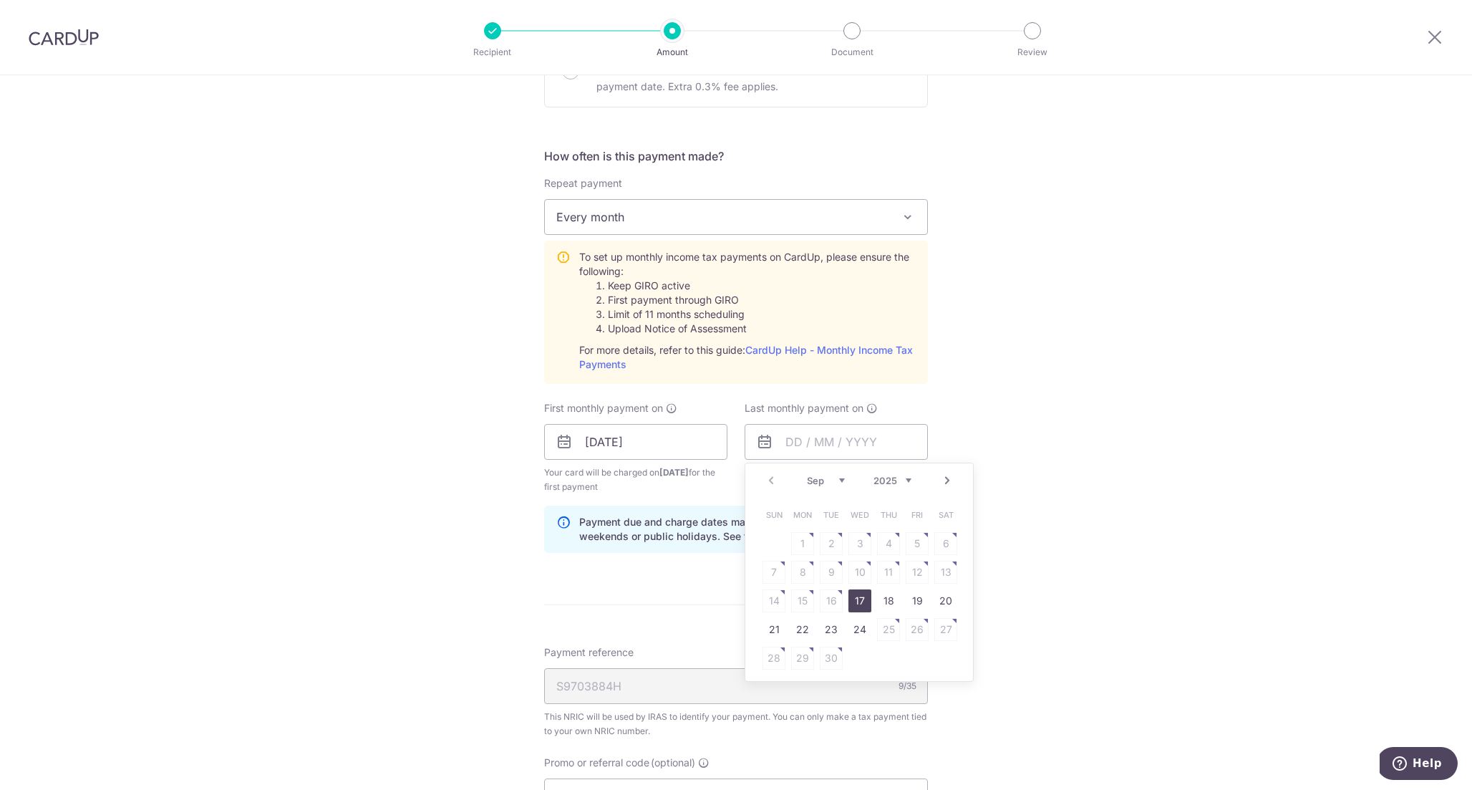
click at [904, 483] on select "2025 2026" at bounding box center [893, 480] width 38 height 11
click at [834, 486] on select "Jan Feb Mar Apr May Jun Jul Aug Sep Oct" at bounding box center [826, 480] width 38 height 11
click at [829, 600] on link "17" at bounding box center [831, 600] width 23 height 23
type input "17/03/2026"
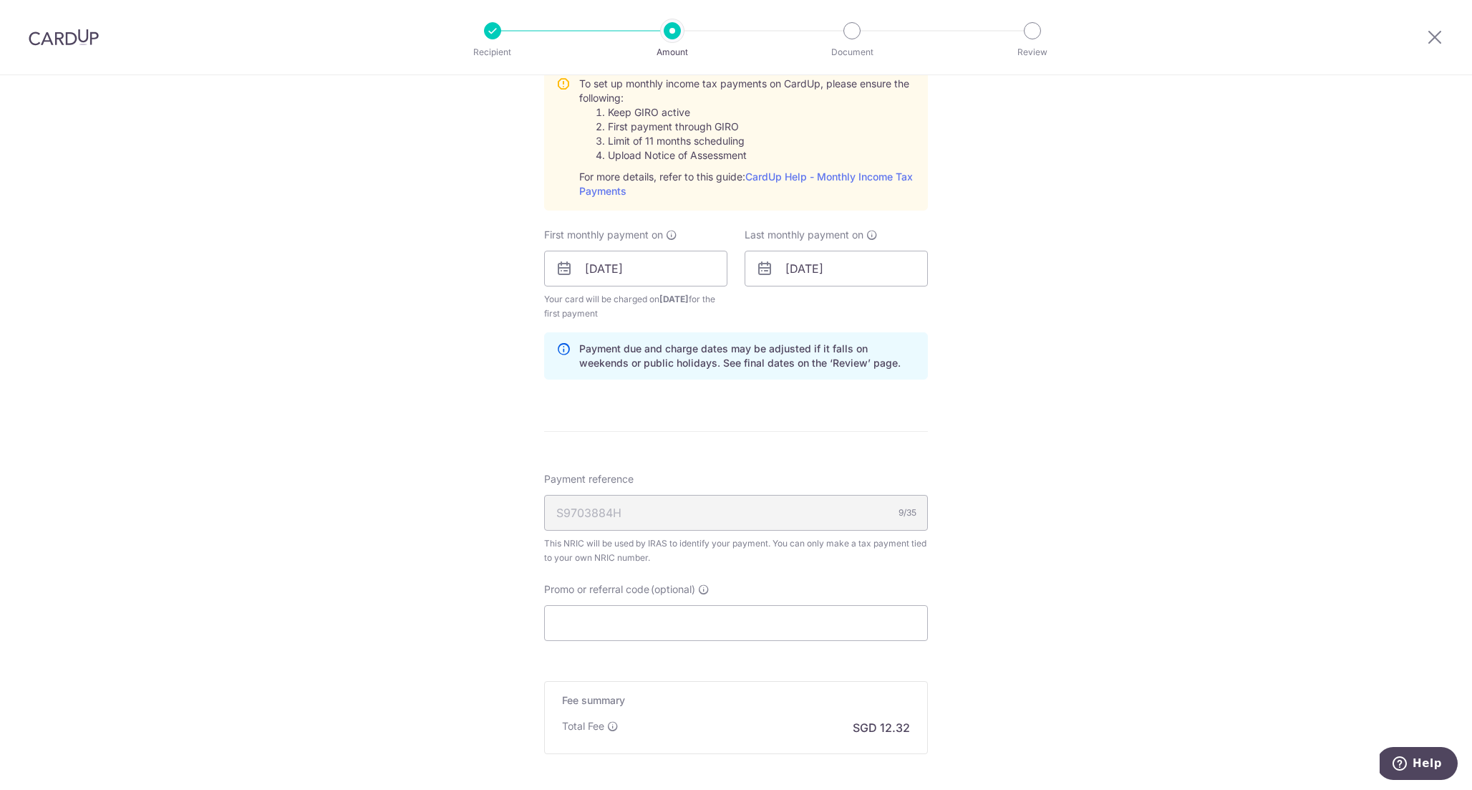
scroll to position [733, 0]
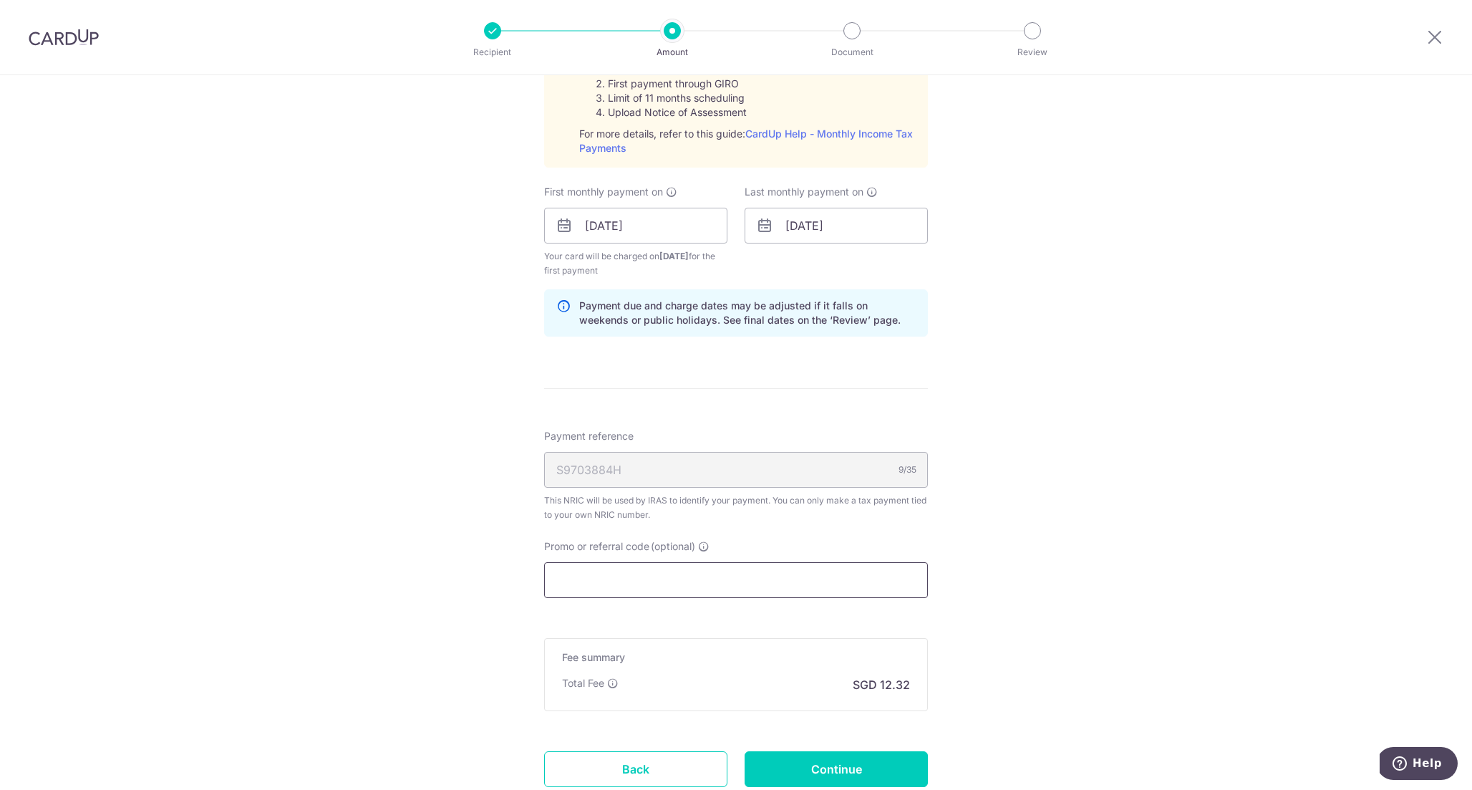
click at [724, 582] on input "Promo or referral code (optional)" at bounding box center [736, 580] width 384 height 36
paste input "MLTAX25R"
type input "MLTAX25R"
paste input "VTAX25R"
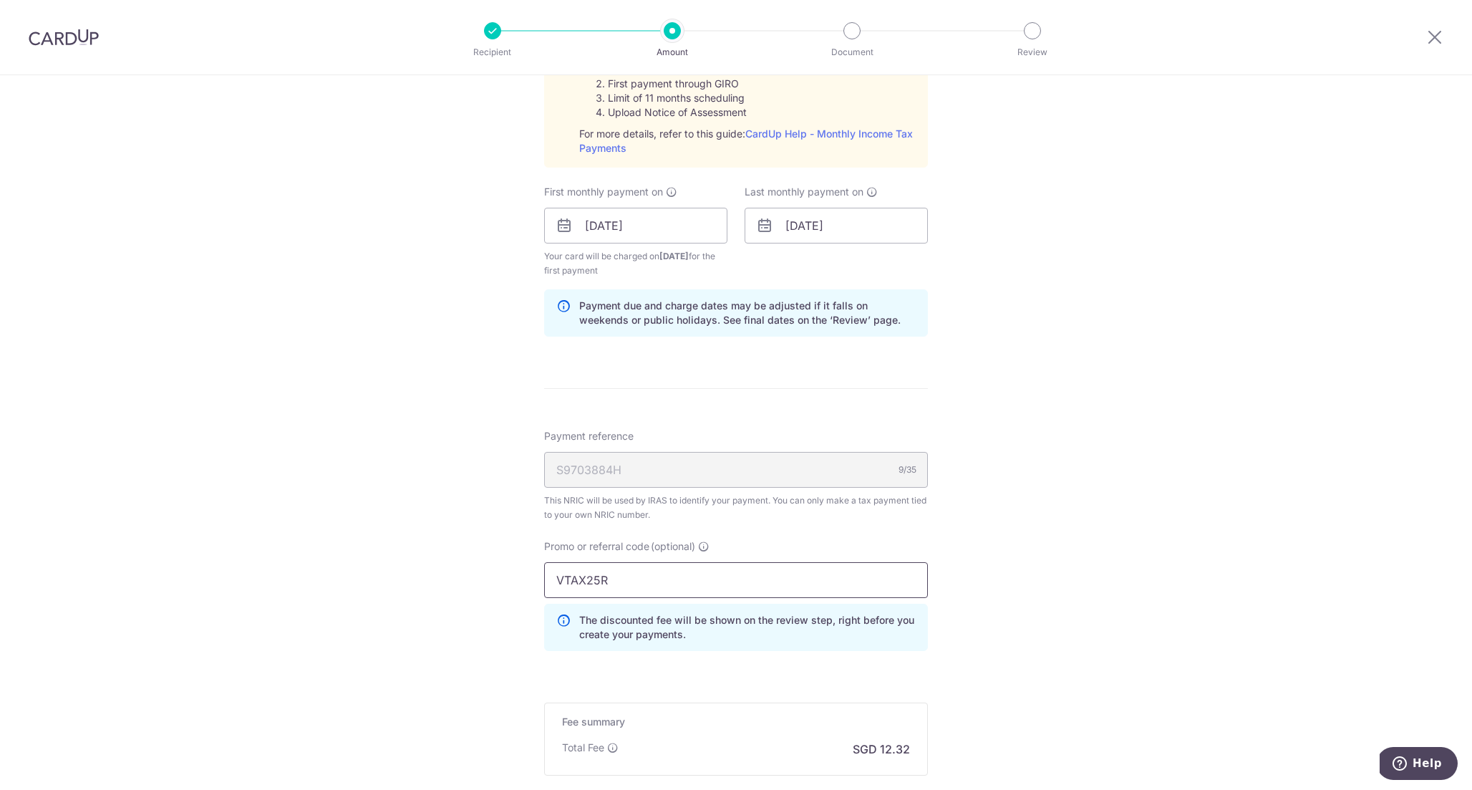
type input "VTAX25R"
click at [995, 568] on div "Tell us more about your payment Enter one-time or monthly payment amount SGD 47…" at bounding box center [736, 151] width 1472 height 1616
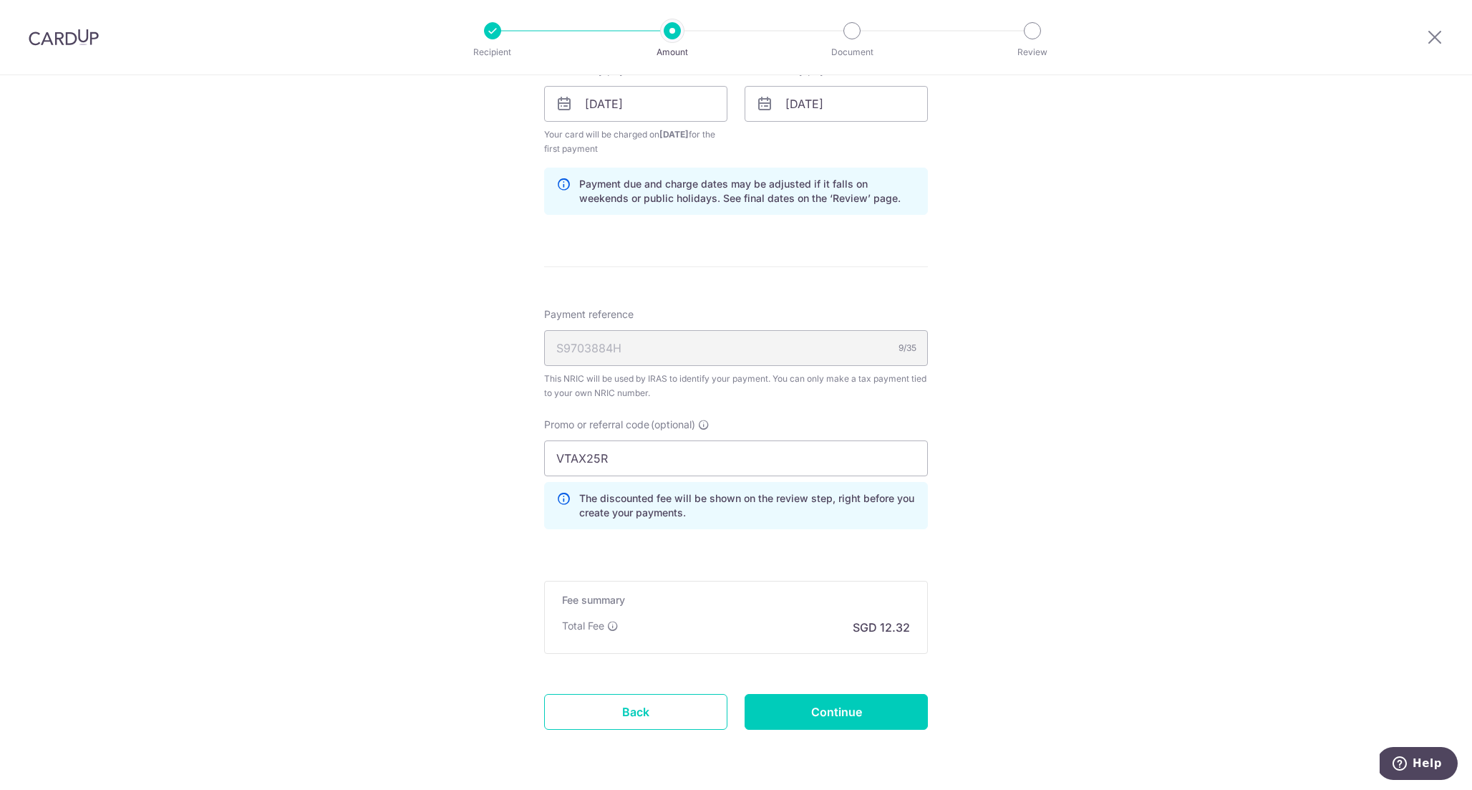
scroll to position [856, 0]
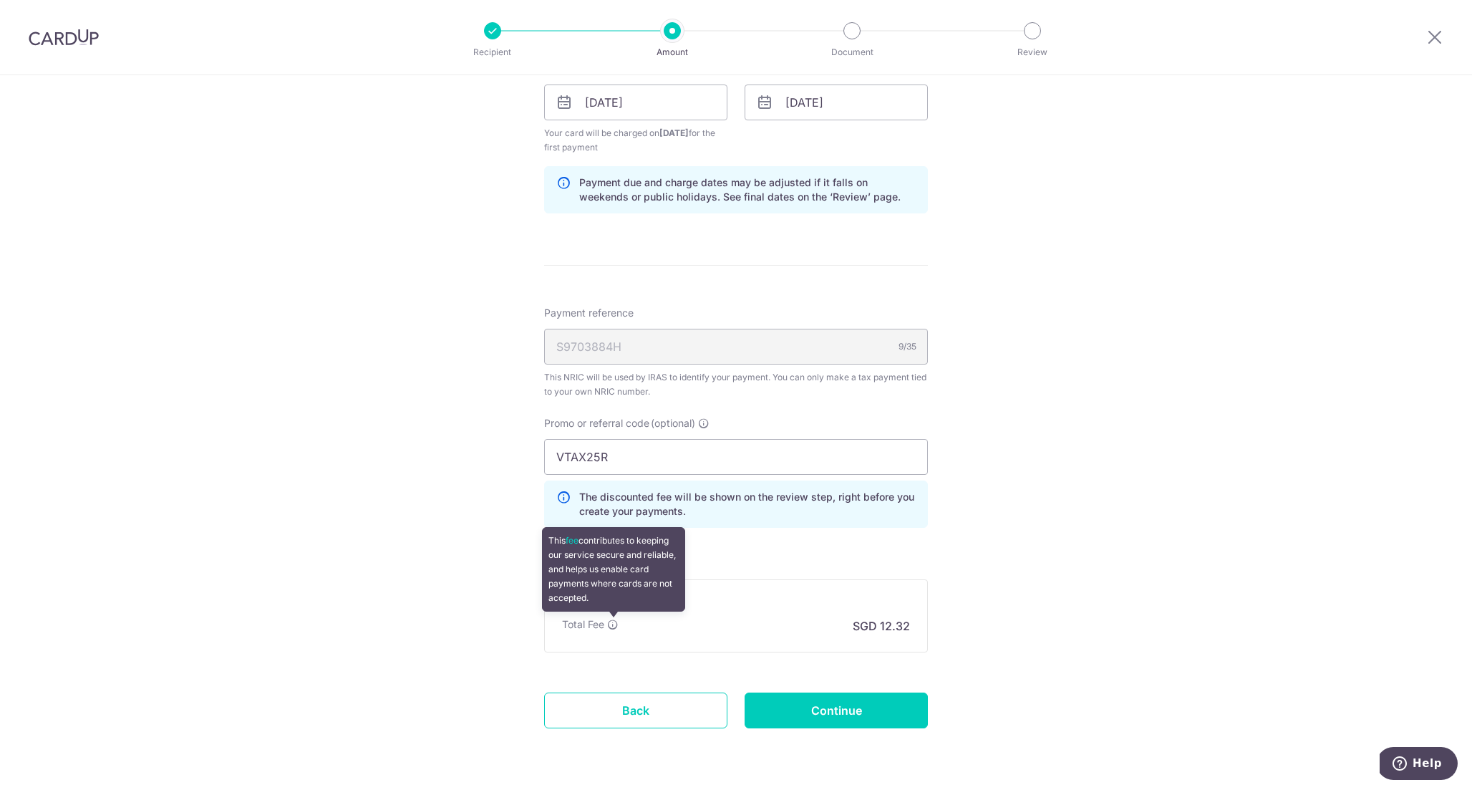
click at [615, 624] on icon at bounding box center [612, 624] width 11 height 11
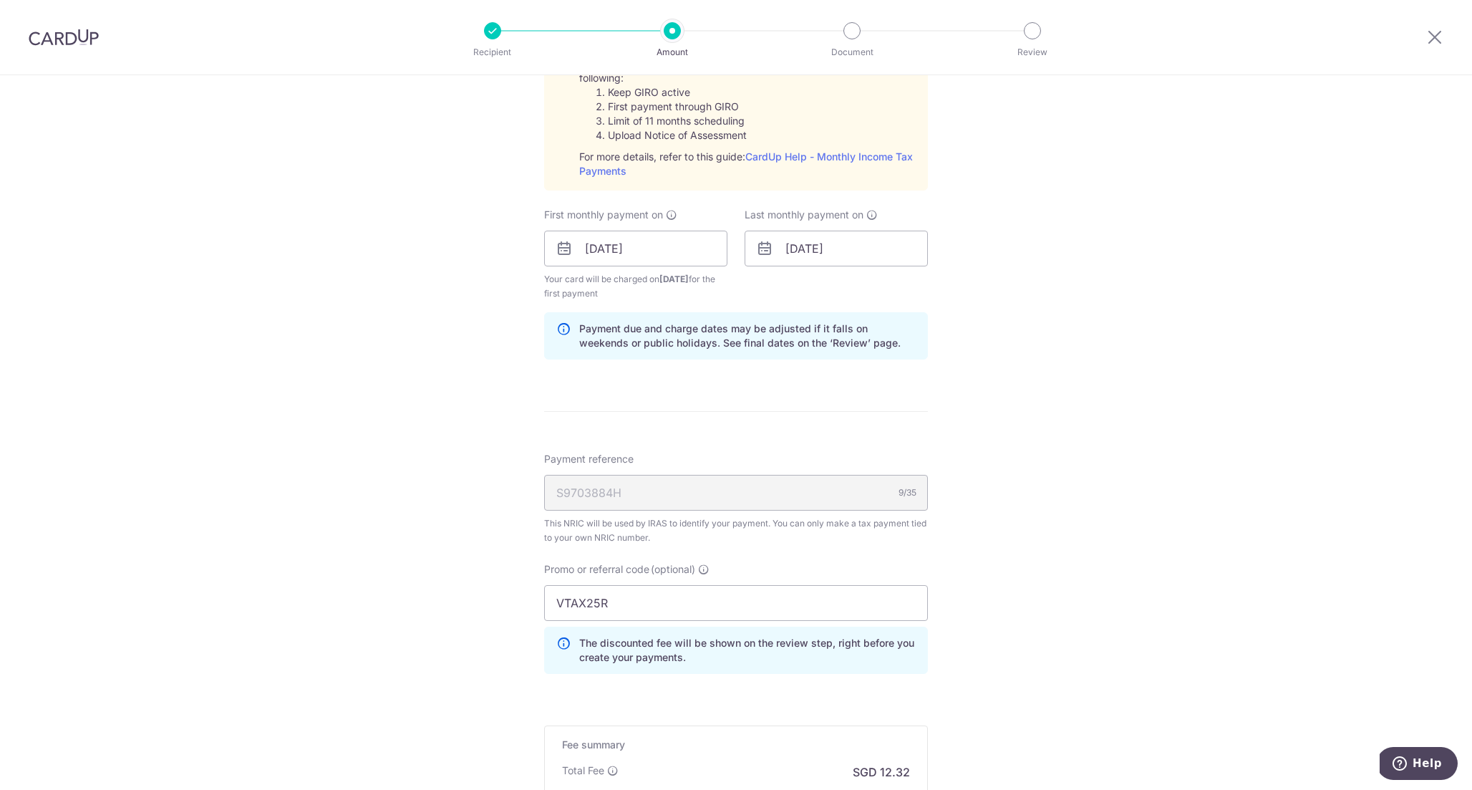
scroll to position [881, 0]
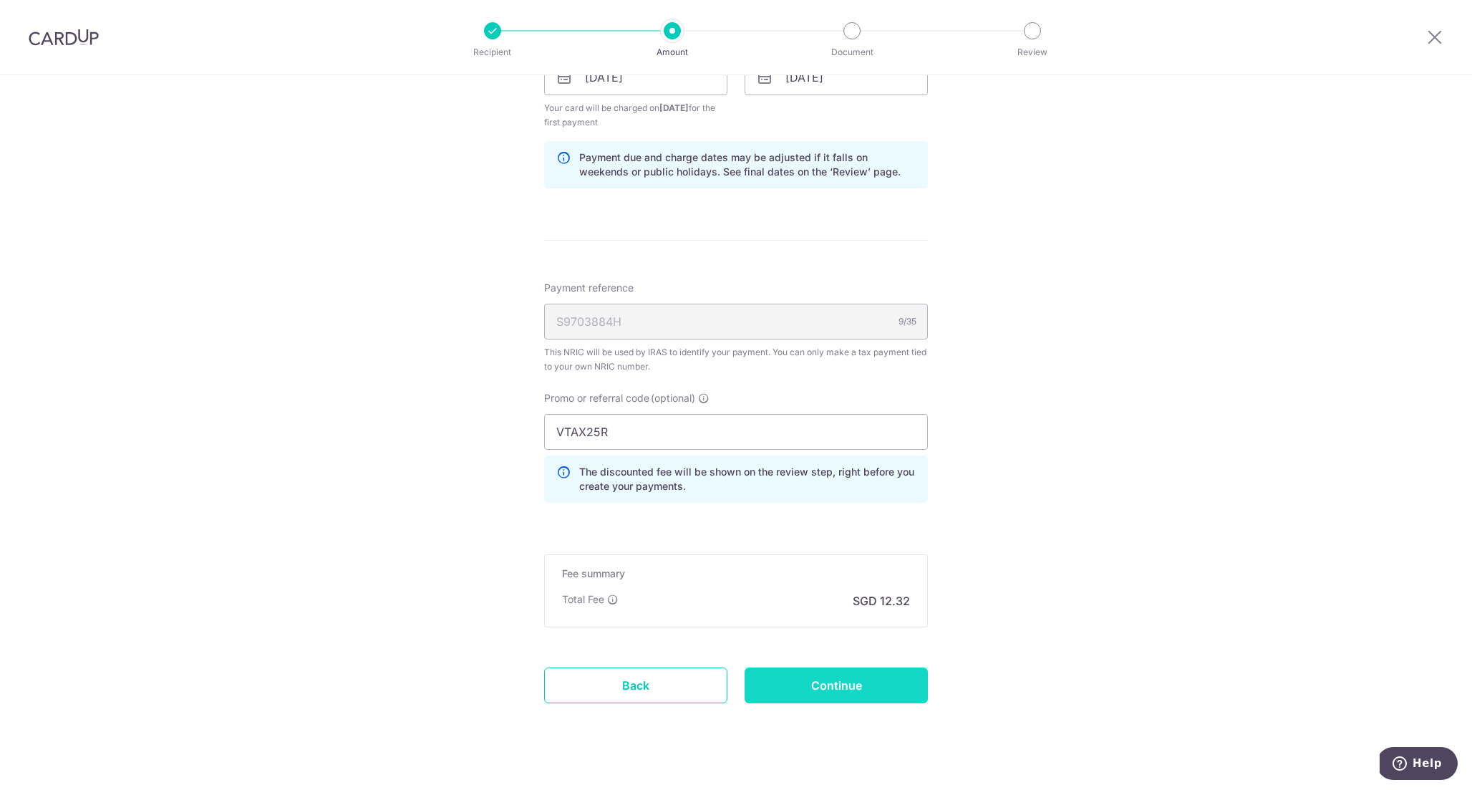
click at [849, 685] on input "Continue" at bounding box center [836, 685] width 183 height 36
type input "Create Schedule"
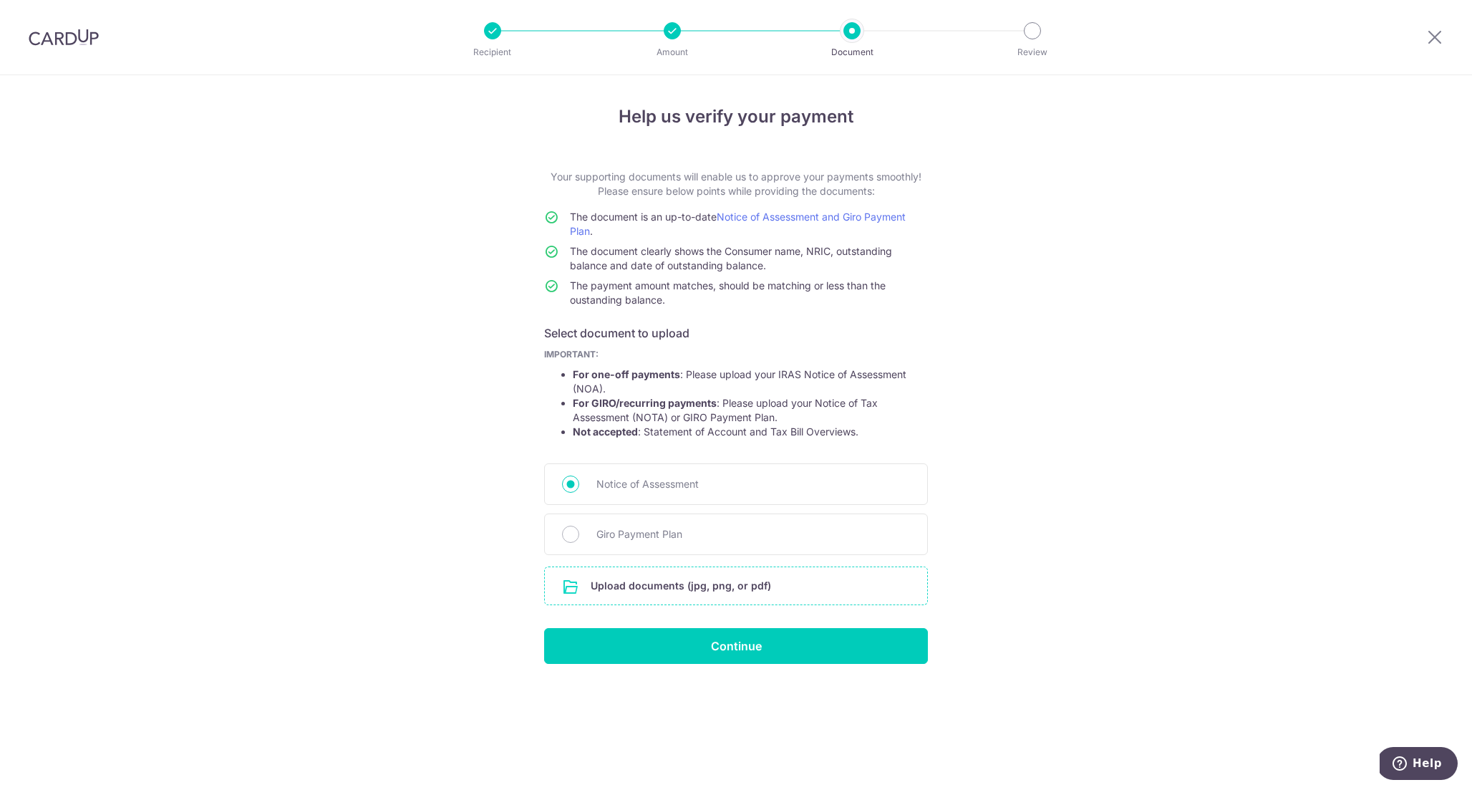
click at [708, 589] on input "file" at bounding box center [736, 585] width 382 height 37
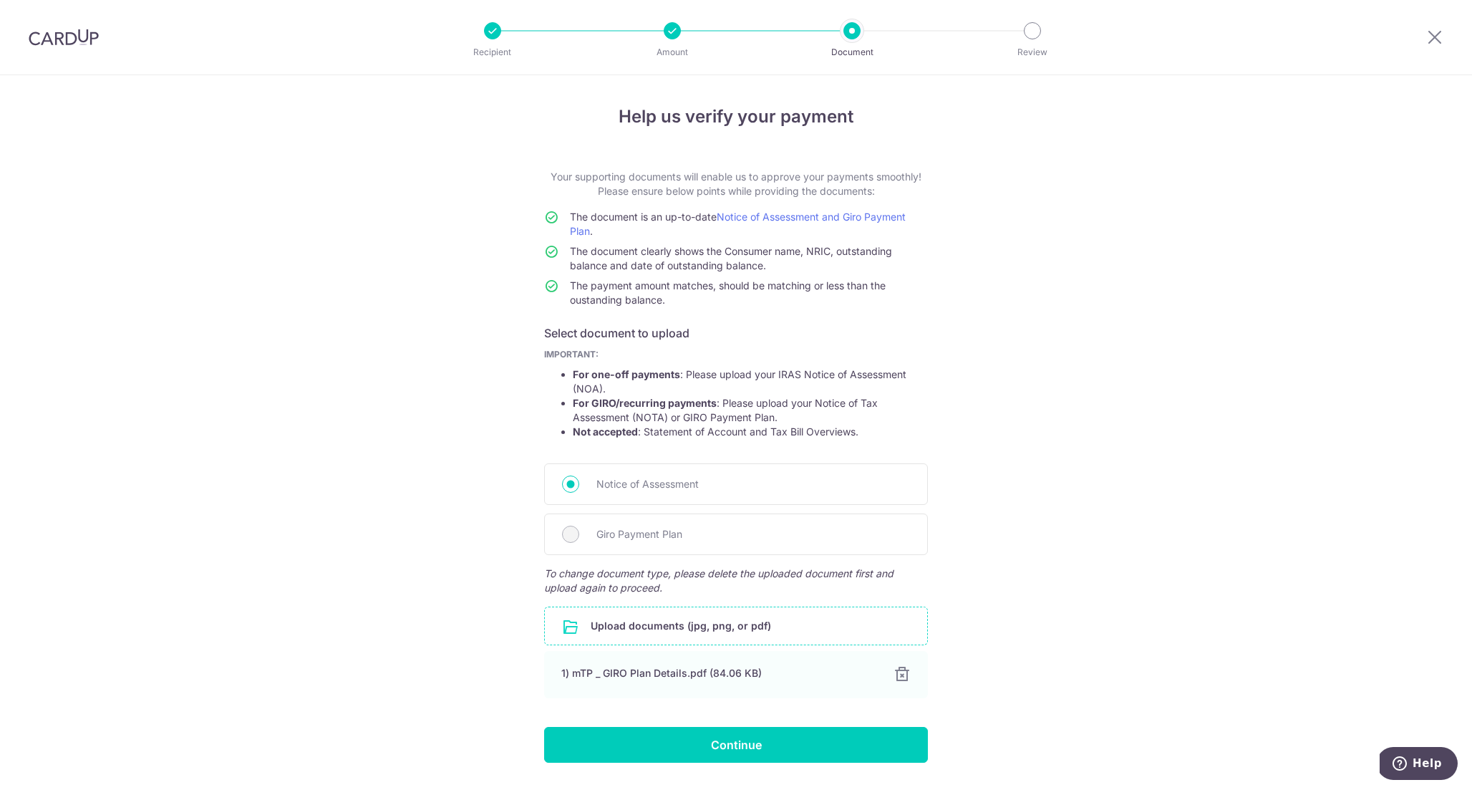
scroll to position [40, 0]
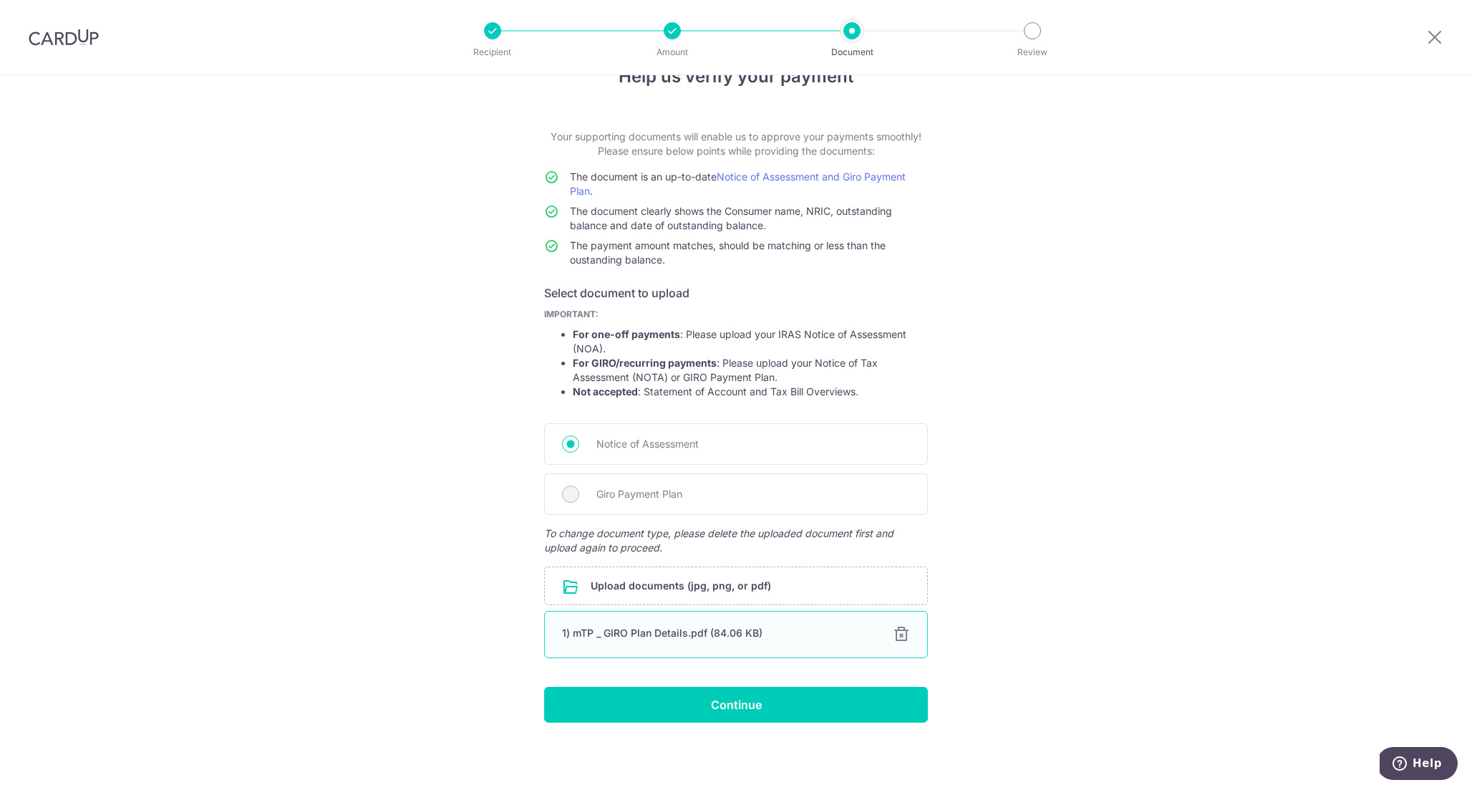
click at [902, 645] on div "1) mTP _ GIRO Plan Details.pdf (84.06 KB) 100% Done Download" at bounding box center [736, 634] width 384 height 47
click at [902, 637] on div at bounding box center [901, 634] width 17 height 17
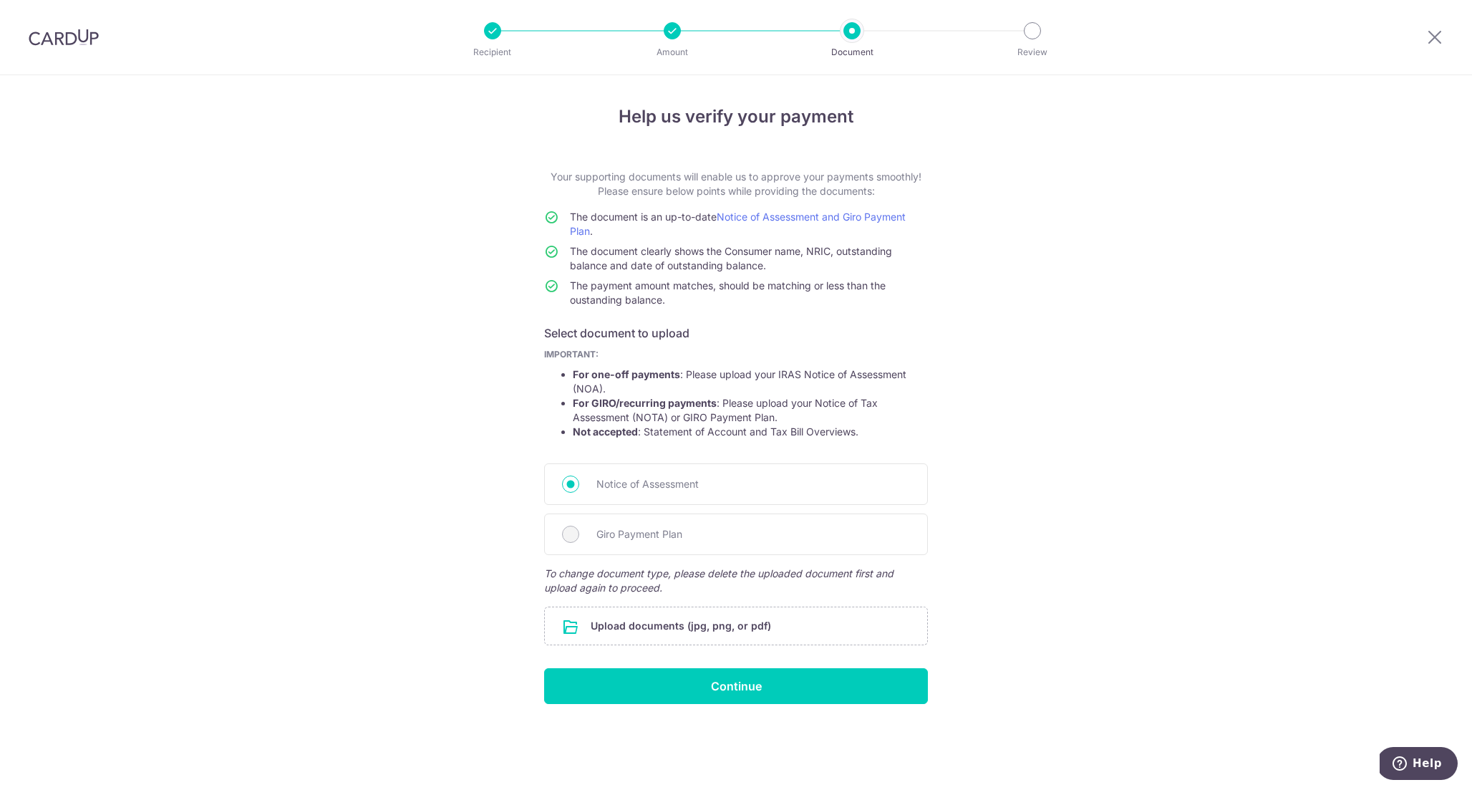
scroll to position [0, 0]
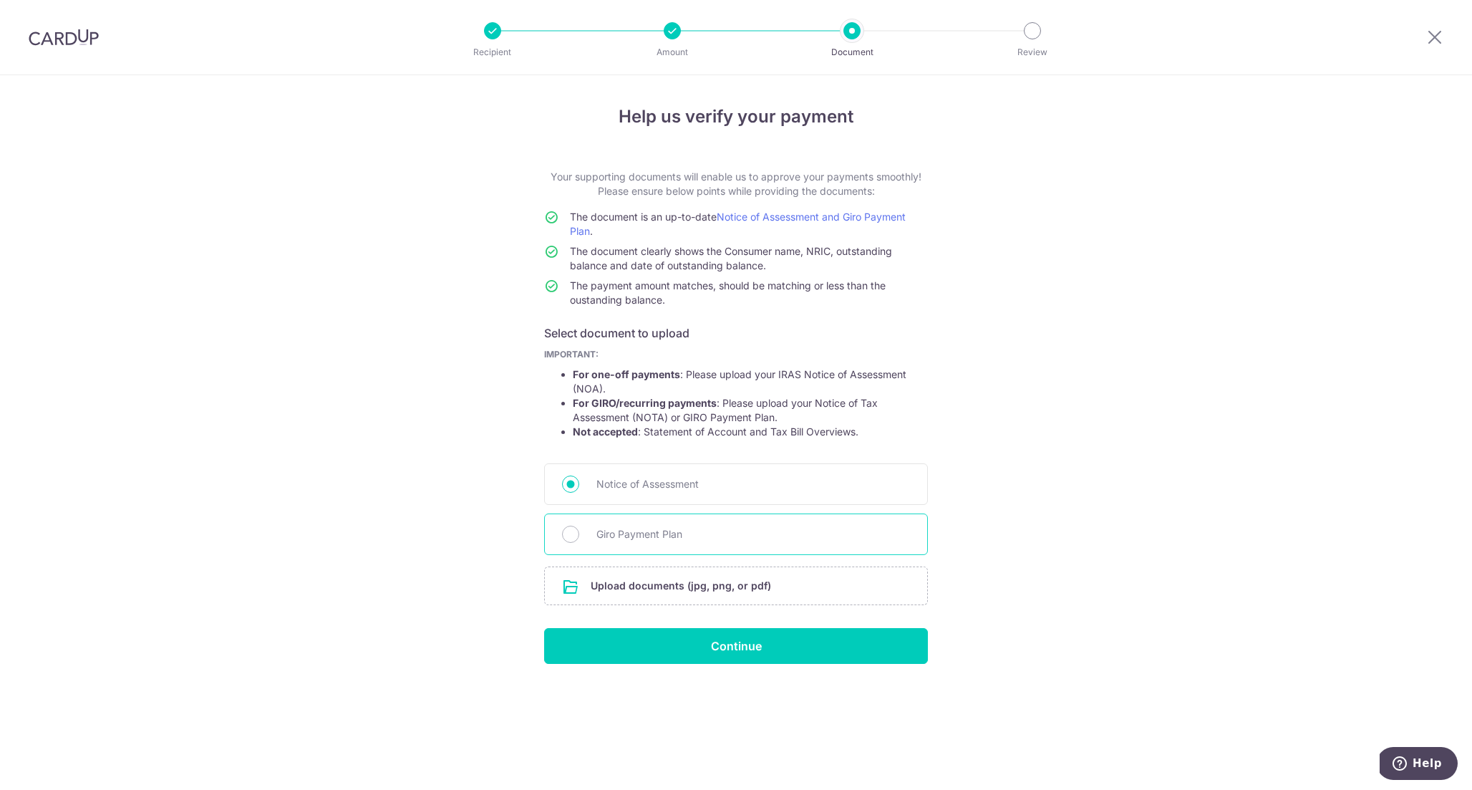
click at [580, 534] on div "Giro Payment Plan" at bounding box center [736, 534] width 384 height 42
click at [568, 534] on input "Giro Payment Plan" at bounding box center [570, 534] width 17 height 17
radio input "true"
click at [638, 590] on input "file" at bounding box center [736, 585] width 382 height 37
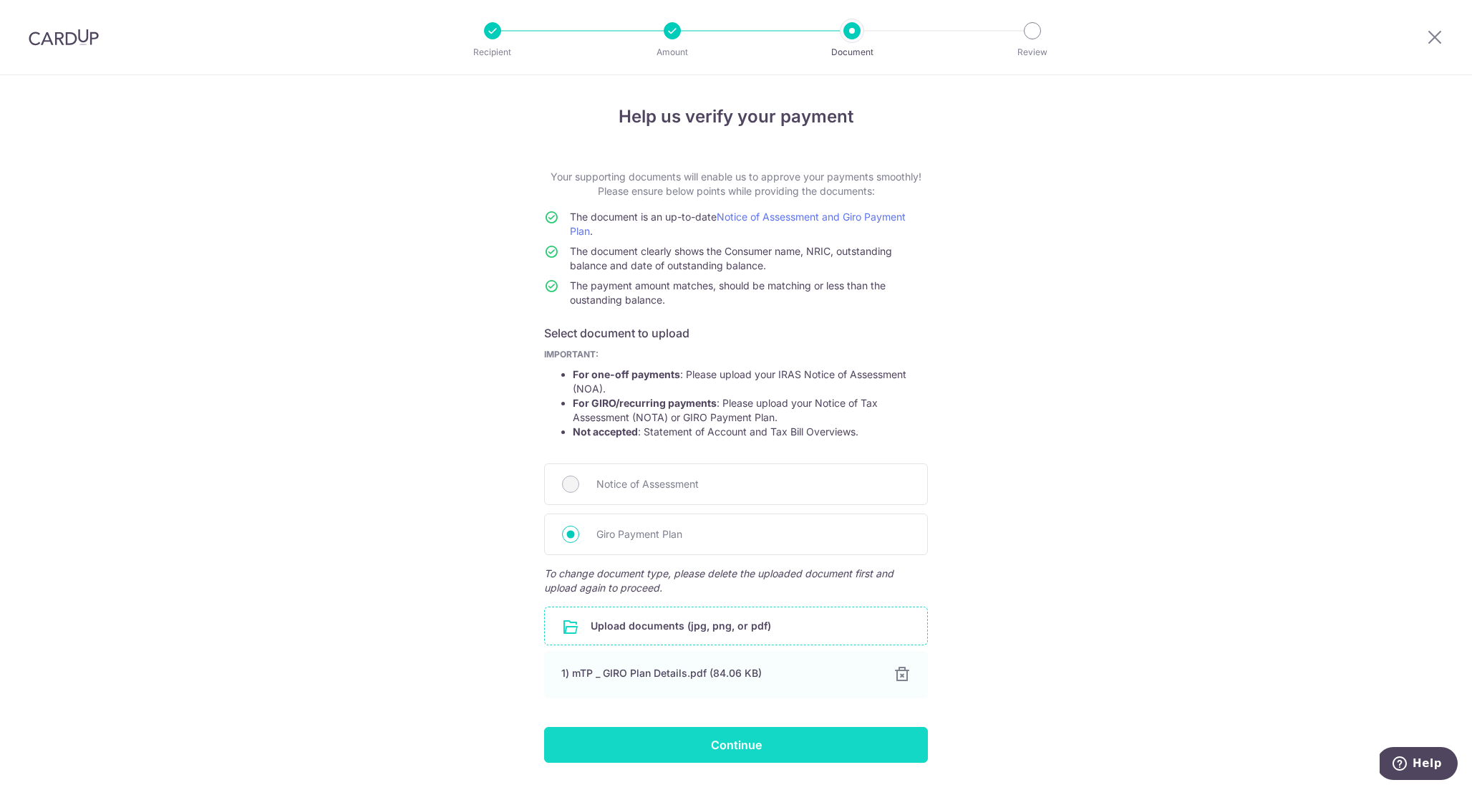
click at [808, 748] on input "Continue" at bounding box center [736, 745] width 384 height 36
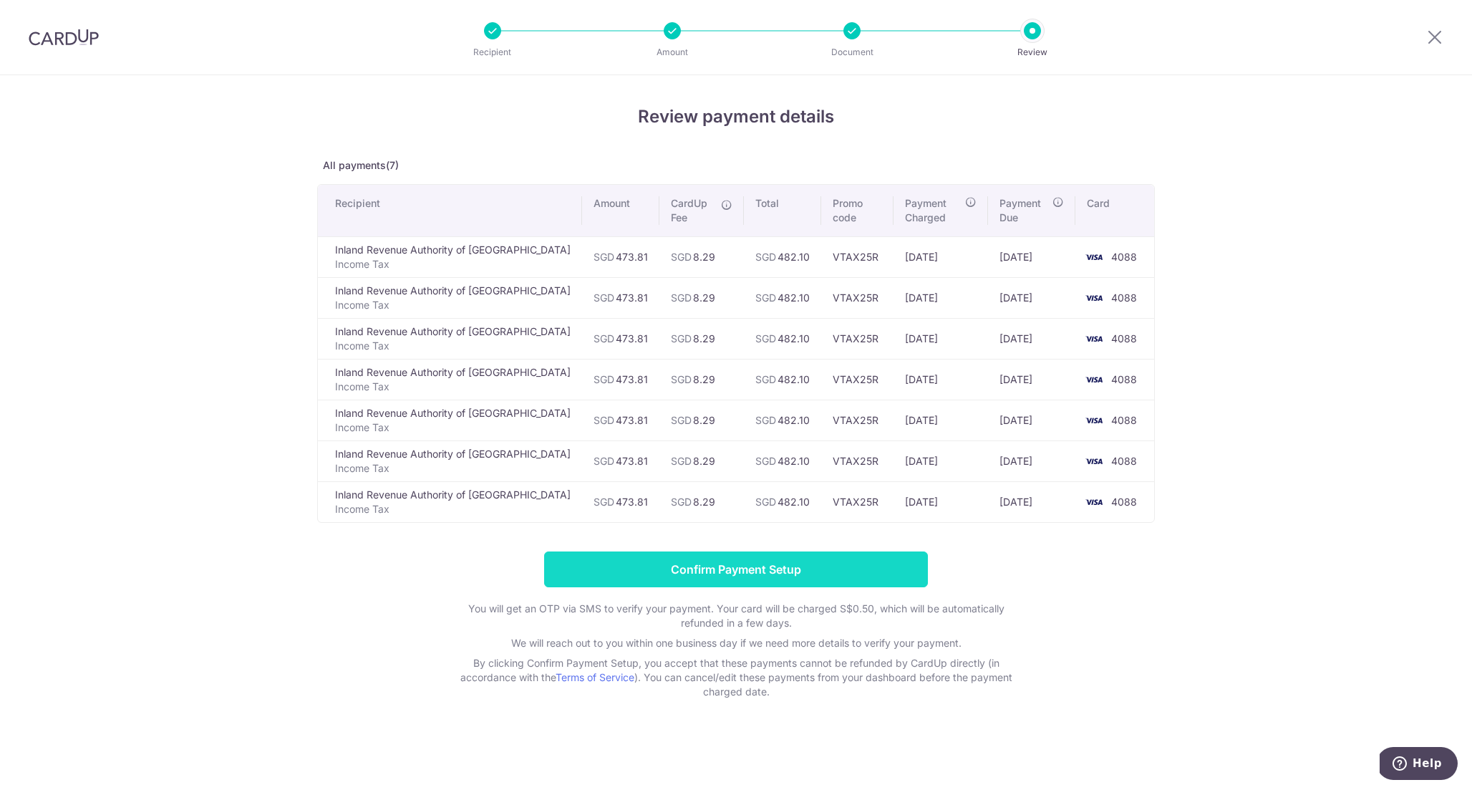
click at [822, 568] on input "Confirm Payment Setup" at bounding box center [736, 569] width 384 height 36
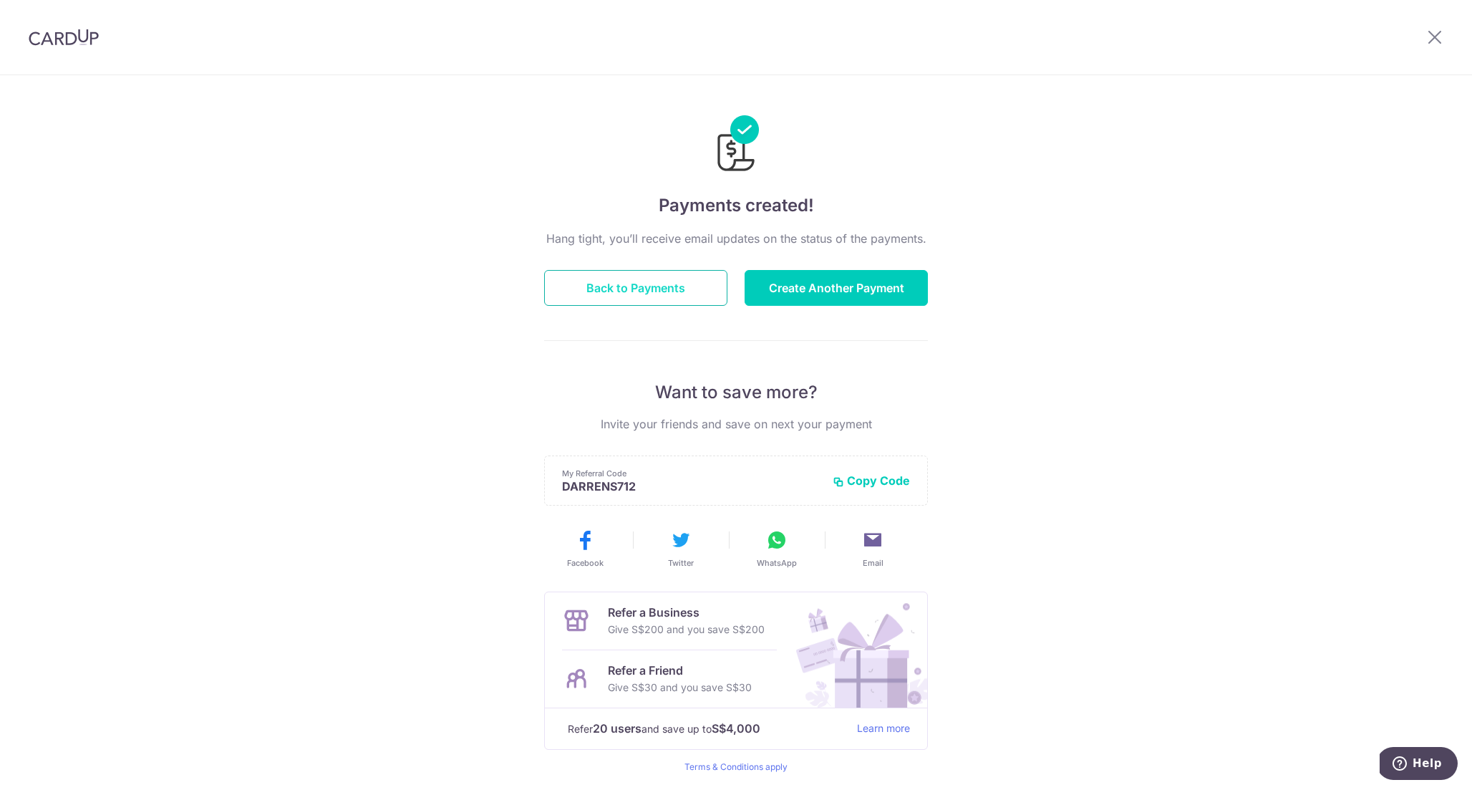
click at [672, 287] on button "Back to Payments" at bounding box center [635, 288] width 183 height 36
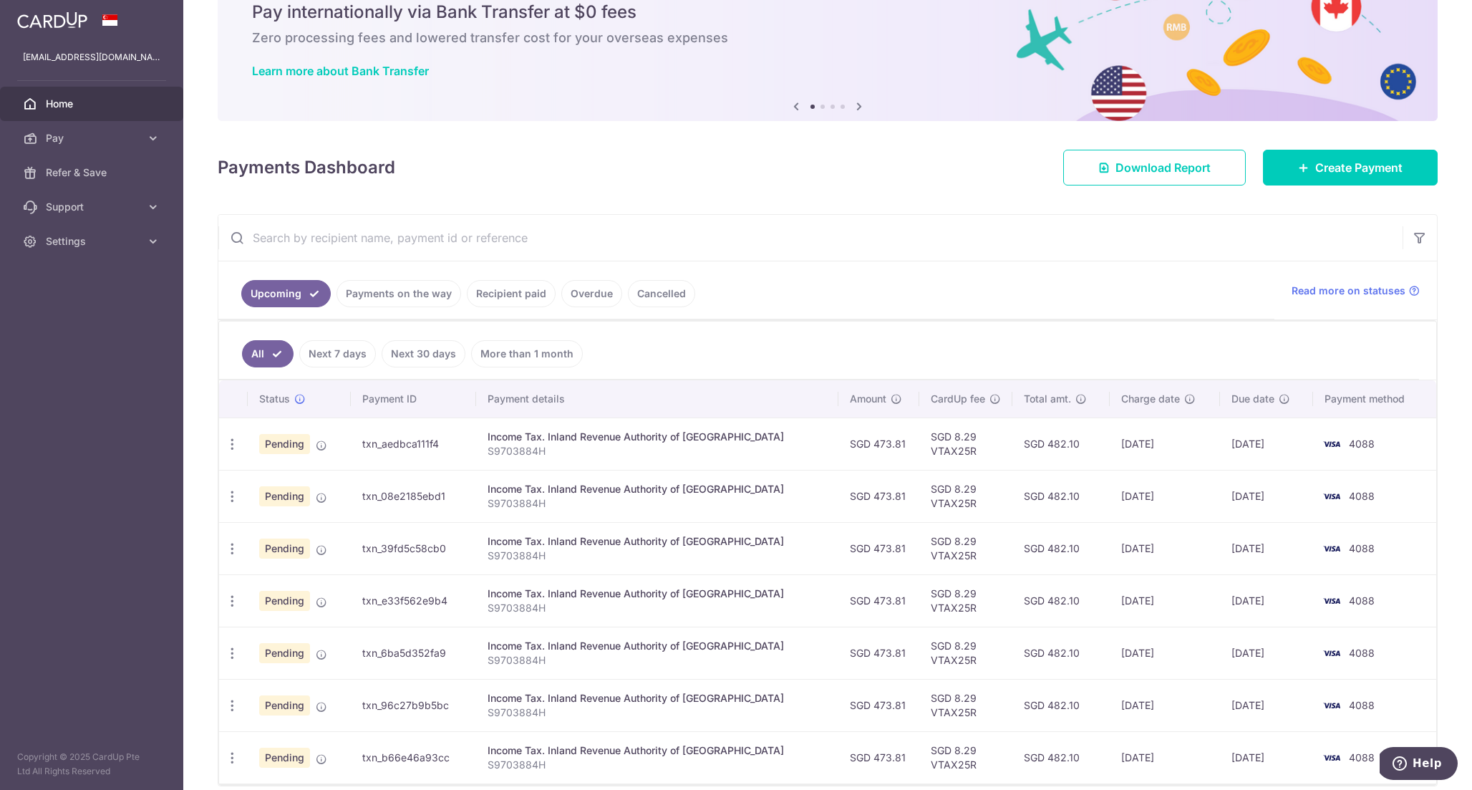
scroll to position [126, 0]
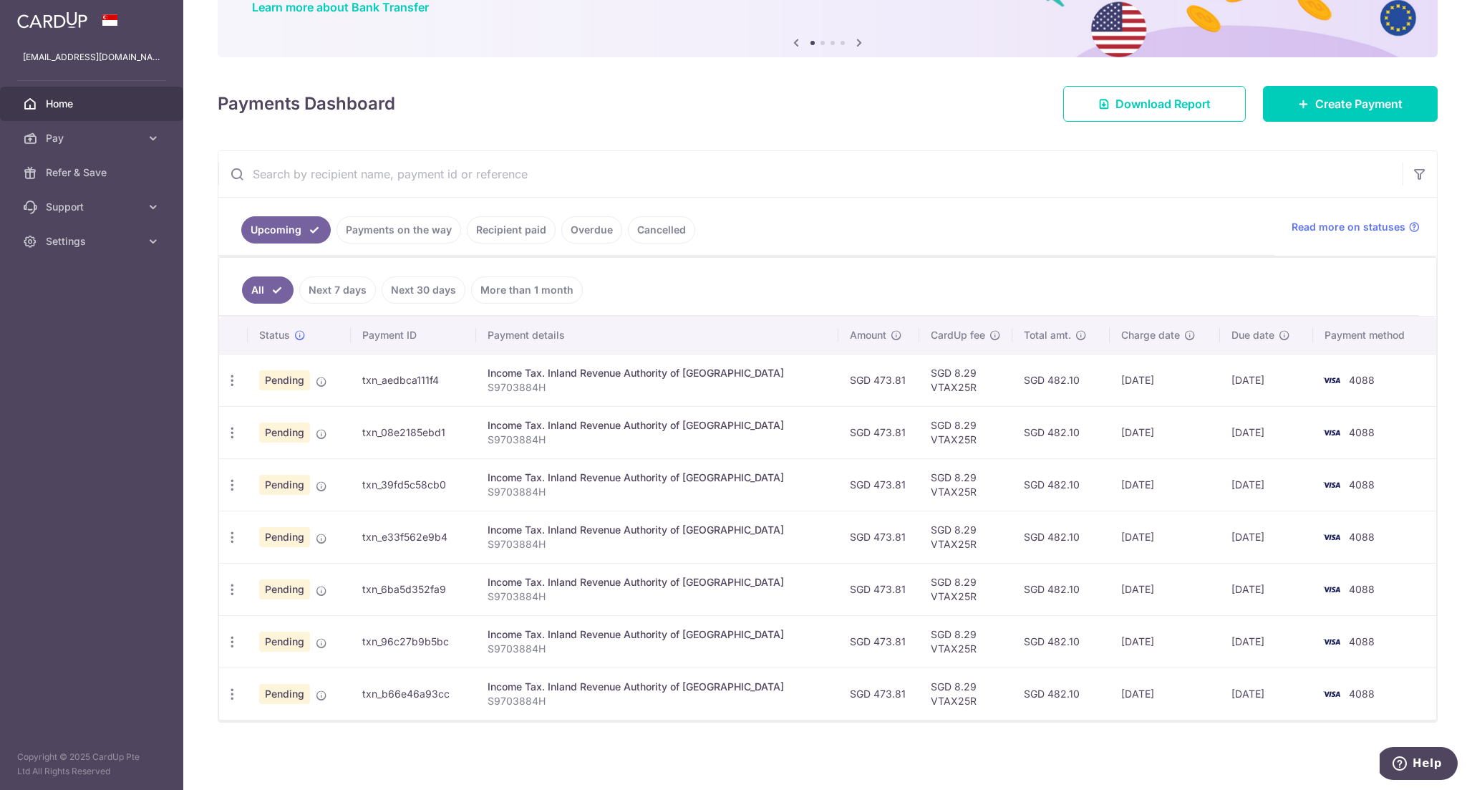
click at [460, 384] on td "txn_aedbca111f4" at bounding box center [413, 380] width 125 height 52
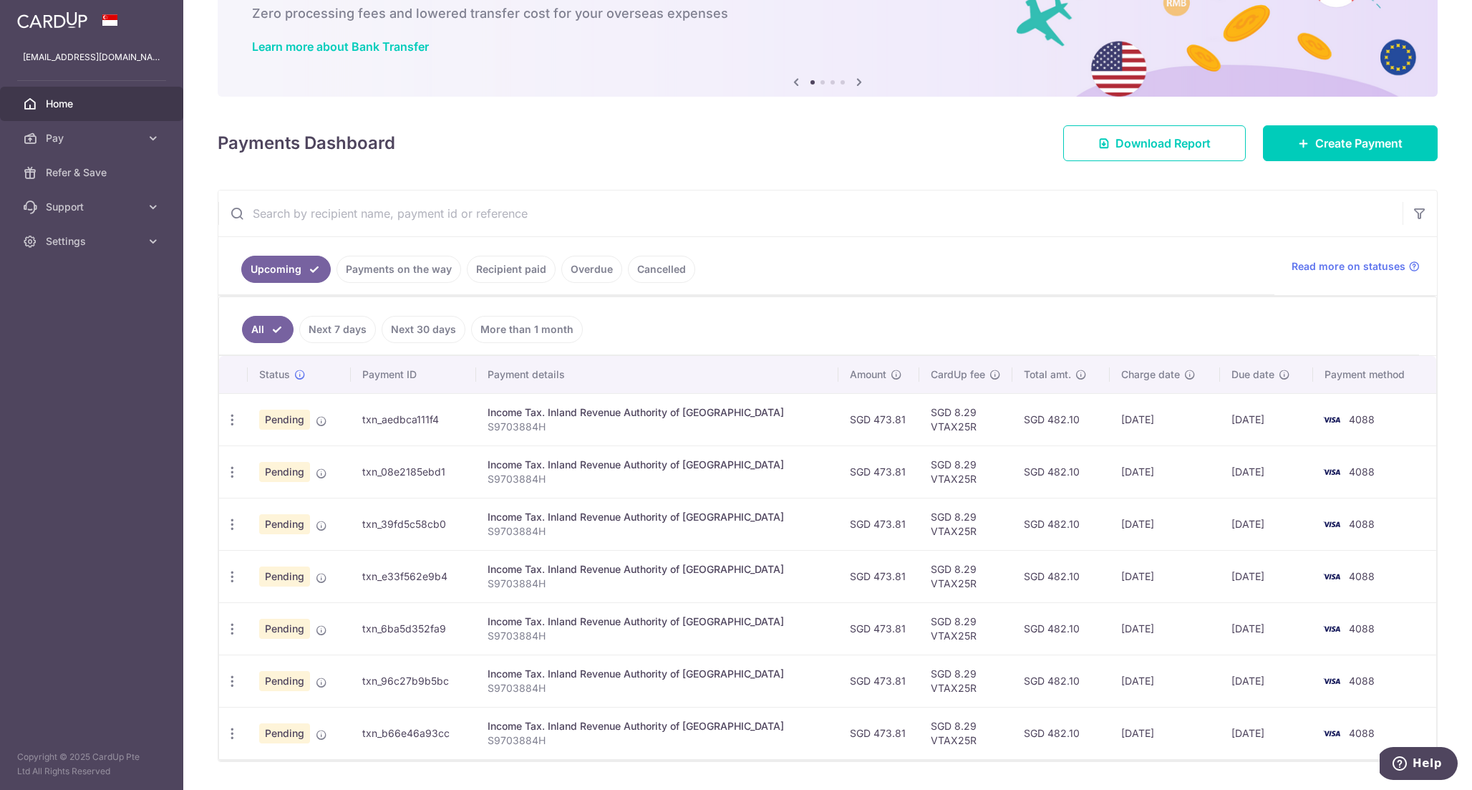
scroll to position [85, 0]
click at [636, 272] on link "Cancelled" at bounding box center [661, 270] width 67 height 27
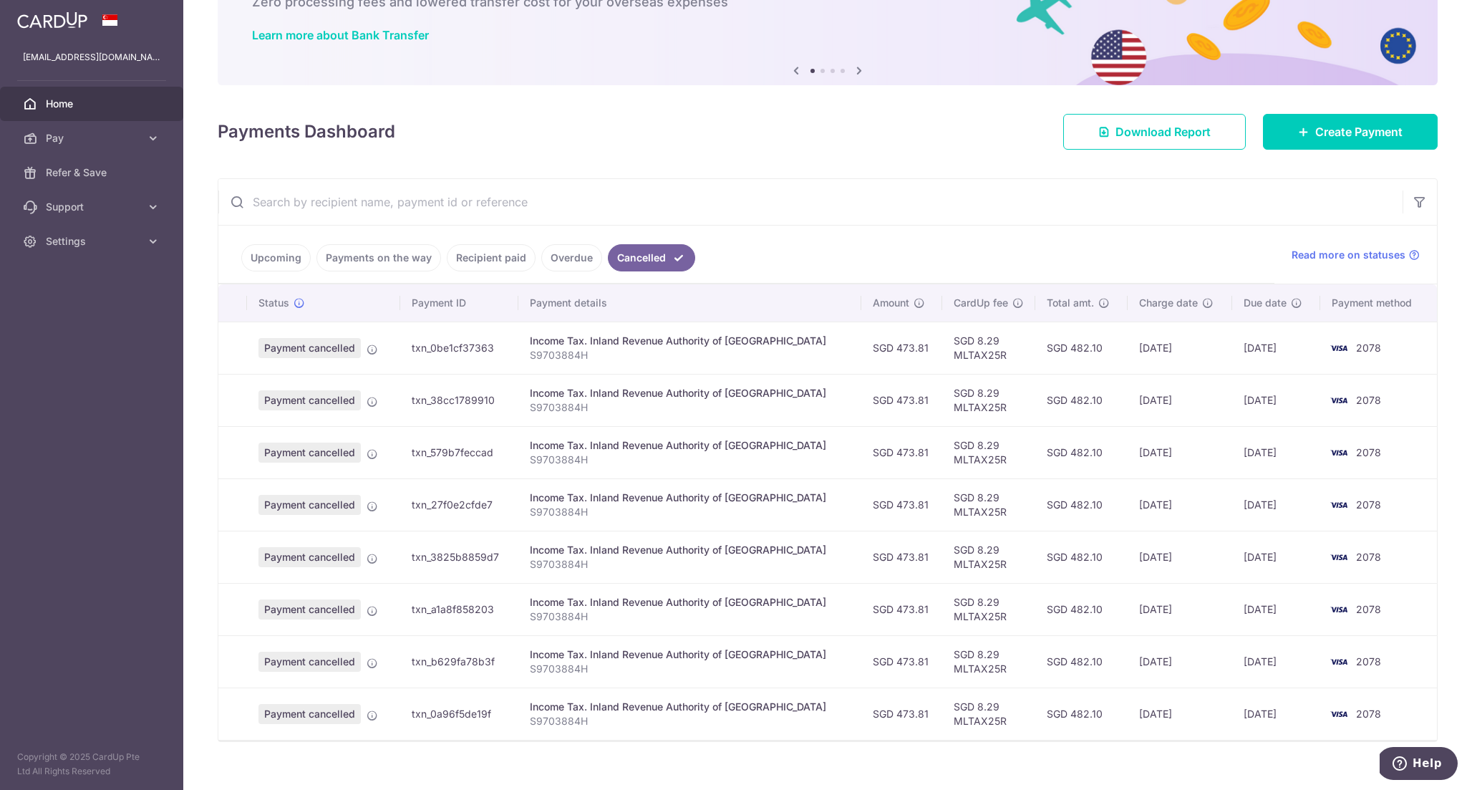
scroll to position [117, 0]
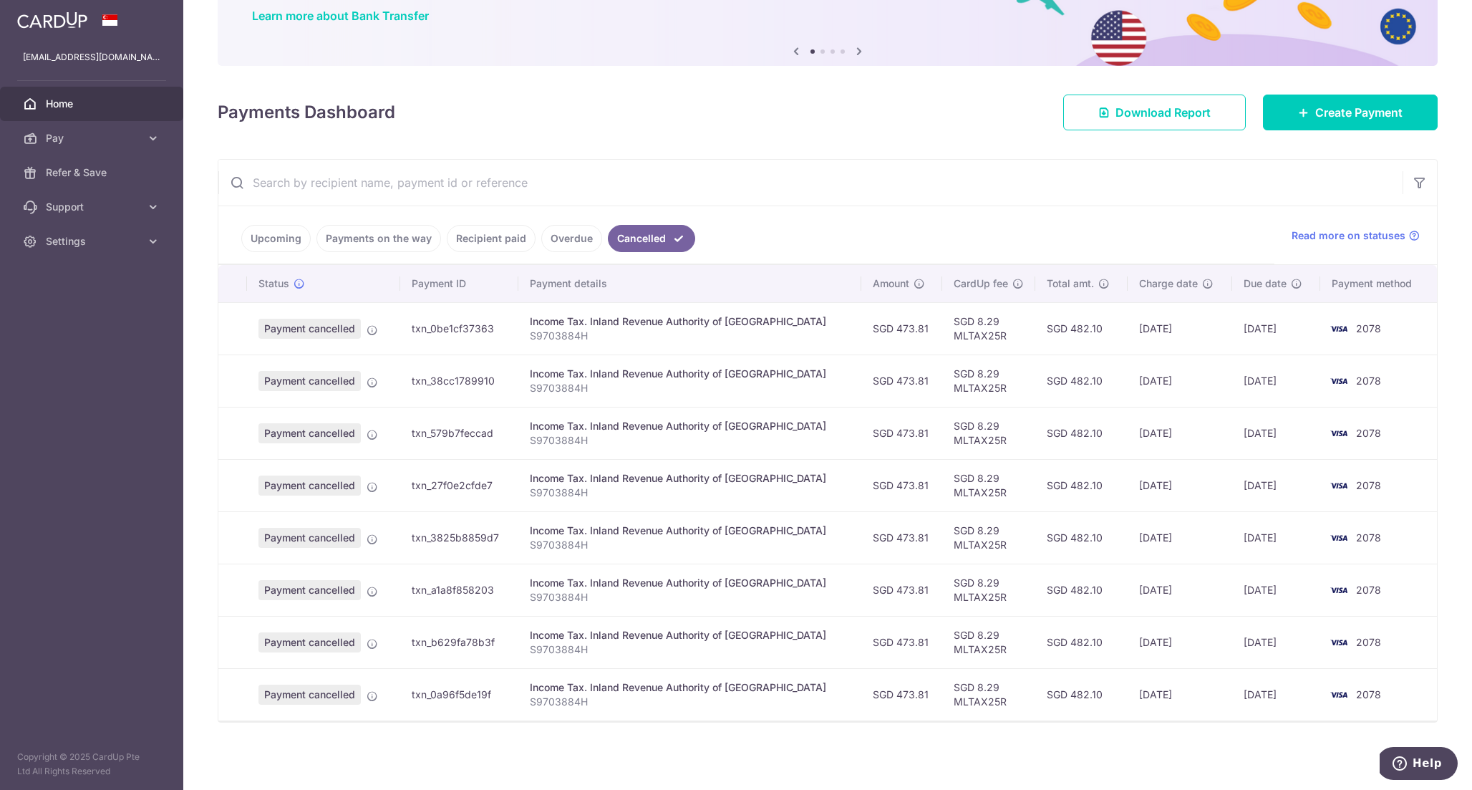
click at [270, 240] on link "Upcoming" at bounding box center [275, 238] width 69 height 27
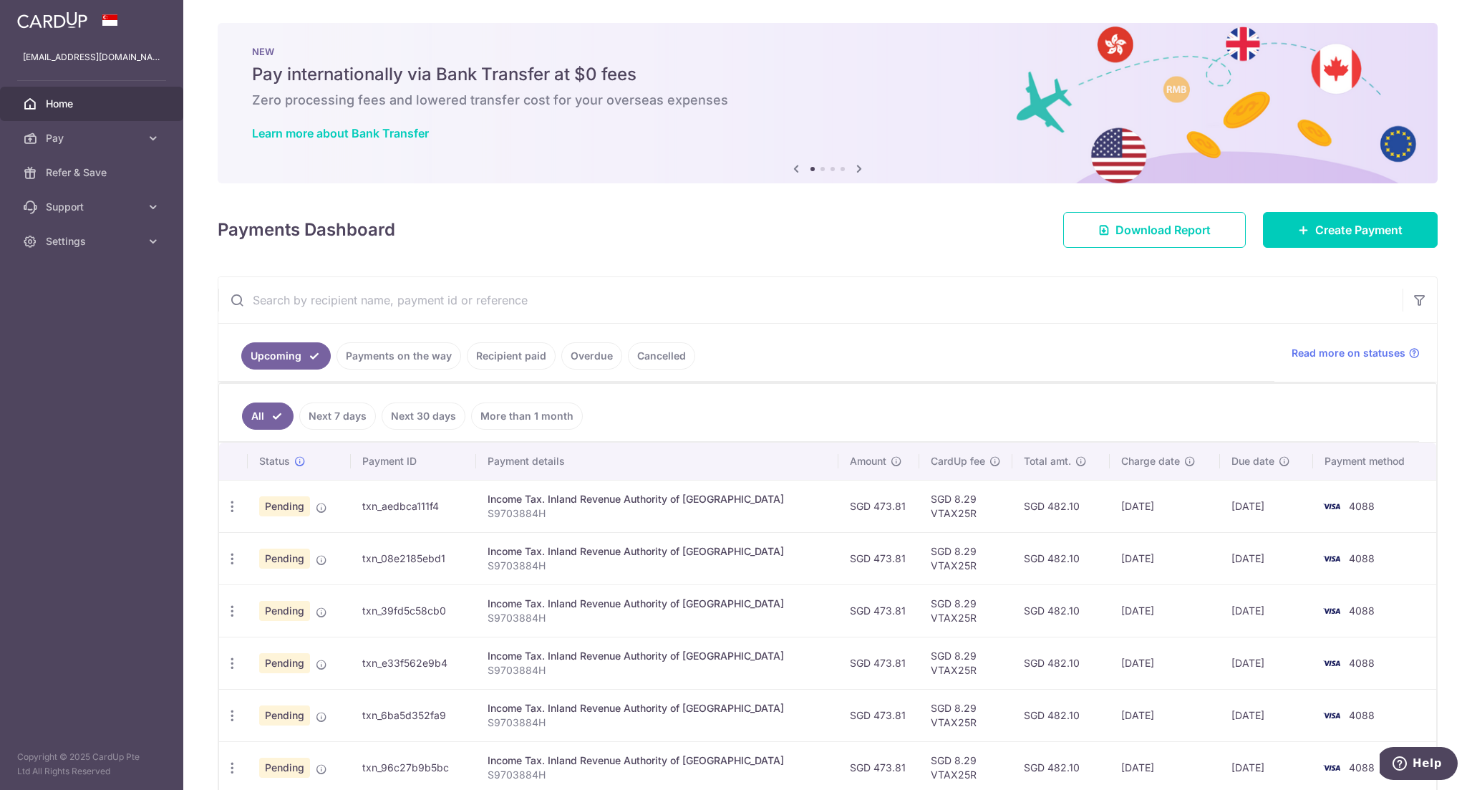
click at [447, 354] on link "Payments on the way" at bounding box center [399, 355] width 125 height 27
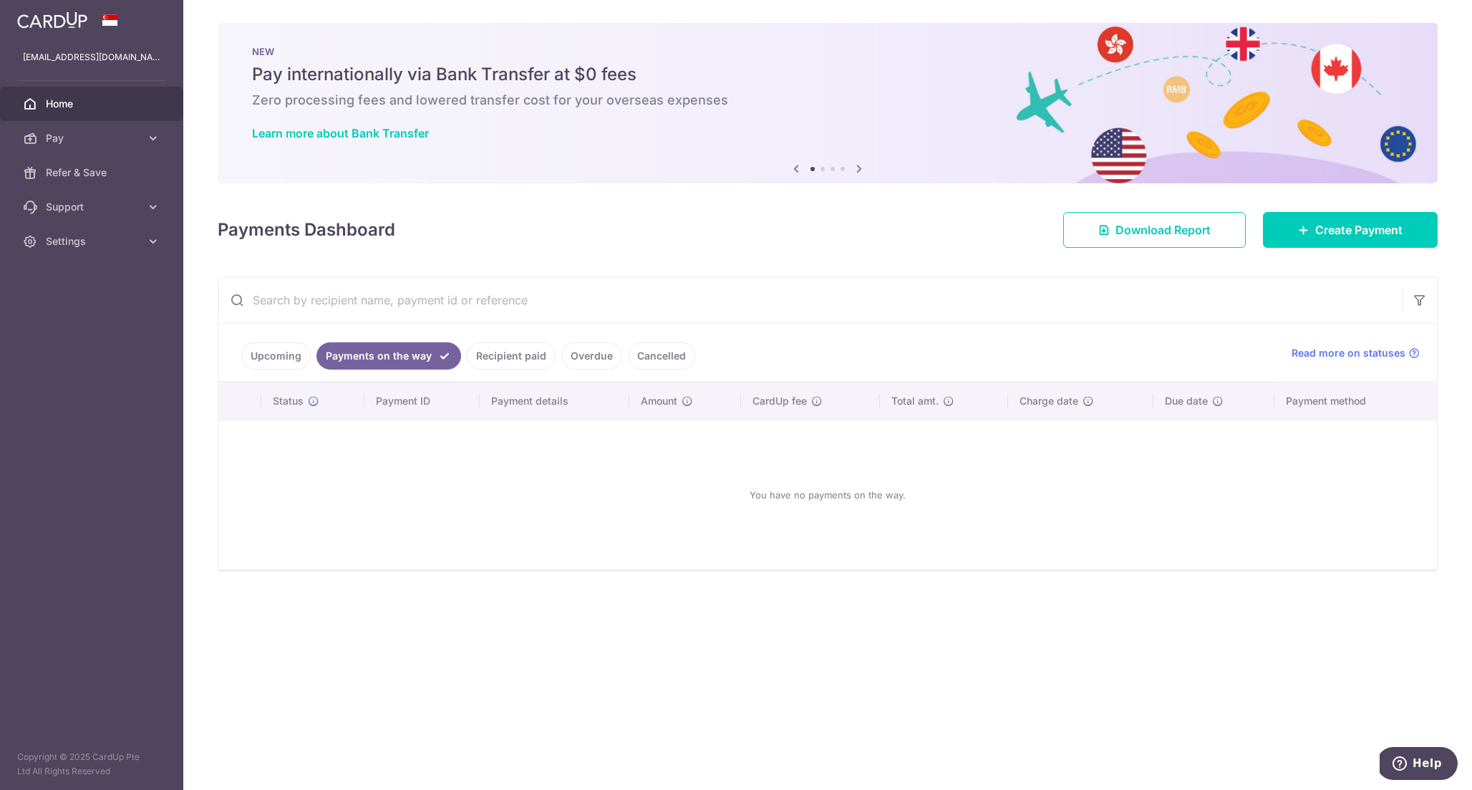
click at [486, 355] on link "Recipient paid" at bounding box center [511, 355] width 89 height 27
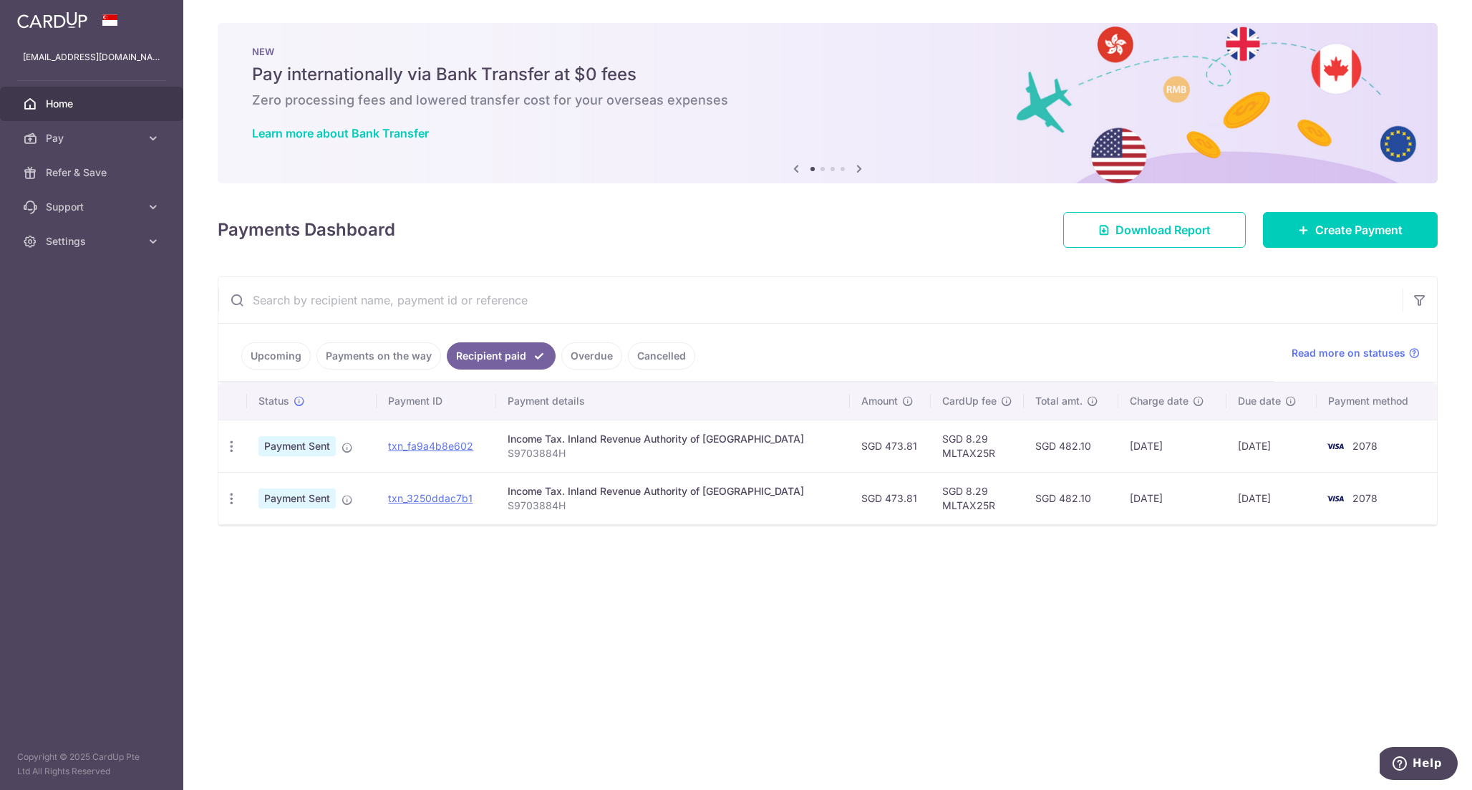
click at [264, 346] on link "Upcoming" at bounding box center [275, 355] width 69 height 27
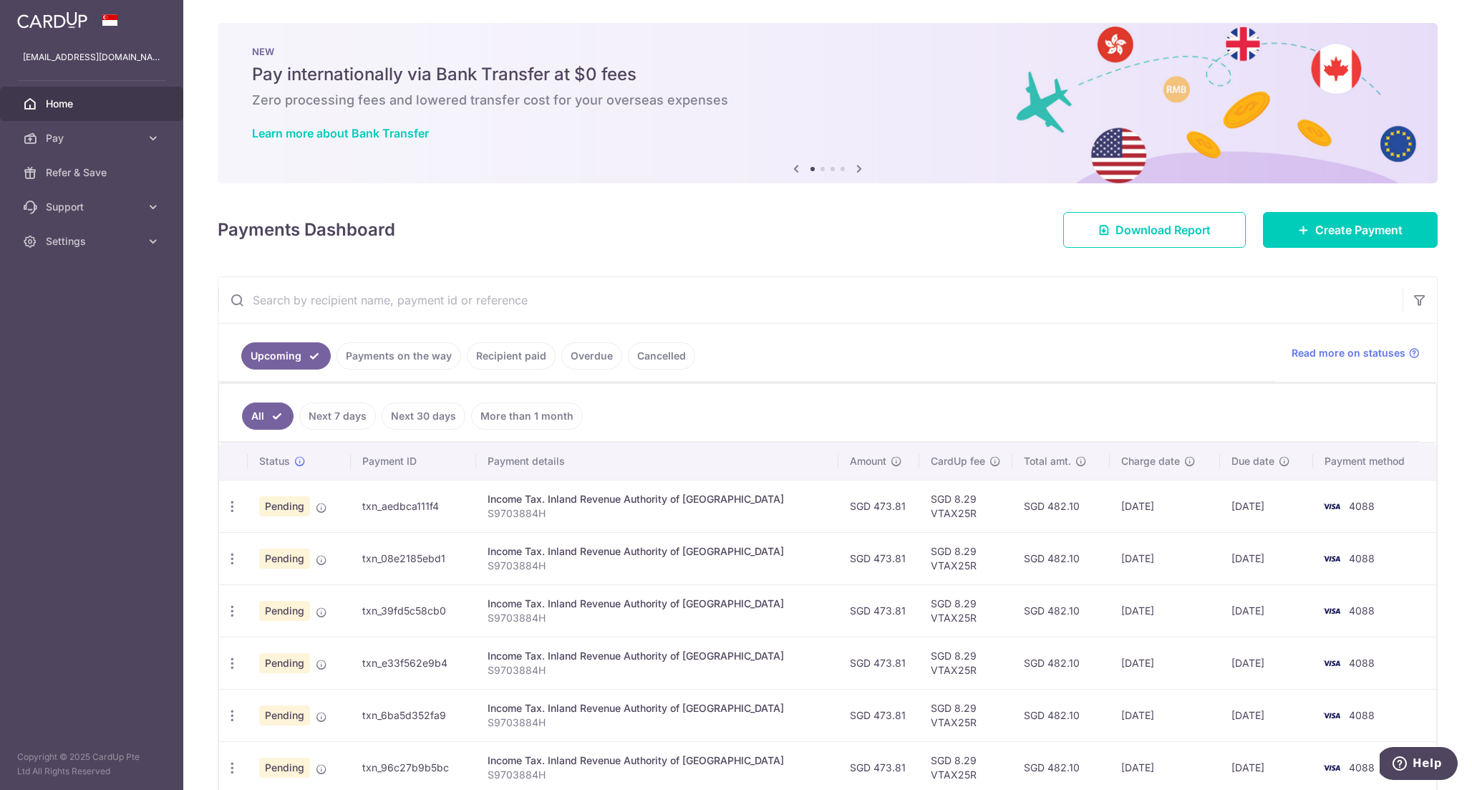
click at [136, 259] on aside "darrensim59@gmail.com Home Pay Payments Recipients Cards Refer & Save Support F…" at bounding box center [91, 395] width 183 height 790
click at [140, 246] on link "Settings" at bounding box center [91, 241] width 183 height 34
click at [123, 317] on link "Logout" at bounding box center [91, 310] width 183 height 34
